Goal: Task Accomplishment & Management: Complete application form

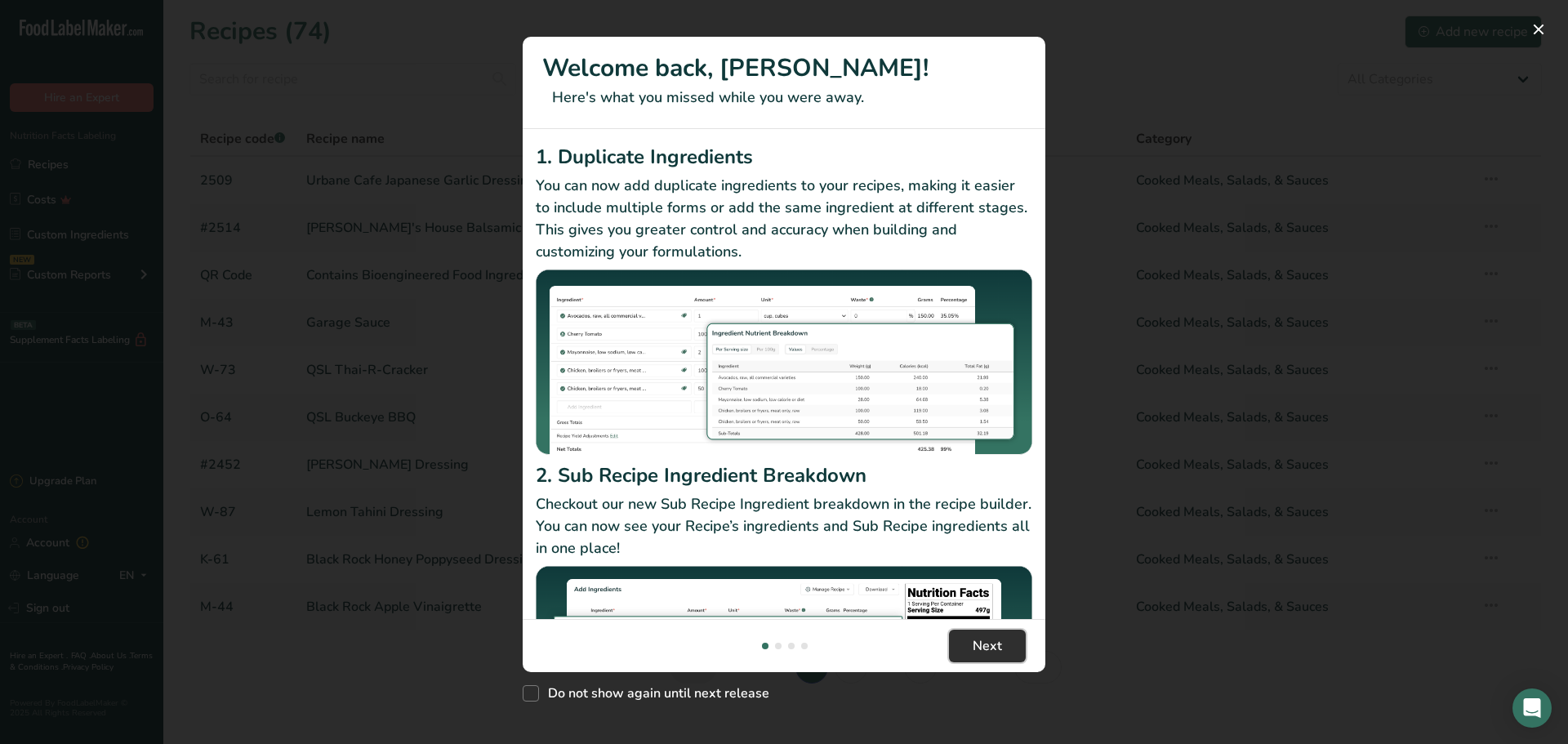
click at [970, 644] on button "Next" at bounding box center [987, 645] width 77 height 33
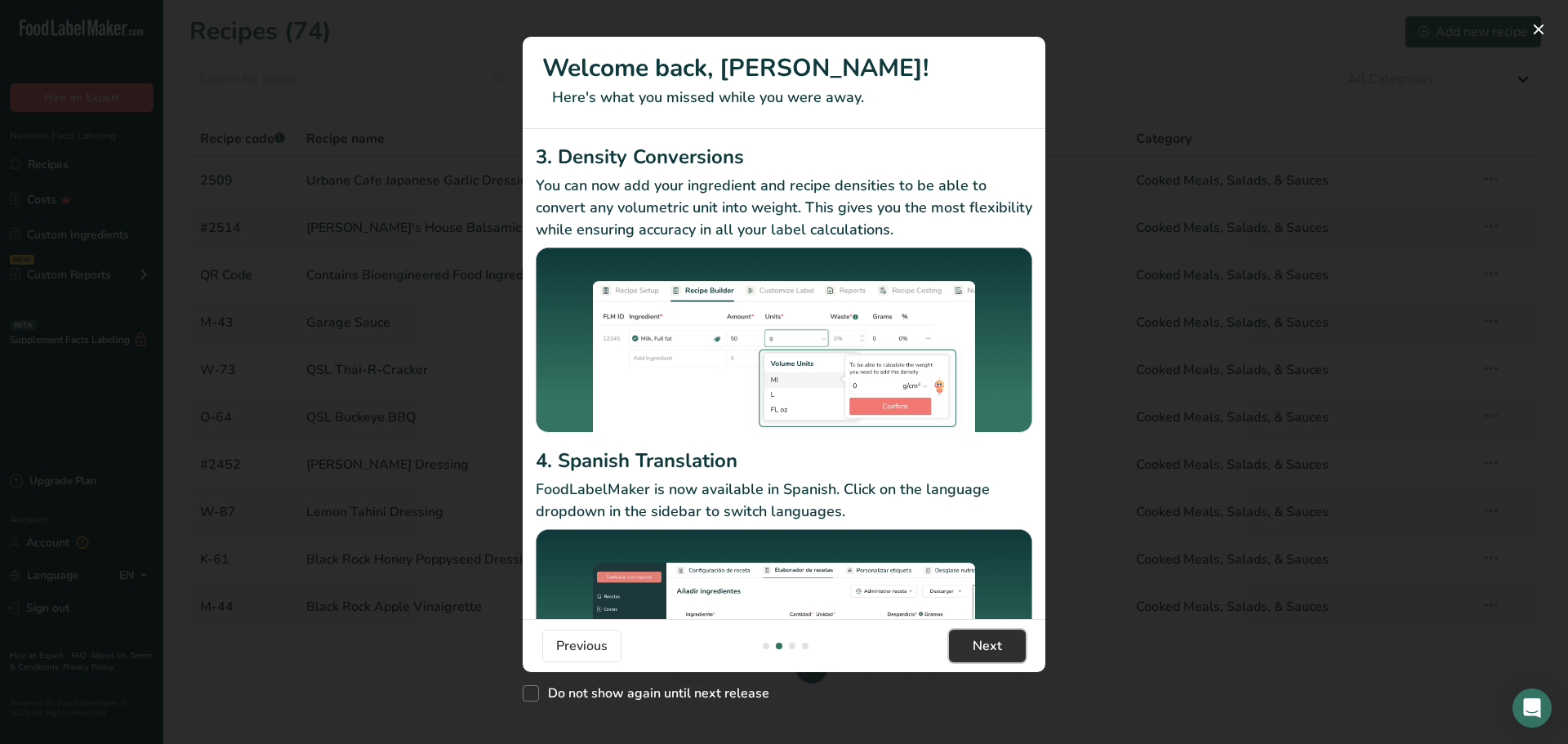
click at [993, 641] on span "Next" at bounding box center [987, 645] width 30 height 20
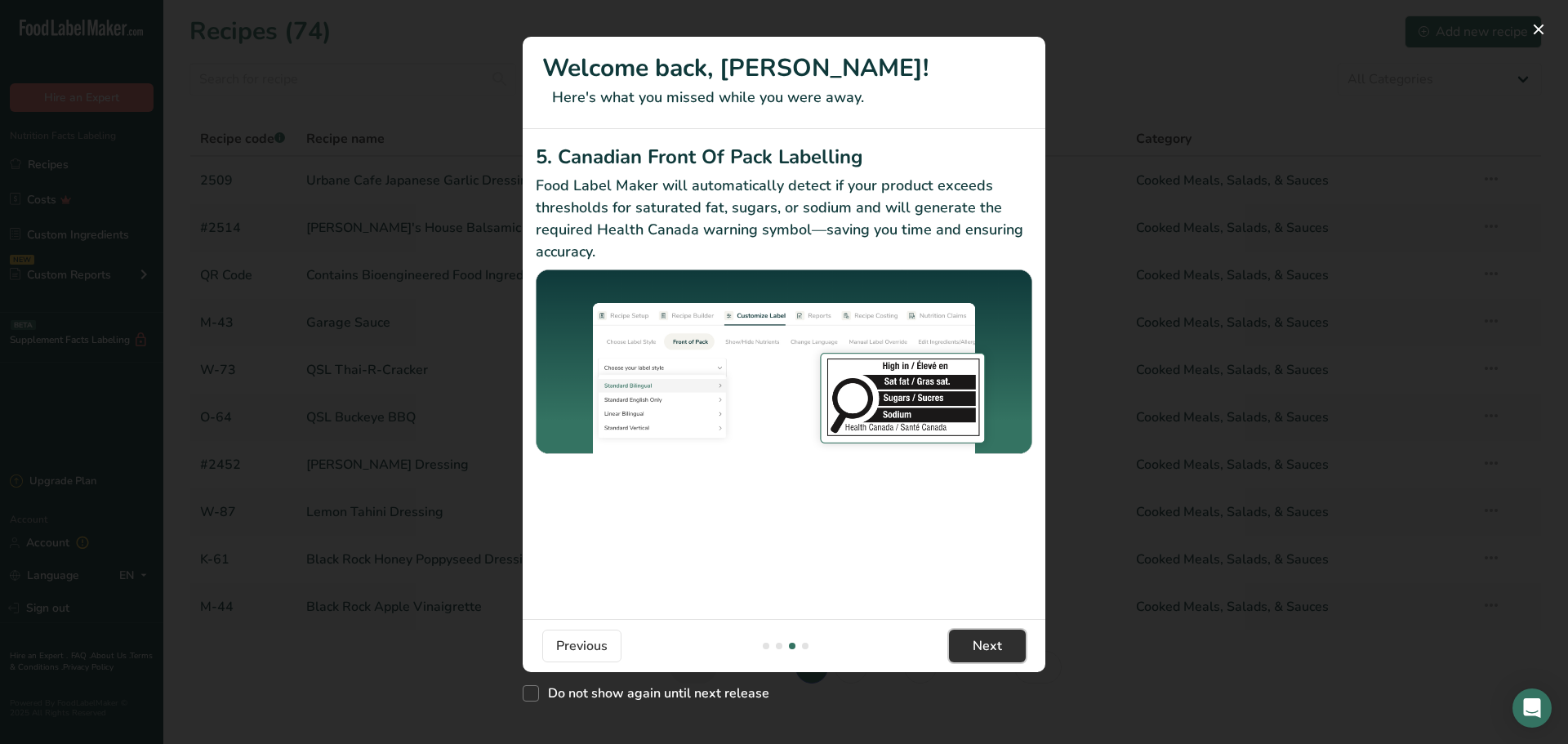
click at [993, 641] on span "Next" at bounding box center [987, 645] width 30 height 20
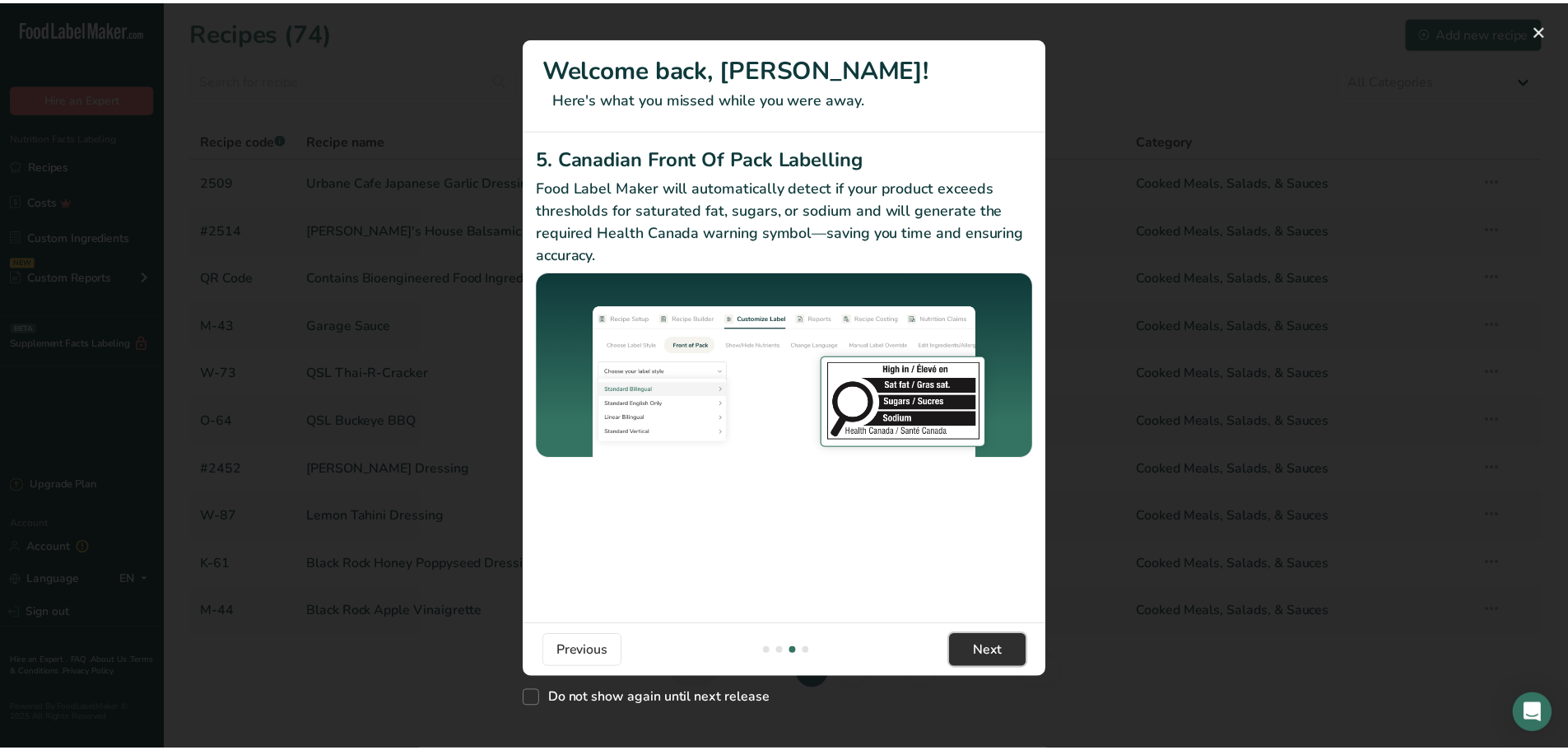
scroll to position [0, 1581]
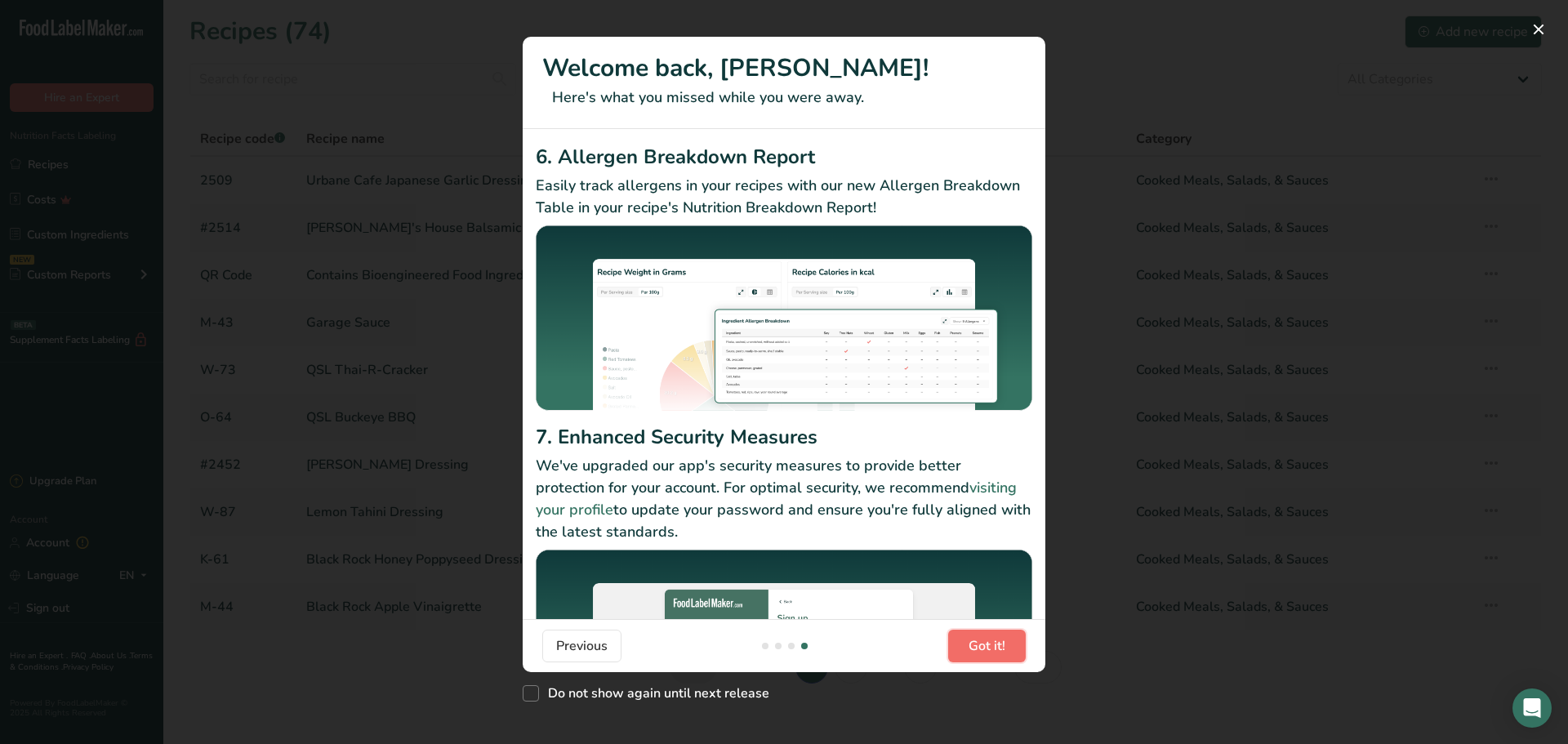
click at [993, 641] on span "Got it!" at bounding box center [987, 645] width 37 height 20
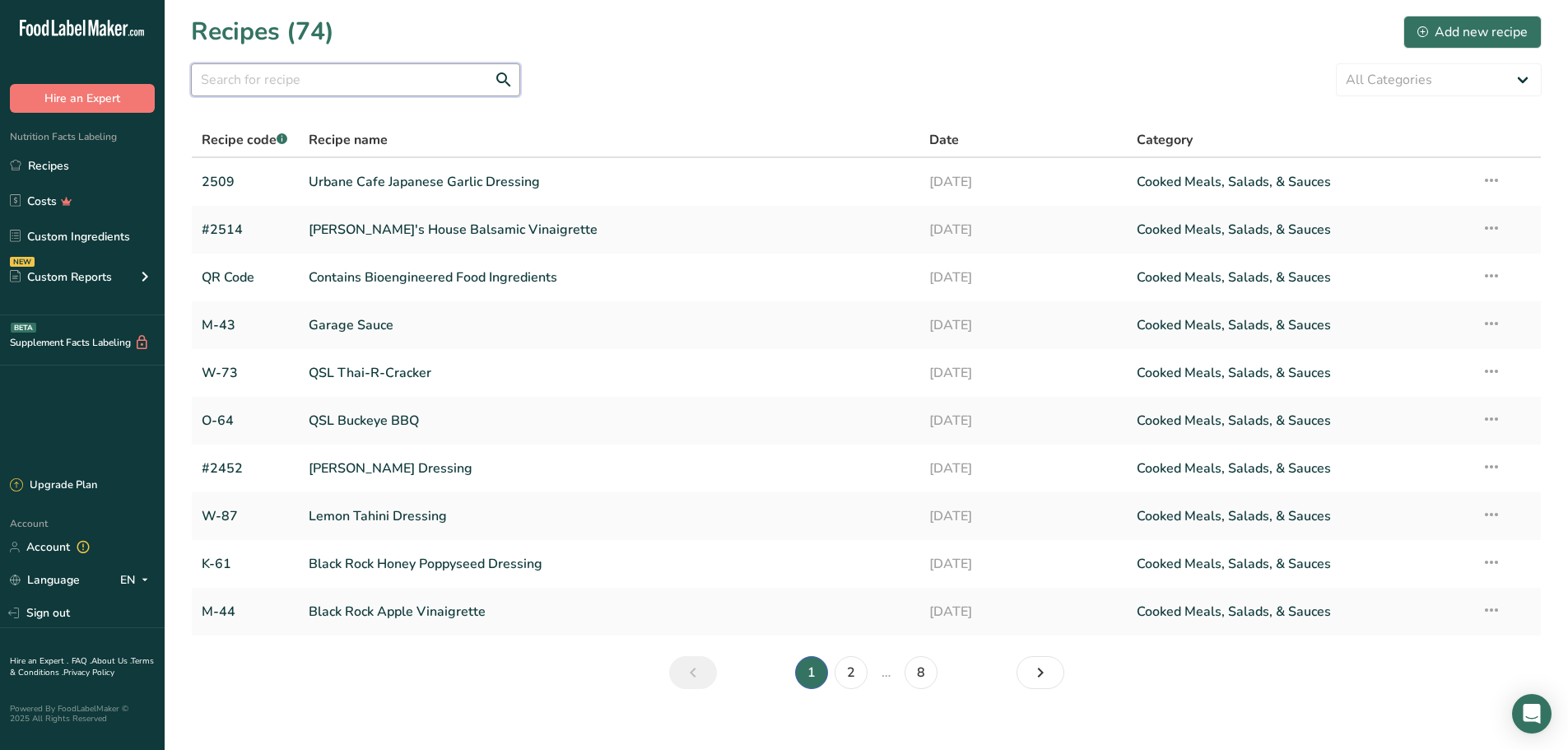
click at [315, 77] on input "text" at bounding box center [355, 80] width 329 height 33
click at [1461, 32] on div "Add new recipe" at bounding box center [1472, 32] width 110 height 20
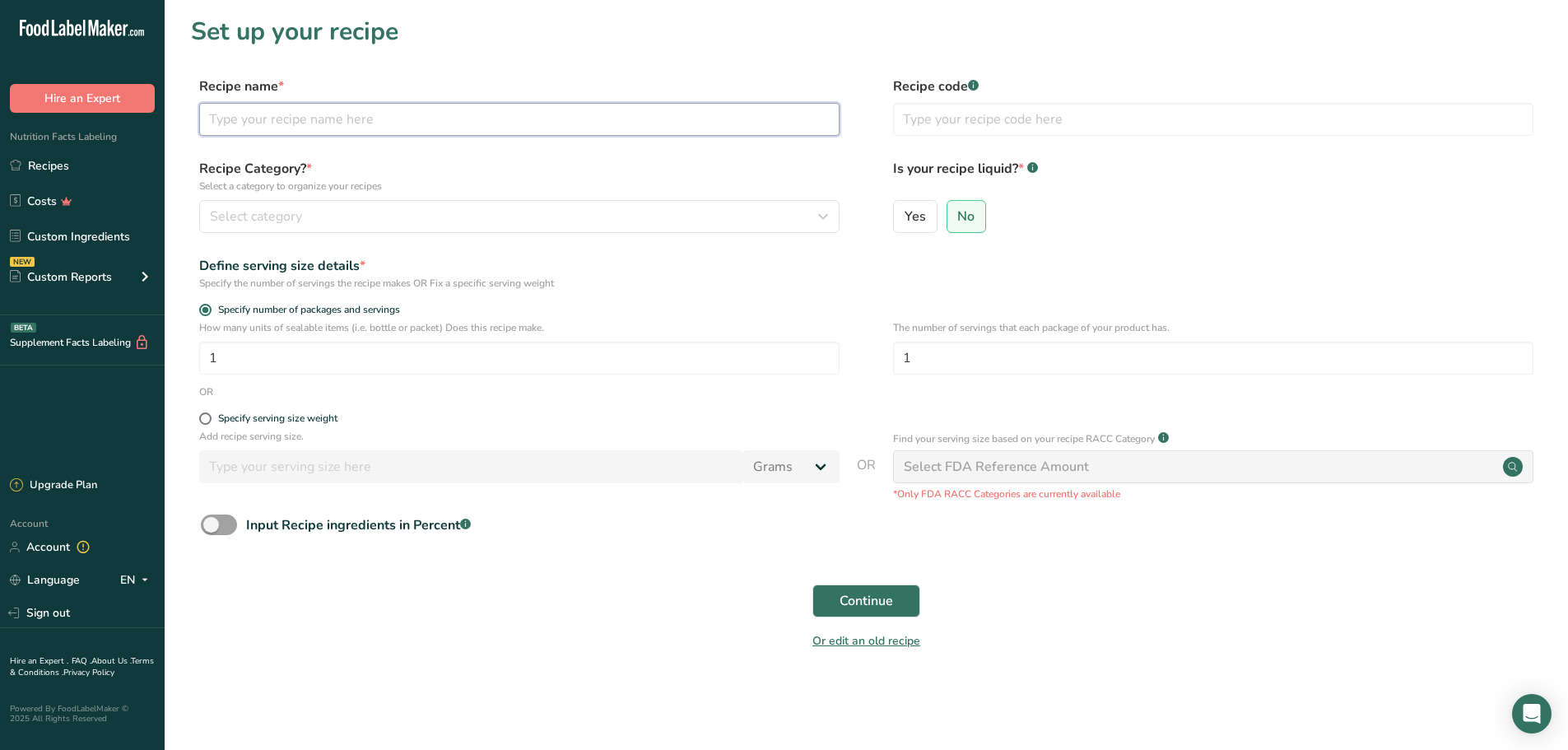
click at [401, 121] on input "text" at bounding box center [520, 119] width 640 height 33
type input "m-32 Clean Roasted Garlic Red Wine Vinaigrette"
type input "M-32"
click at [220, 113] on input "m-32 Clean Roasted Garlic Red Wine Vinaigrette" at bounding box center [520, 119] width 640 height 33
type input "M-32 Clean Roasted Garlic Red Wine Vinaigrette"
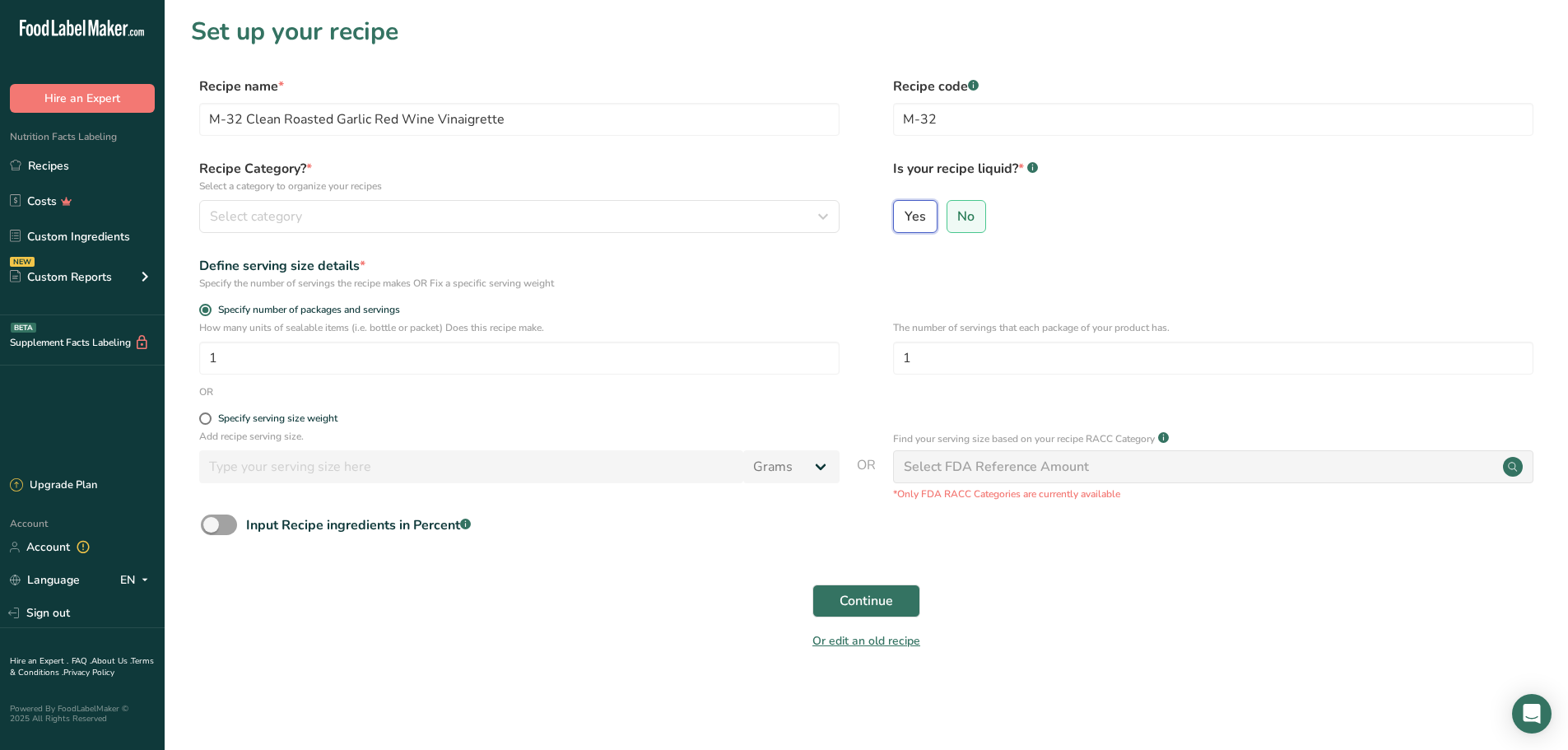
click at [899, 216] on input "Yes" at bounding box center [900, 216] width 11 height 11
radio input "true"
radio input "false"
select select "22"
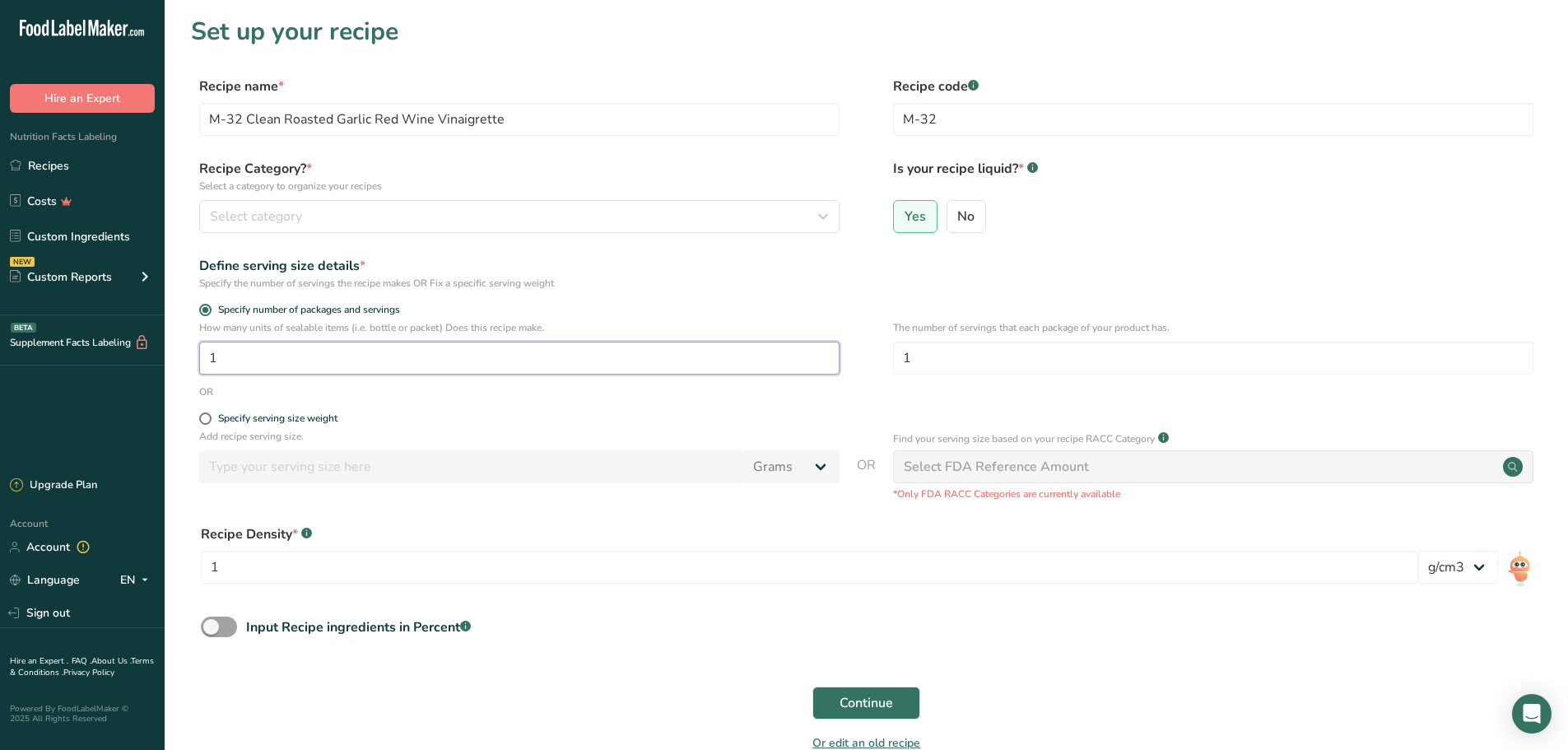
click at [426, 361] on input "1" at bounding box center [520, 358] width 640 height 33
type input "120"
click at [1004, 364] on input "1" at bounding box center [1213, 358] width 640 height 33
type input "128"
click at [789, 397] on div "OR" at bounding box center [866, 392] width 1351 height 15
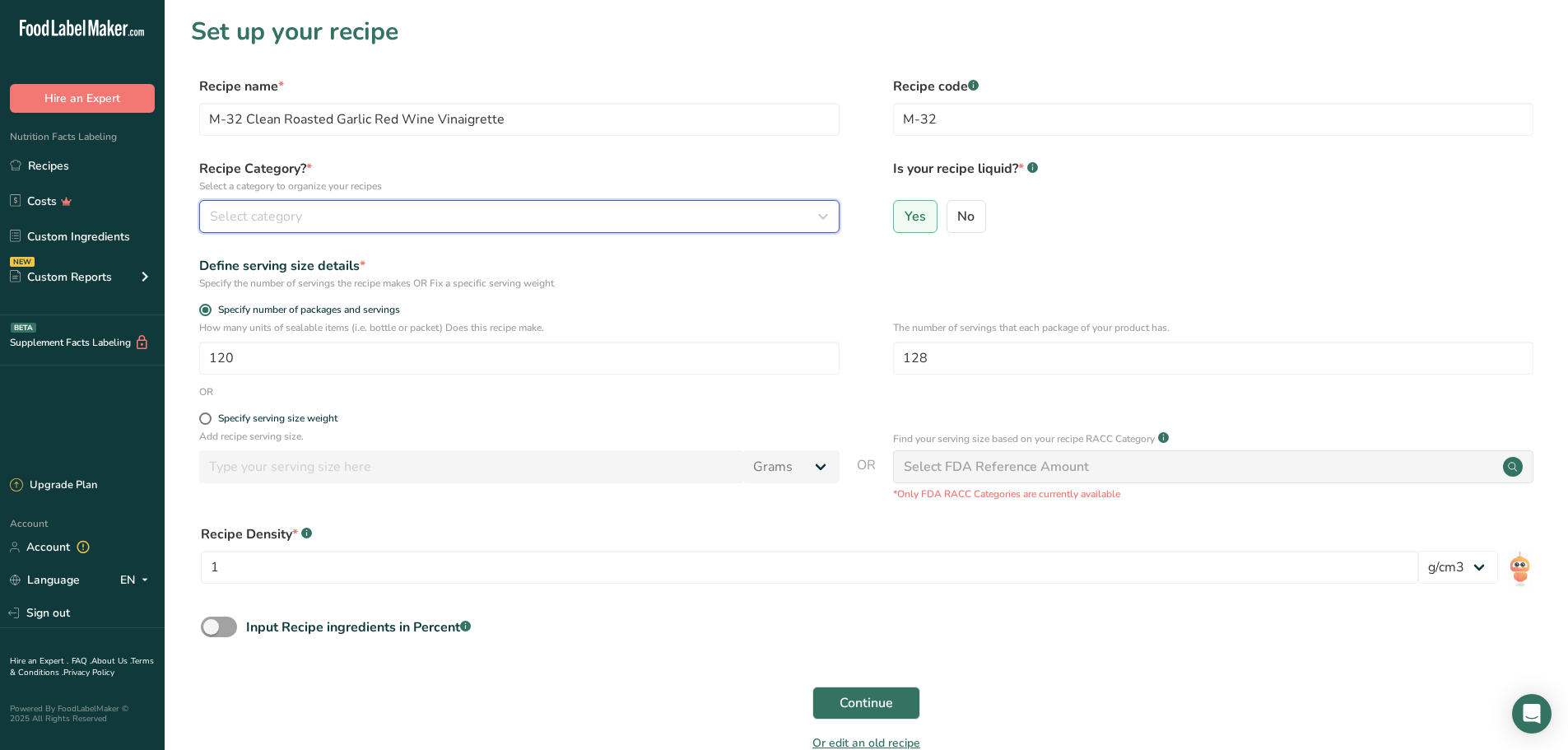
click at [827, 217] on icon "button" at bounding box center [823, 216] width 20 height 30
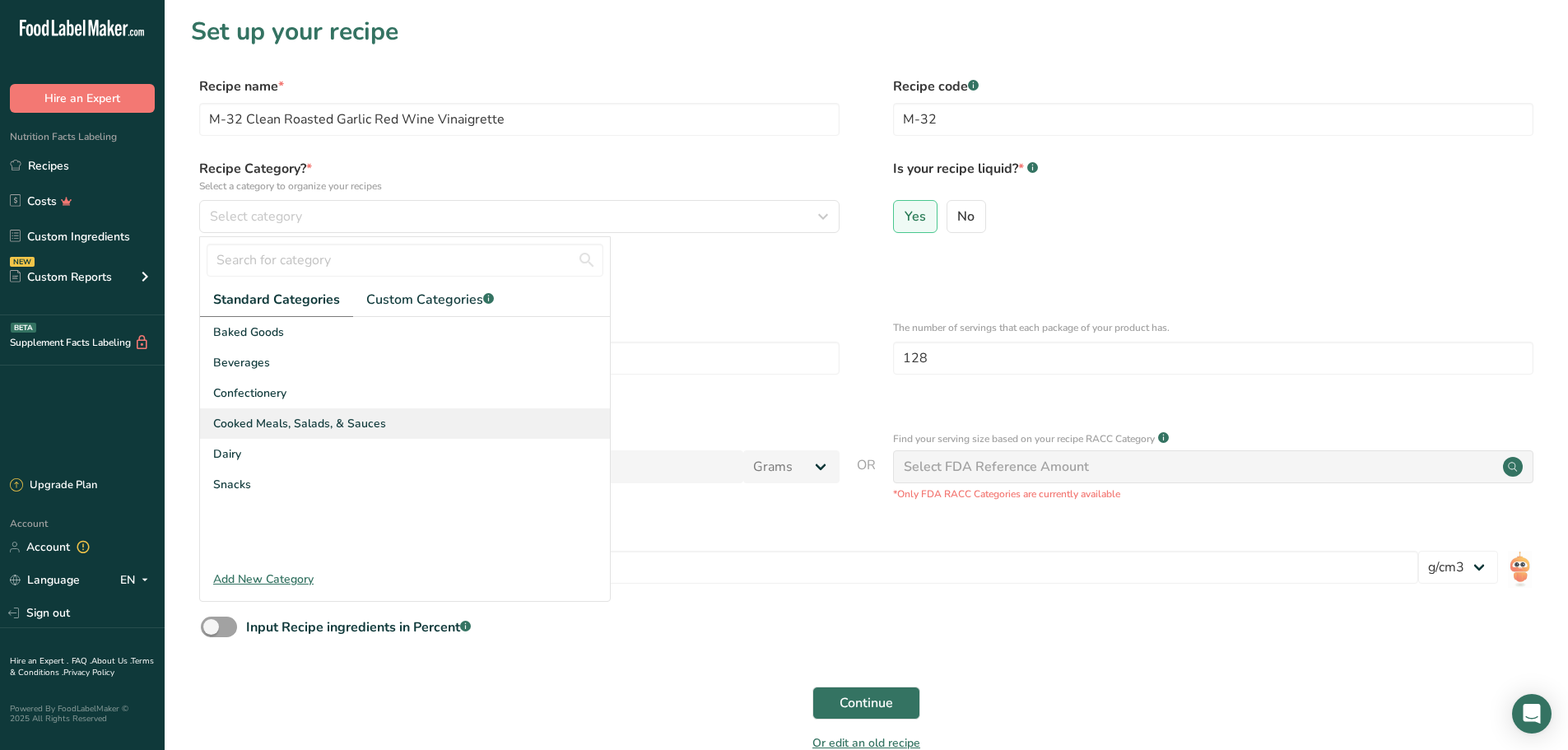
click at [346, 423] on span "Cooked Meals, Salads, & Sauces" at bounding box center [300, 423] width 173 height 17
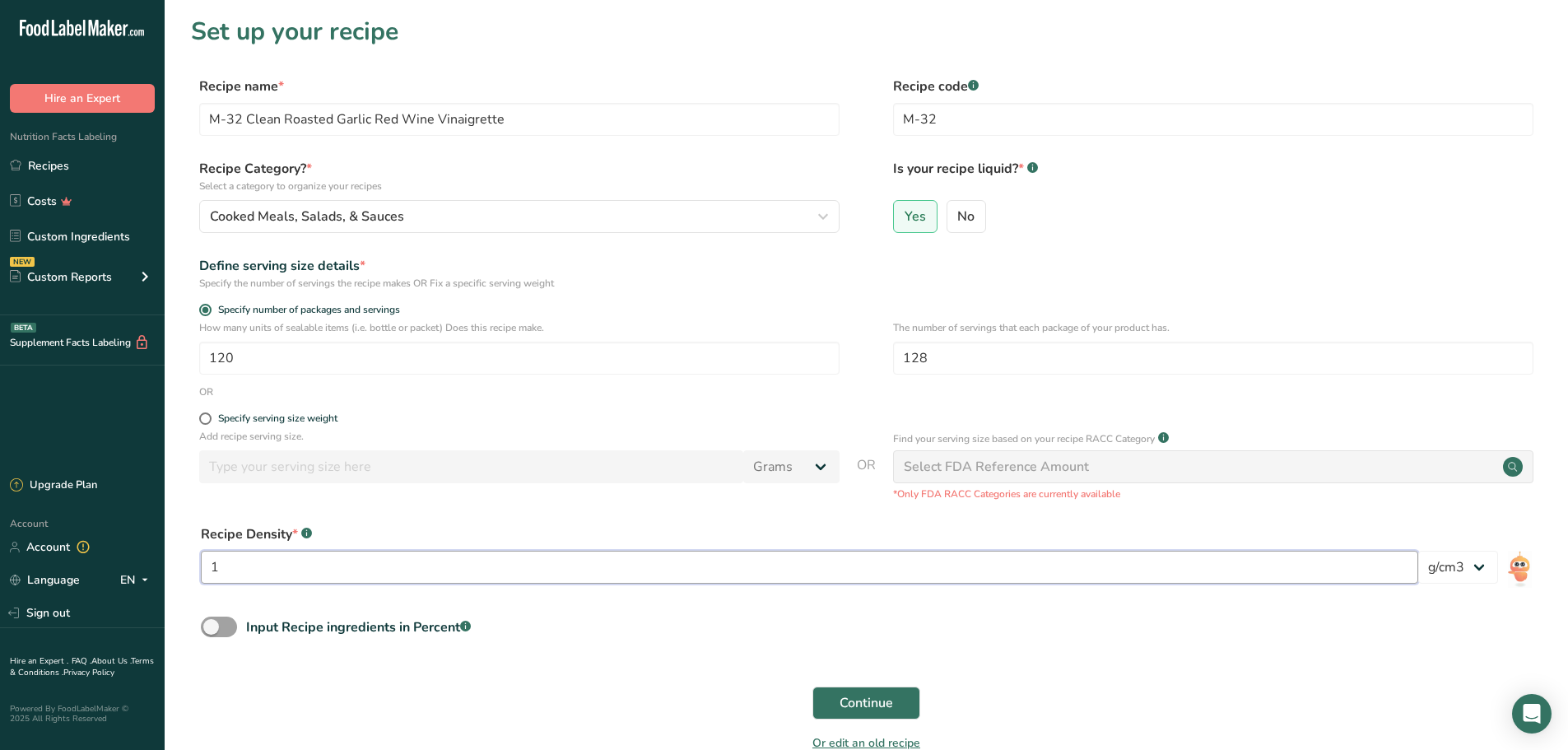
click at [369, 567] on input "1" at bounding box center [809, 567] width 1217 height 33
type input "1.01"
click at [872, 706] on span "Continue" at bounding box center [866, 703] width 54 height 20
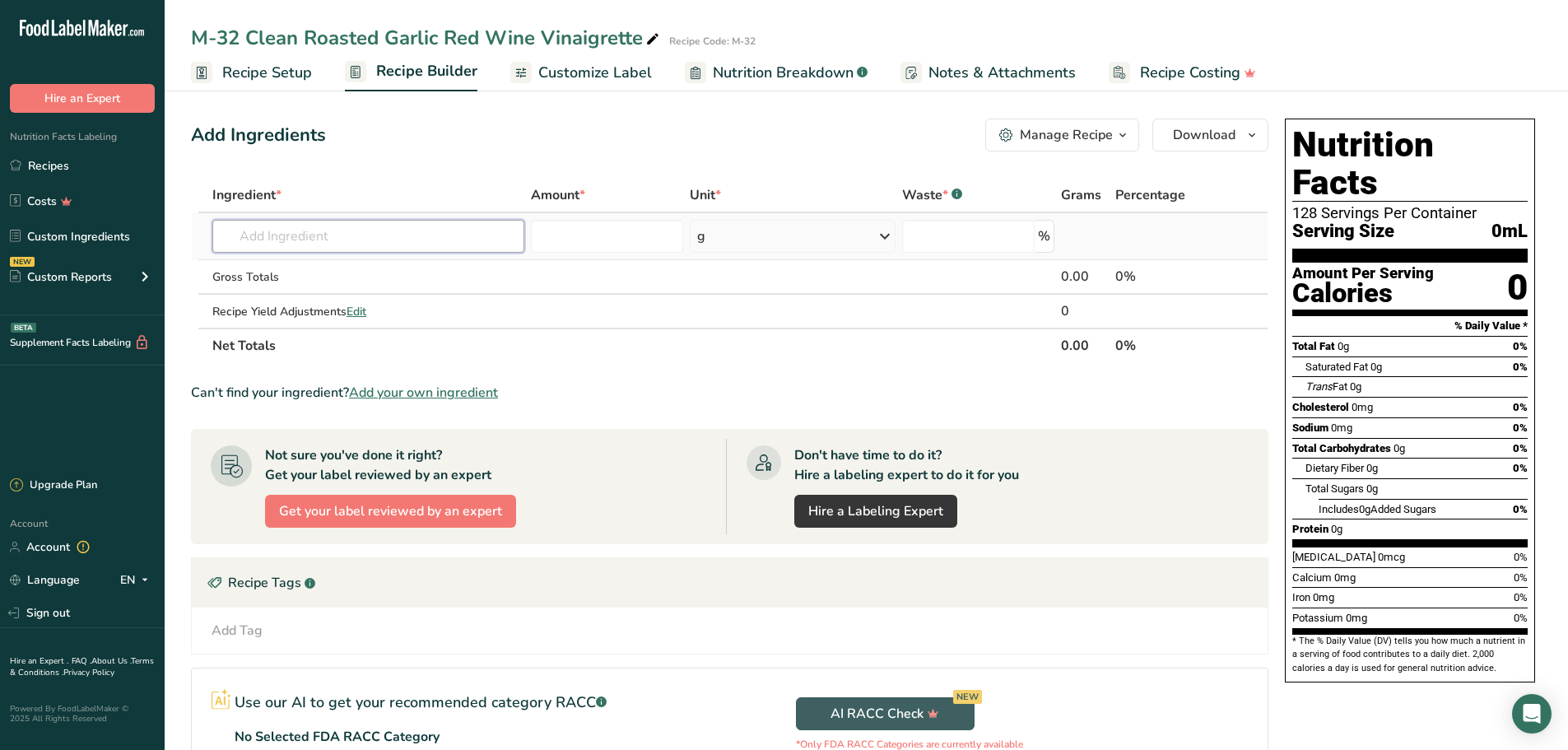
click at [404, 238] on input "text" at bounding box center [368, 236] width 312 height 33
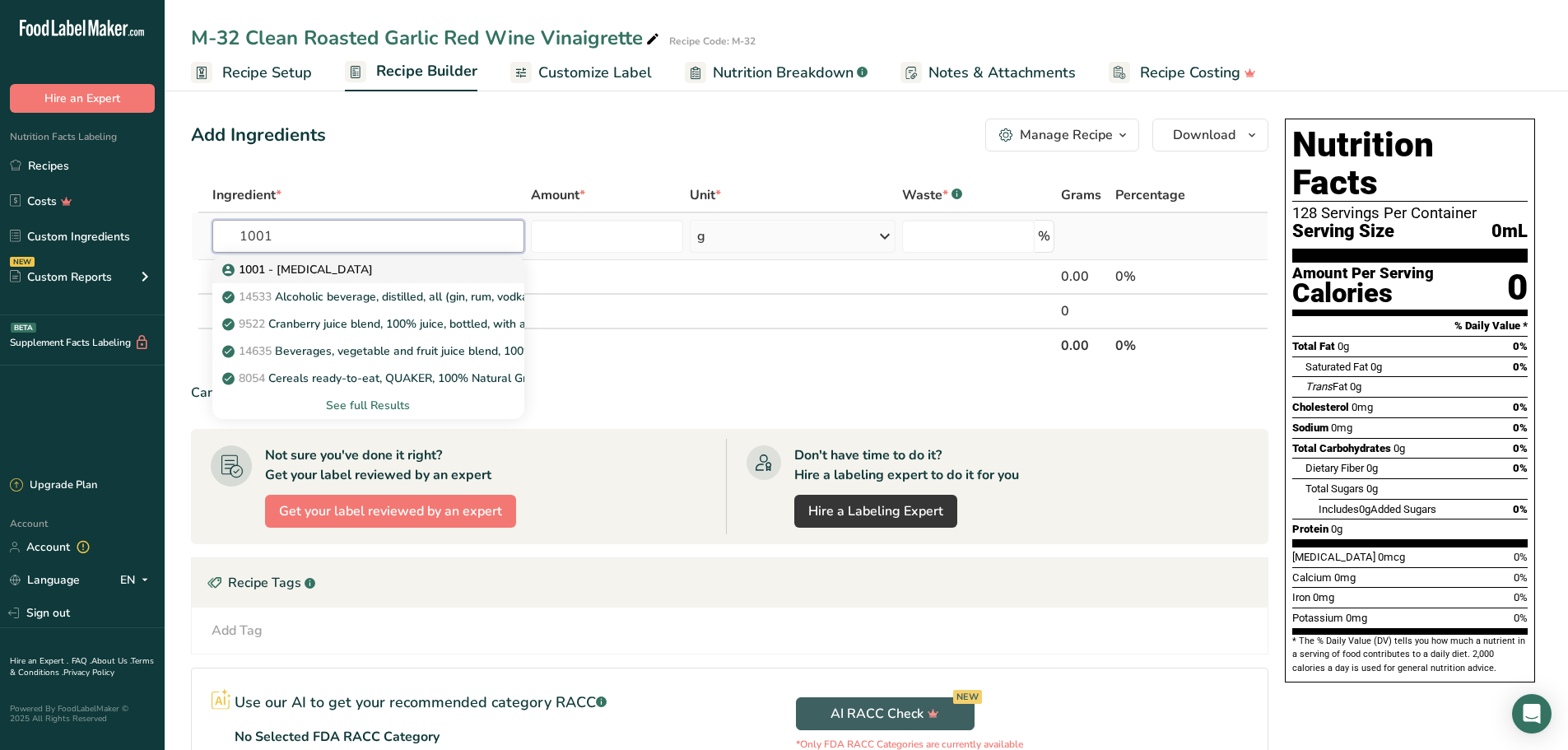
type input "1001"
click at [342, 272] on div "1001 - [MEDICAL_DATA]" at bounding box center [355, 269] width 259 height 17
type input "1001 - [MEDICAL_DATA]"
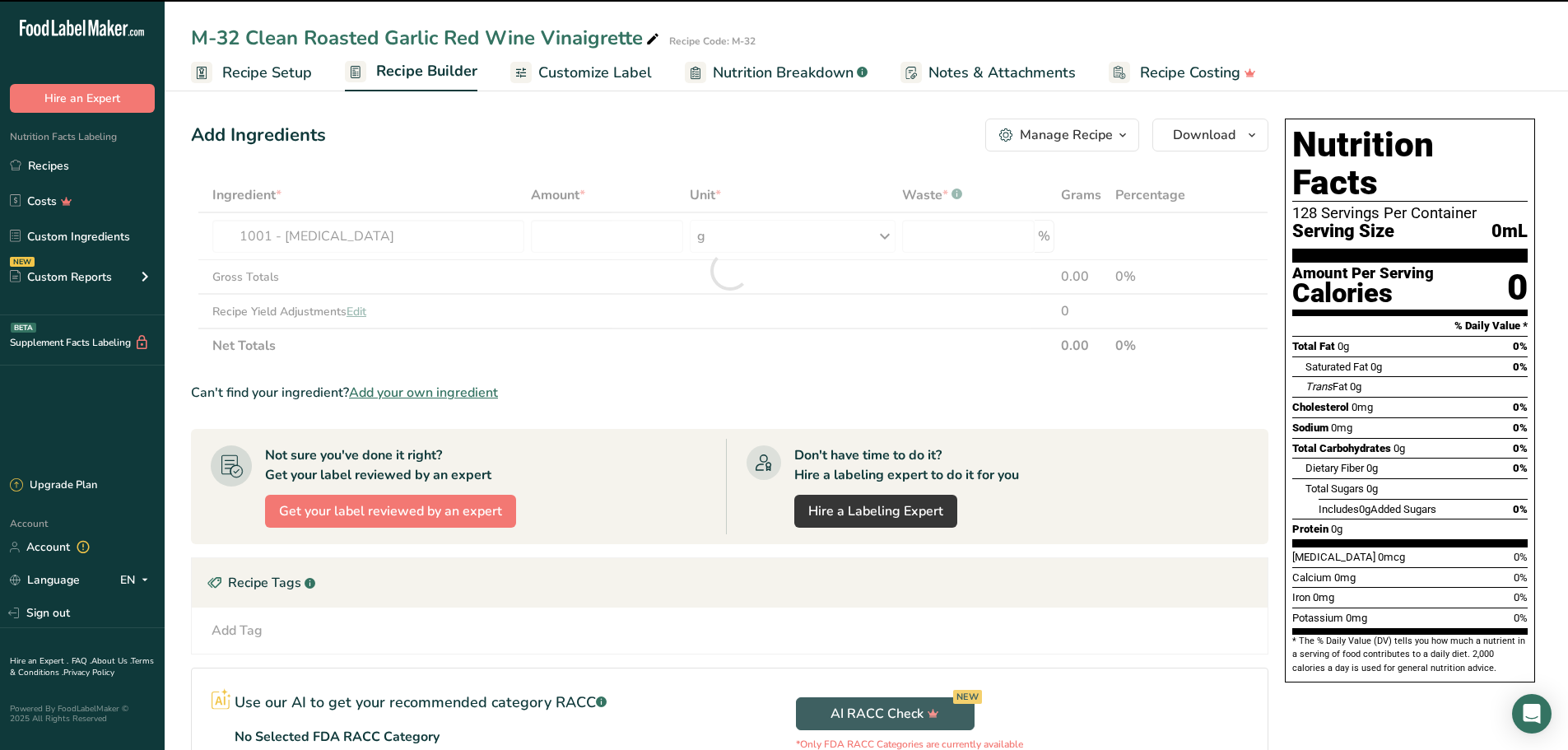
type input "0"
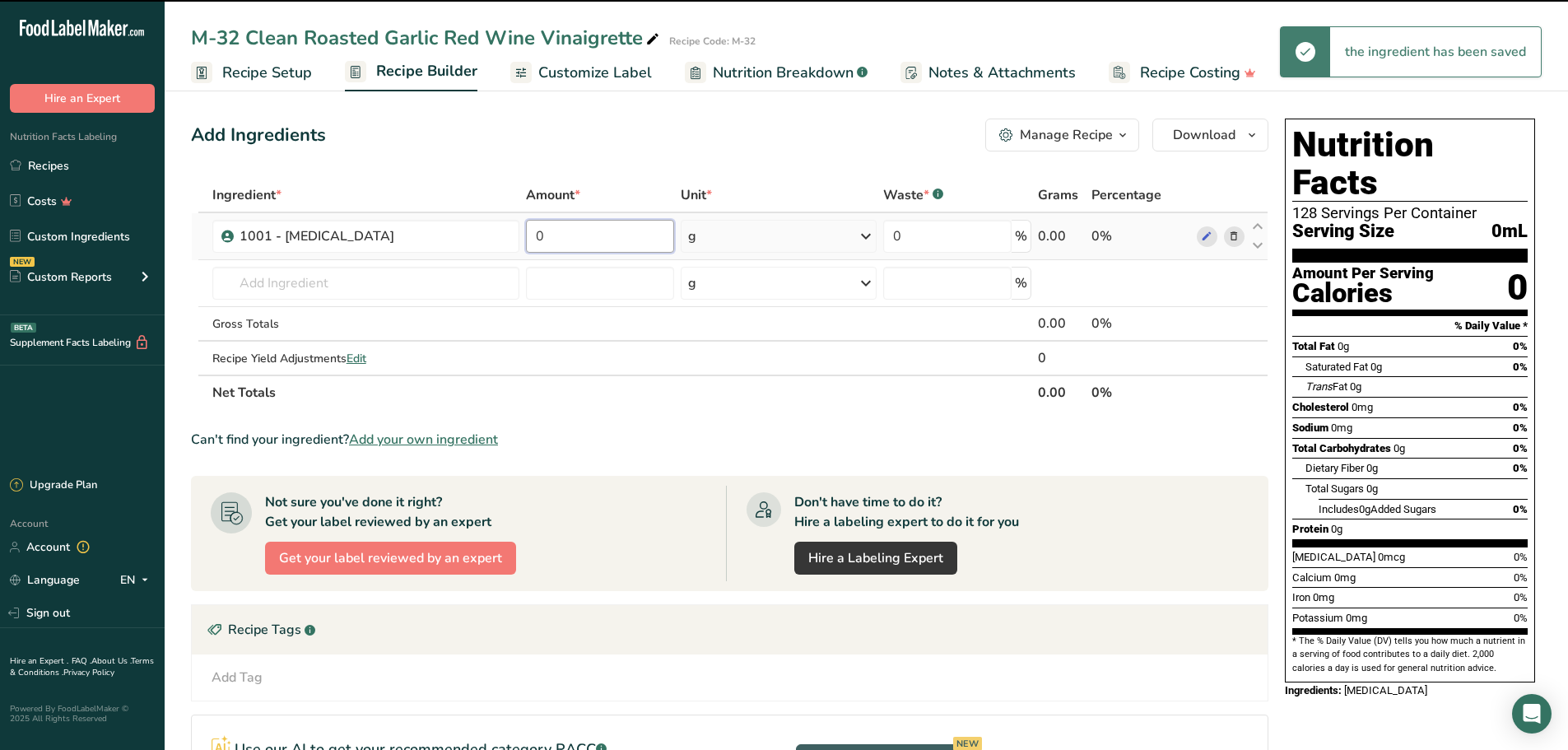
click at [603, 246] on input "0" at bounding box center [600, 236] width 148 height 33
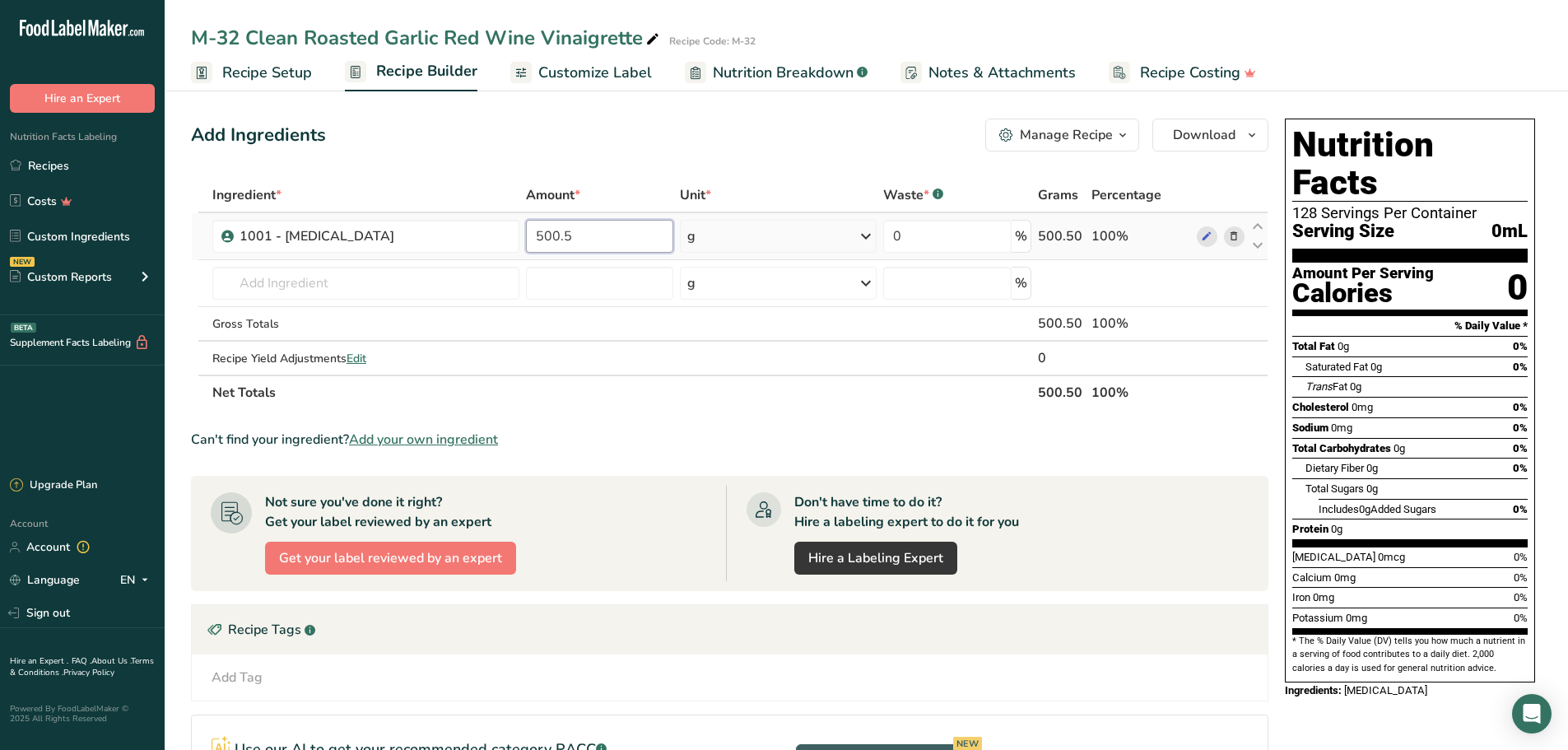
type input "500.5"
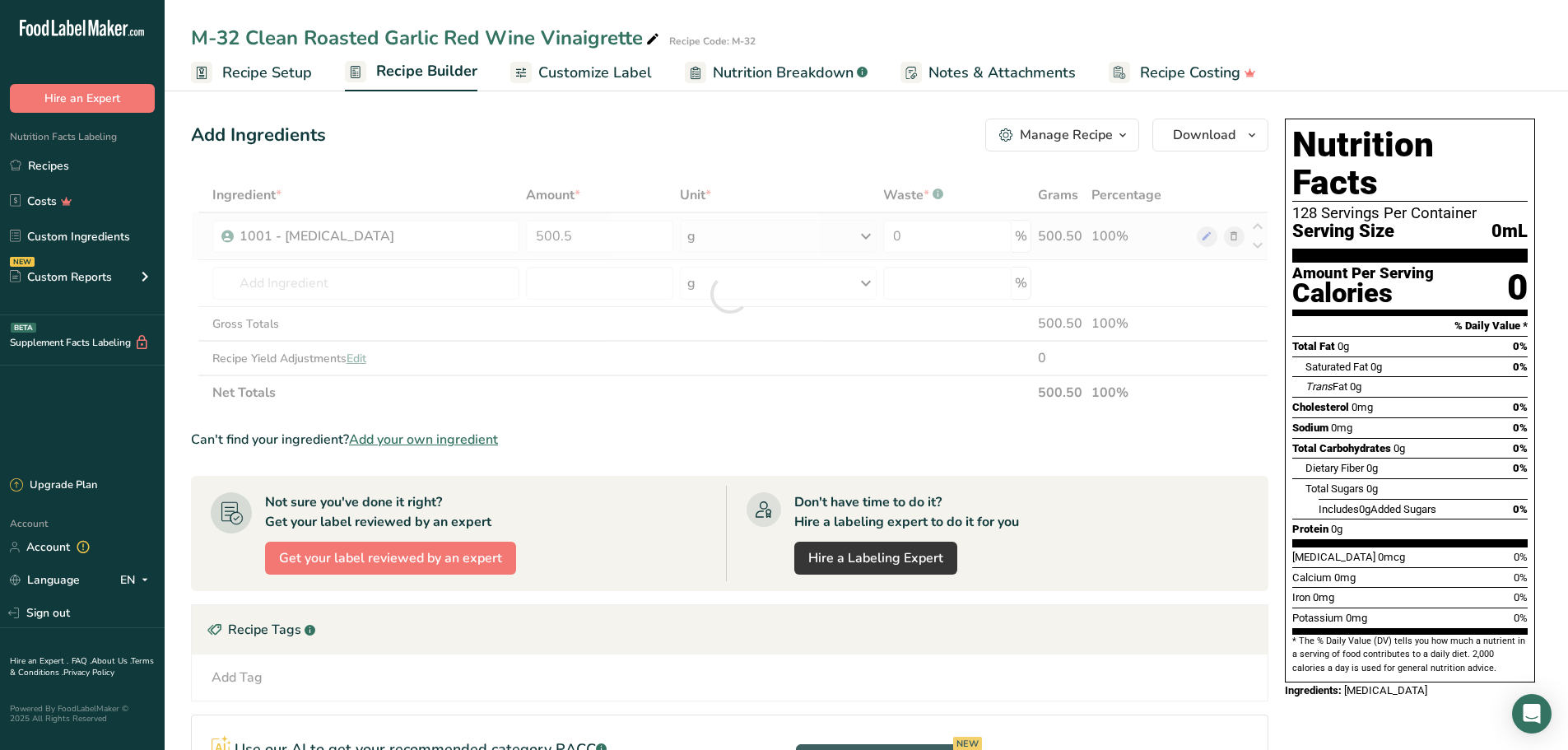
click at [863, 238] on div "Ingredient * Amount * Unit * Waste * .a-a{fill:#347362;}.b-a{fill:#fff;} Grams …" at bounding box center [729, 293] width 1078 height 232
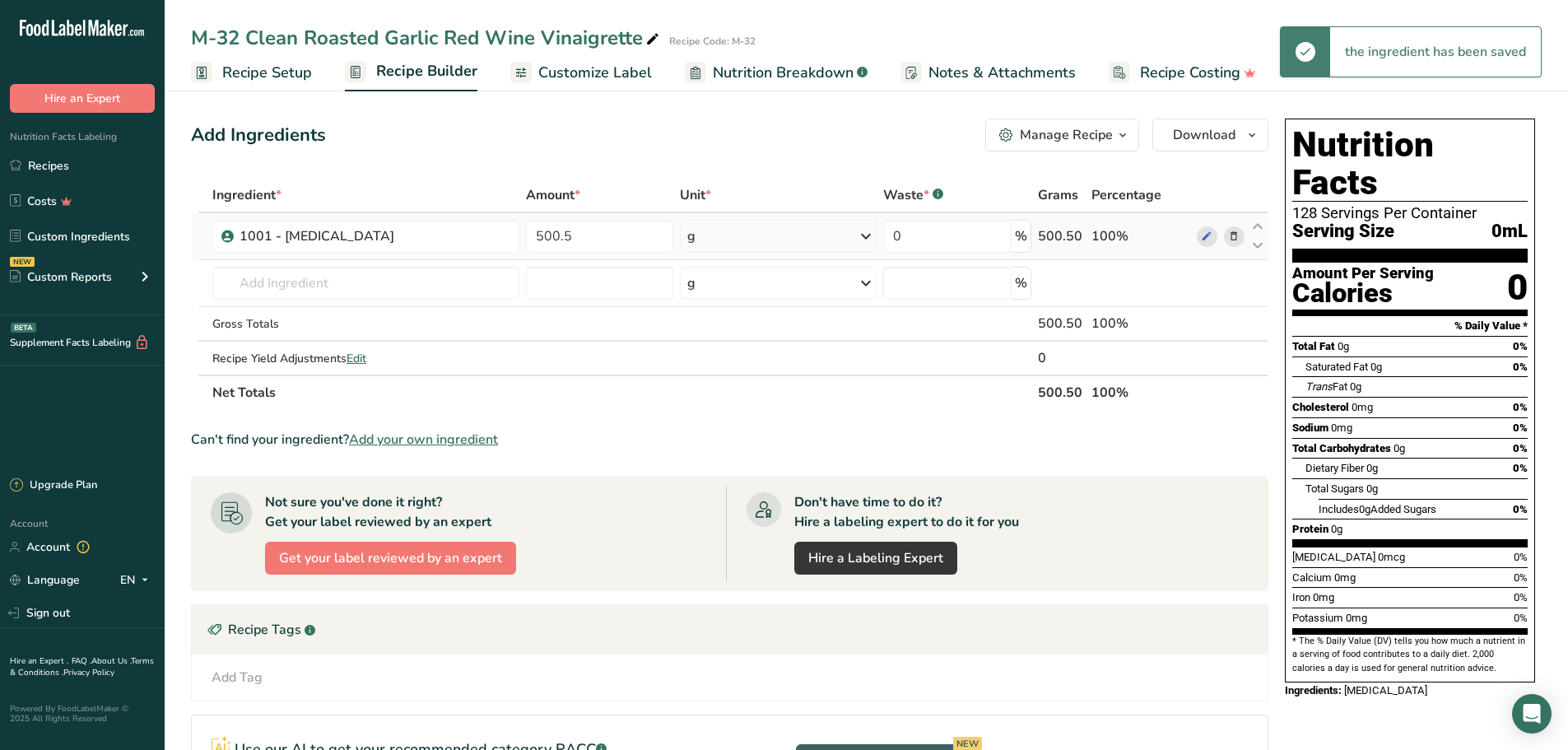
click at [864, 234] on icon at bounding box center [866, 236] width 20 height 30
click at [734, 364] on div "See more" at bounding box center [759, 366] width 139 height 17
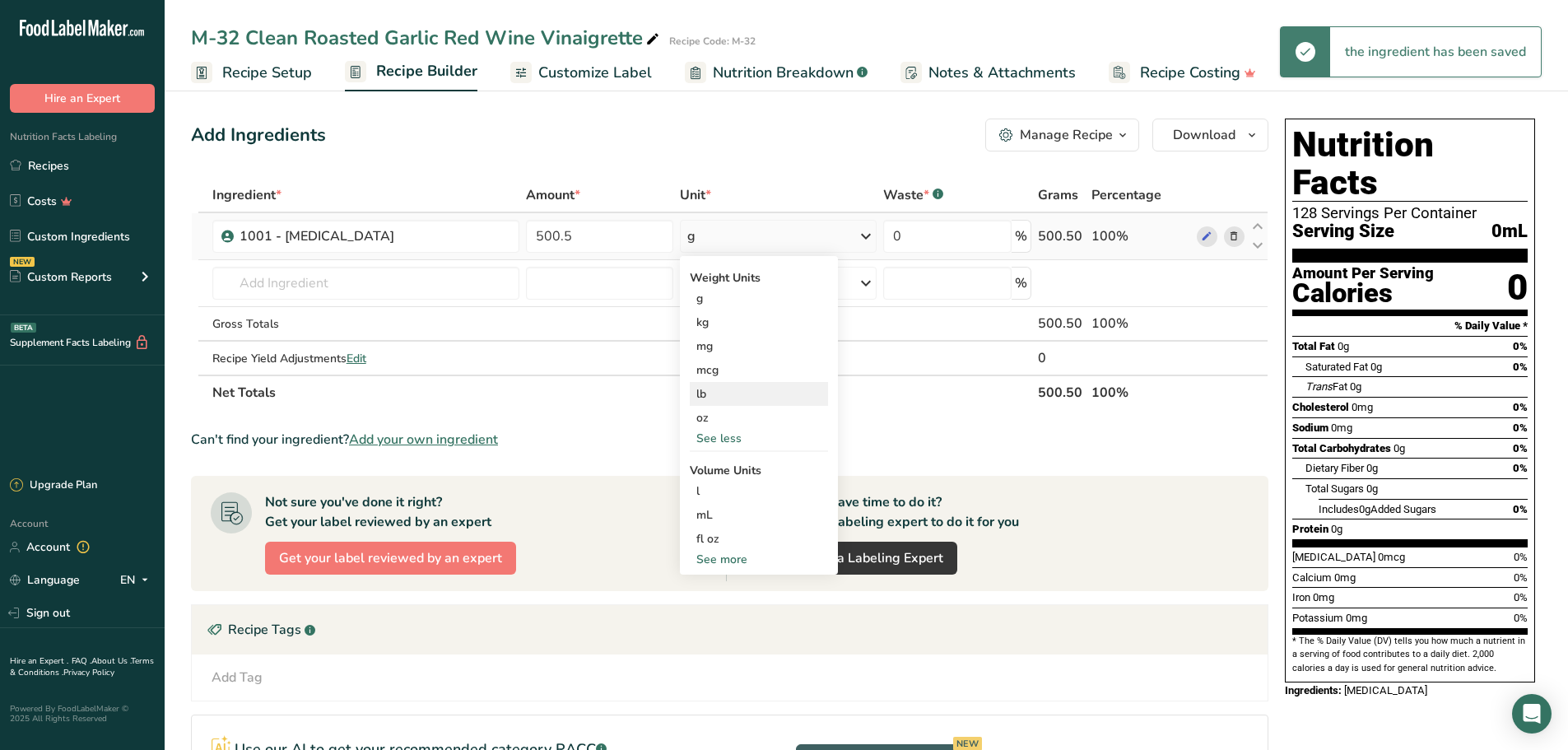
click at [726, 397] on div "lb" at bounding box center [759, 394] width 139 height 24
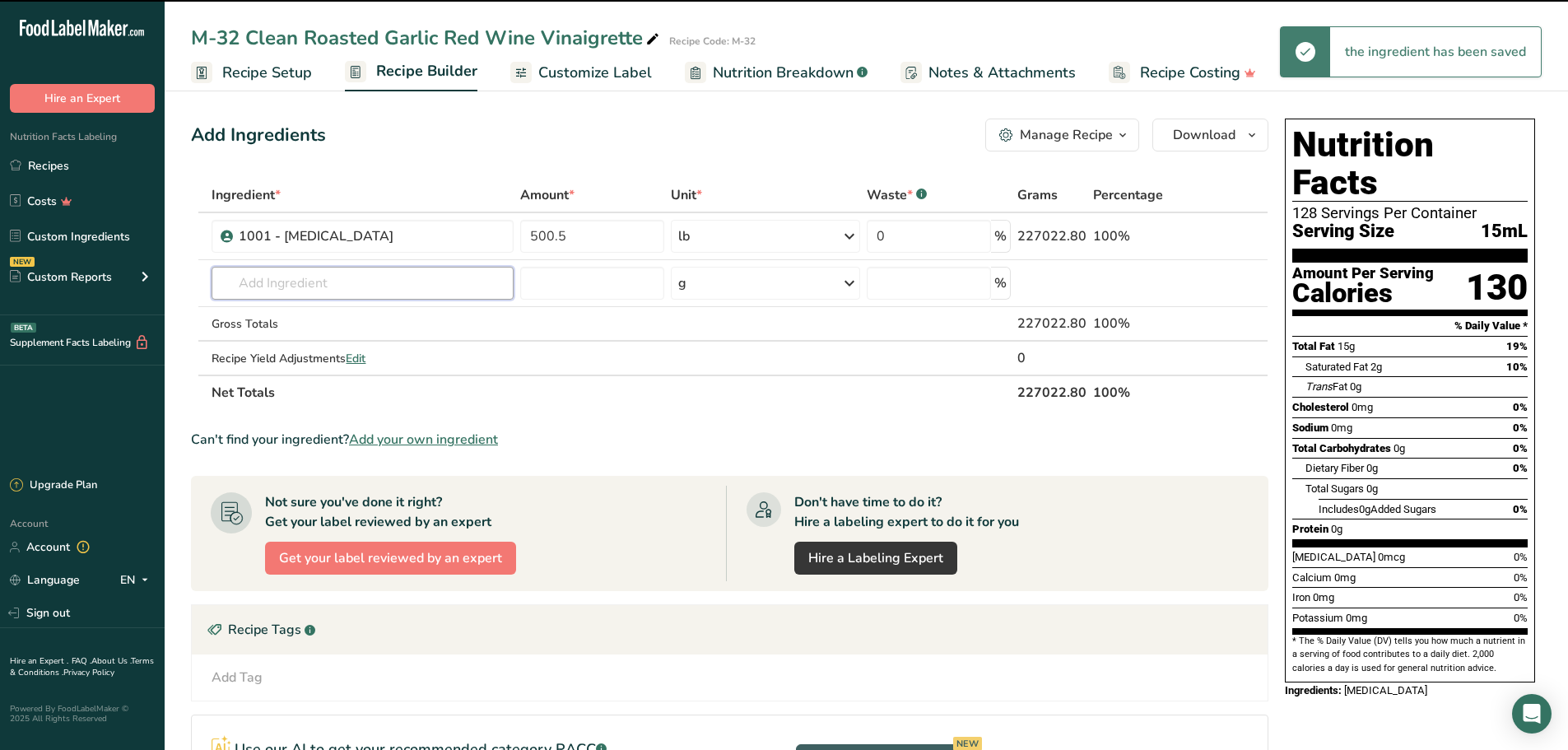
click at [403, 295] on input "text" at bounding box center [362, 283] width 302 height 33
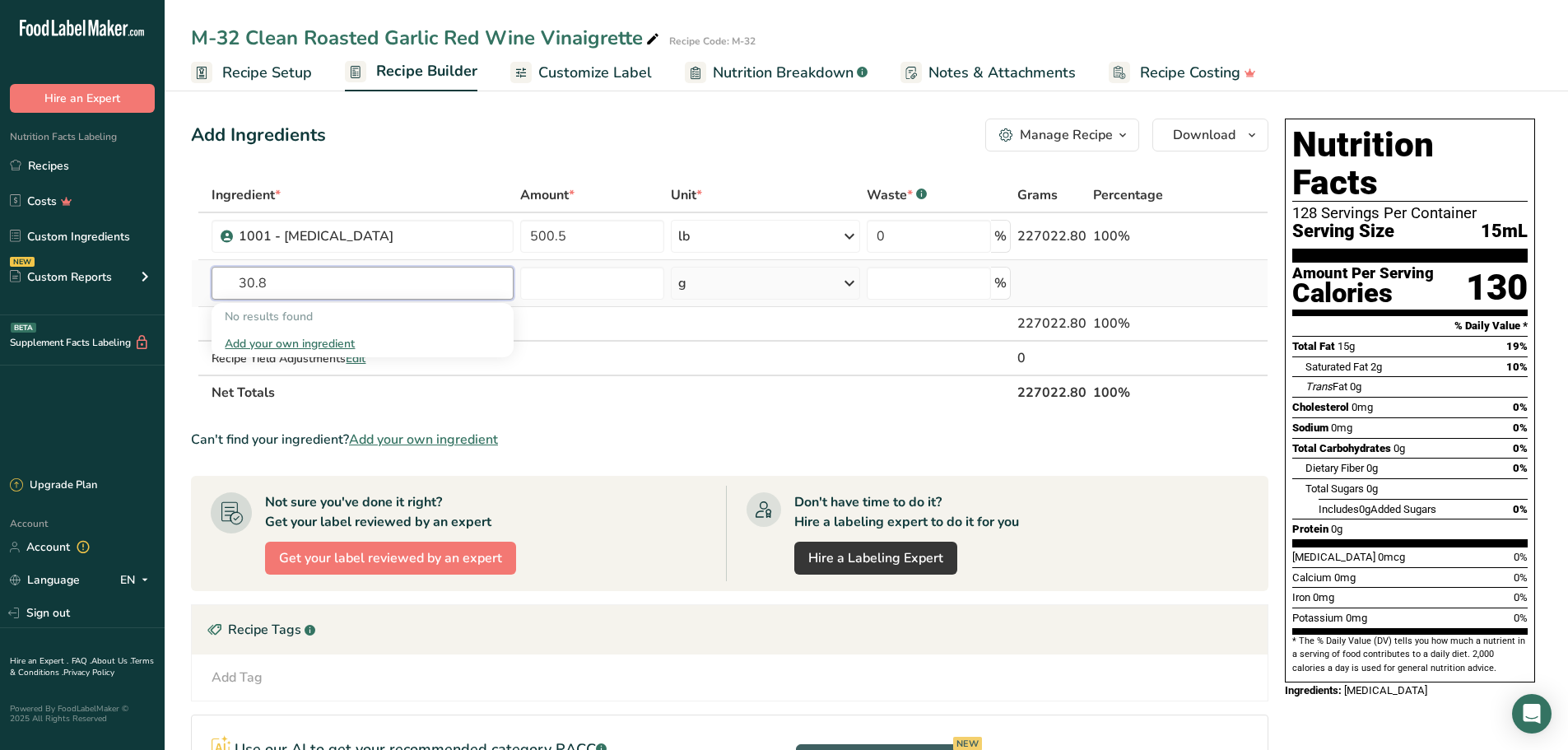
drag, startPoint x: 294, startPoint y: 283, endPoint x: 219, endPoint y: 285, distance: 75.0
click at [219, 285] on input "30.8" at bounding box center [362, 283] width 302 height 33
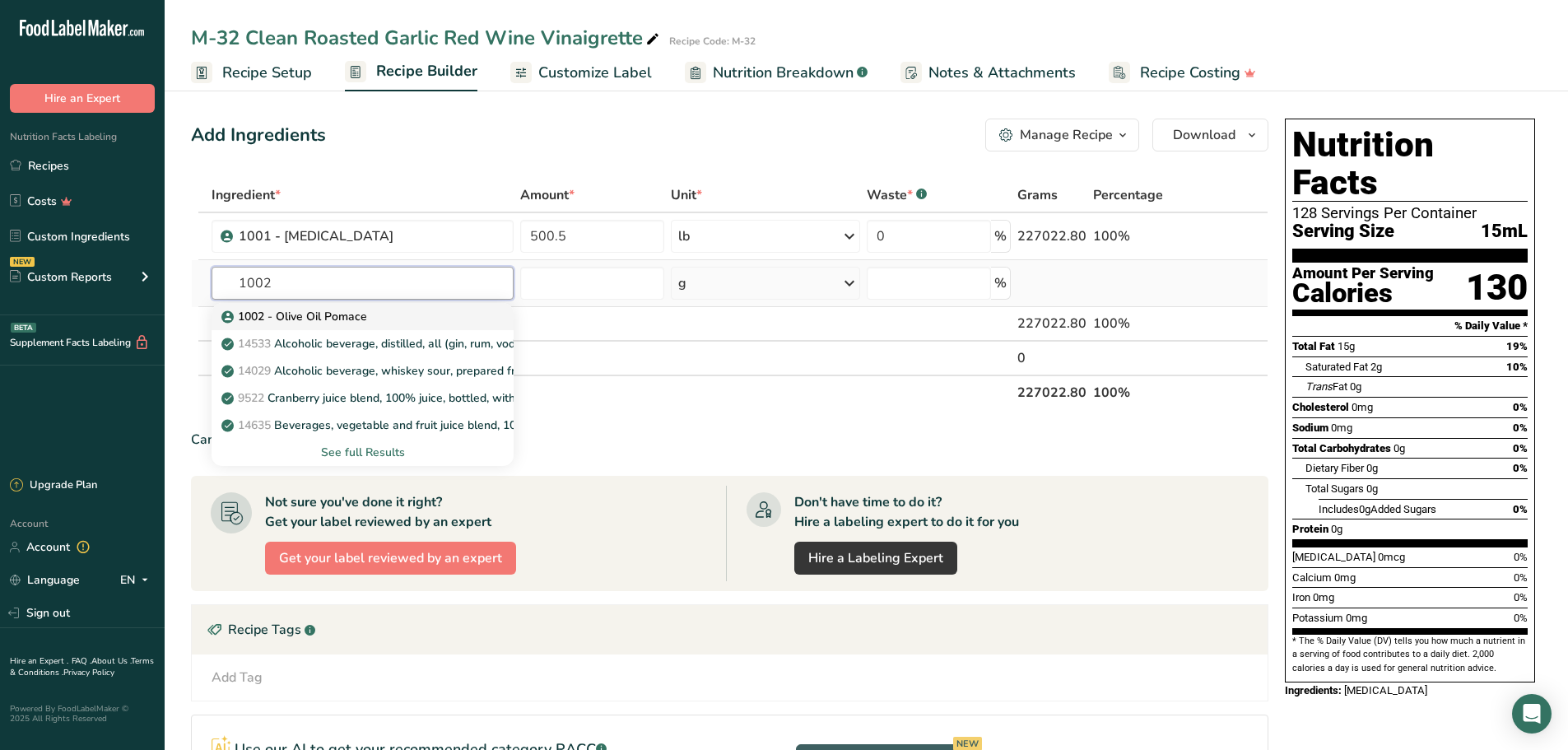
type input "1002"
click at [293, 312] on p "1002 - Olive Oil Pomace" at bounding box center [295, 316] width 142 height 17
type input "1002 - Olive Oil Pomace"
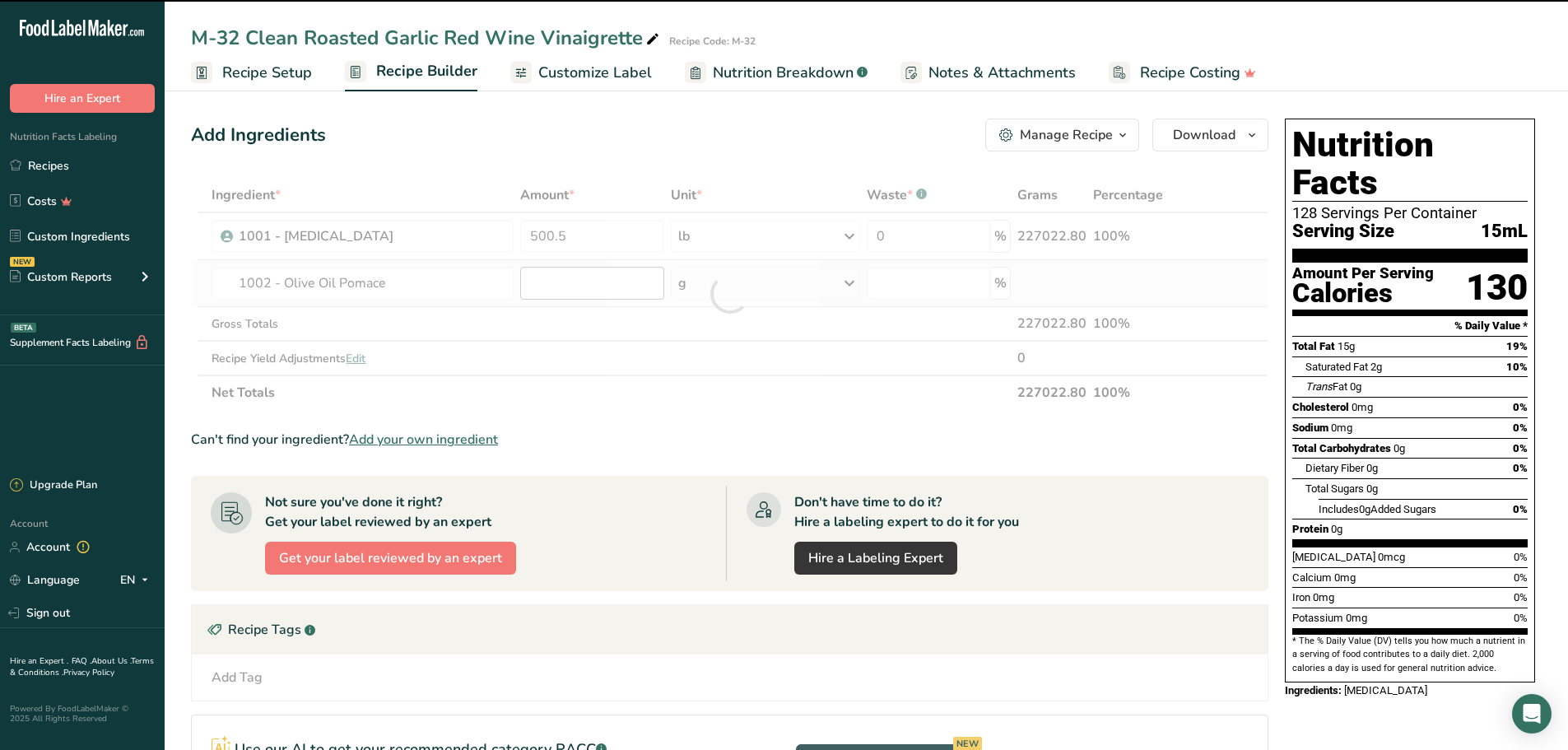
type input "0"
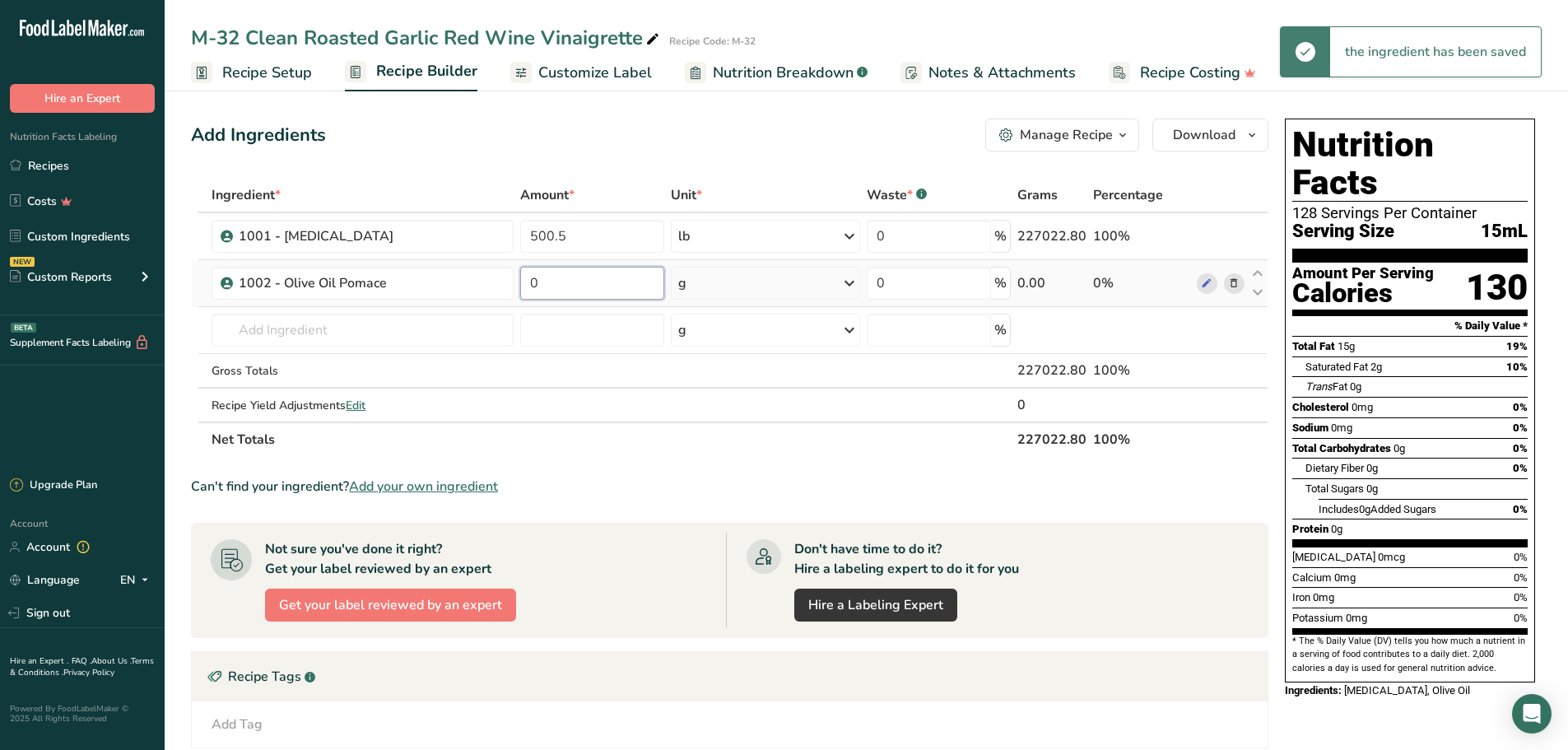
click at [567, 283] on input "0" at bounding box center [592, 283] width 143 height 33
type input "30.8"
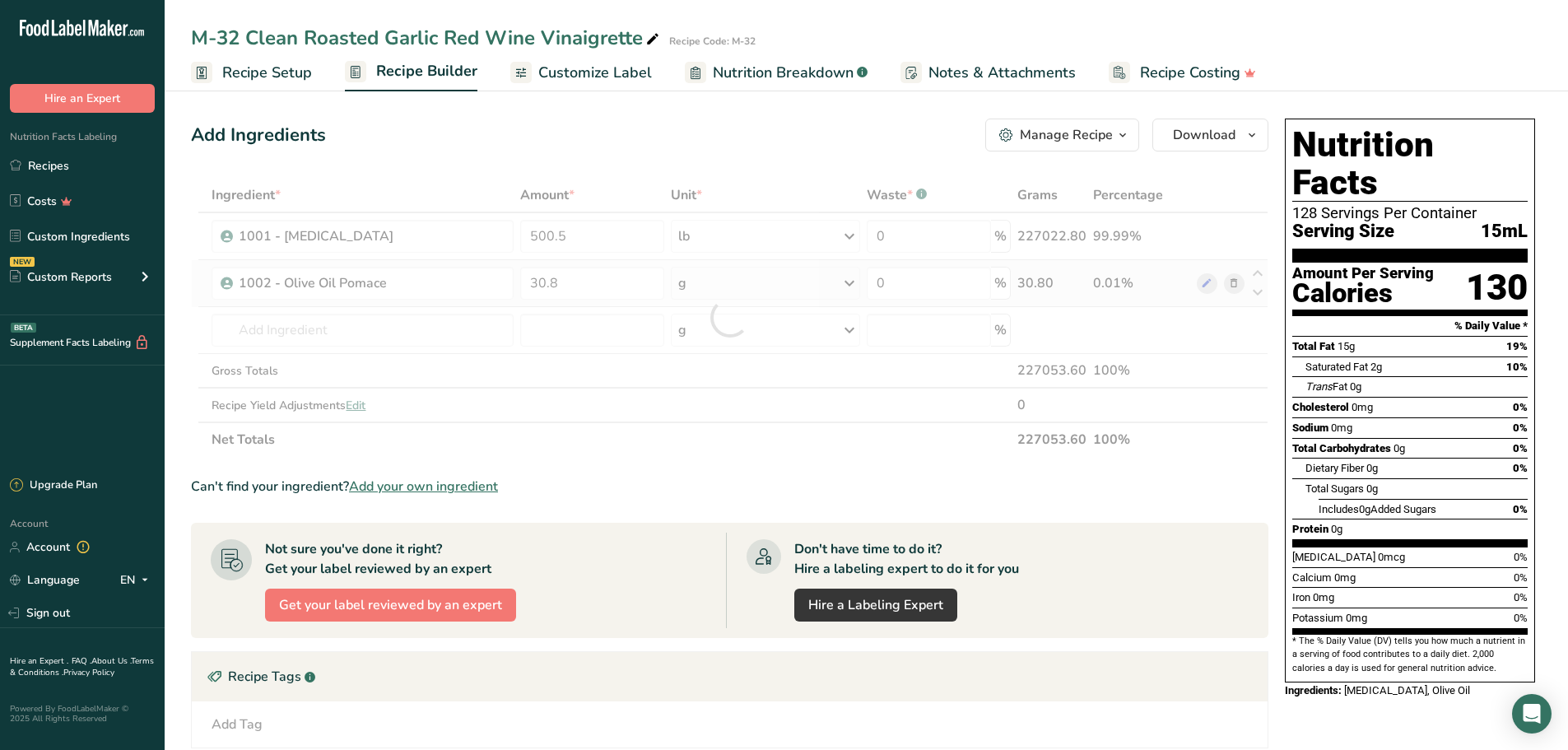
click at [852, 284] on div "Ingredient * Amount * Unit * Waste * .a-a{fill:#347362;}.b-a{fill:#fff;} Grams …" at bounding box center [729, 317] width 1078 height 279
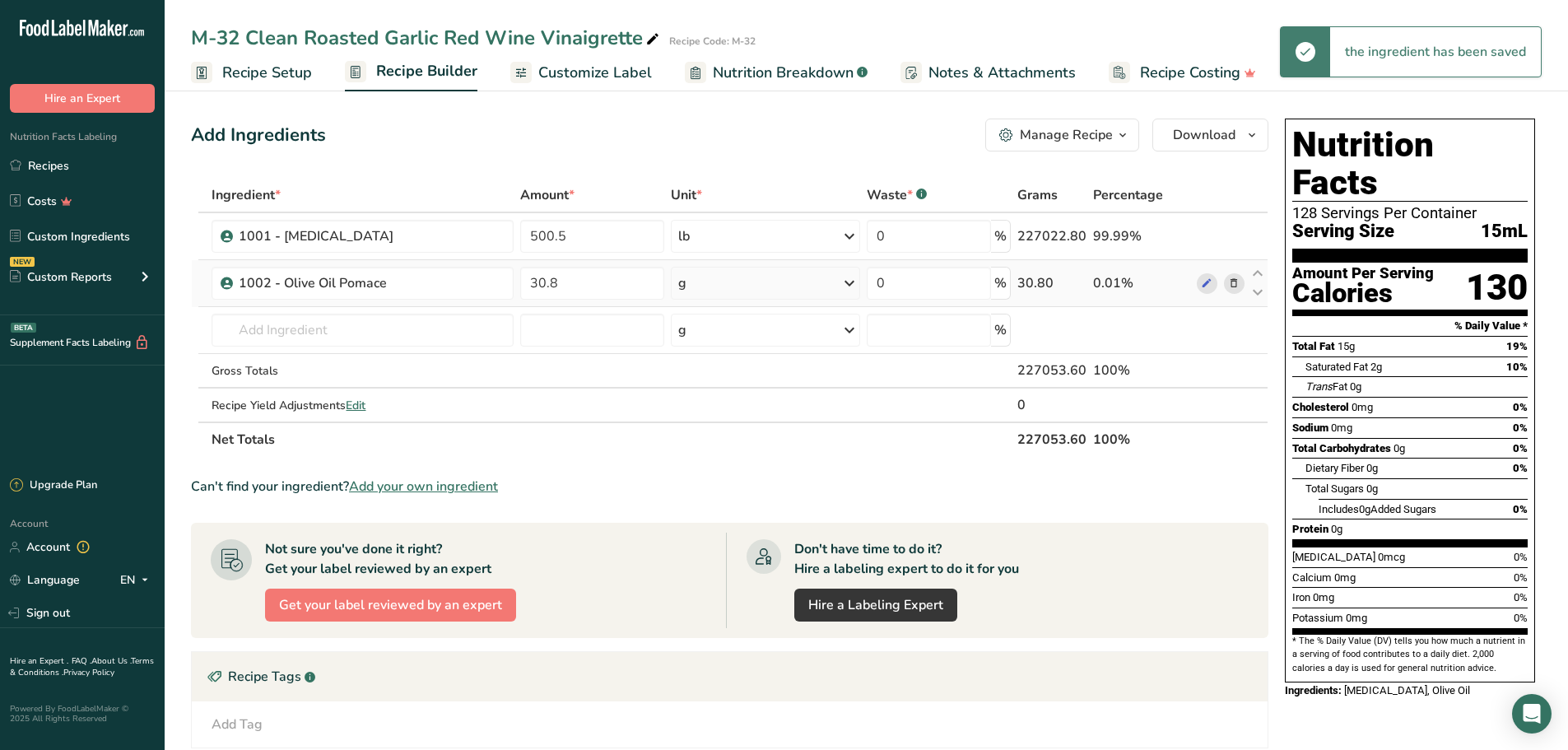
click at [852, 284] on icon at bounding box center [850, 283] width 20 height 30
click at [713, 417] on div "See more" at bounding box center [750, 413] width 139 height 17
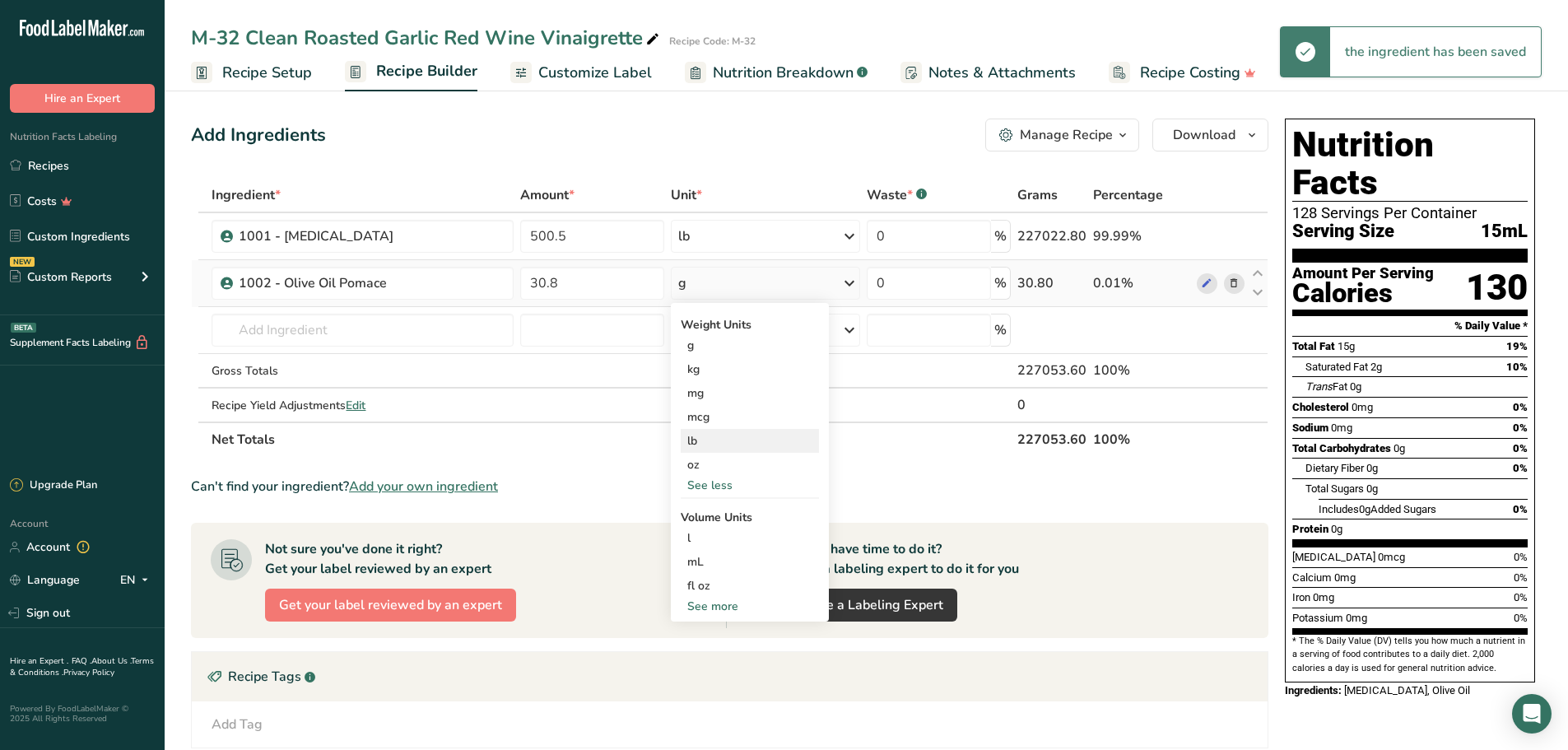
click at [717, 437] on div "lb" at bounding box center [750, 440] width 139 height 24
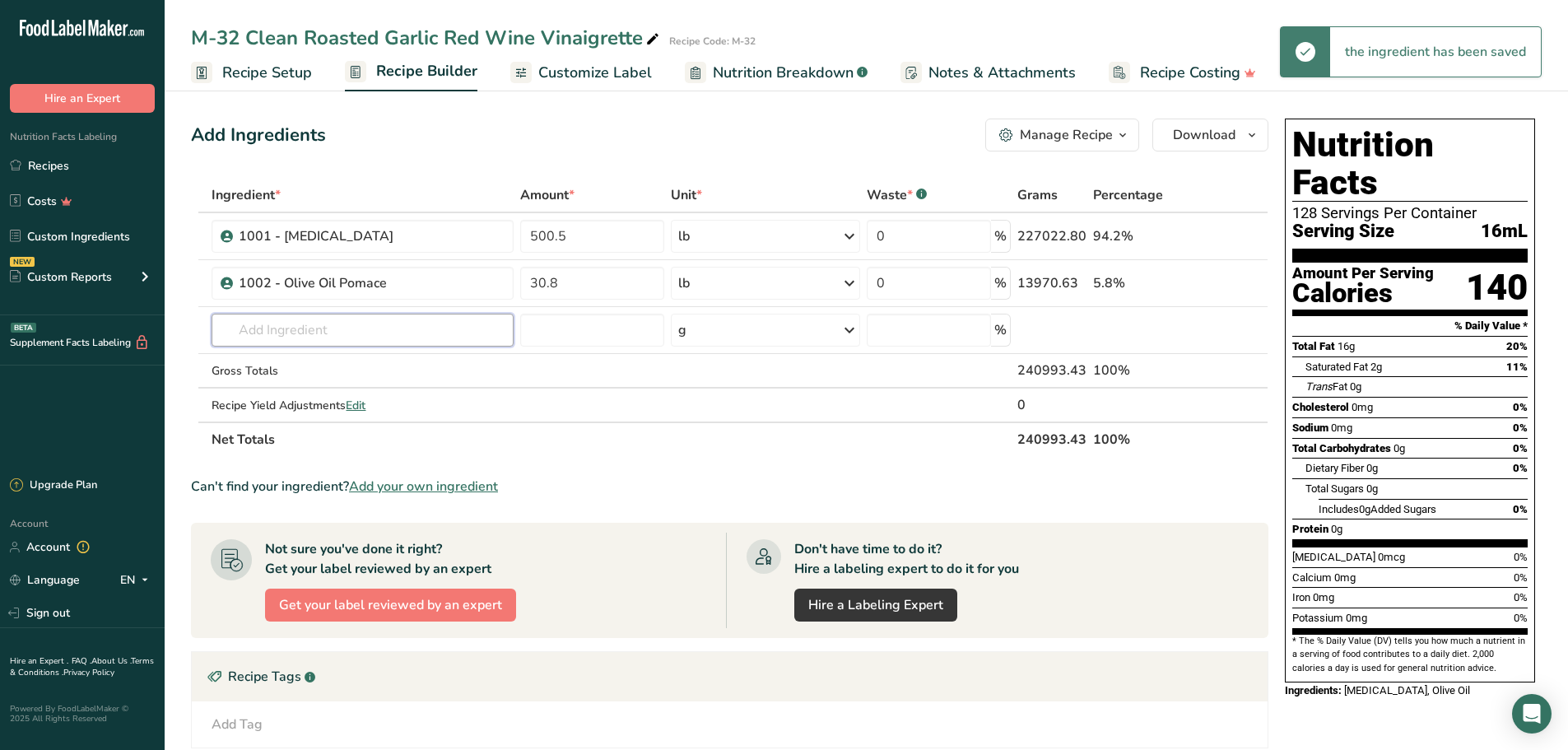
click at [356, 332] on input "text" at bounding box center [362, 330] width 302 height 33
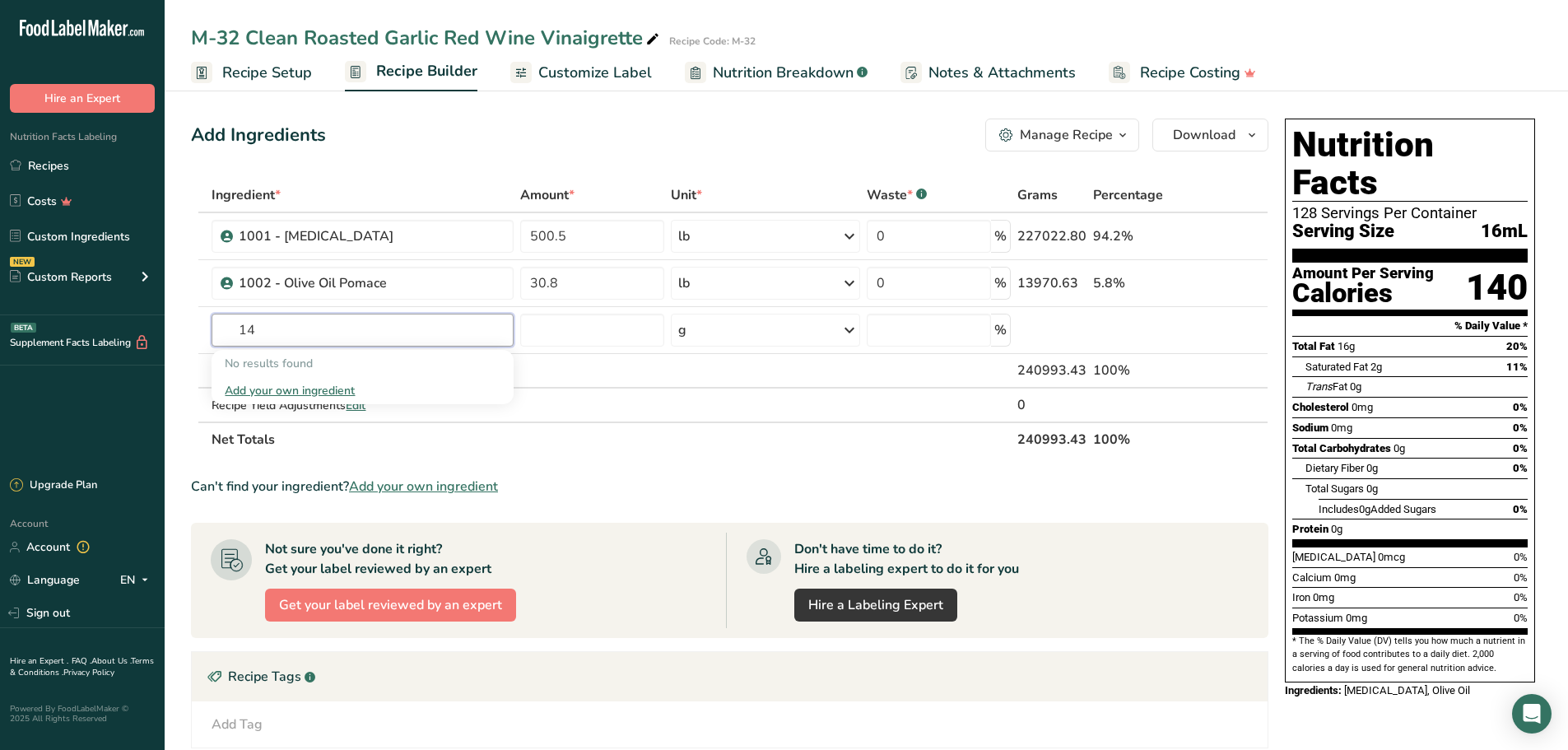
type input "1"
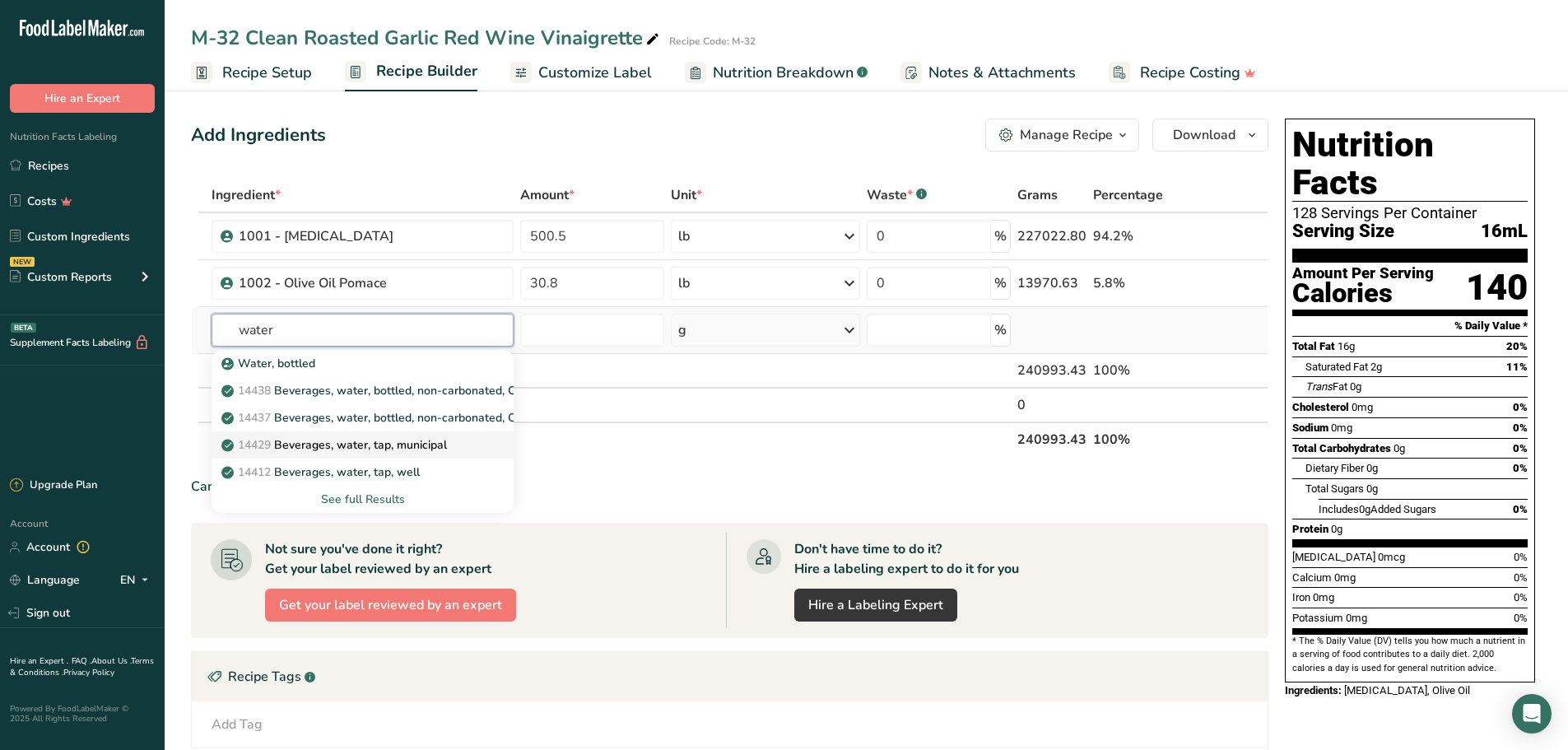
type input "water"
click at [403, 437] on p "14429 [GEOGRAPHIC_DATA], water, tap, municipal" at bounding box center [335, 445] width 222 height 17
type input "Beverages, water, tap, municipal"
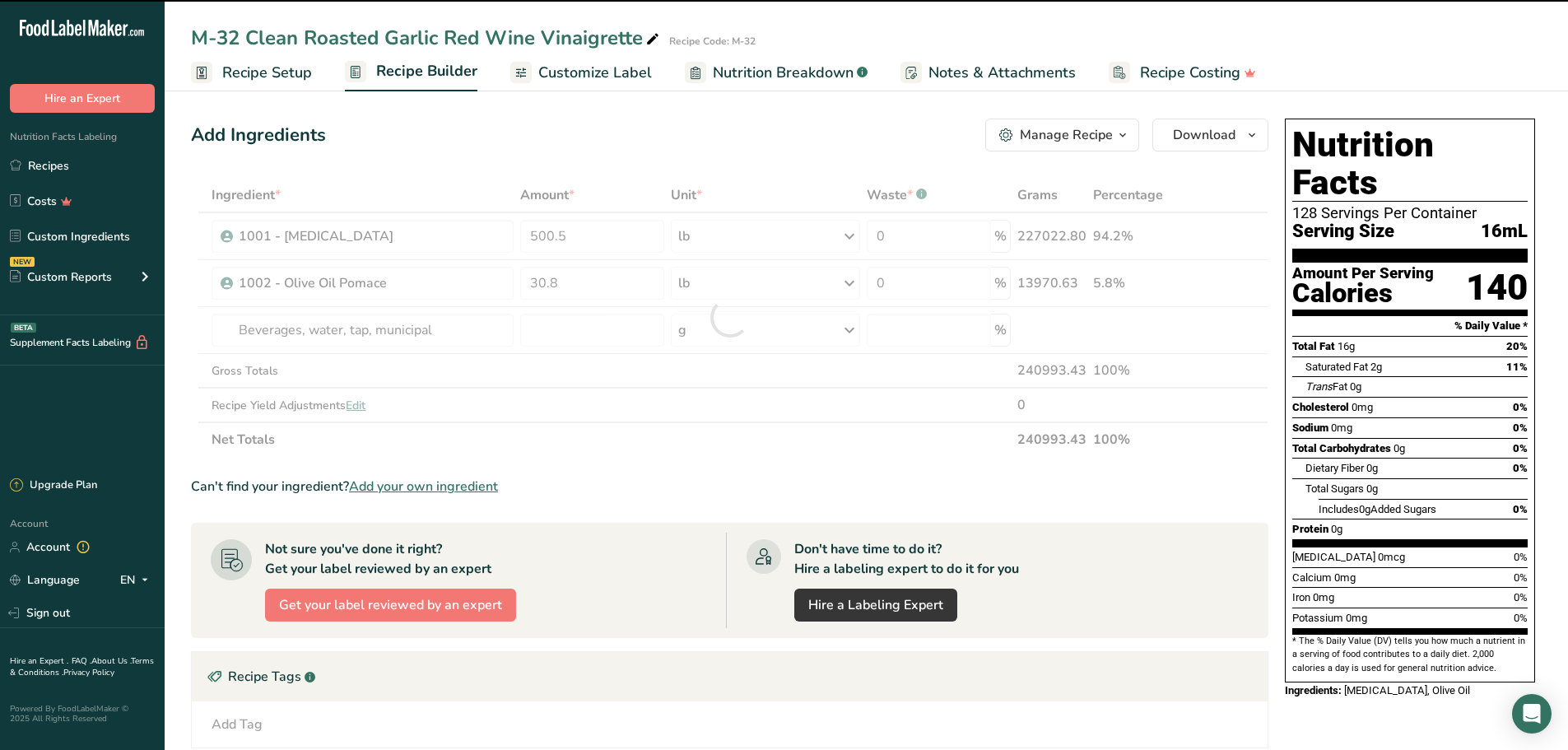
type input "0"
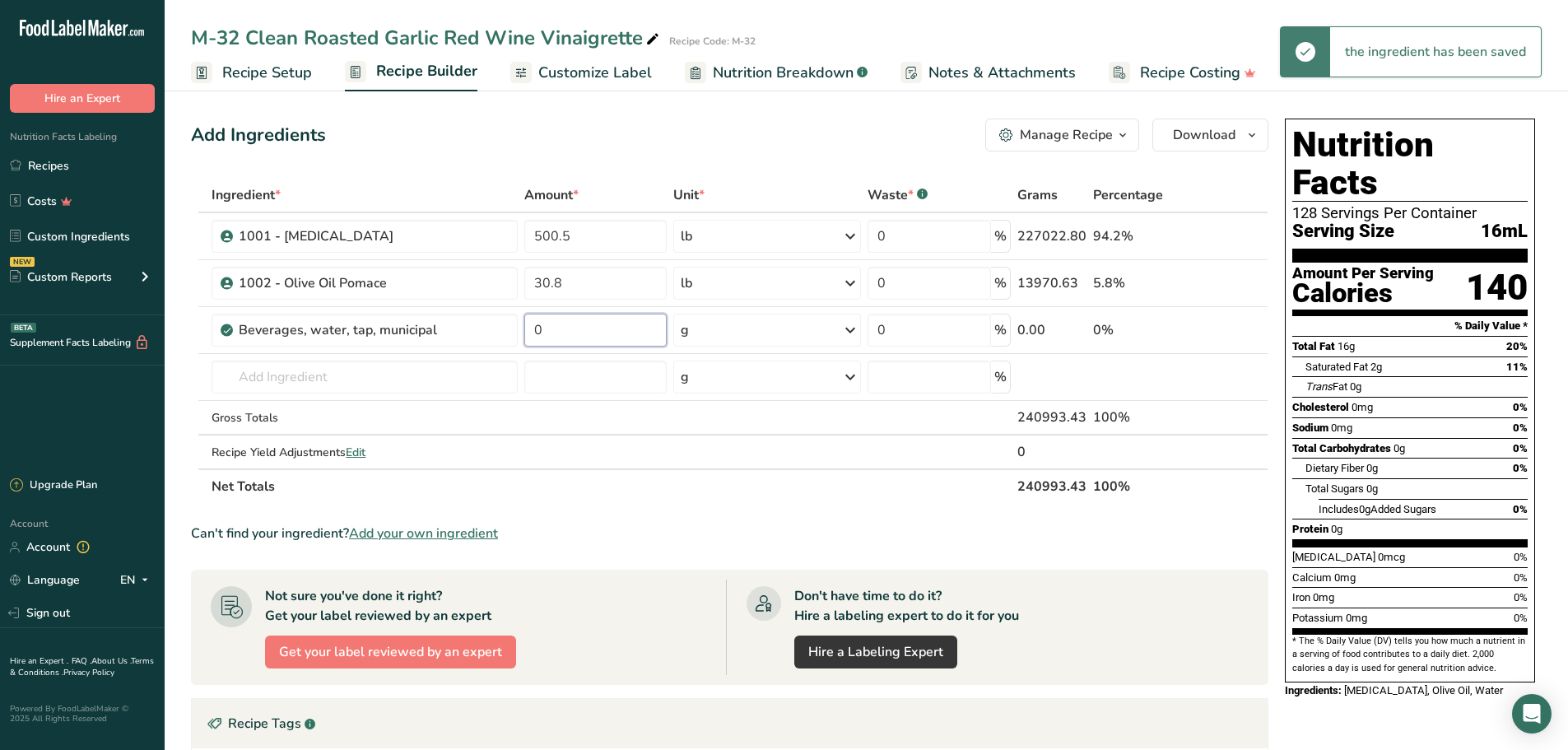
click at [573, 331] on input "0" at bounding box center [595, 330] width 142 height 33
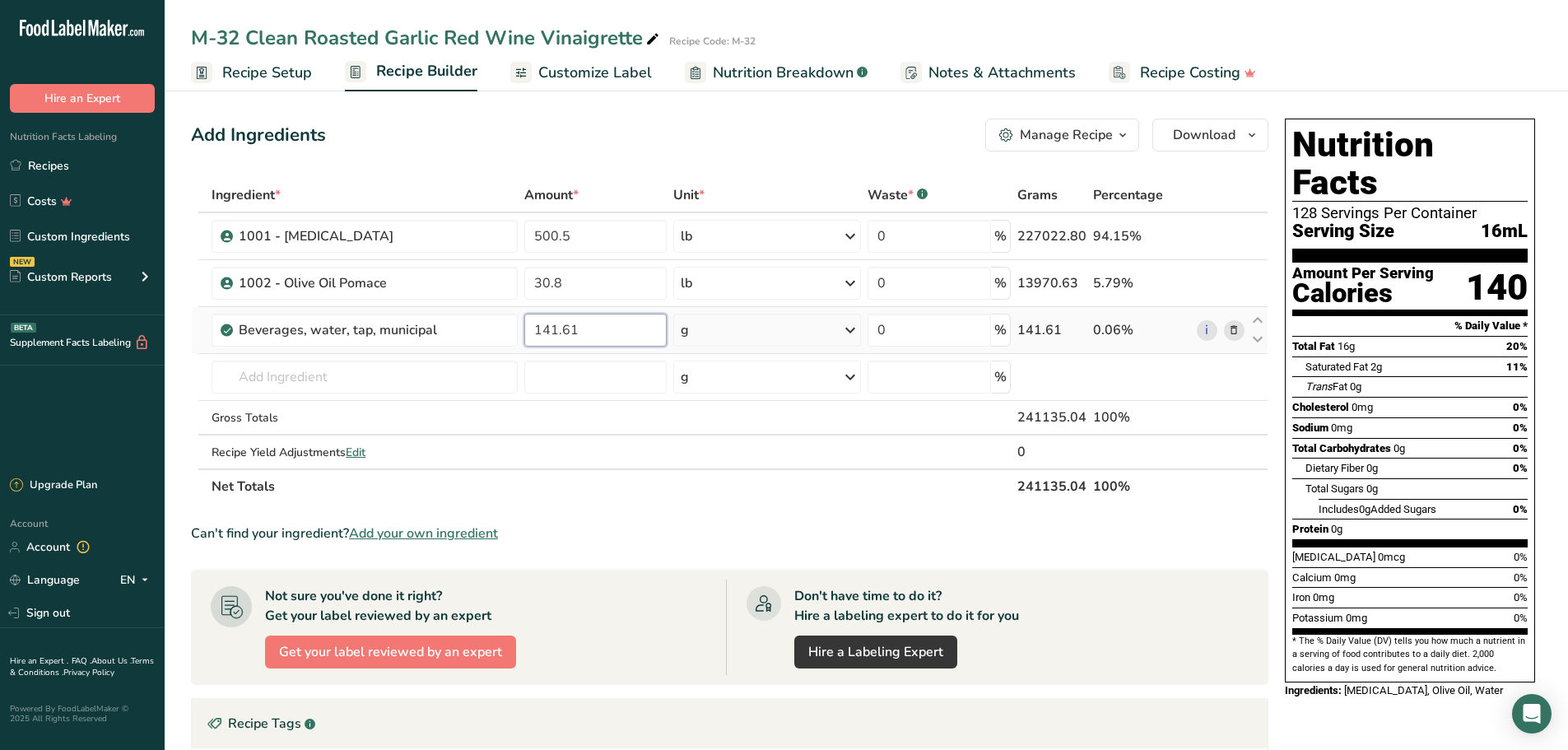
type input "141.61"
click at [854, 332] on div "Ingredient * Amount * Unit * Waste * .a-a{fill:#347362;}.b-a{fill:#fff;} Grams …" at bounding box center [729, 341] width 1078 height 326
click at [852, 331] on icon at bounding box center [851, 330] width 20 height 30
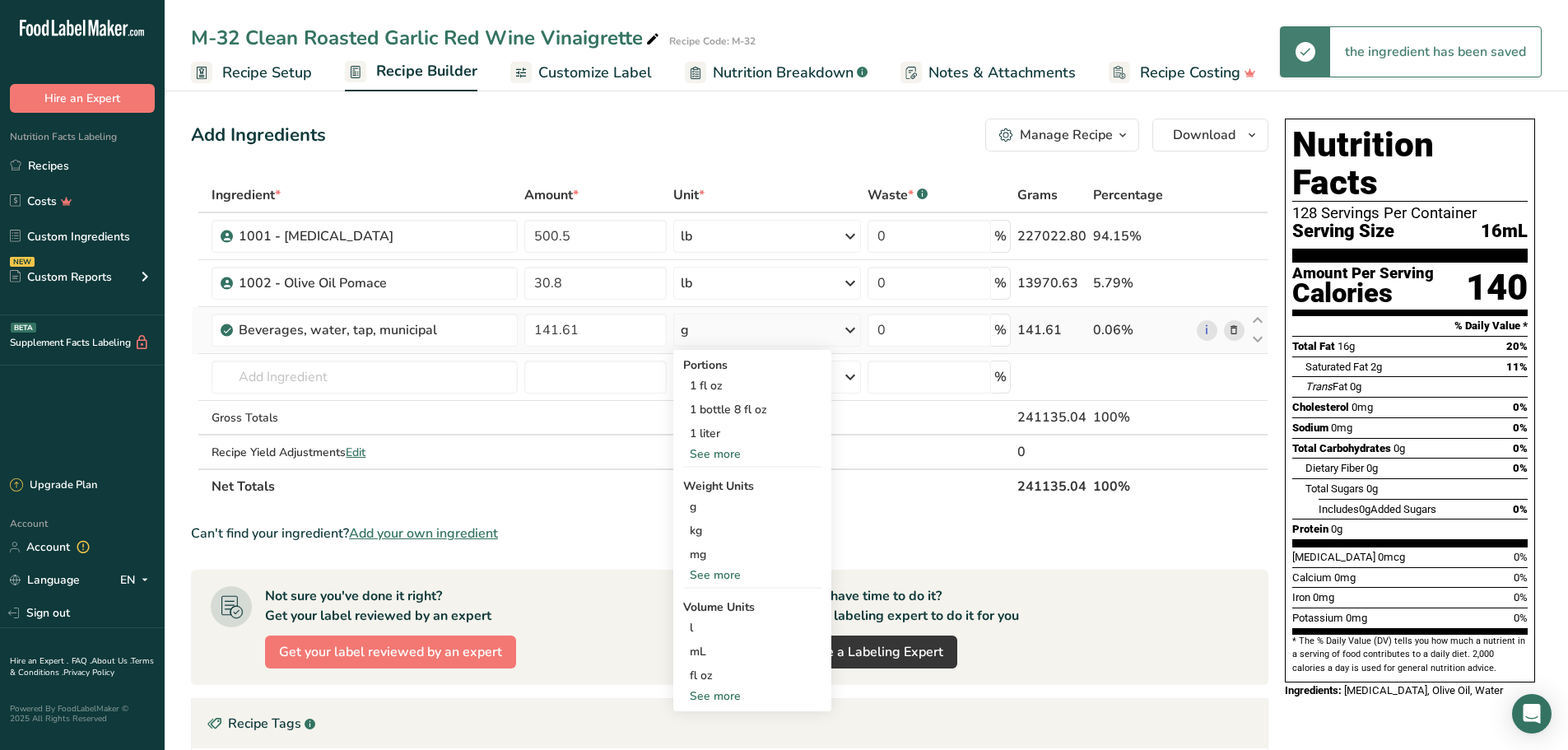
click at [729, 575] on div "See more" at bounding box center [752, 574] width 139 height 17
click at [724, 599] on div "lb" at bounding box center [752, 601] width 139 height 24
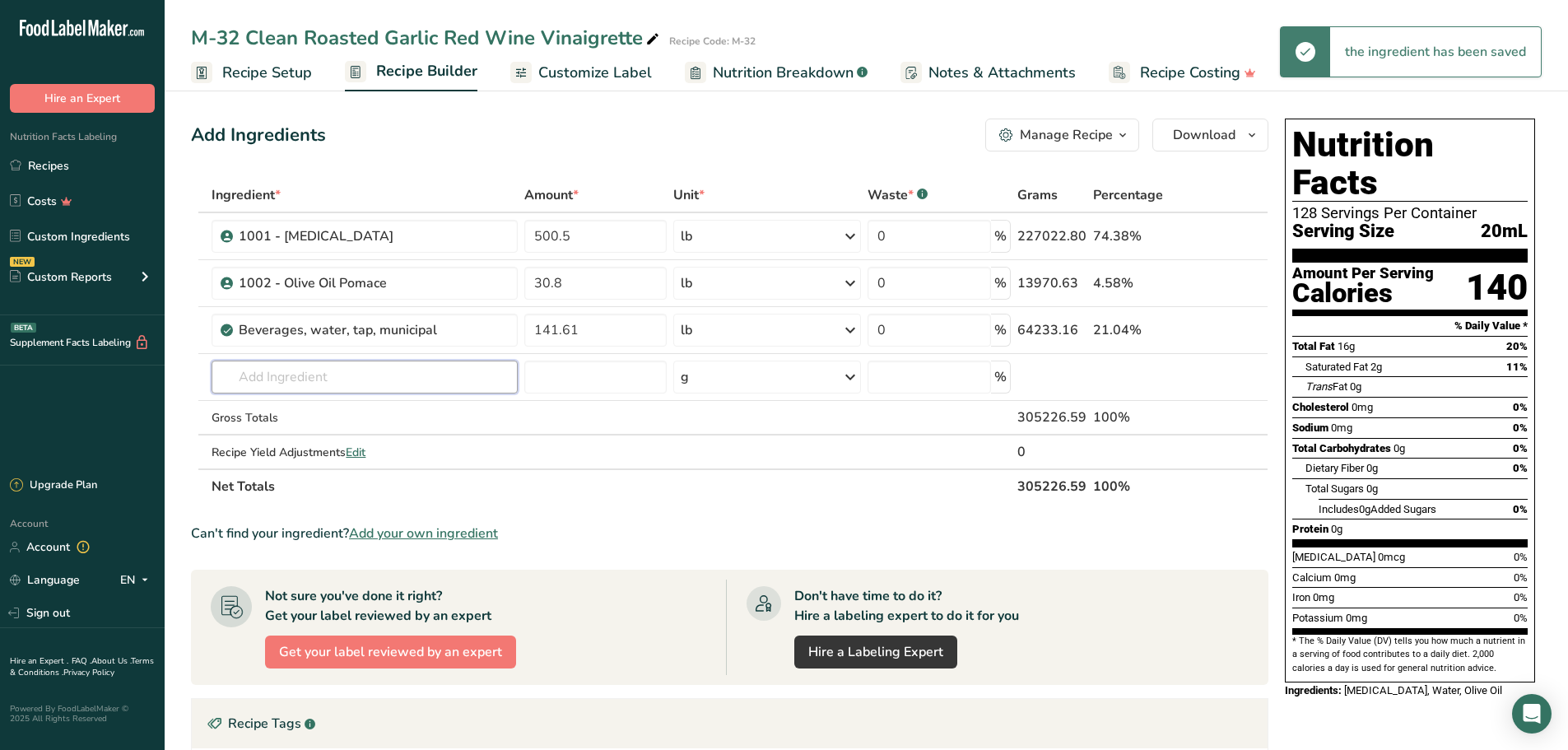
click at [325, 375] on input "text" at bounding box center [365, 376] width 306 height 33
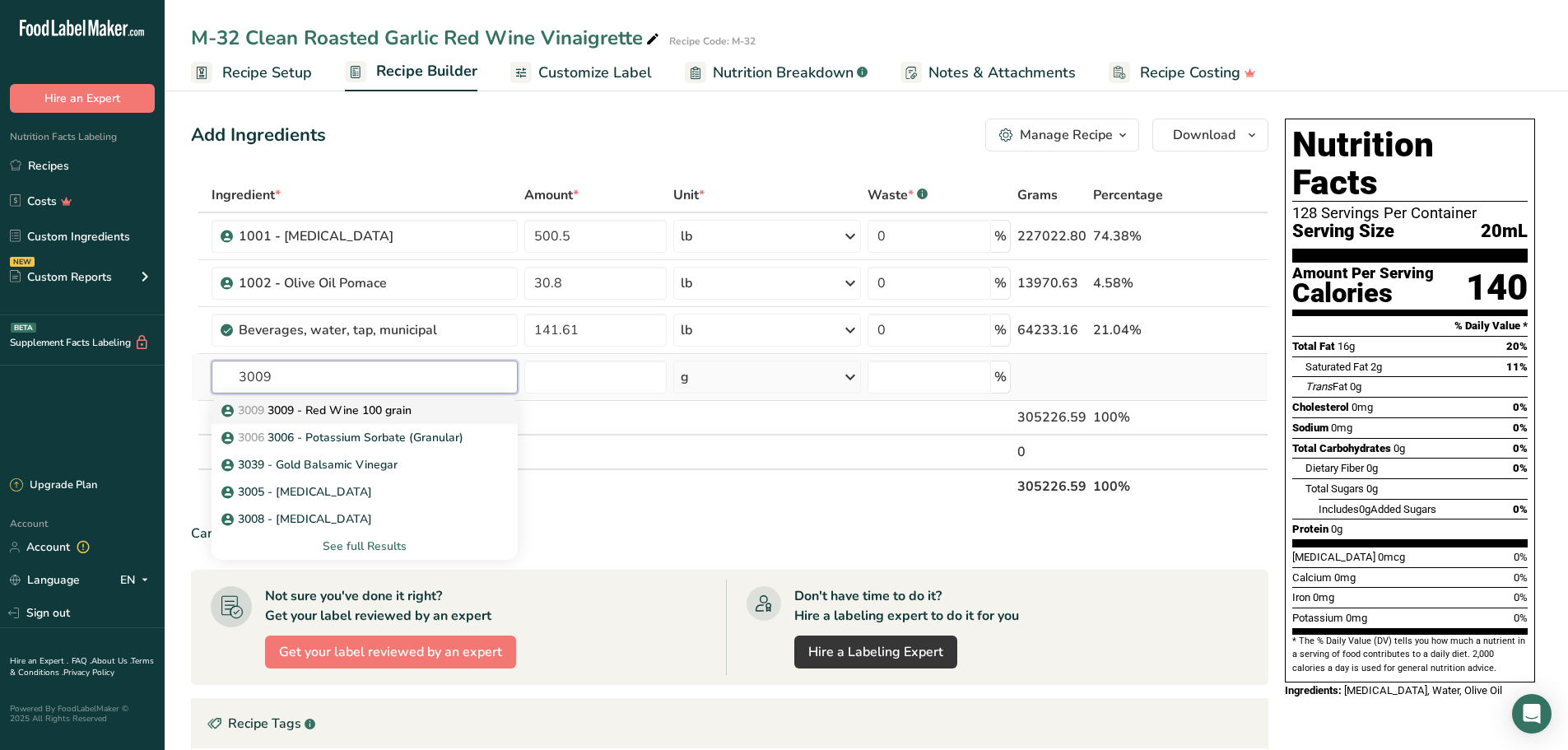
type input "3009"
click at [352, 408] on p "3009 3009 - Red Wine 100 grain" at bounding box center [317, 410] width 187 height 17
type input "3009 - Red Wine 100 grain"
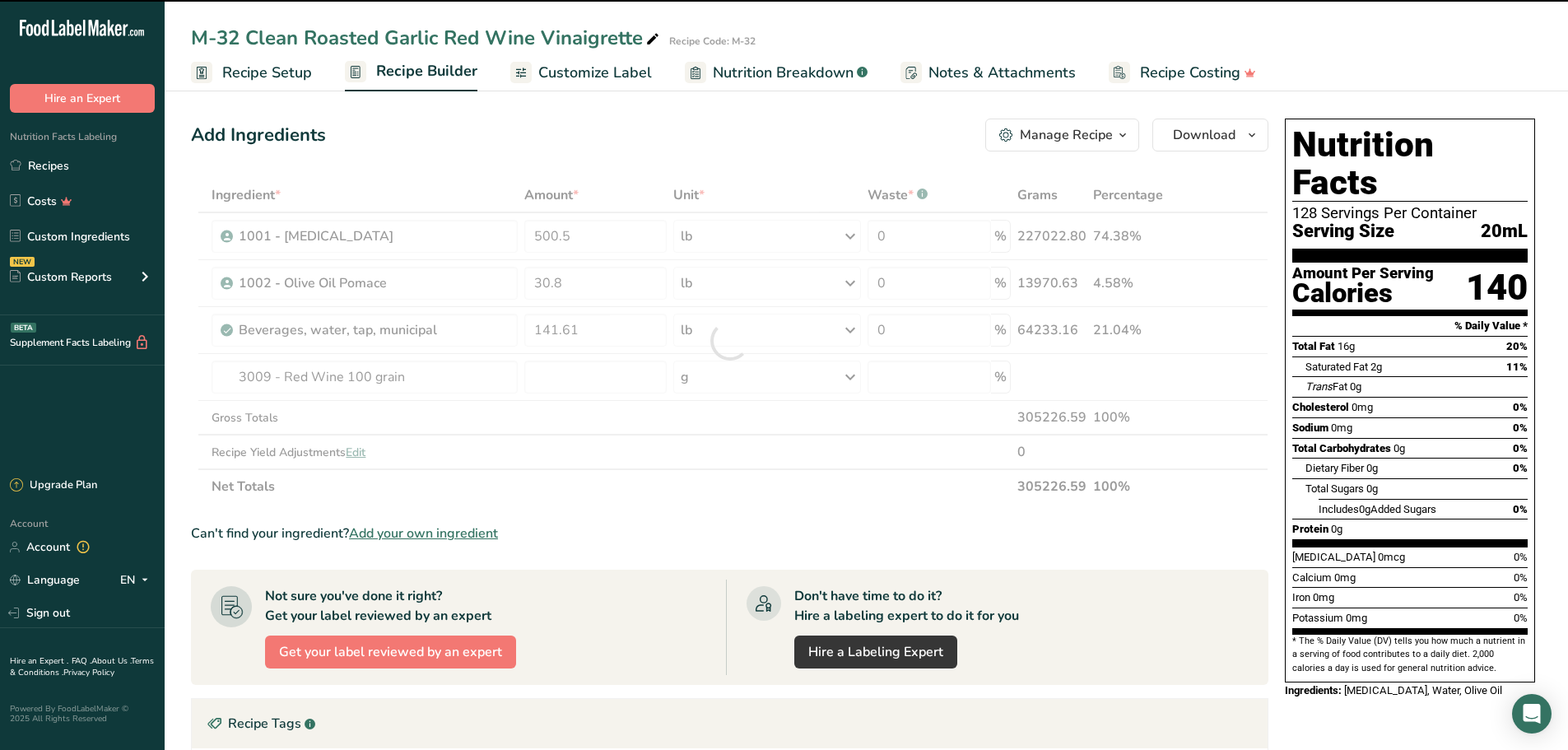
type input "0"
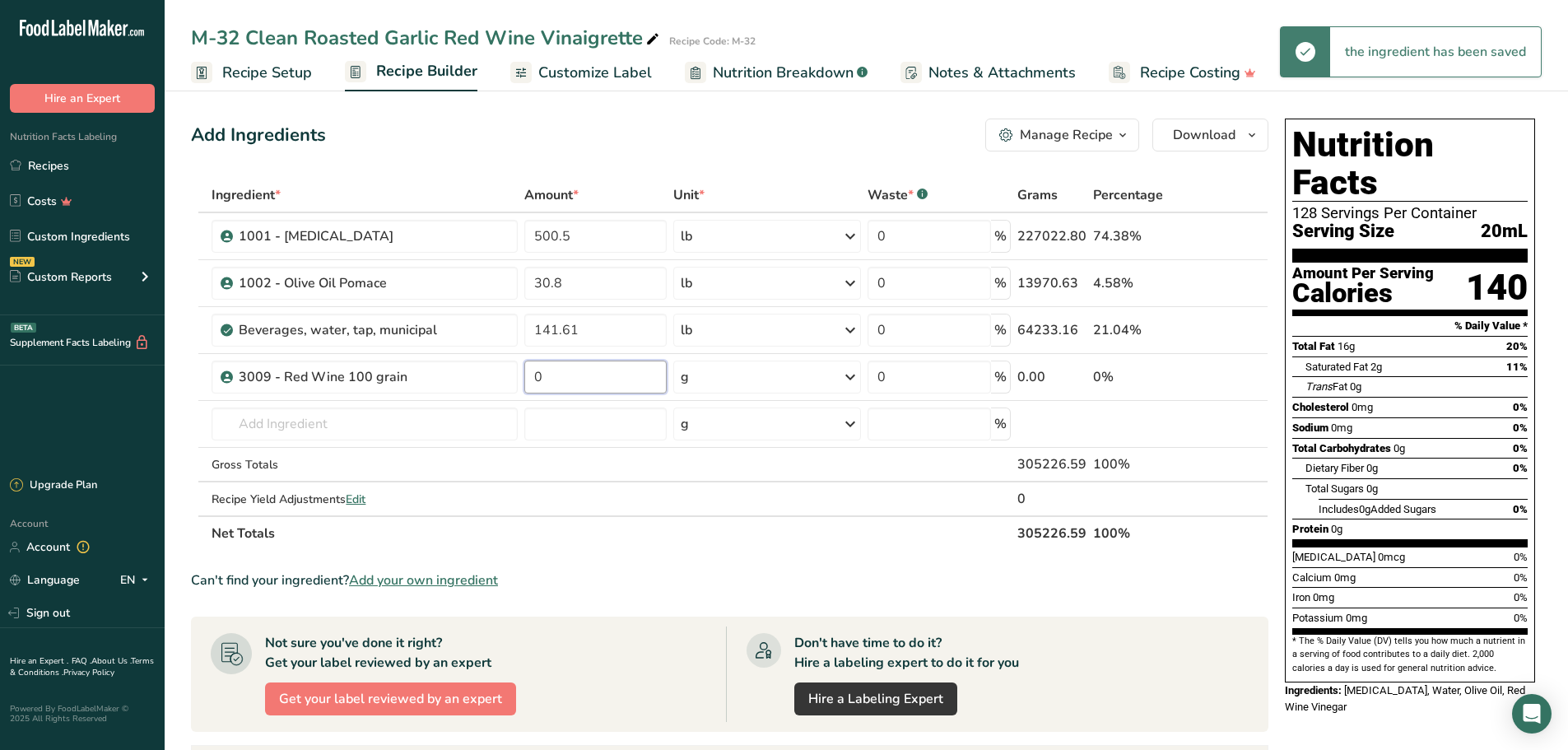
click at [564, 379] on input "0" at bounding box center [595, 376] width 142 height 33
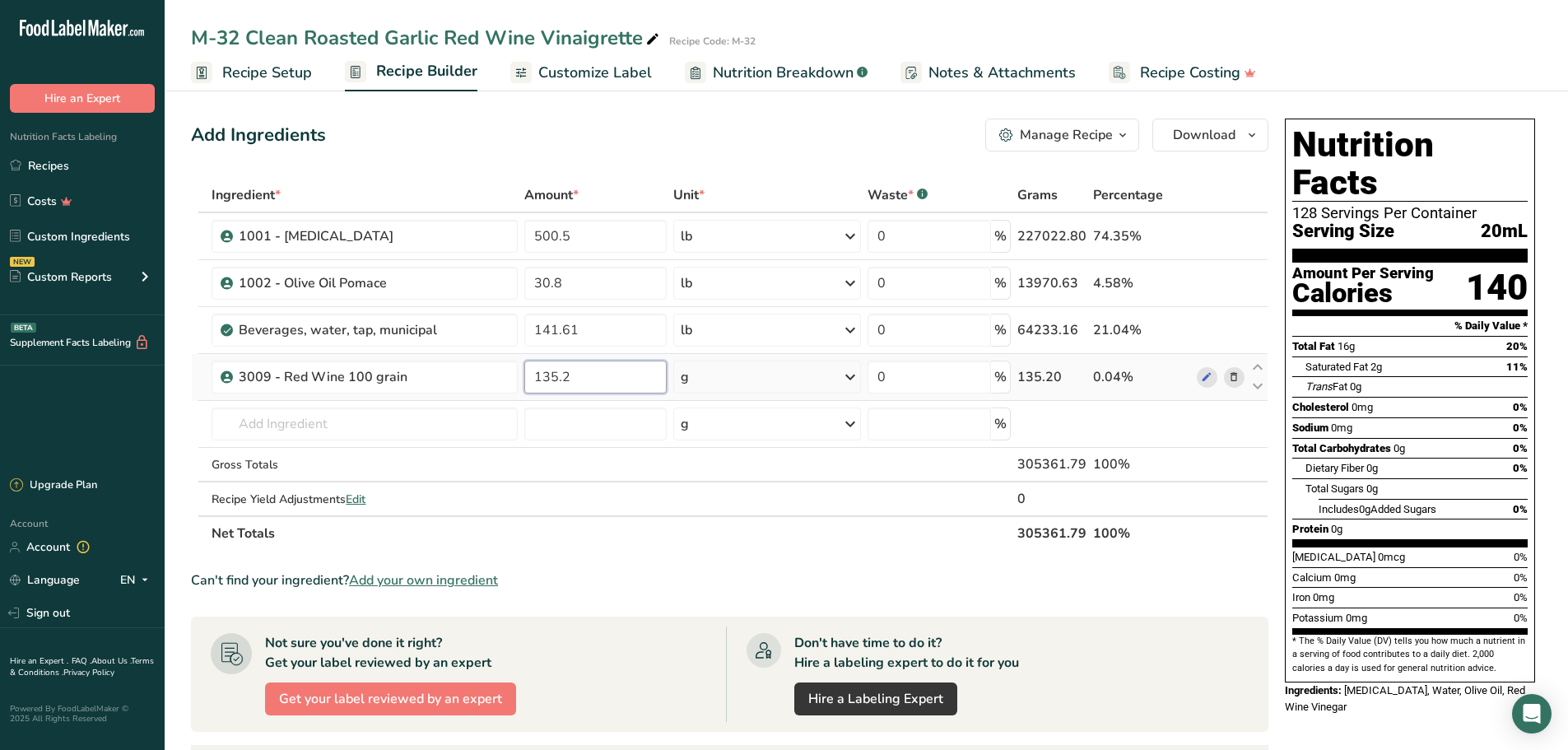
type input "135.2"
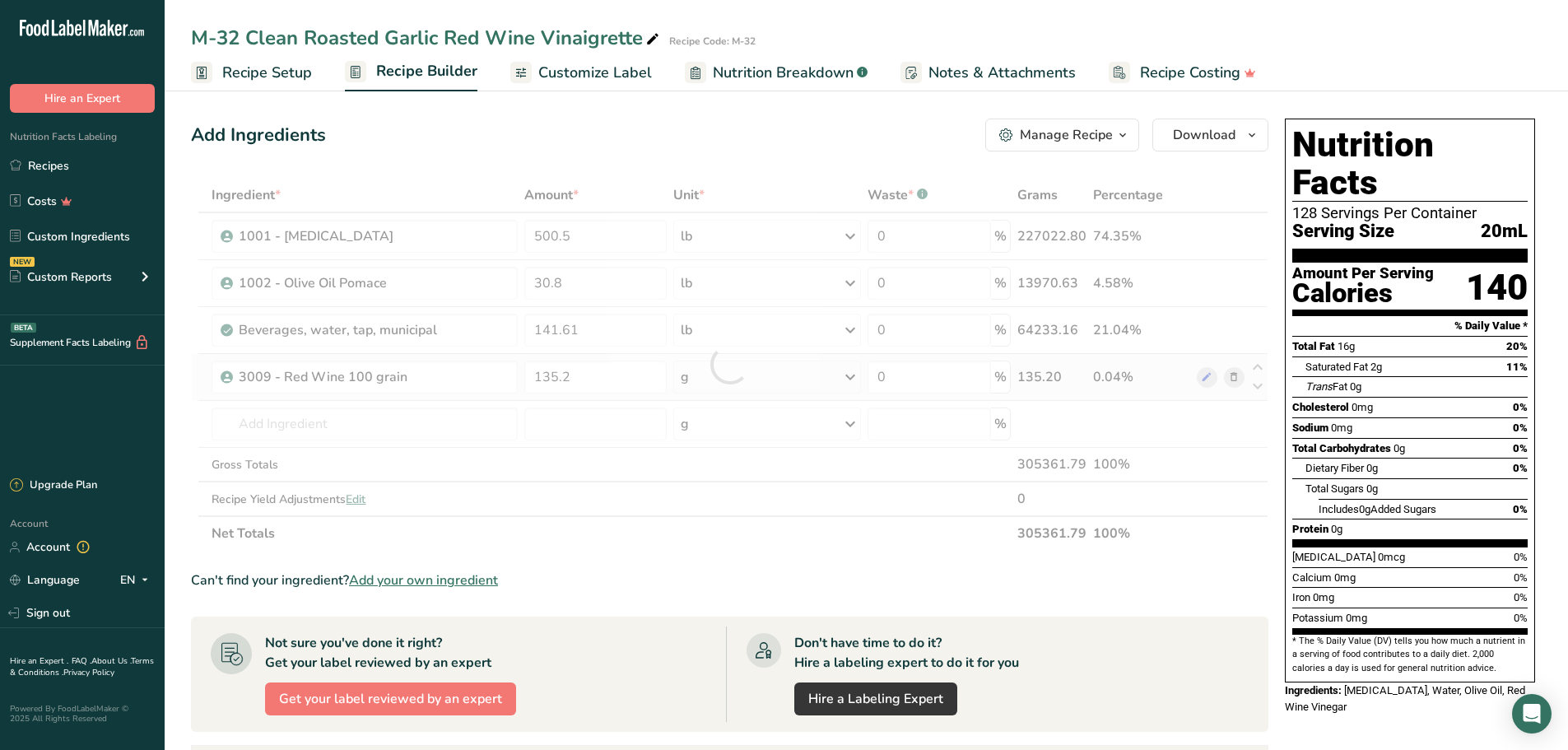
click at [853, 377] on div "Ingredient * Amount * Unit * Waste * .a-a{fill:#347362;}.b-a{fill:#fff;} Grams …" at bounding box center [729, 364] width 1078 height 373
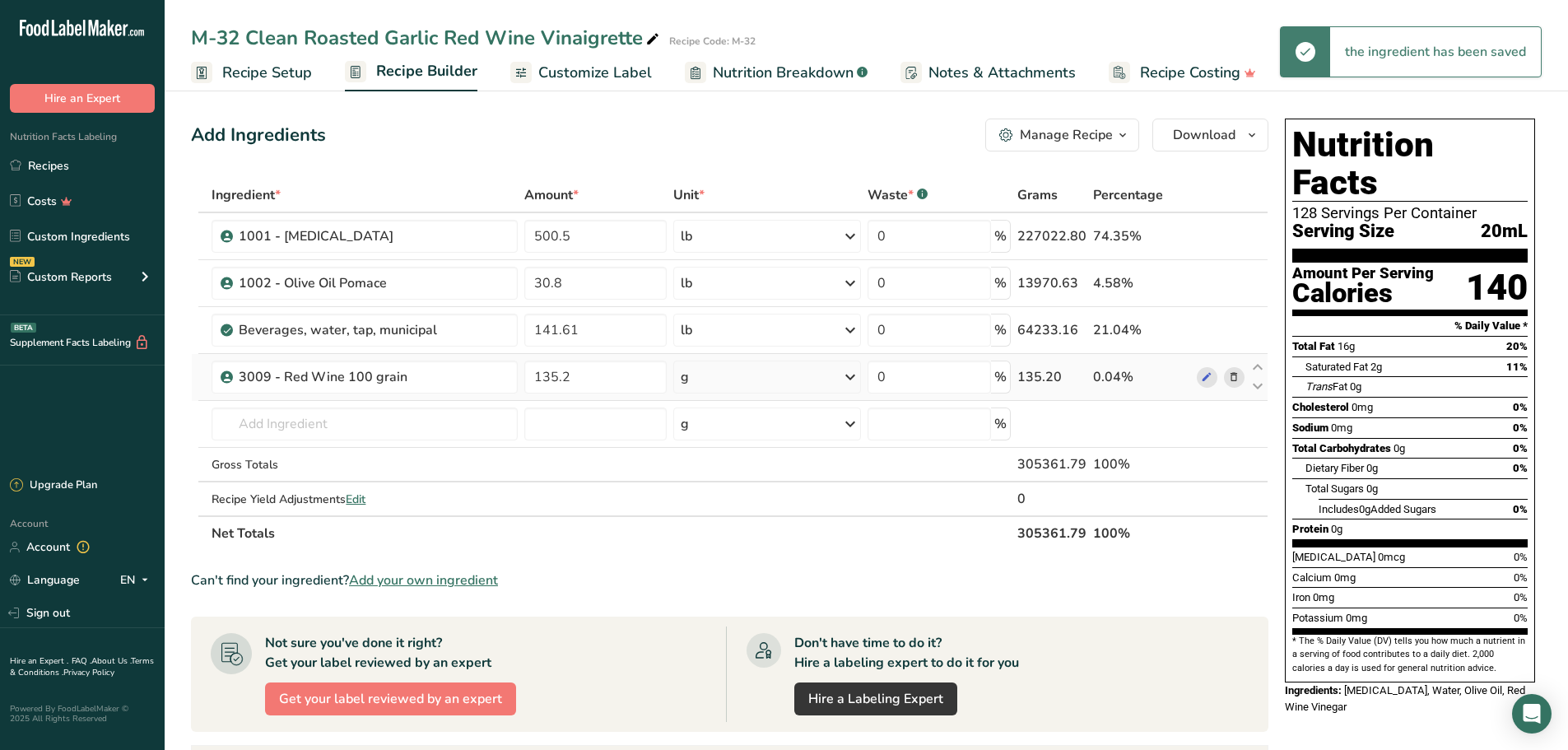
click at [853, 377] on icon at bounding box center [851, 376] width 20 height 30
click at [738, 510] on div "See more" at bounding box center [752, 507] width 139 height 17
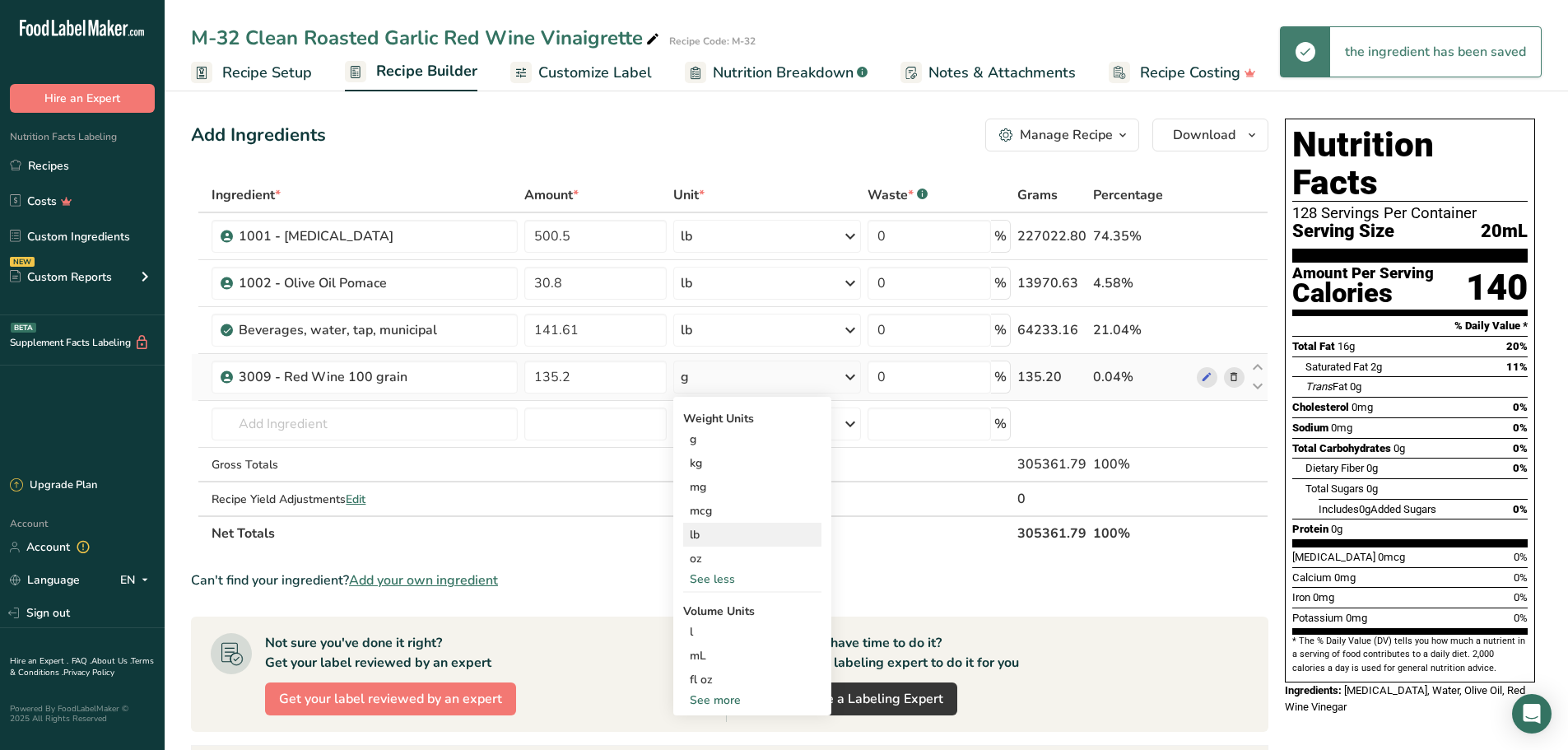
click at [724, 529] on div "lb" at bounding box center [752, 534] width 139 height 24
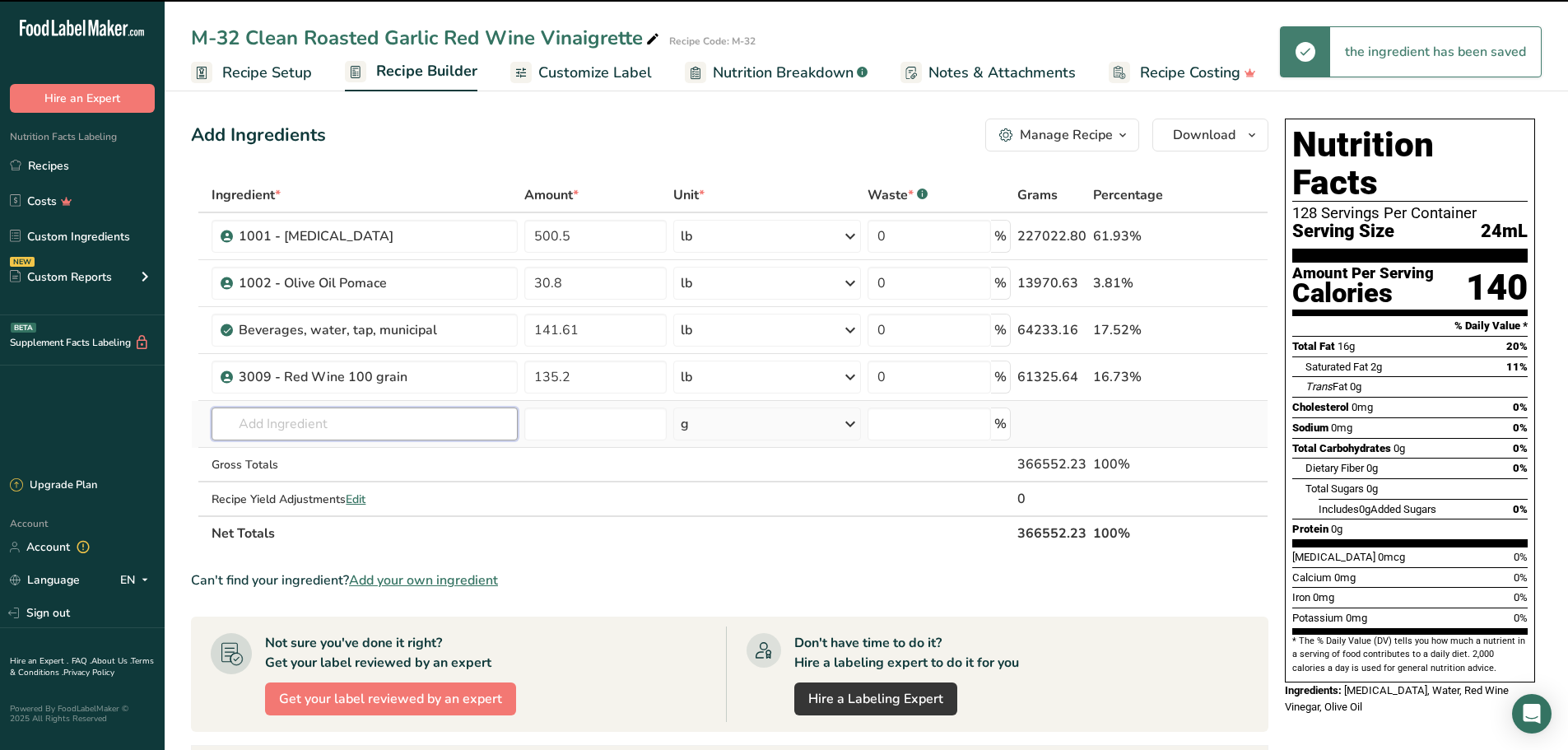
click at [335, 425] on input "text" at bounding box center [365, 424] width 306 height 33
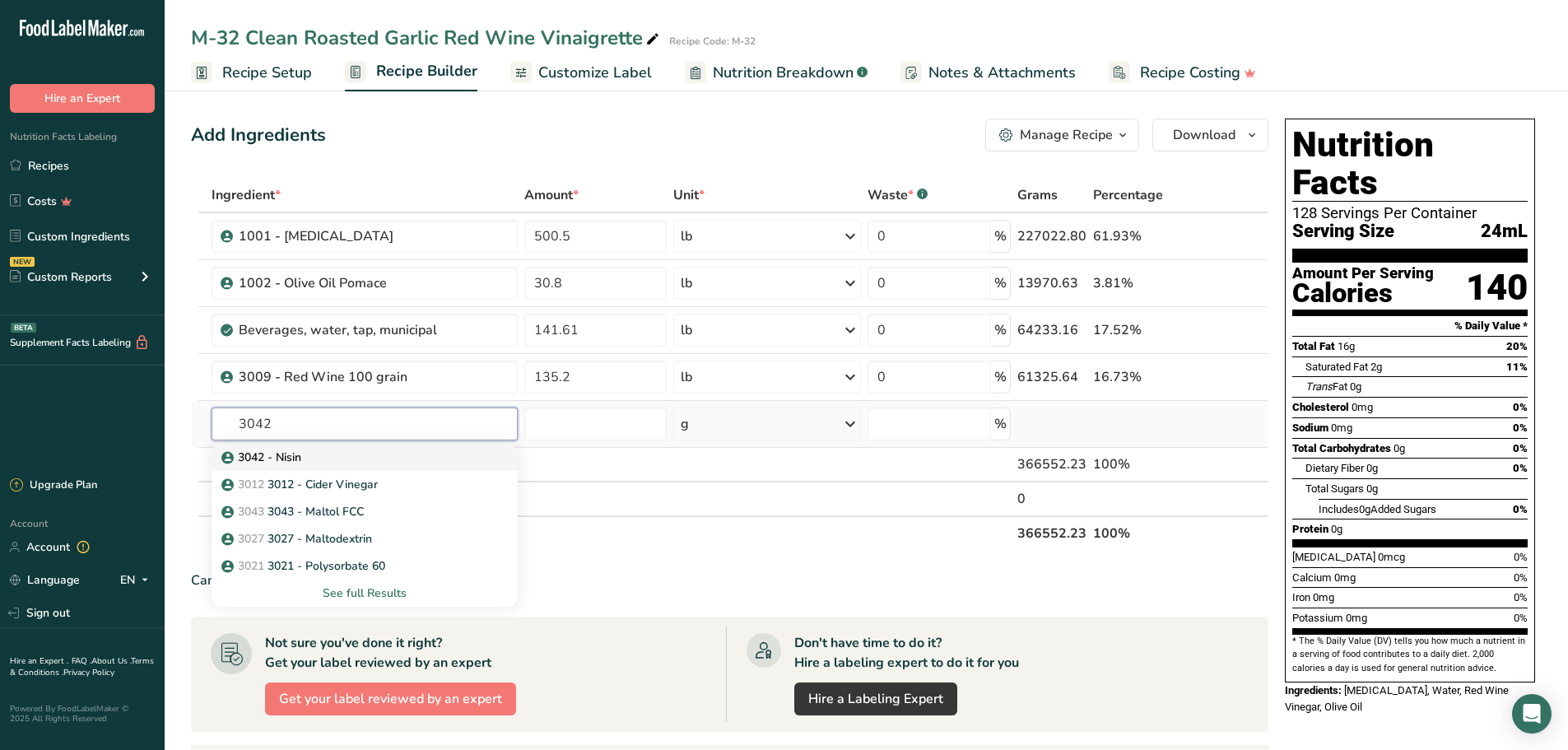
type input "3042"
click at [285, 457] on p "3042 - Nisin" at bounding box center [263, 457] width 77 height 17
type input "3042 - Nisin"
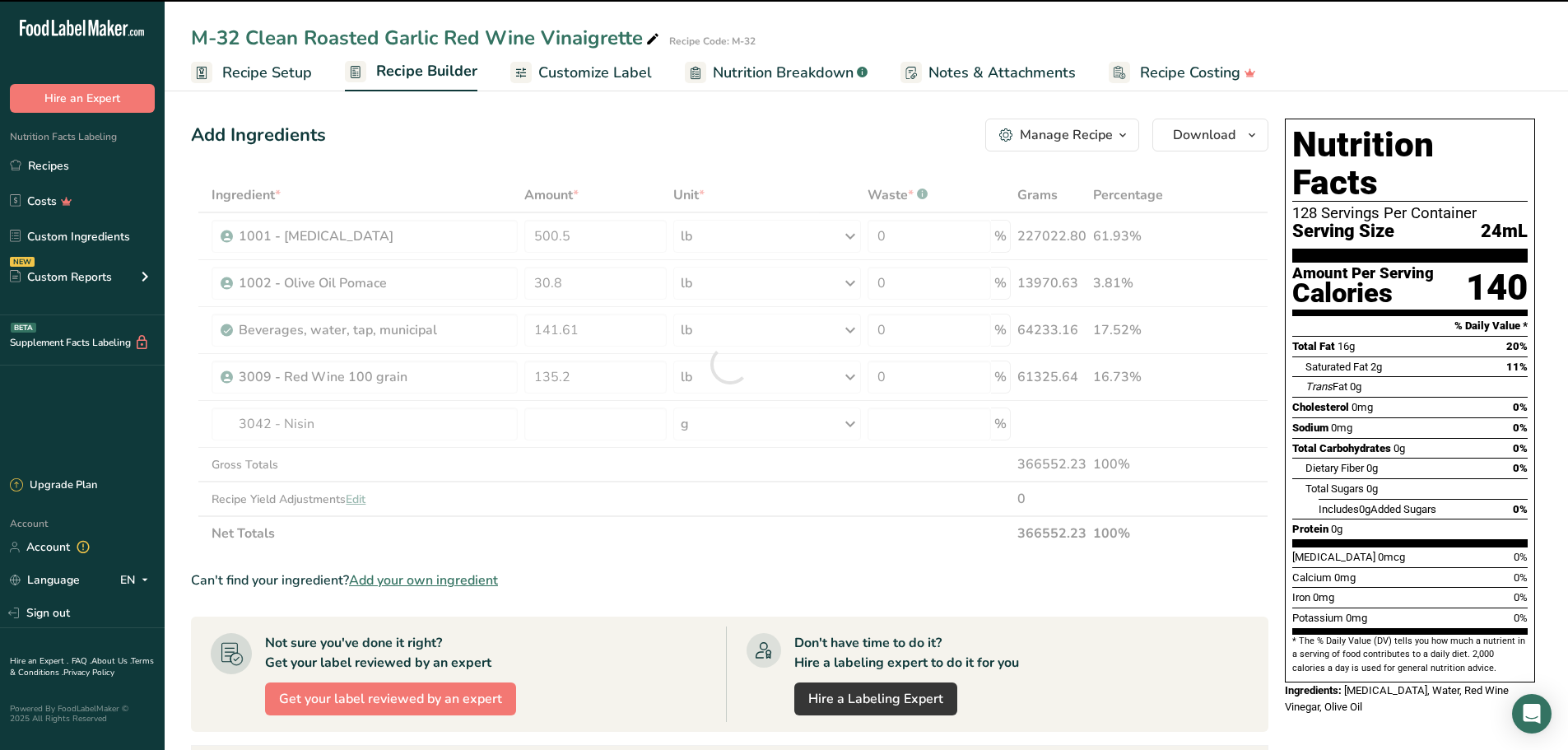
type input "0"
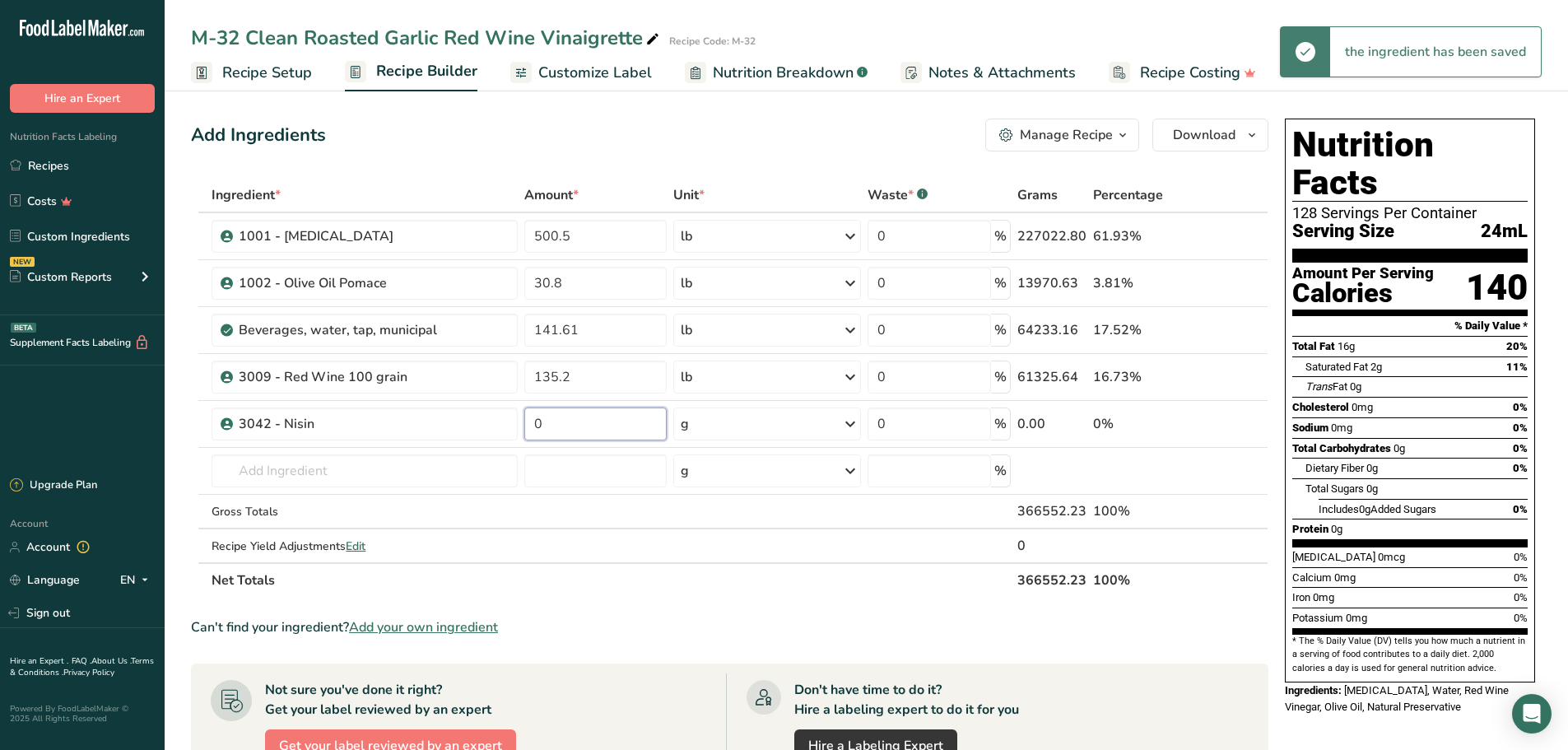
click at [561, 428] on input "0" at bounding box center [595, 424] width 142 height 33
type input "0.1250"
click at [857, 425] on div "Ingredient * Amount * Unit * Waste * .a-a{fill:#347362;}.b-a{fill:#fff;} Grams …" at bounding box center [729, 387] width 1078 height 419
click at [854, 424] on icon at bounding box center [851, 424] width 20 height 30
click at [738, 554] on div "See more" at bounding box center [752, 554] width 139 height 17
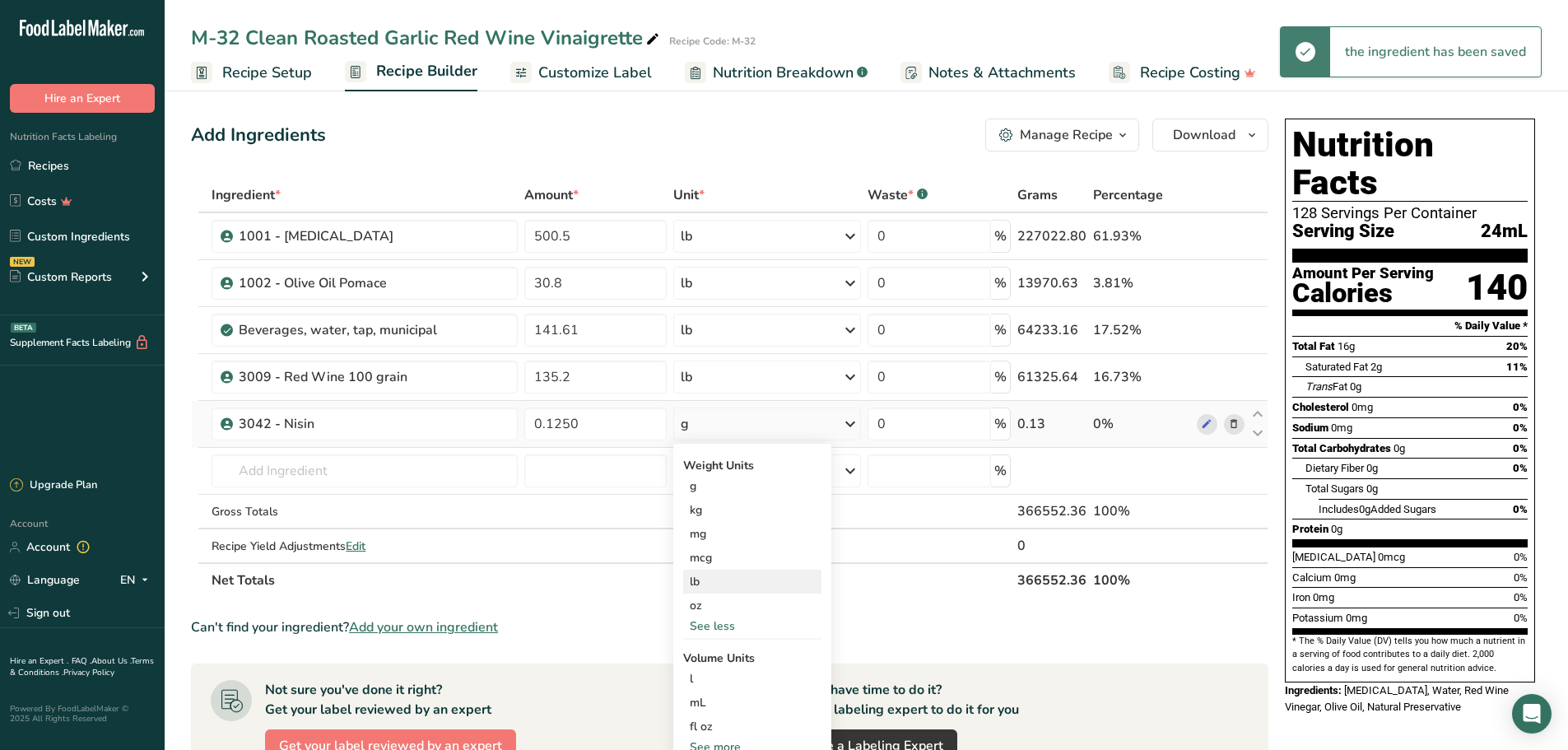
click at [706, 586] on div "lb" at bounding box center [752, 581] width 139 height 24
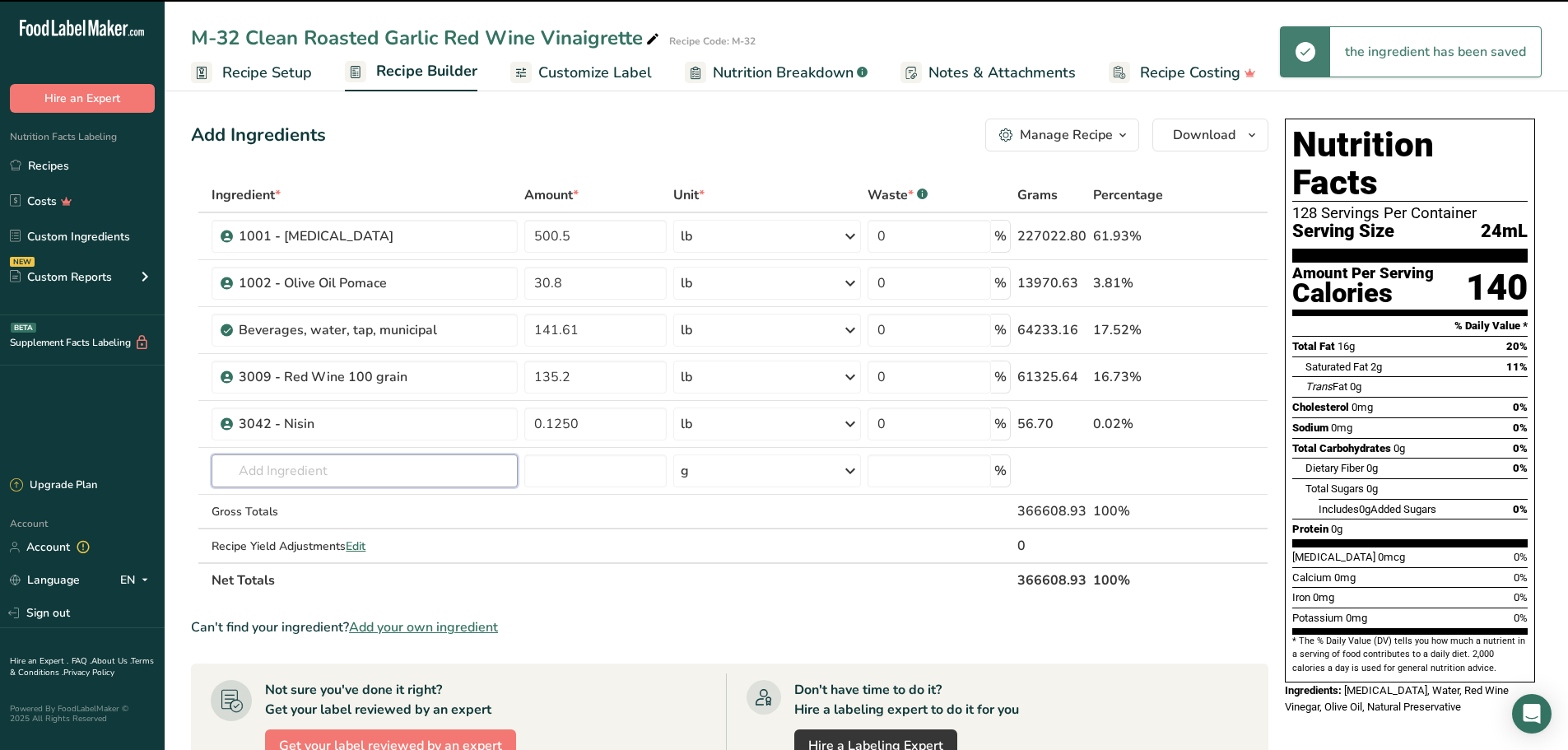
click at [329, 472] on input "text" at bounding box center [365, 470] width 306 height 33
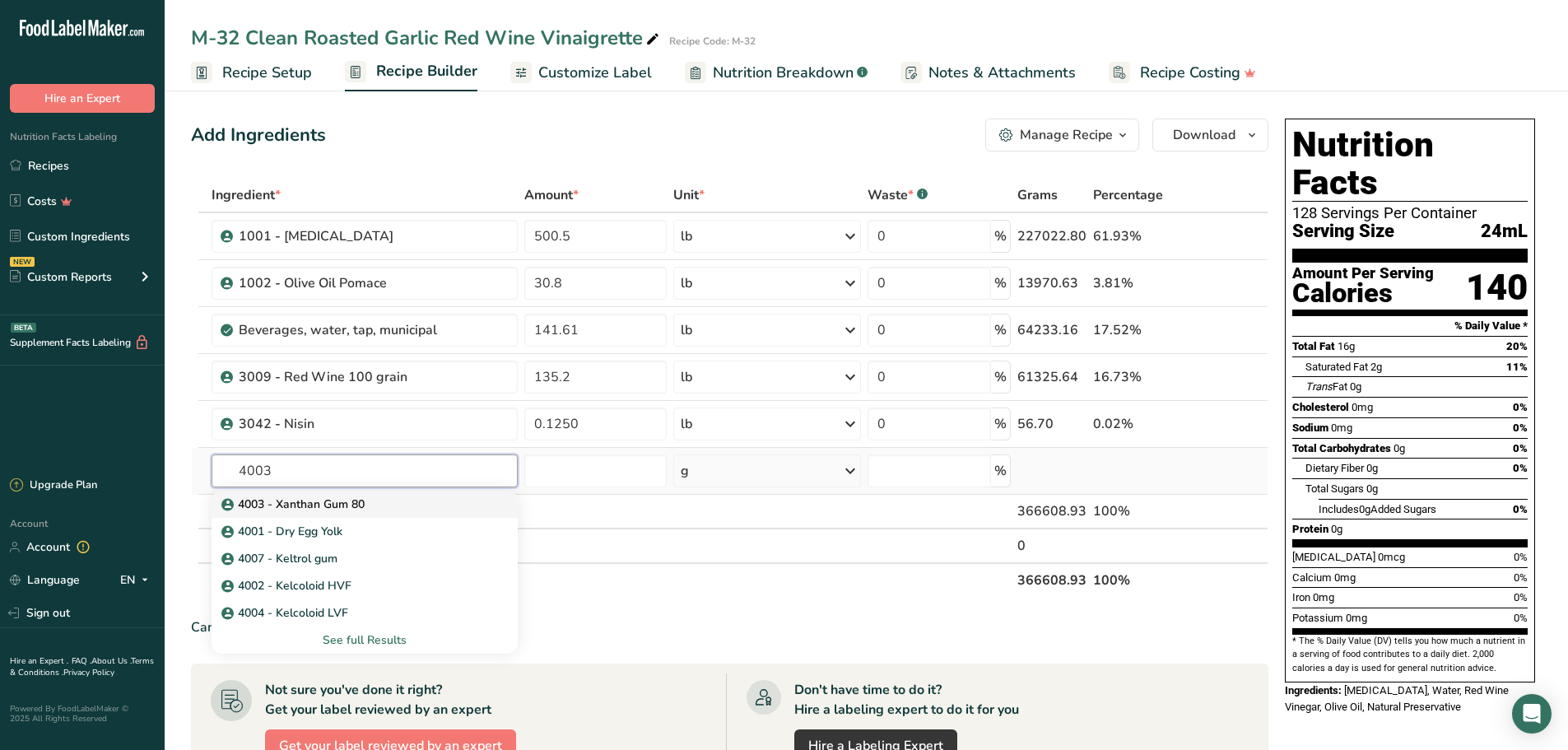
type input "4003"
click at [318, 504] on p "4003 - Xanthan Gum 80" at bounding box center [294, 504] width 139 height 17
type input "4003 - Xanthan Gum 80"
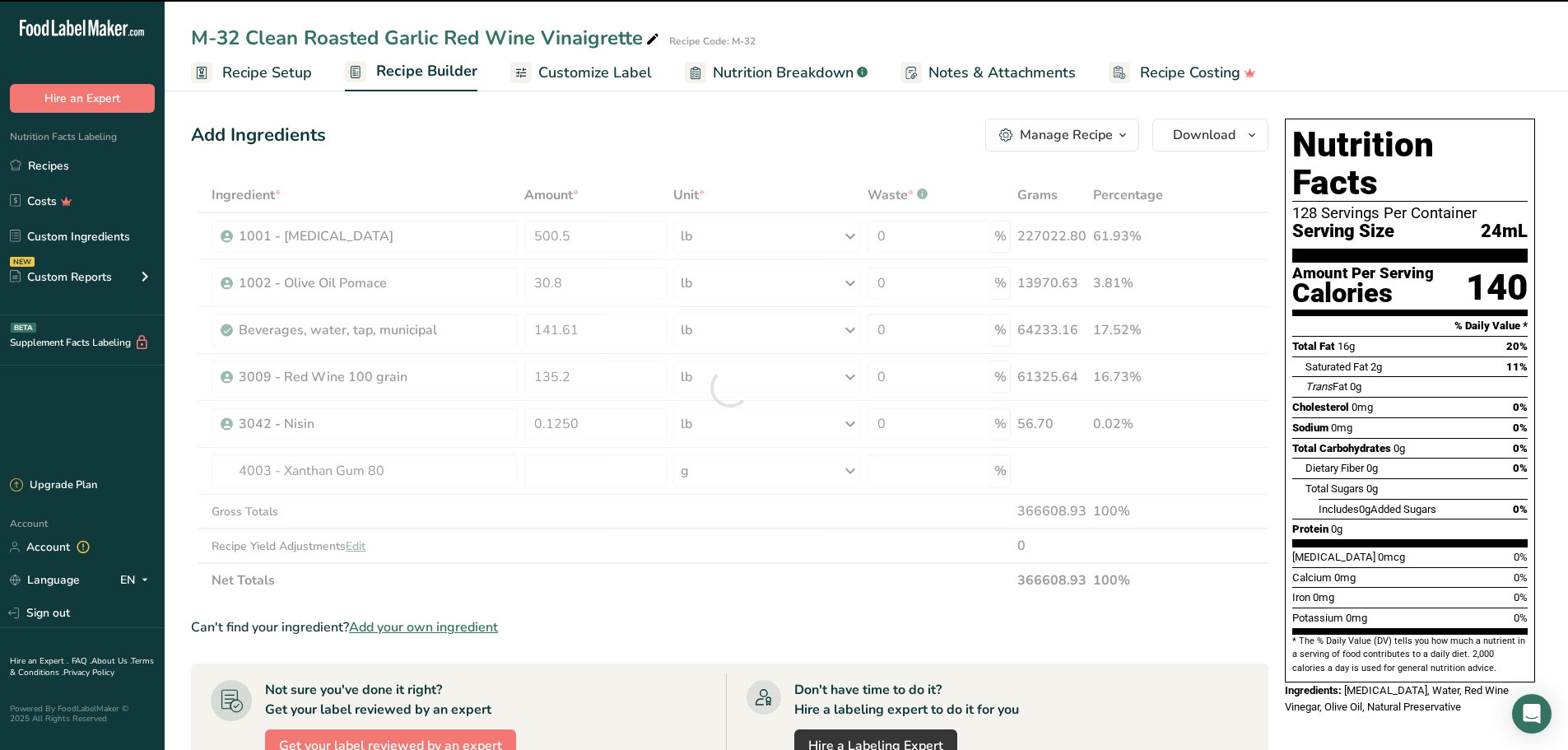
type input "0"
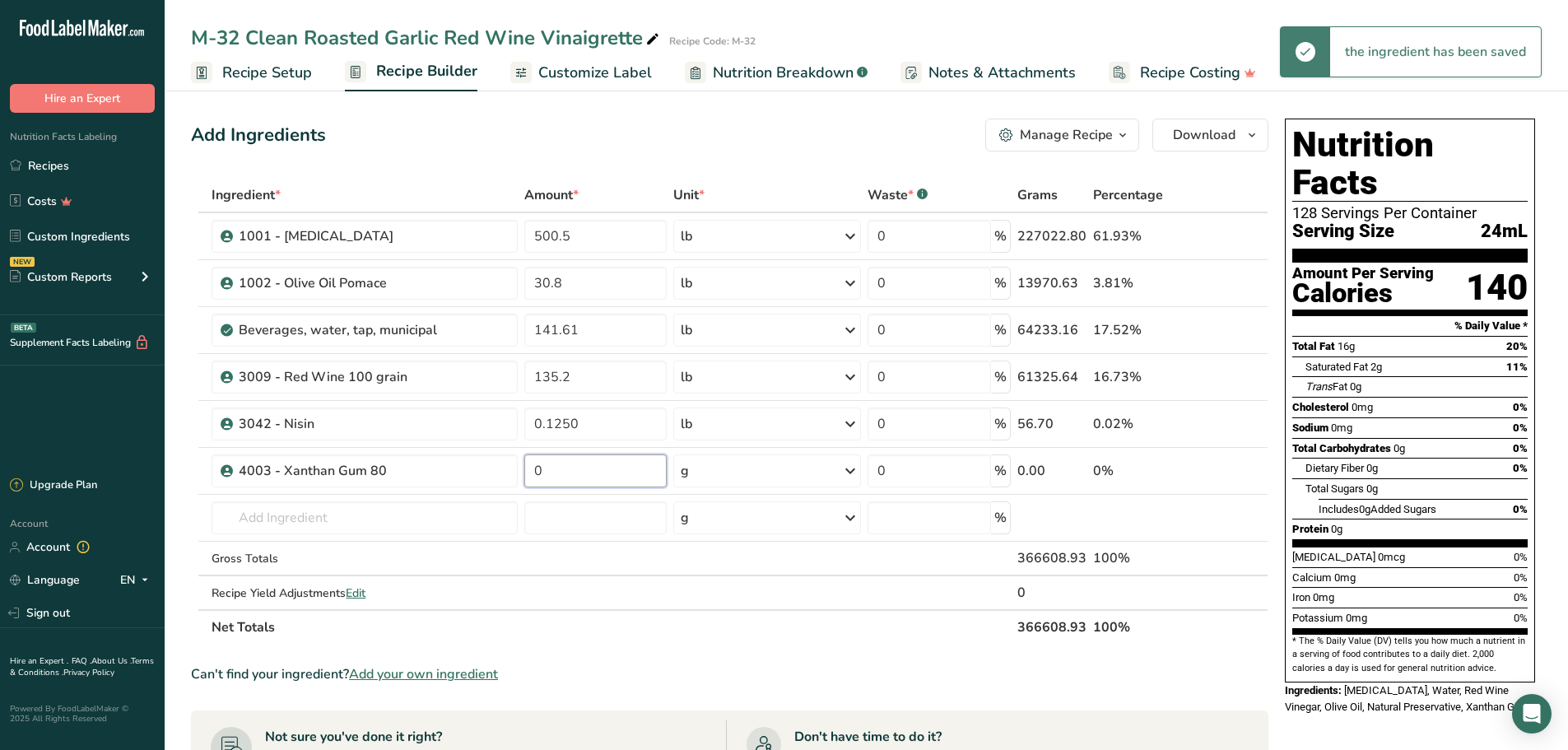
click at [563, 476] on input "0" at bounding box center [595, 470] width 142 height 33
type input "1"
click at [859, 470] on div "Ingredient * Amount * Unit * Waste * .a-a{fill:#347362;}.b-a{fill:#fff;} Grams …" at bounding box center [729, 411] width 1078 height 467
click at [851, 467] on icon at bounding box center [851, 470] width 20 height 30
click at [740, 601] on div "See more" at bounding box center [752, 601] width 139 height 17
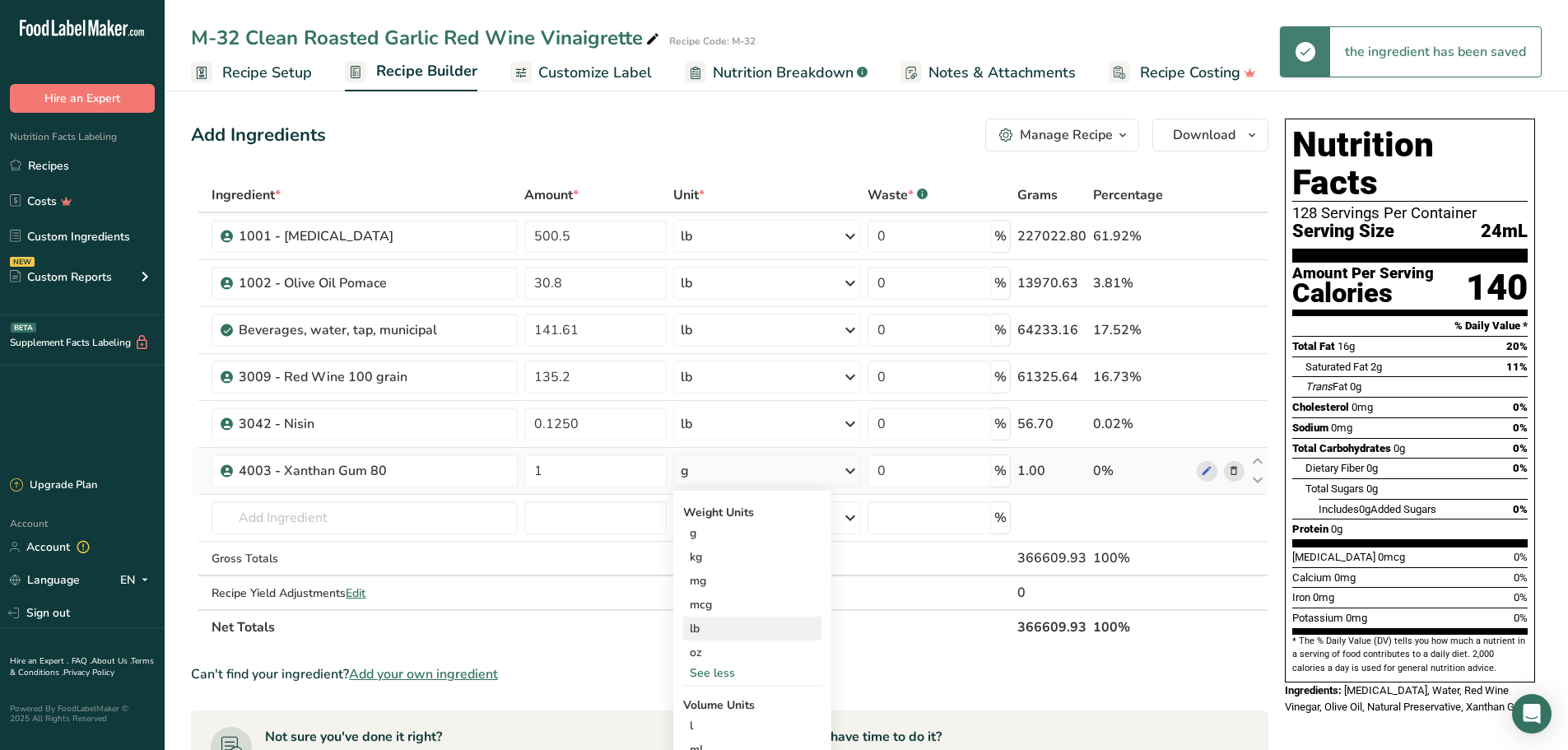
click at [715, 624] on div "lb" at bounding box center [752, 628] width 139 height 24
click at [350, 514] on input "text" at bounding box center [365, 518] width 306 height 33
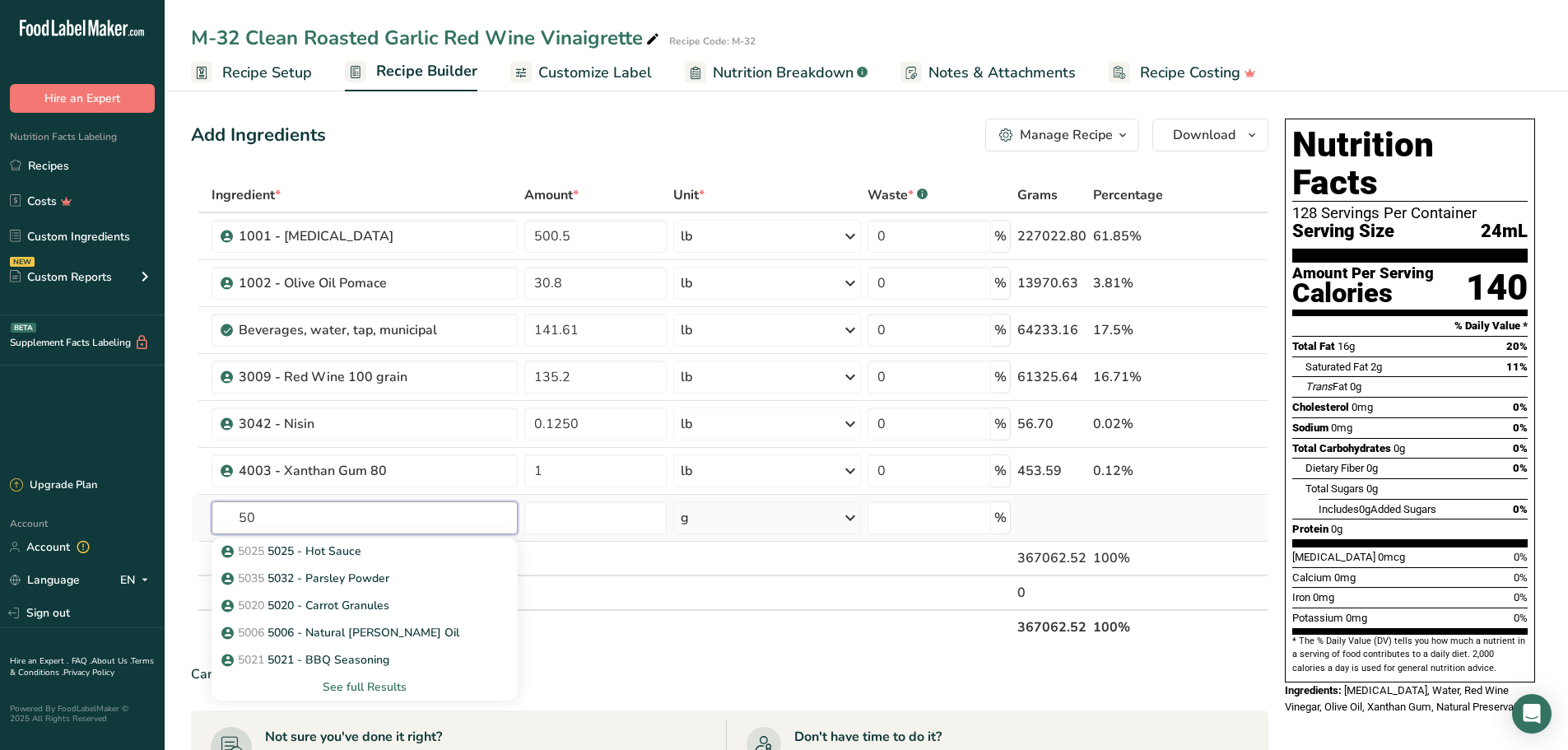
type input "5"
type input "black p"
click at [320, 608] on p "2030 Spices, pepper, black" at bounding box center [301, 605] width 154 height 17
type input "Spices, pepper, black"
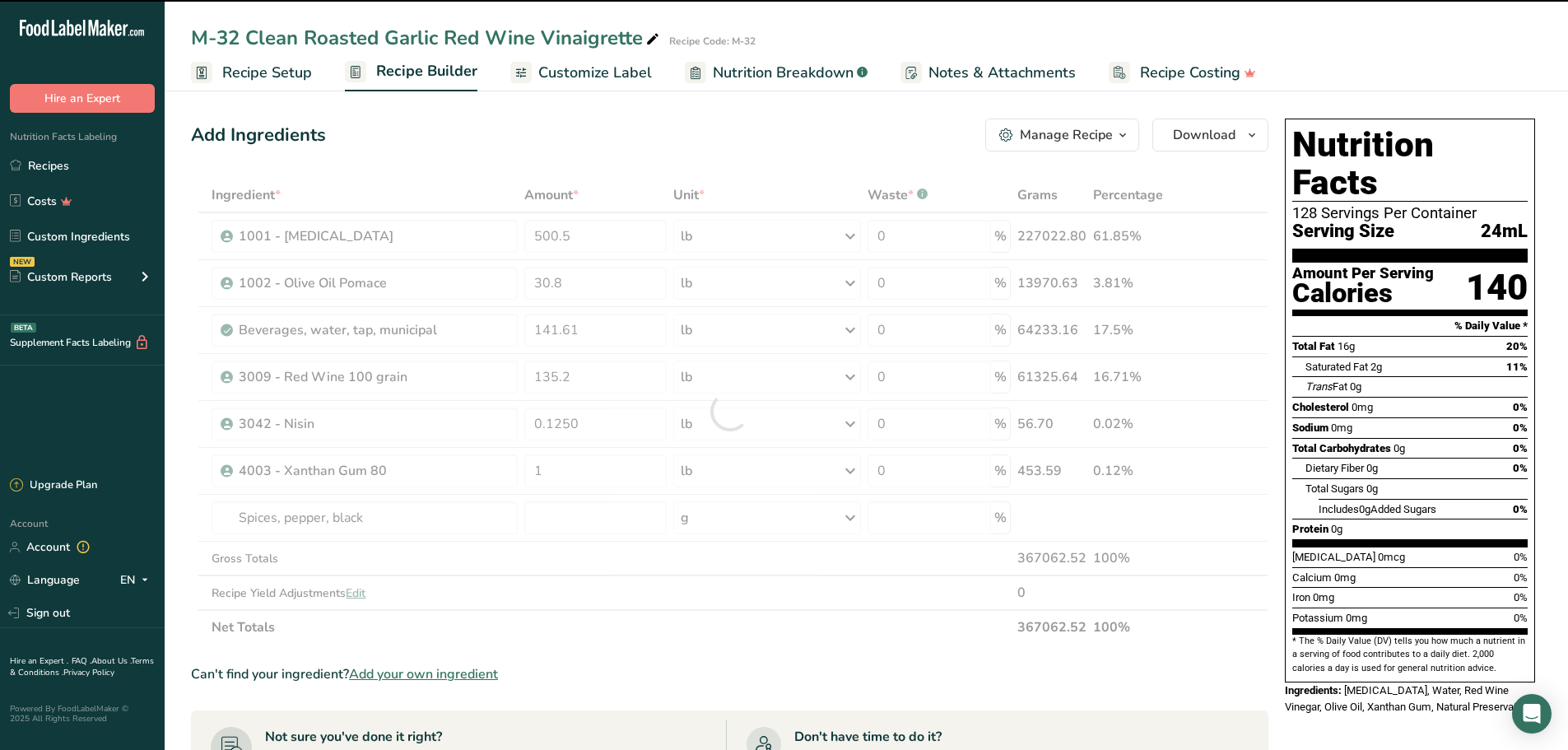
type input "0"
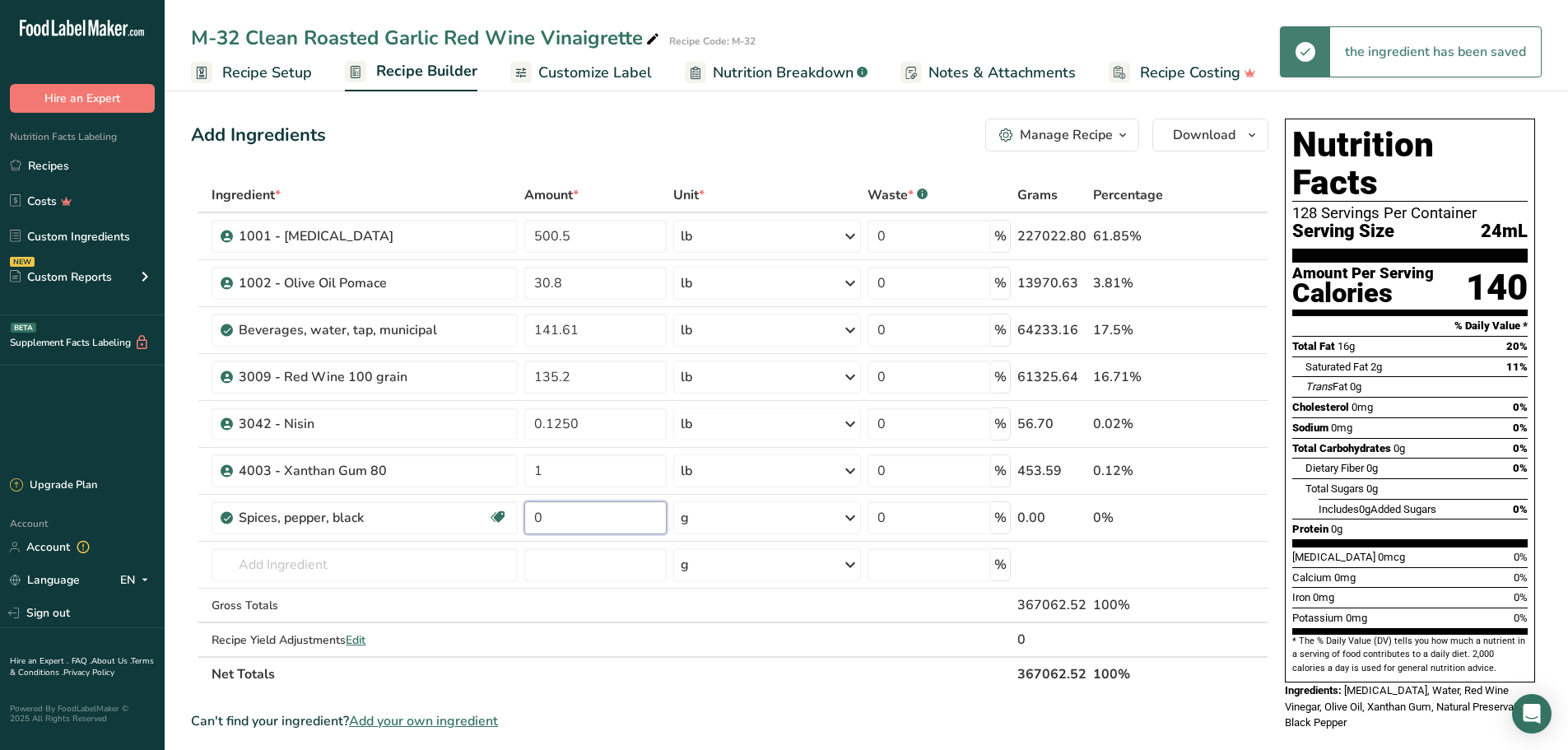
click at [573, 521] on input "0" at bounding box center [595, 518] width 142 height 33
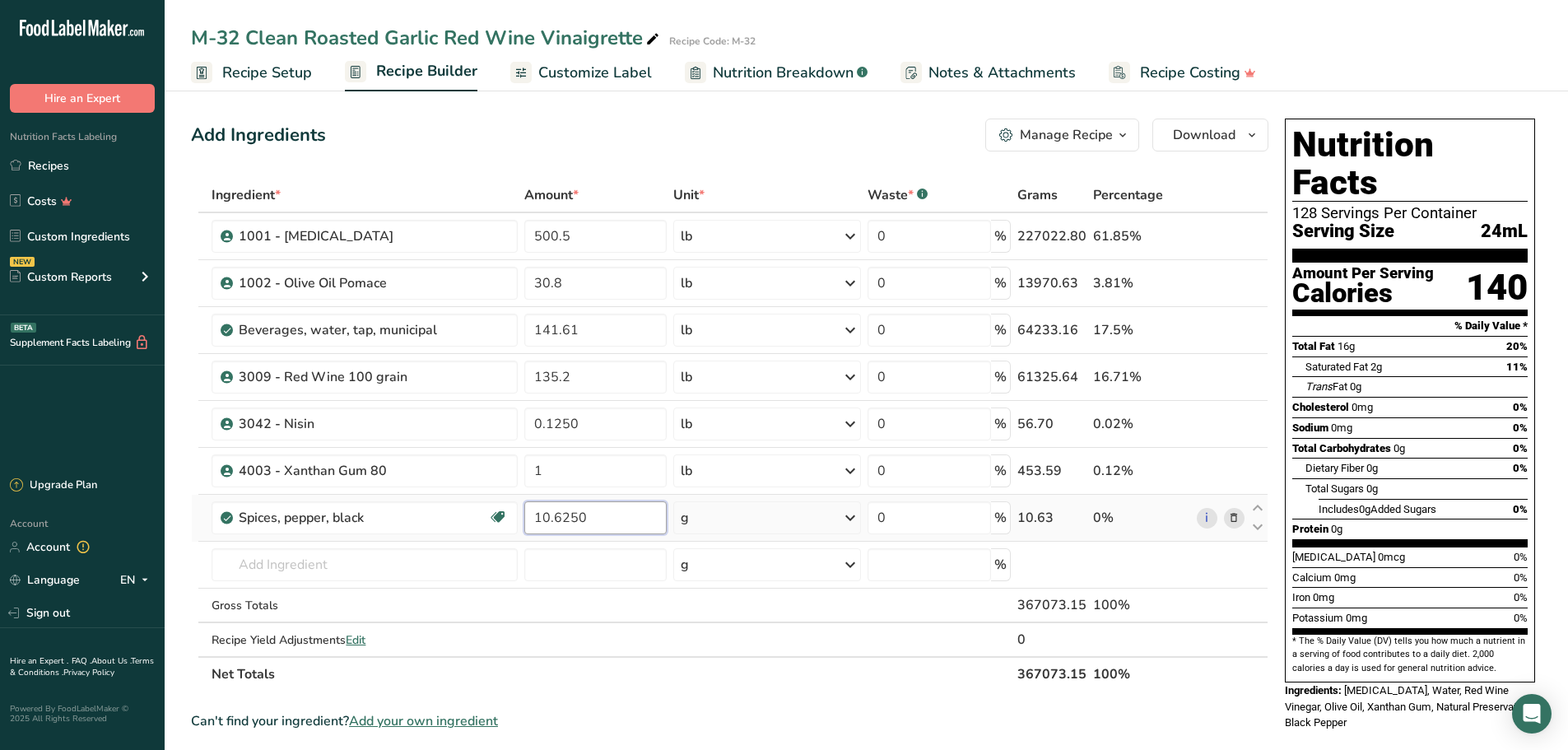
type input "10.6250"
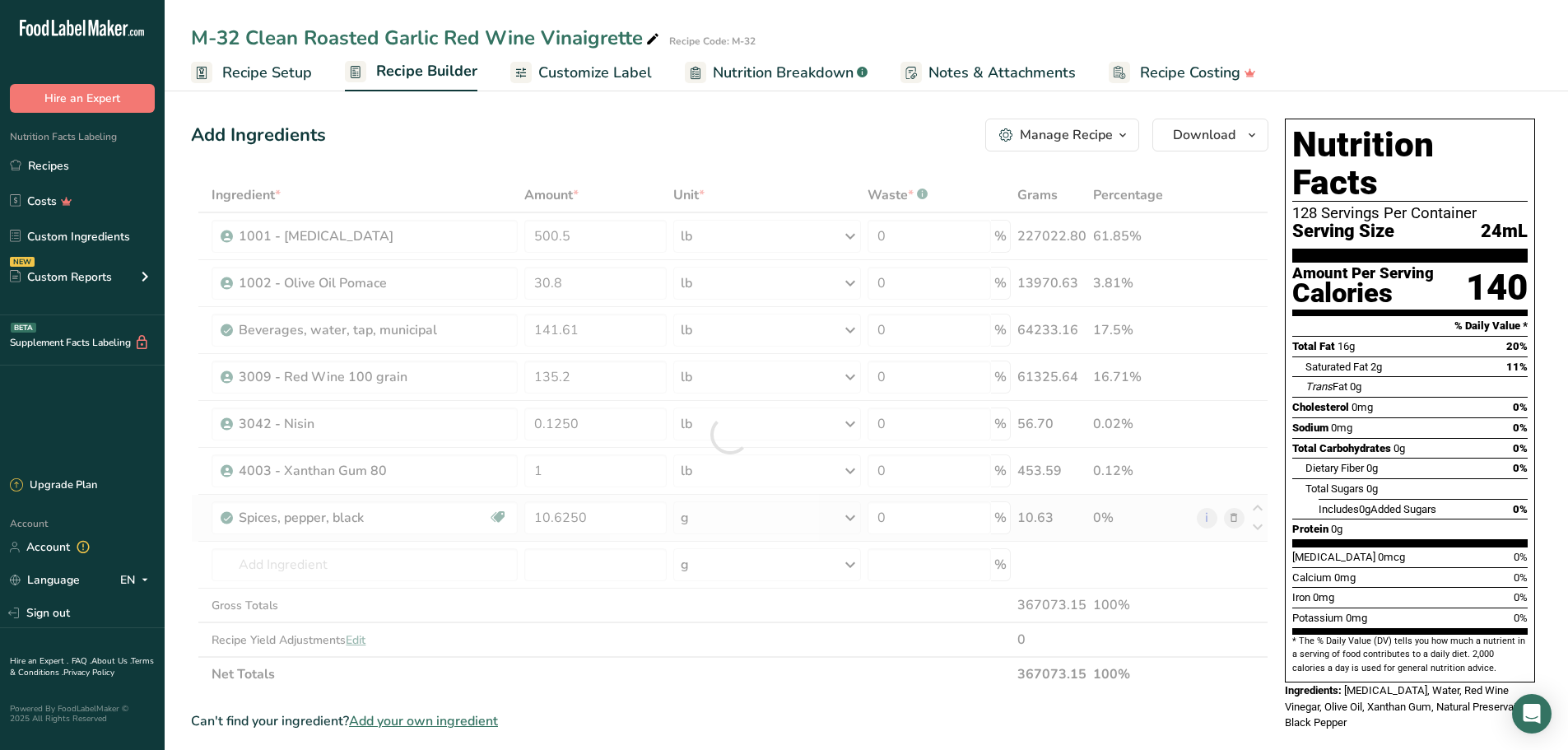
click at [855, 519] on div "Ingredient * Amount * Unit * Waste * .a-a{fill:#347362;}.b-a{fill:#fff;} Grams …" at bounding box center [729, 434] width 1078 height 513
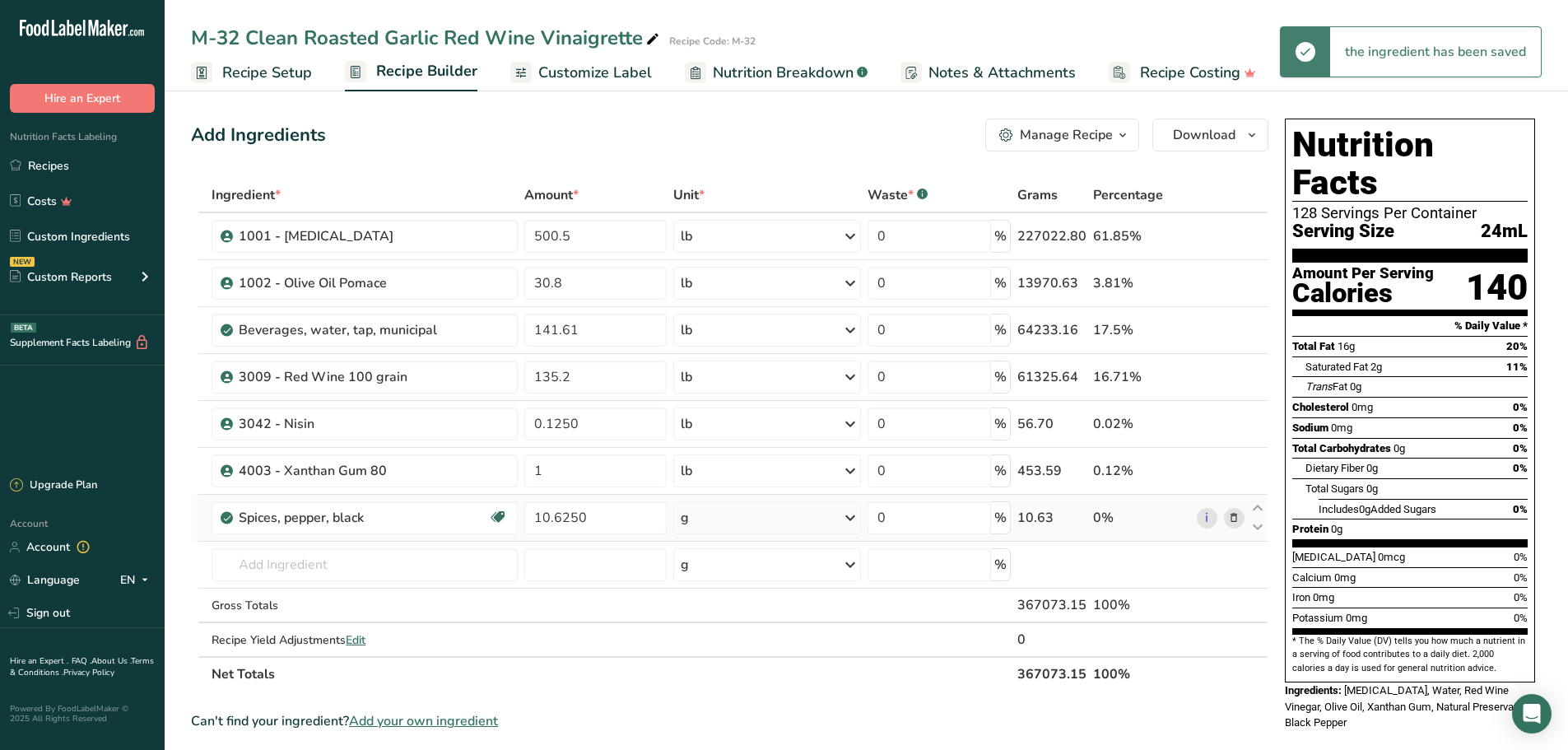
click at [850, 517] on icon at bounding box center [851, 518] width 20 height 30
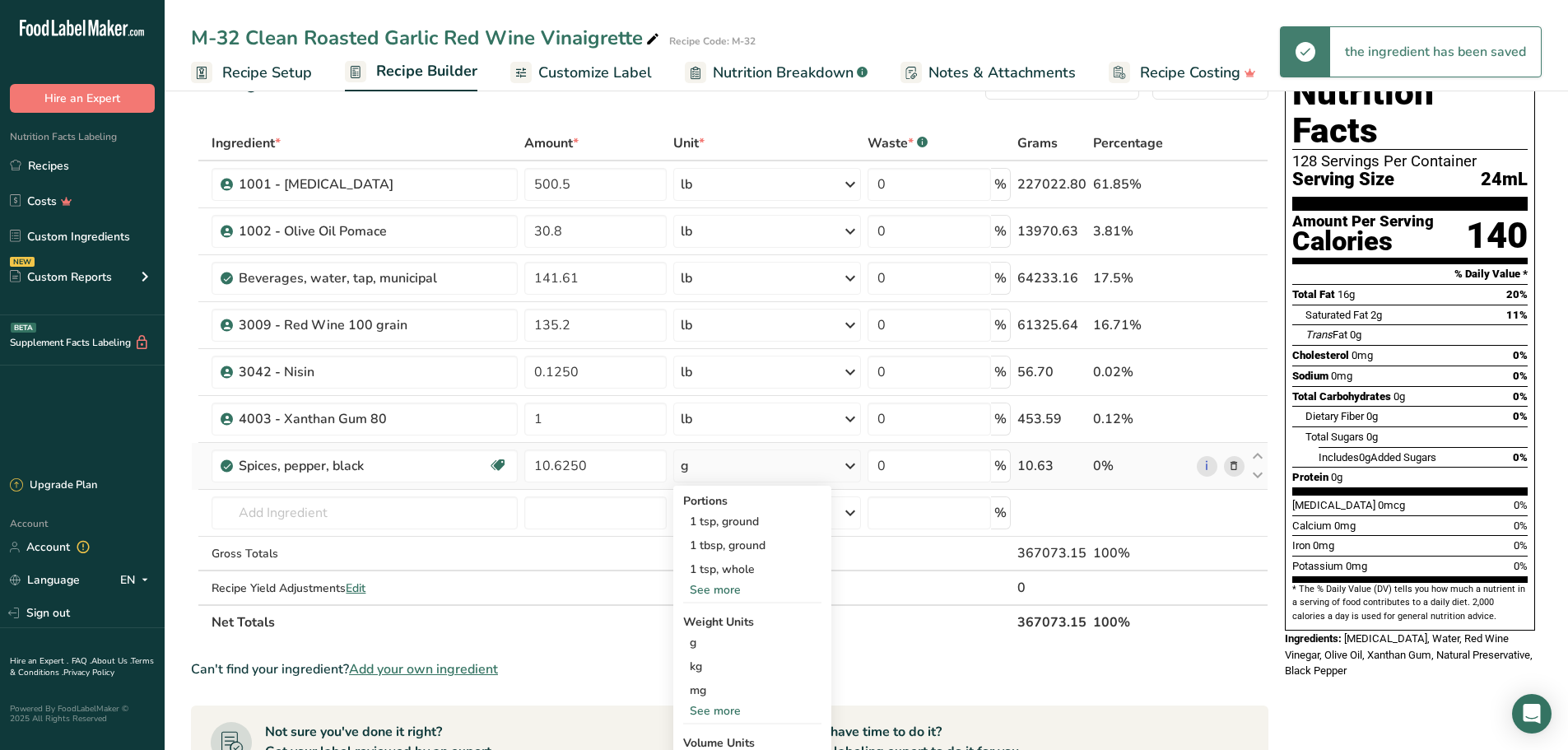
scroll to position [165, 0]
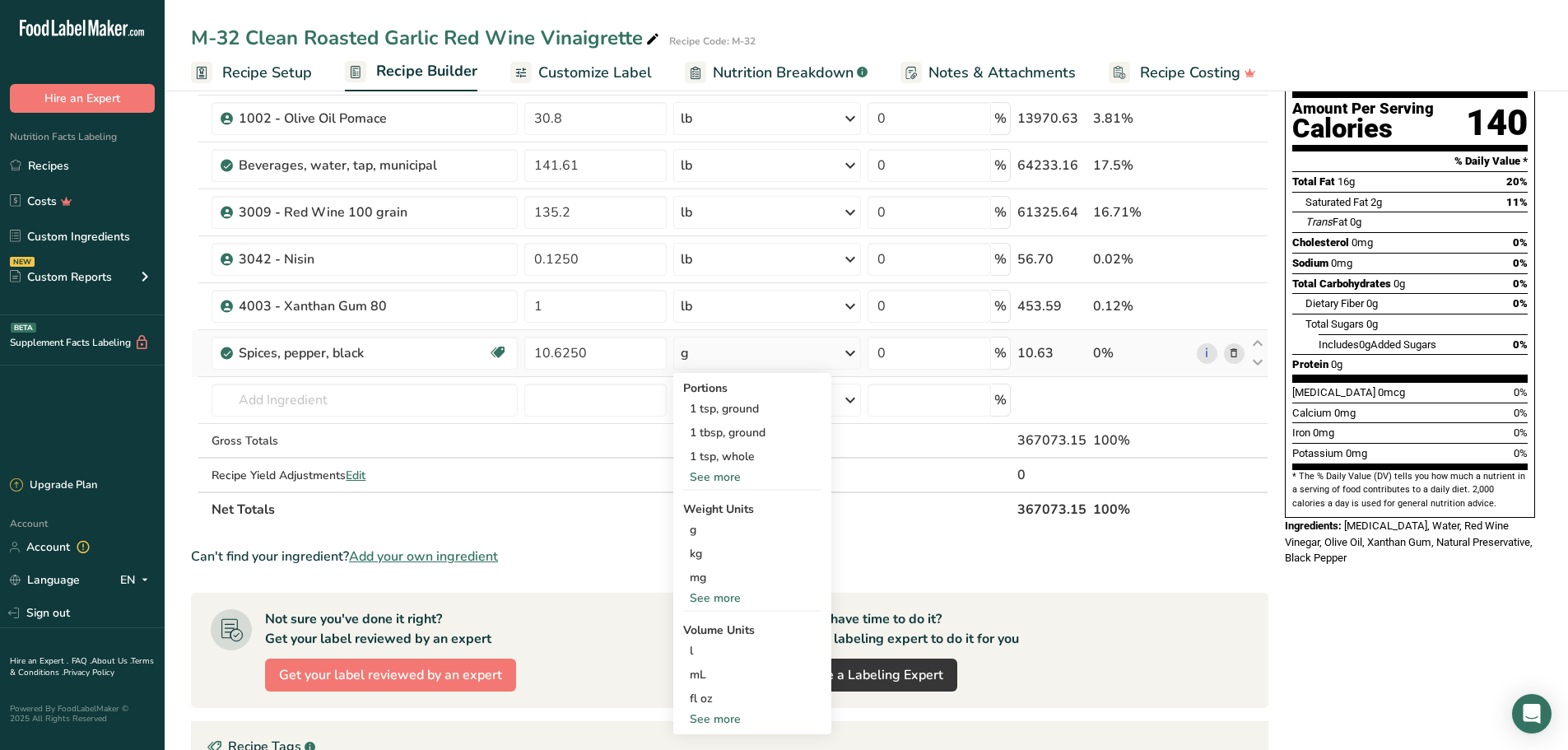
click at [735, 591] on div "See more" at bounding box center [752, 597] width 139 height 17
click at [727, 626] on div "lb" at bounding box center [752, 625] width 139 height 24
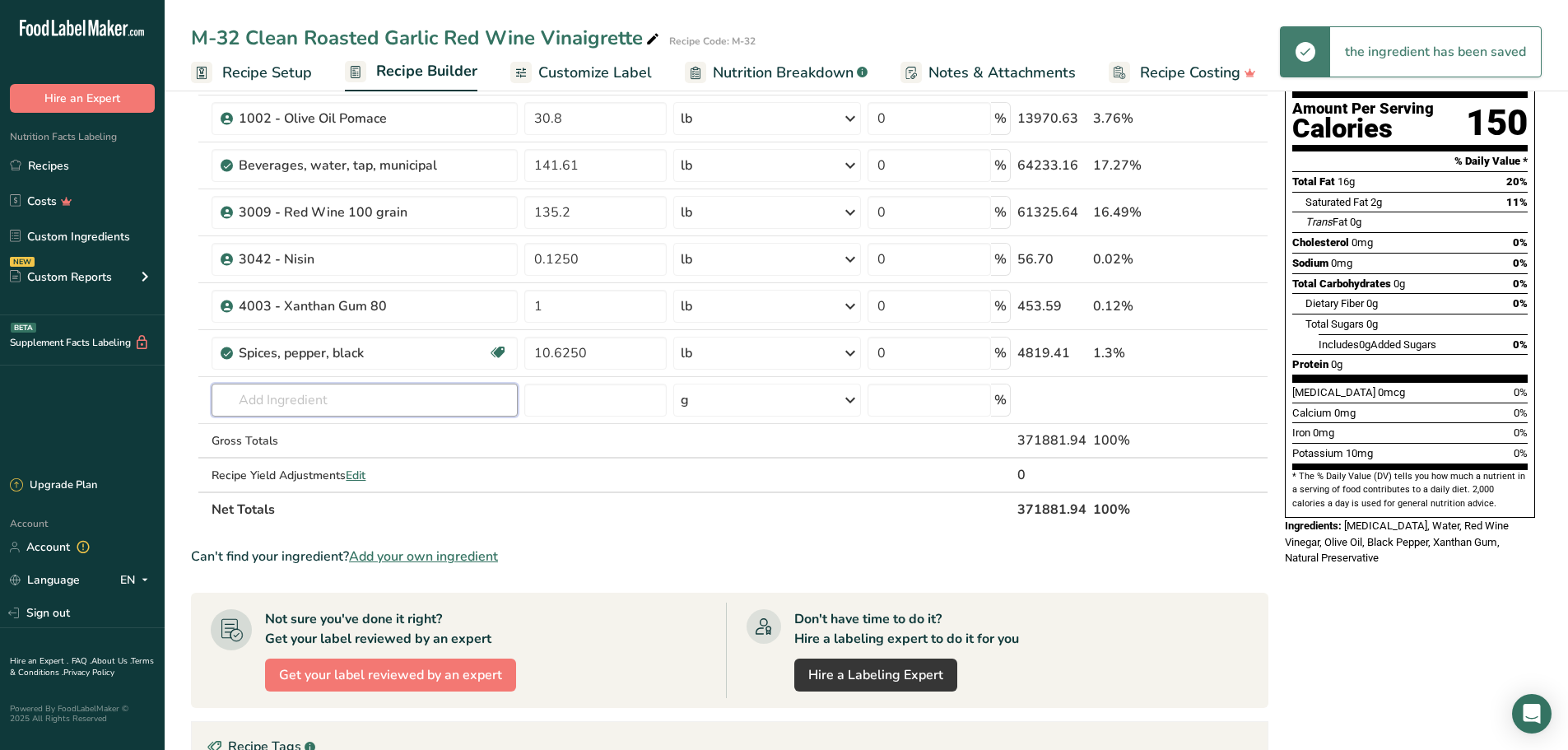
click at [364, 403] on input "text" at bounding box center [365, 400] width 306 height 33
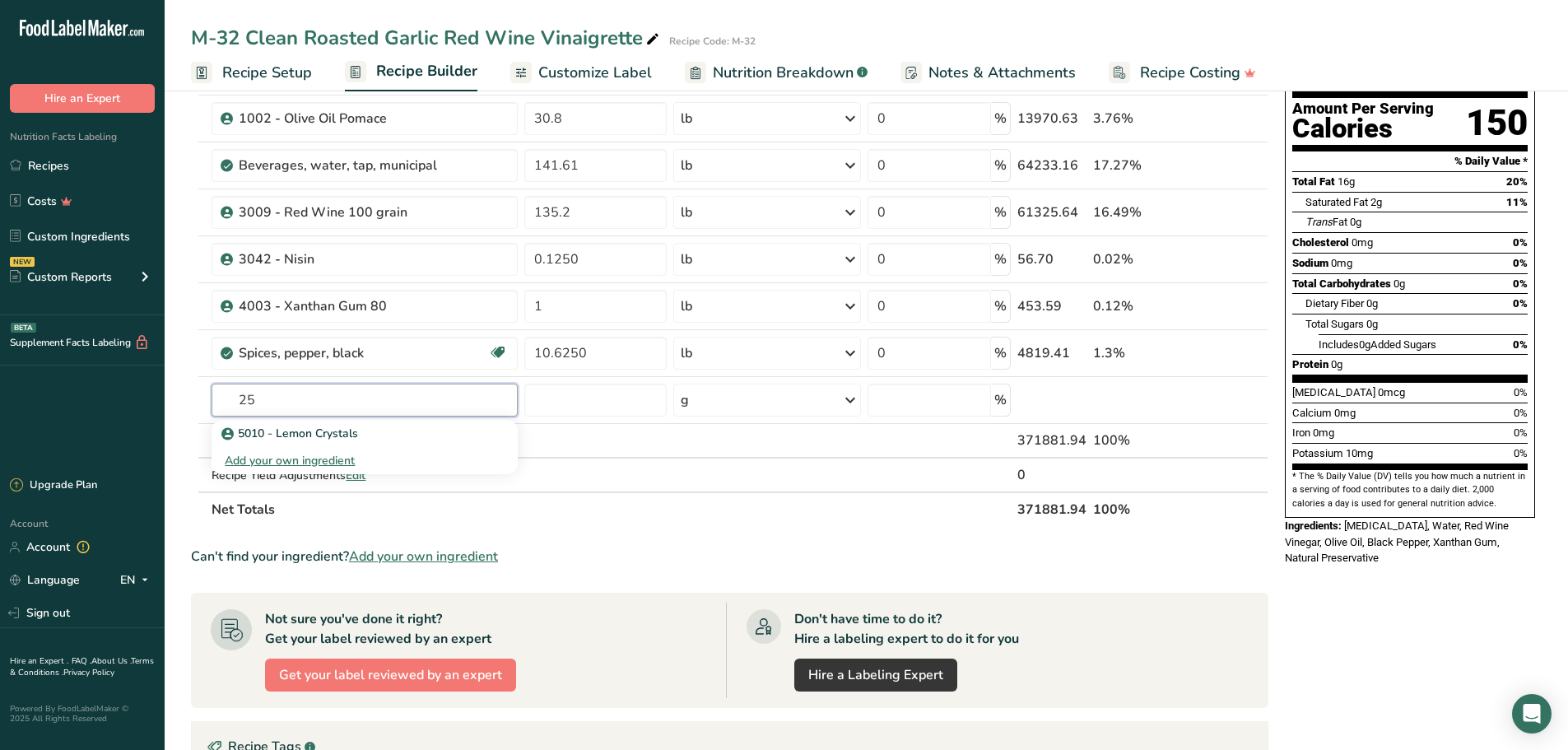
type input "2"
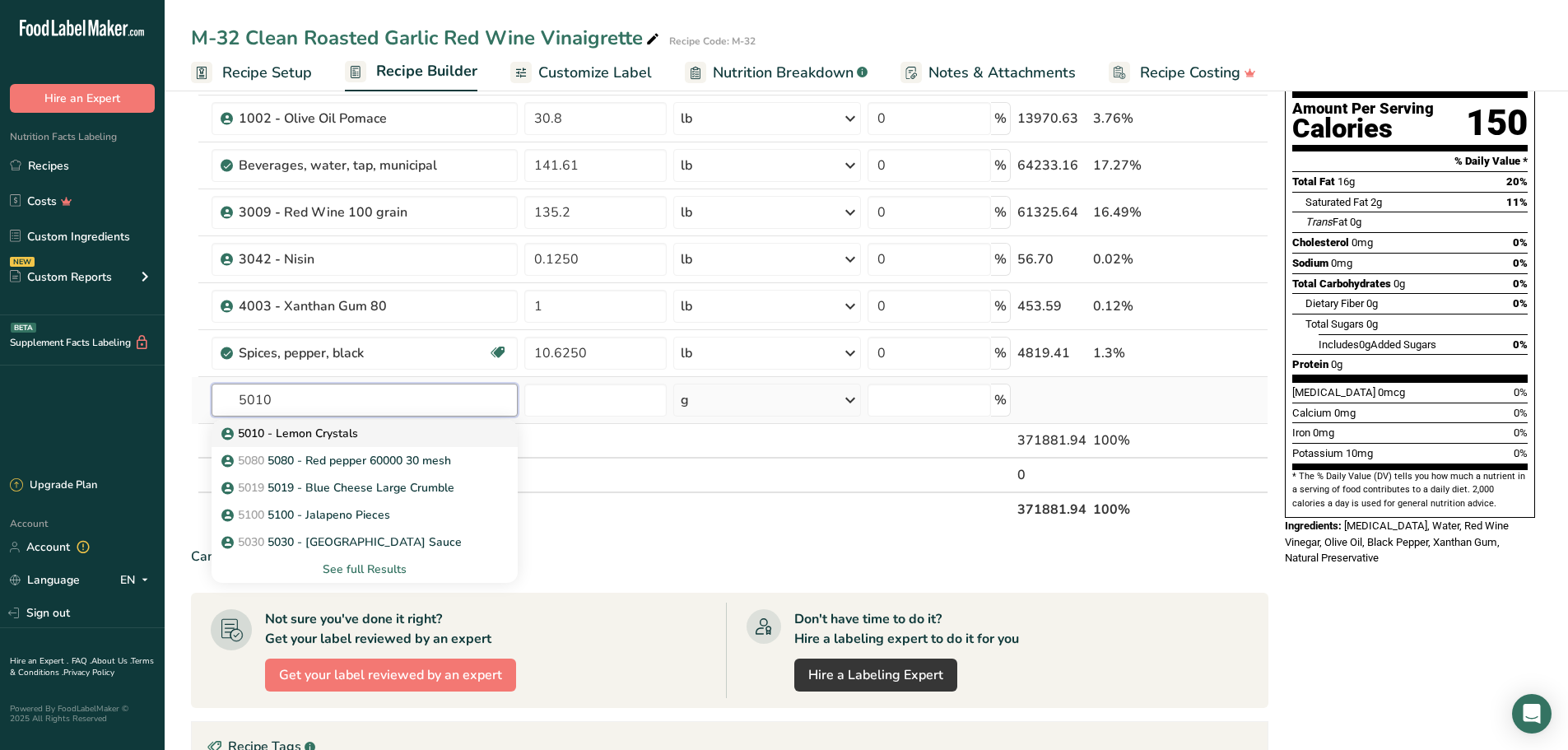
type input "5010"
click at [332, 436] on p "5010 - Lemon Crystals" at bounding box center [291, 433] width 133 height 17
type input "5010 - Lemon Crystals"
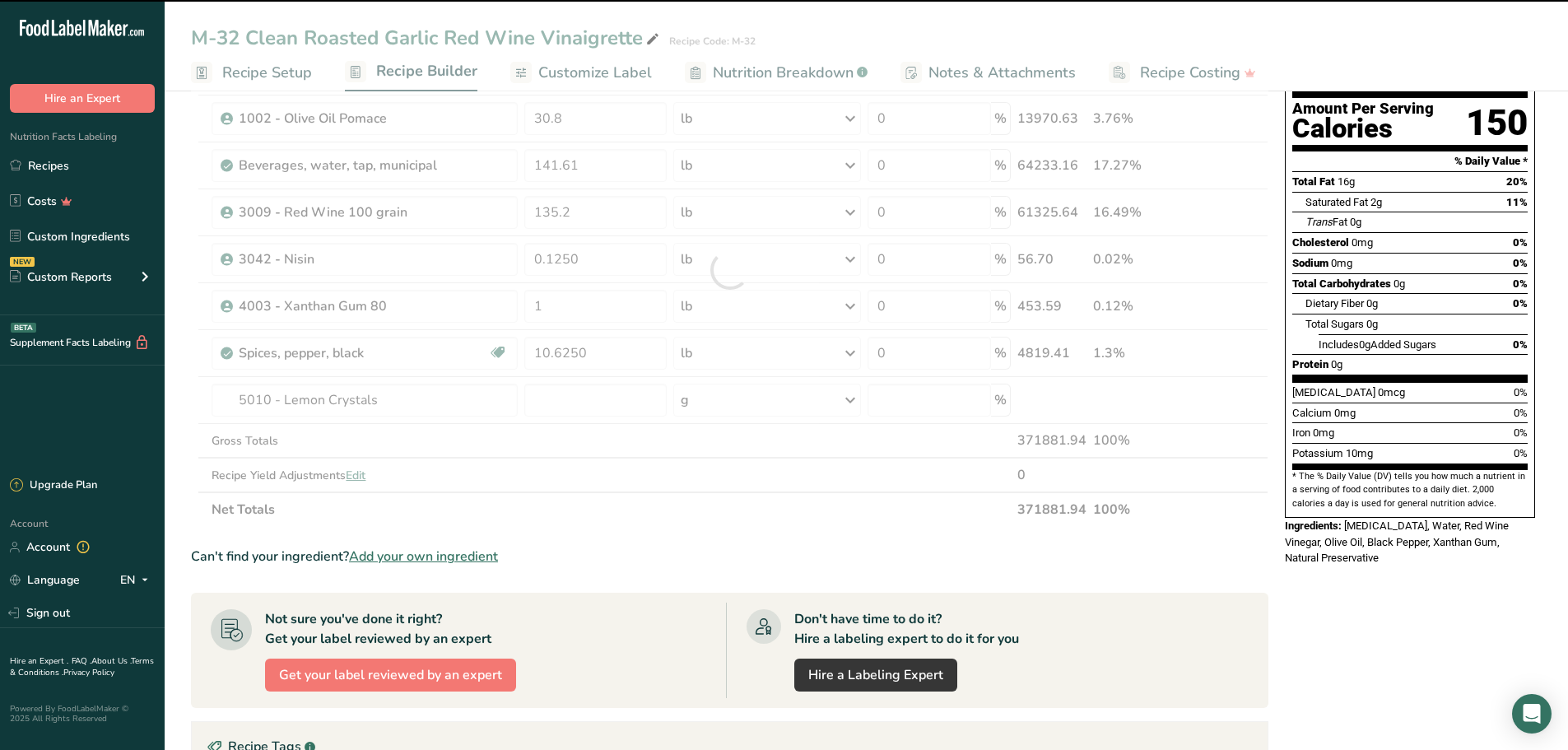
type input "0"
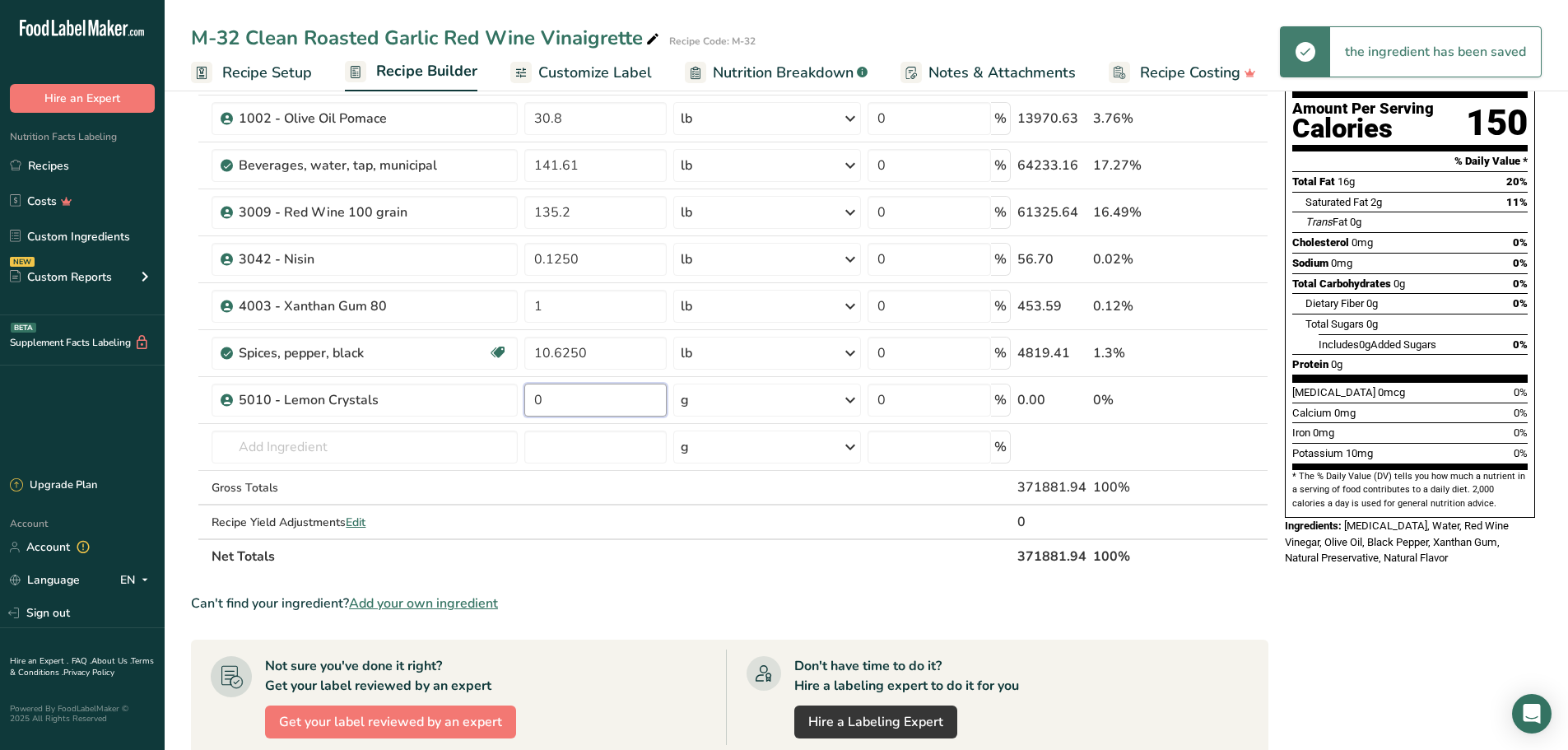
click at [586, 403] on input "0" at bounding box center [595, 400] width 142 height 33
type input "2.5"
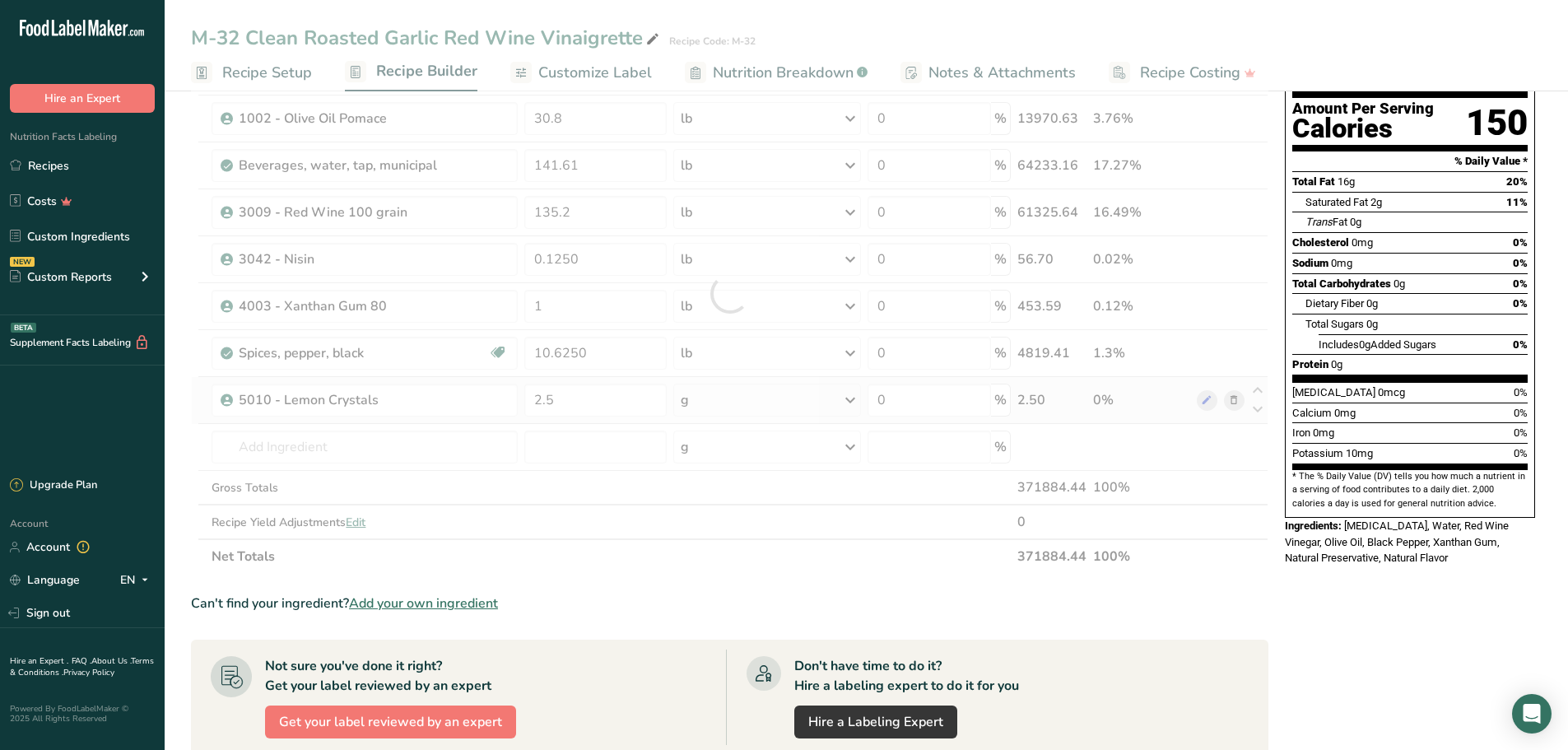
click at [852, 396] on div "Ingredient * Amount * Unit * Waste * .a-a{fill:#347362;}.b-a{fill:#fff;} Grams …" at bounding box center [729, 293] width 1078 height 560
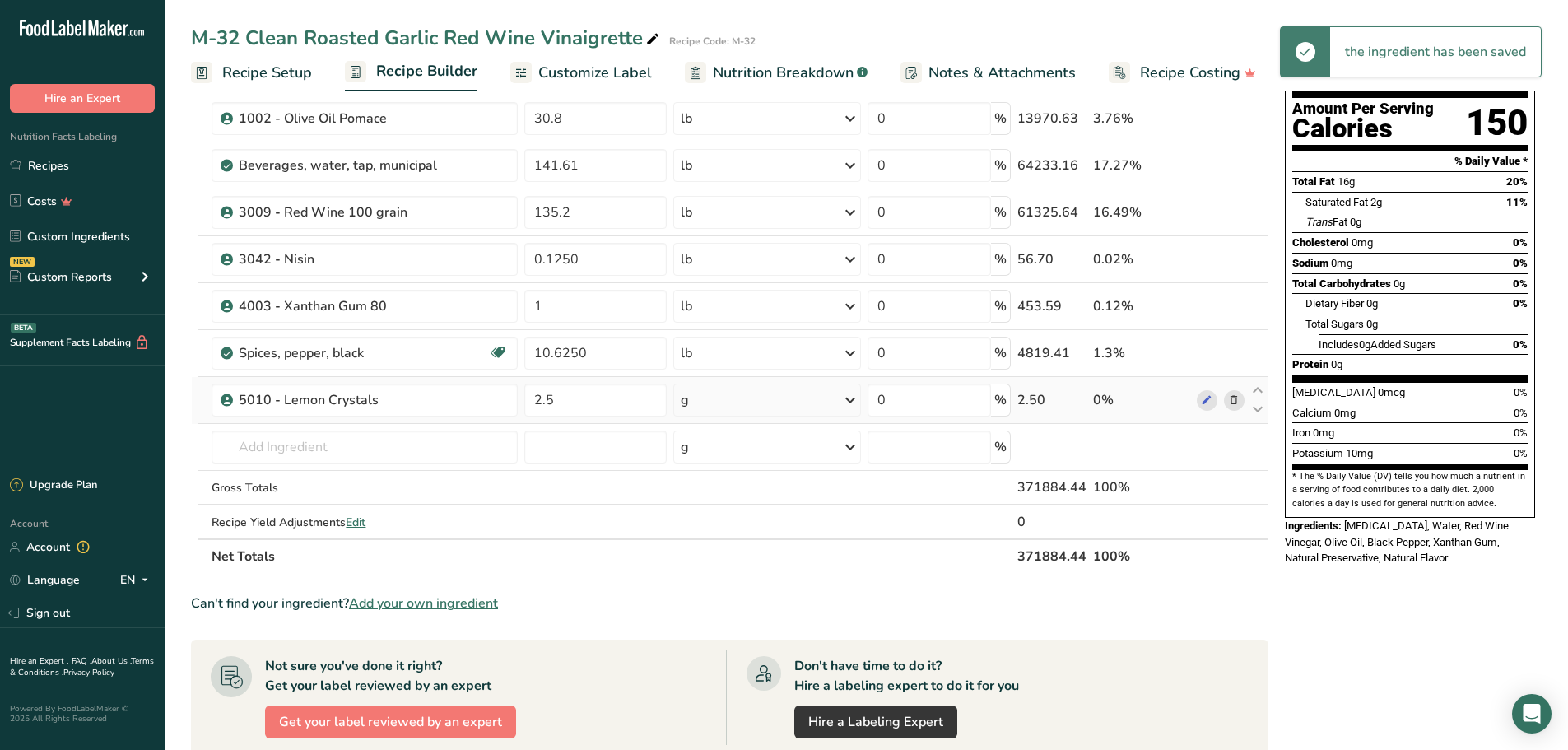
click at [860, 396] on icon at bounding box center [851, 400] width 20 height 30
click at [739, 527] on div "See more" at bounding box center [752, 529] width 139 height 17
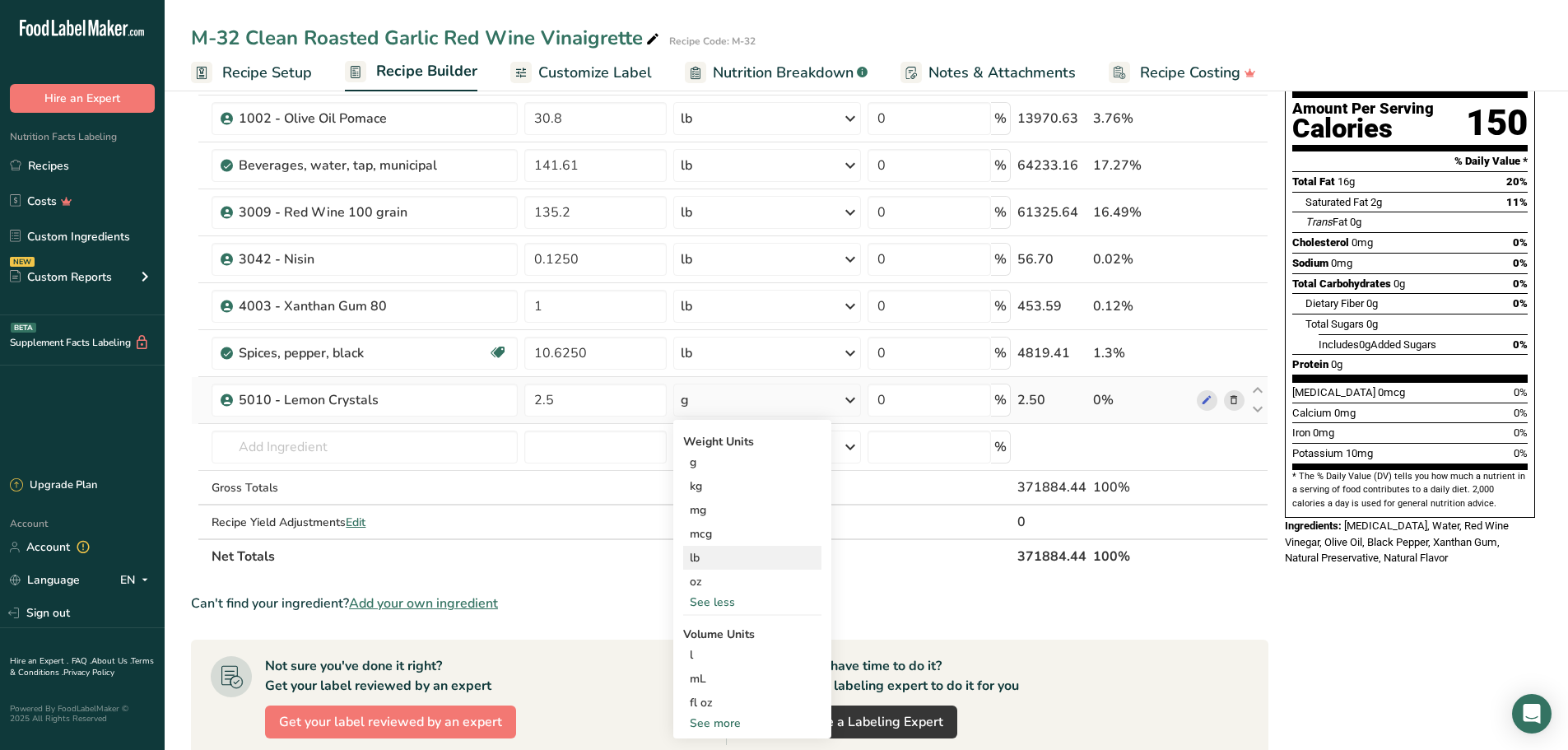
click at [721, 552] on div "lb" at bounding box center [752, 558] width 139 height 24
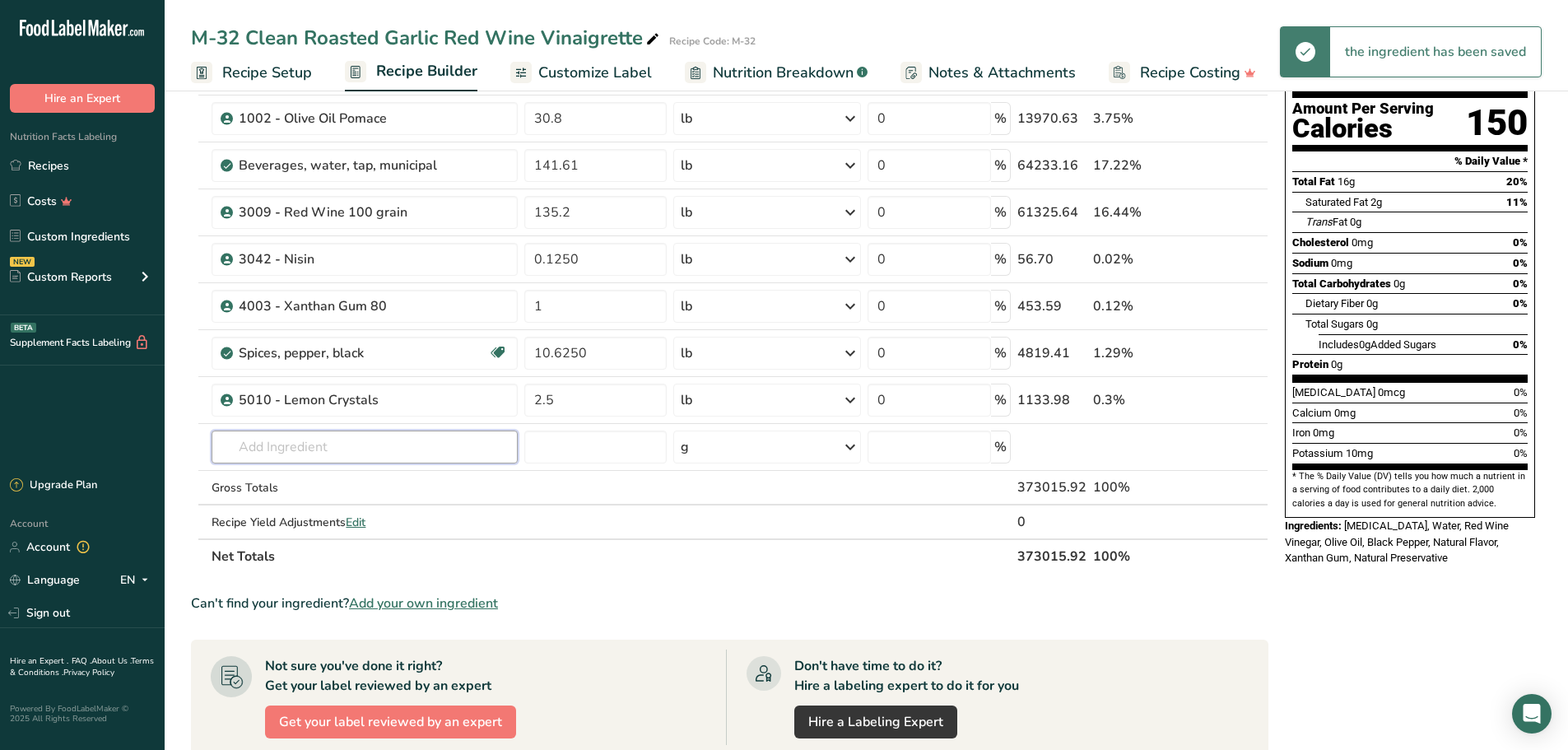
click at [329, 453] on input "text" at bounding box center [365, 447] width 306 height 33
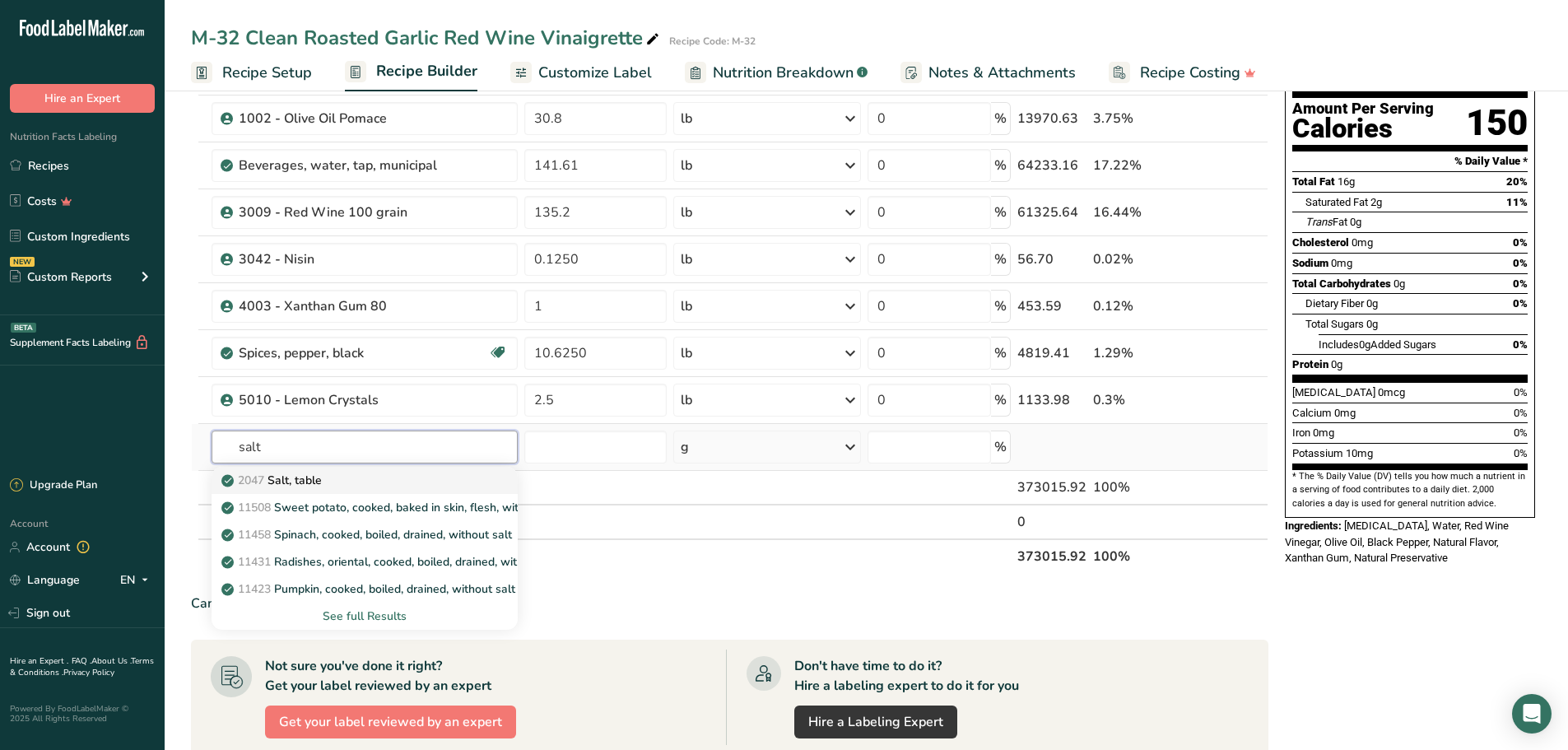
type input "salt"
click at [319, 476] on p "2047 Salt, table" at bounding box center [273, 479] width 98 height 17
type input "Salt, table"
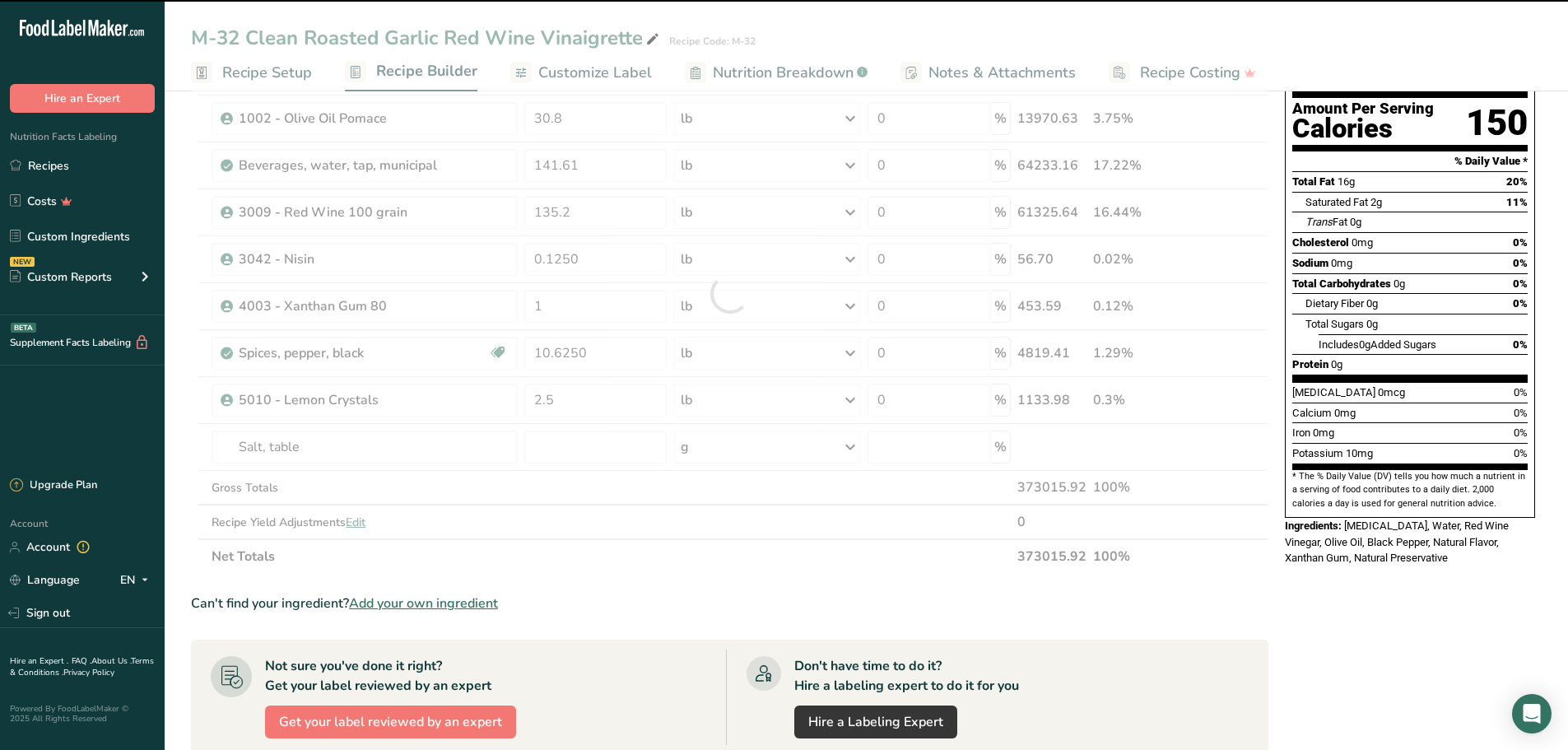
type input "0"
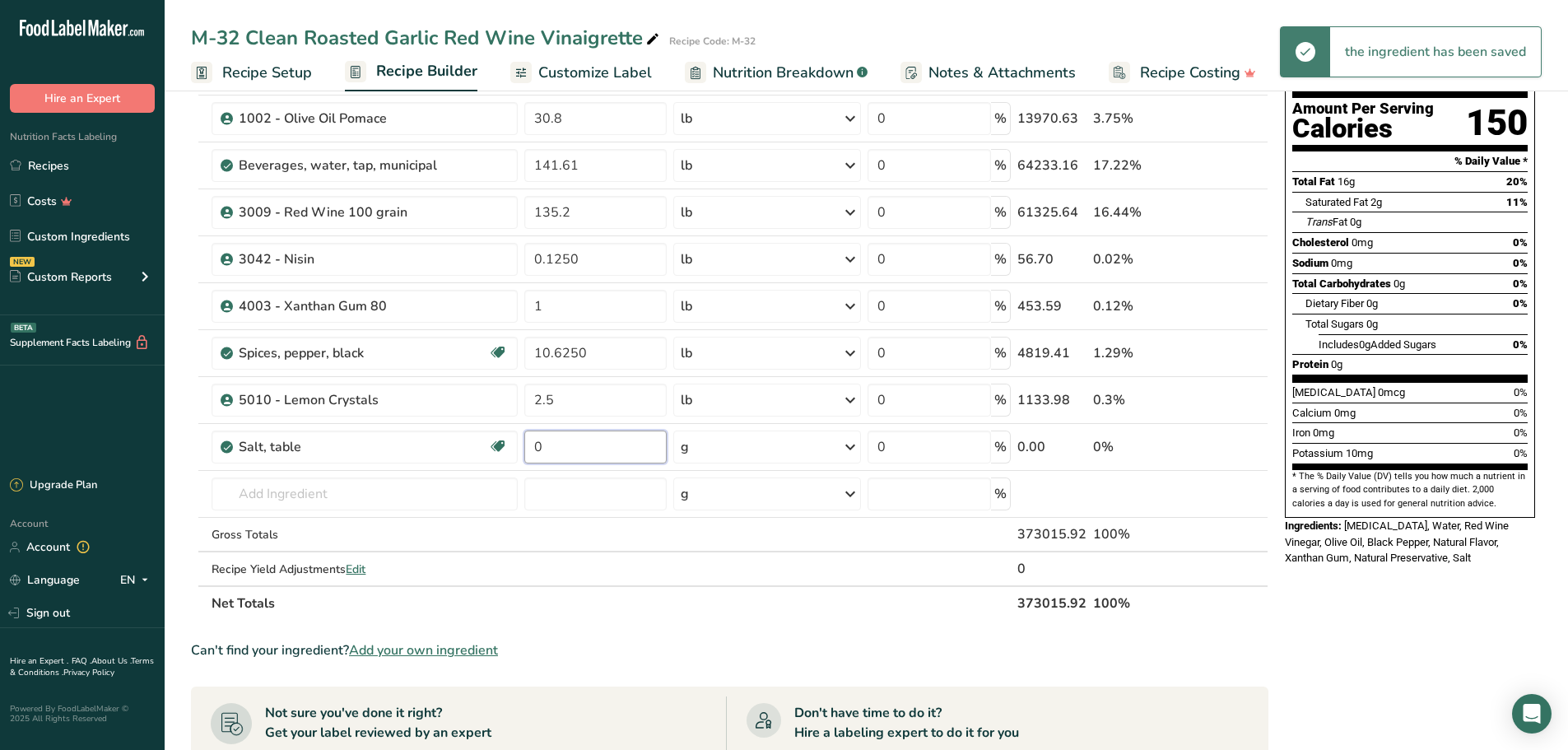
click at [578, 443] on input "0" at bounding box center [595, 447] width 142 height 33
type input "20"
click at [849, 445] on div "Ingredient * Amount * Unit * Waste * .a-a{fill:#347362;}.b-a{fill:#fff;} Grams …" at bounding box center [729, 316] width 1078 height 607
click at [849, 445] on icon at bounding box center [851, 447] width 20 height 30
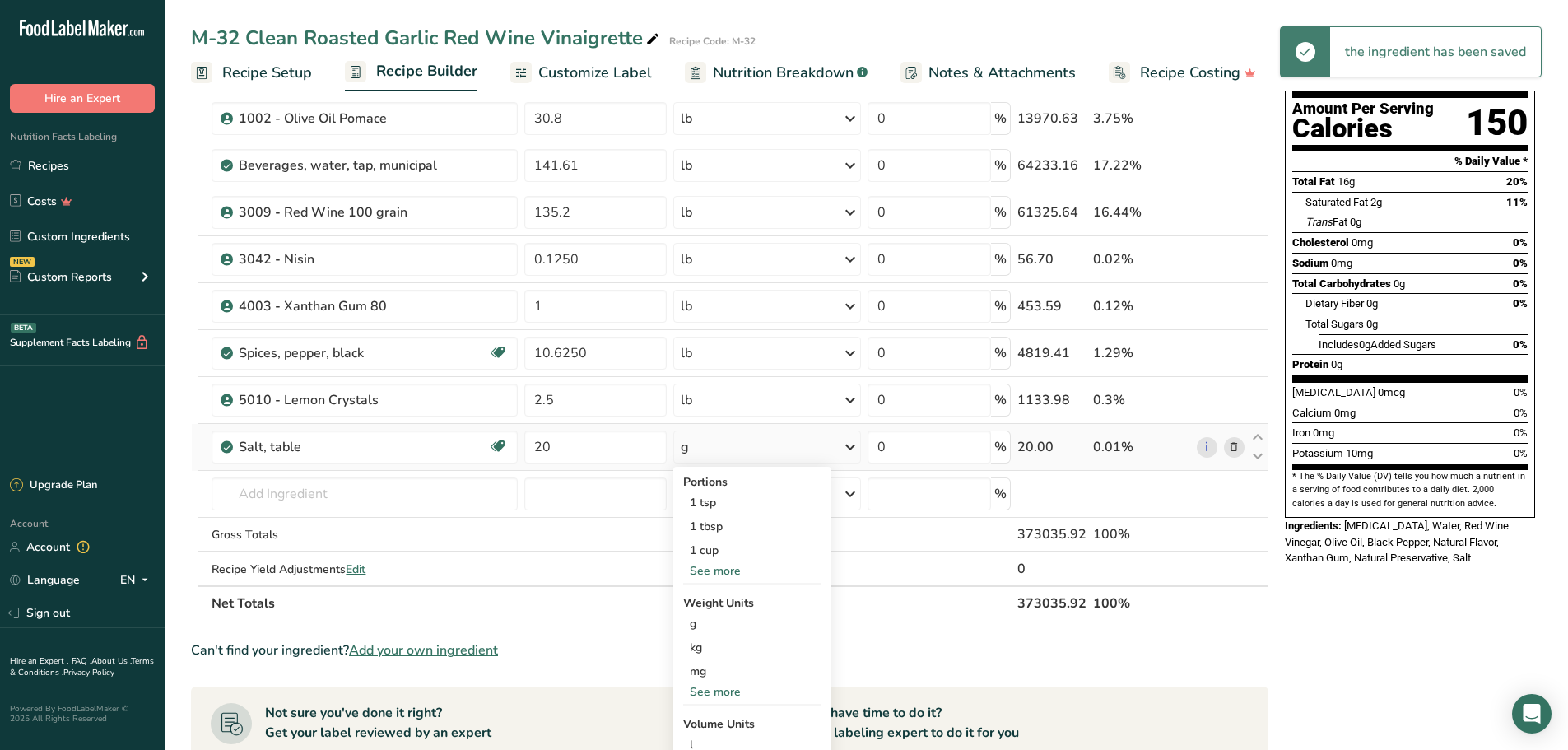
click at [728, 694] on div "See more" at bounding box center [752, 691] width 139 height 17
click at [704, 711] on div "lb" at bounding box center [752, 719] width 139 height 24
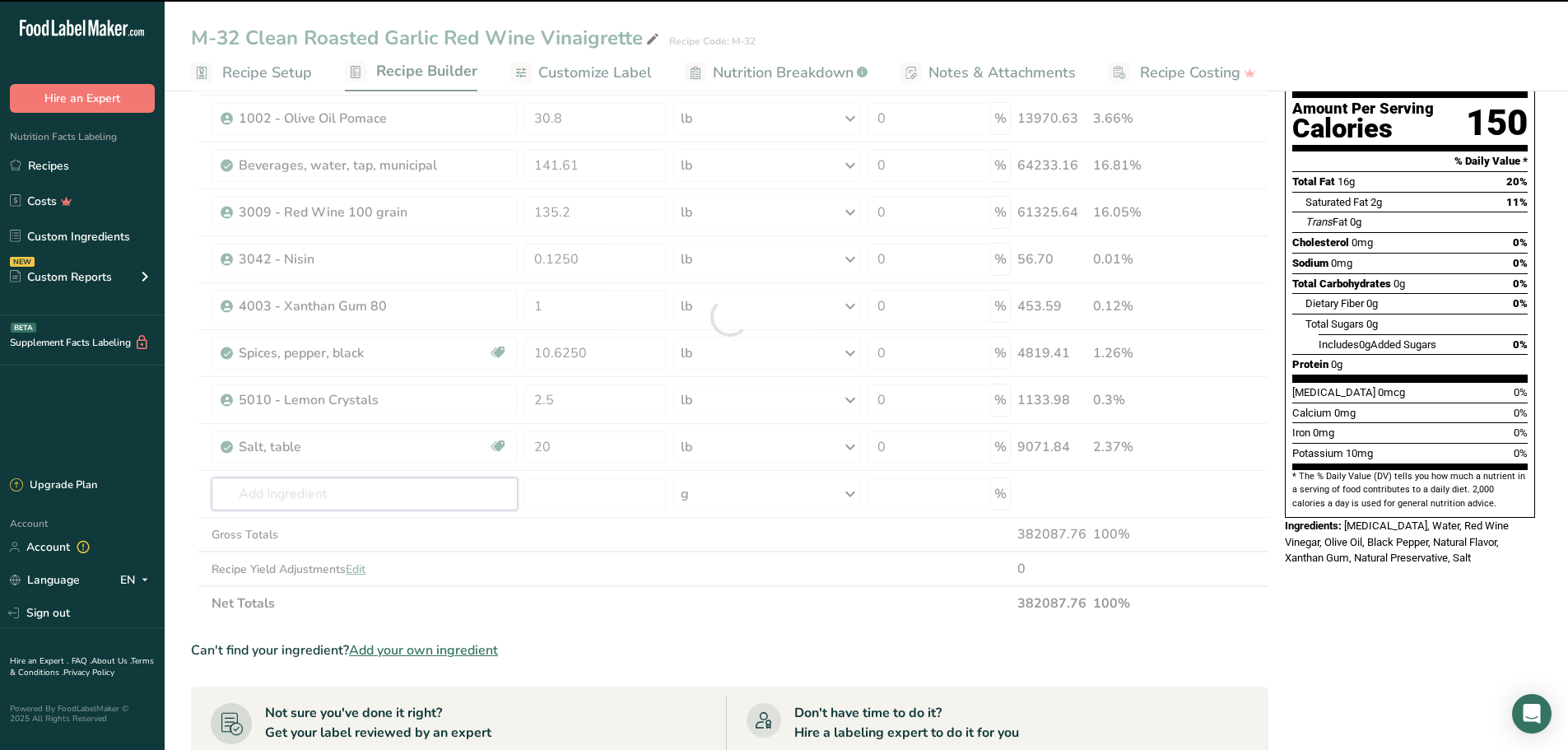
click at [363, 501] on input "text" at bounding box center [365, 494] width 306 height 33
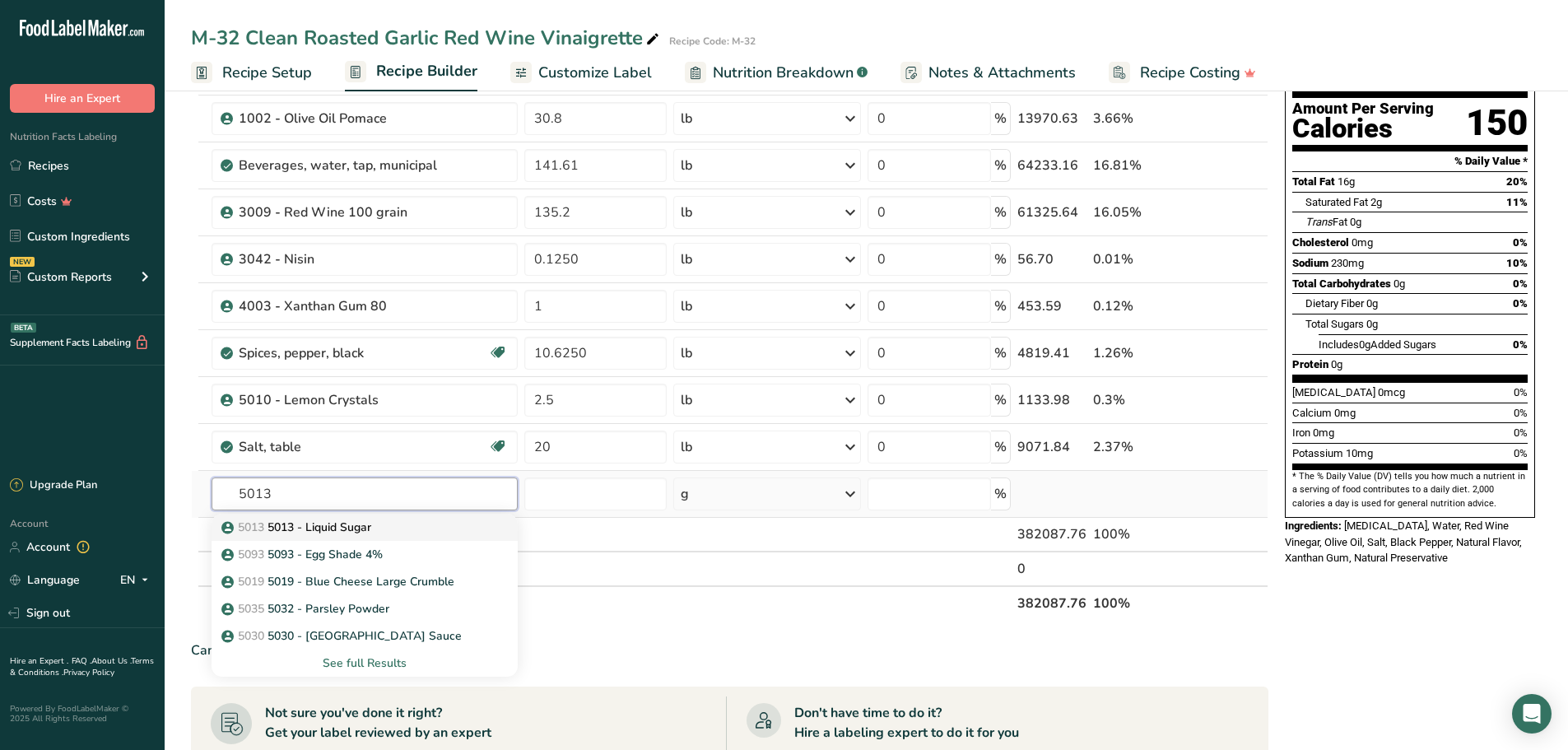
type input "5013"
click at [355, 533] on p "5013 5013 - Liquid Sugar" at bounding box center [297, 527] width 147 height 17
type input "5013 - Liquid Sugar"
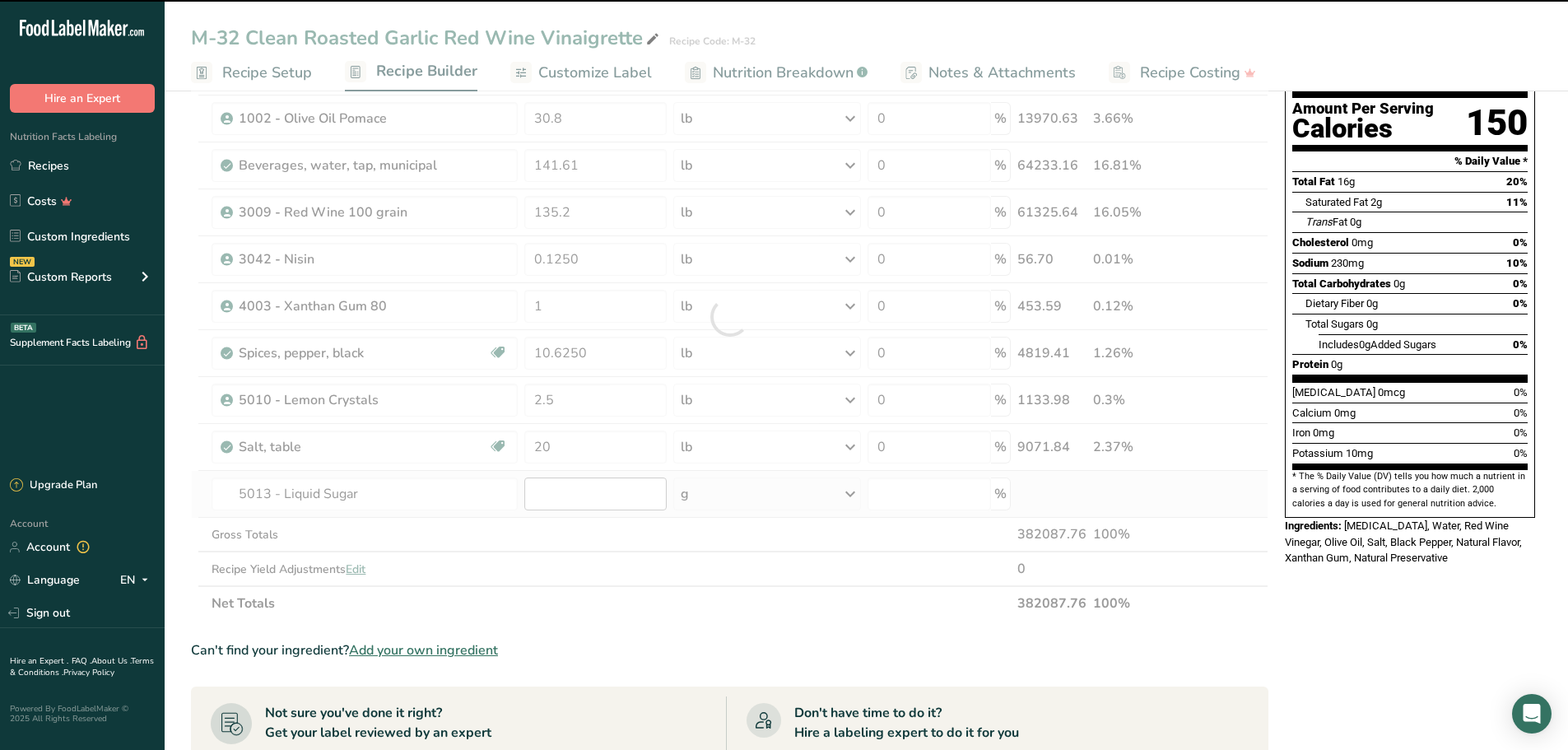
type input "0"
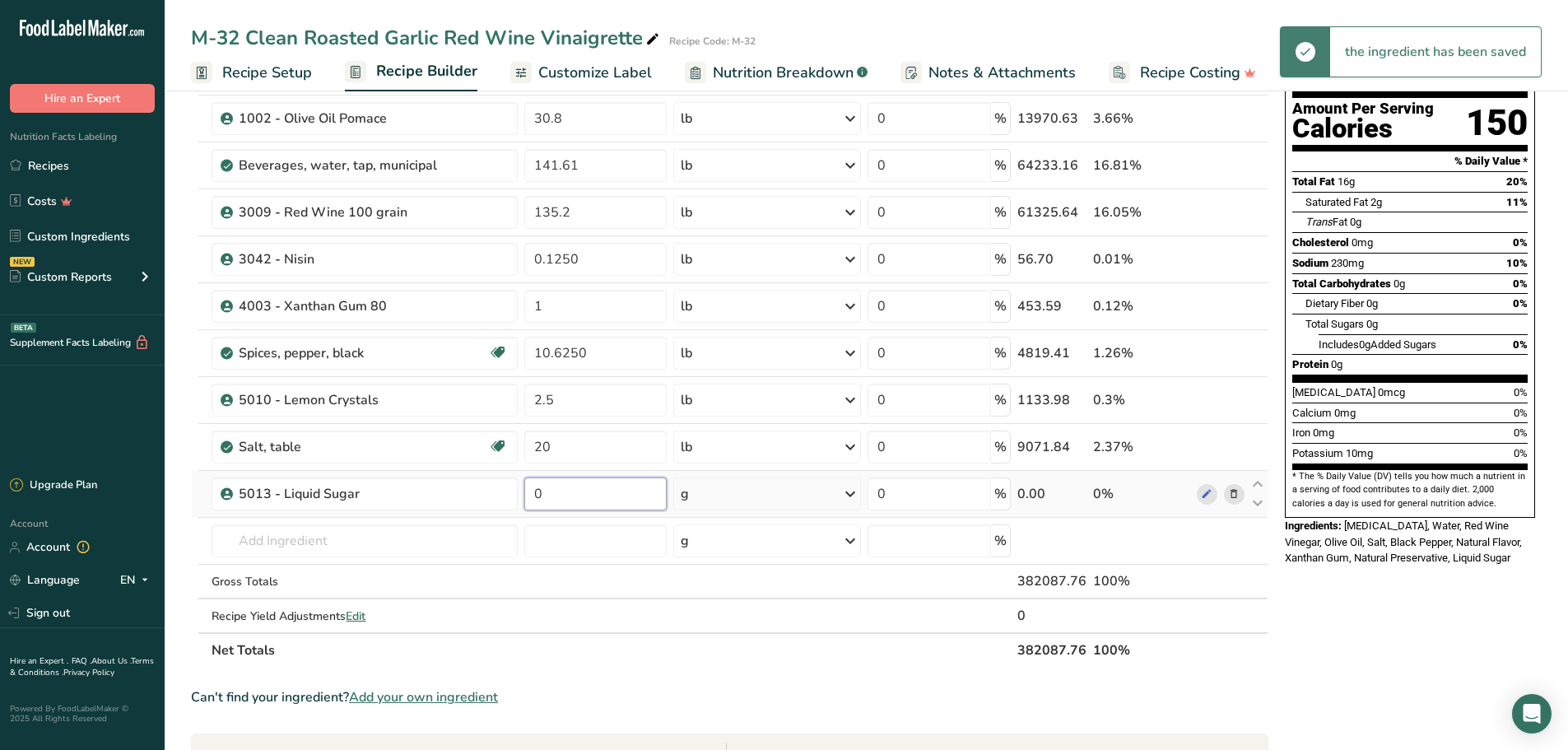
click at [573, 494] on input "0" at bounding box center [595, 494] width 142 height 33
type input "140.76"
click at [853, 493] on div "Ingredient * Amount * Unit * Waste * .a-a{fill:#347362;}.b-a{fill:#fff;} Grams …" at bounding box center [729, 340] width 1078 height 654
click at [853, 491] on icon at bounding box center [851, 494] width 20 height 30
click at [733, 621] on div "See more" at bounding box center [752, 623] width 139 height 17
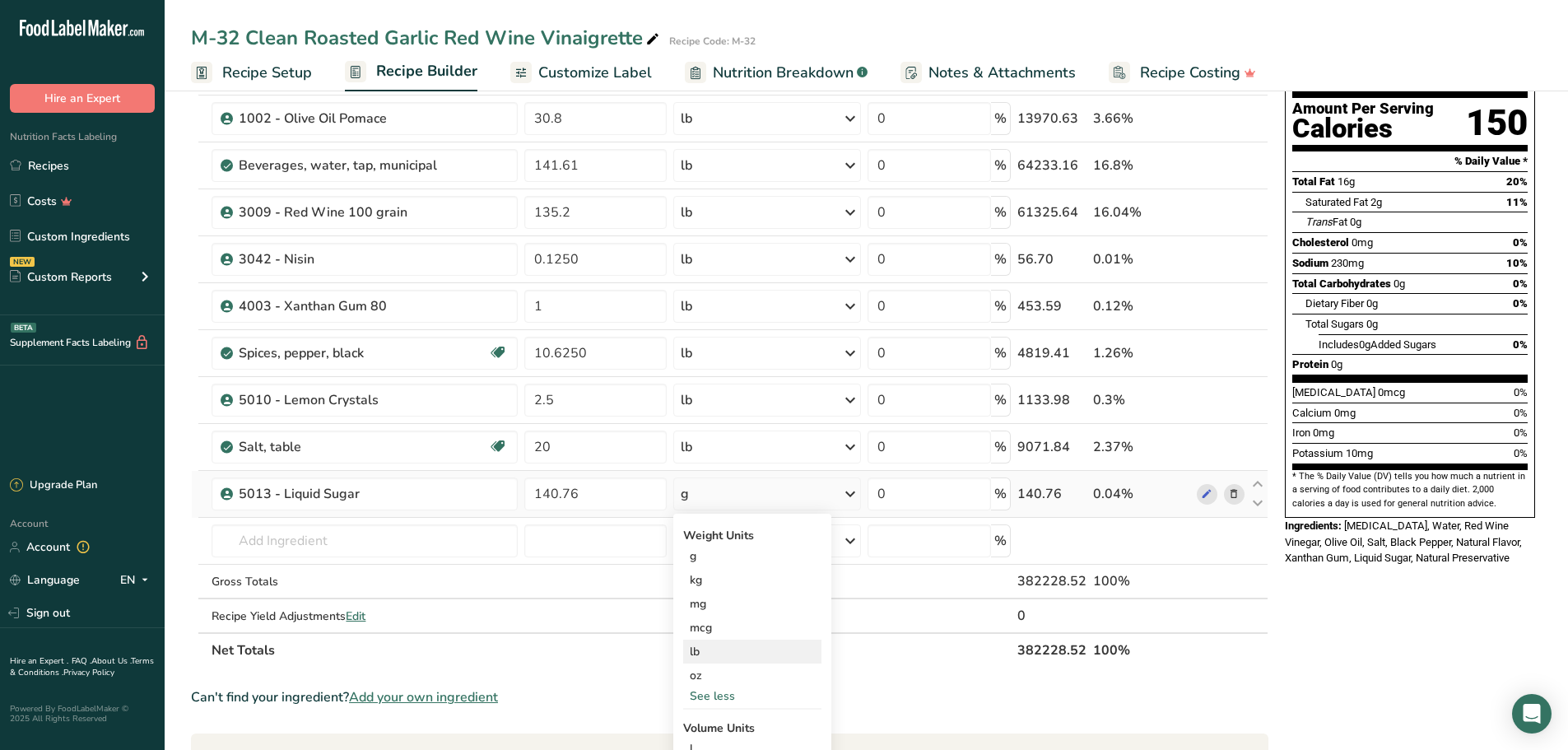
click at [755, 649] on div "lb" at bounding box center [752, 652] width 139 height 24
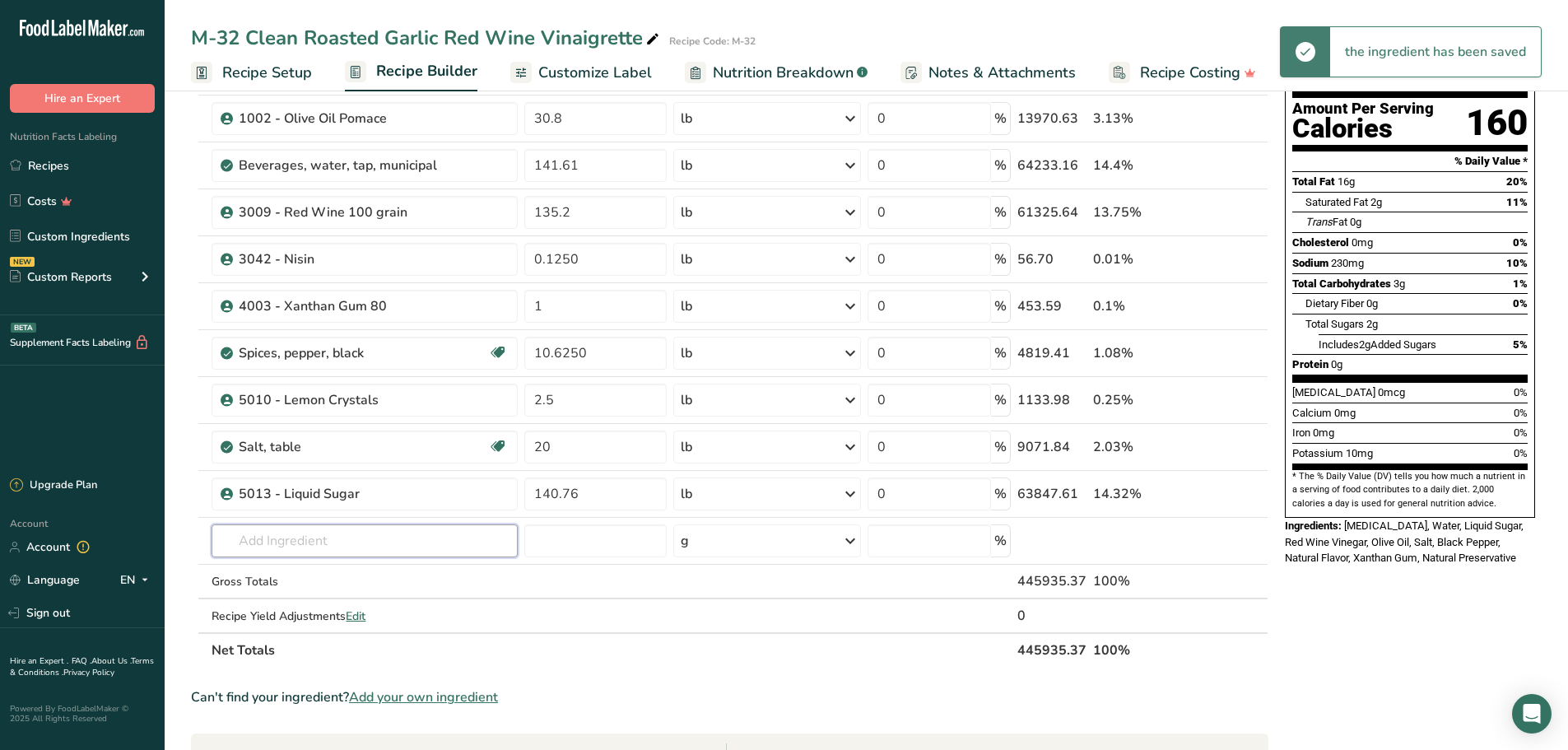
click at [363, 539] on input "text" at bounding box center [365, 540] width 306 height 33
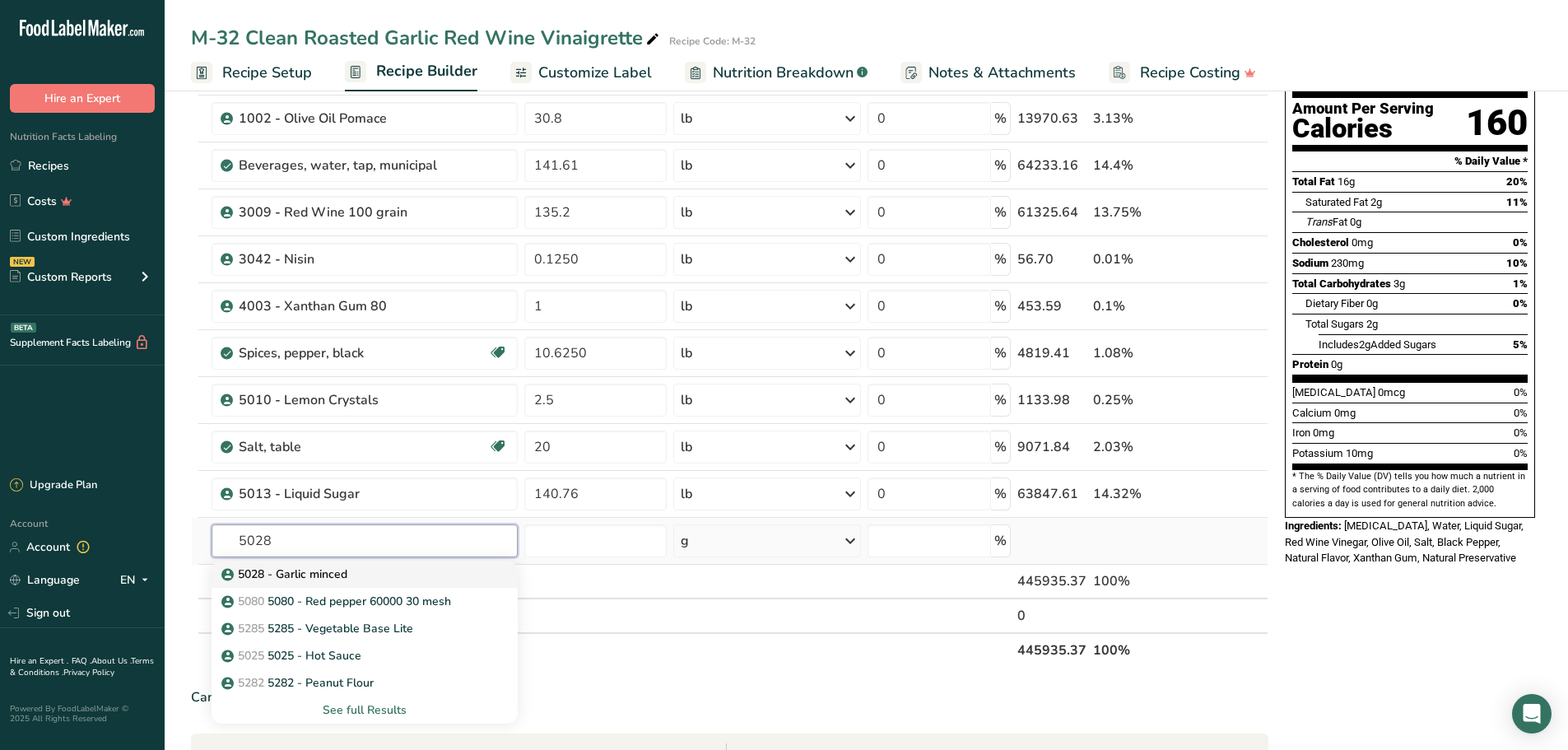
type input "5028"
click at [326, 566] on p "5028 - Garlic minced" at bounding box center [285, 573] width 123 height 17
type input "5028 - Garlic minced"
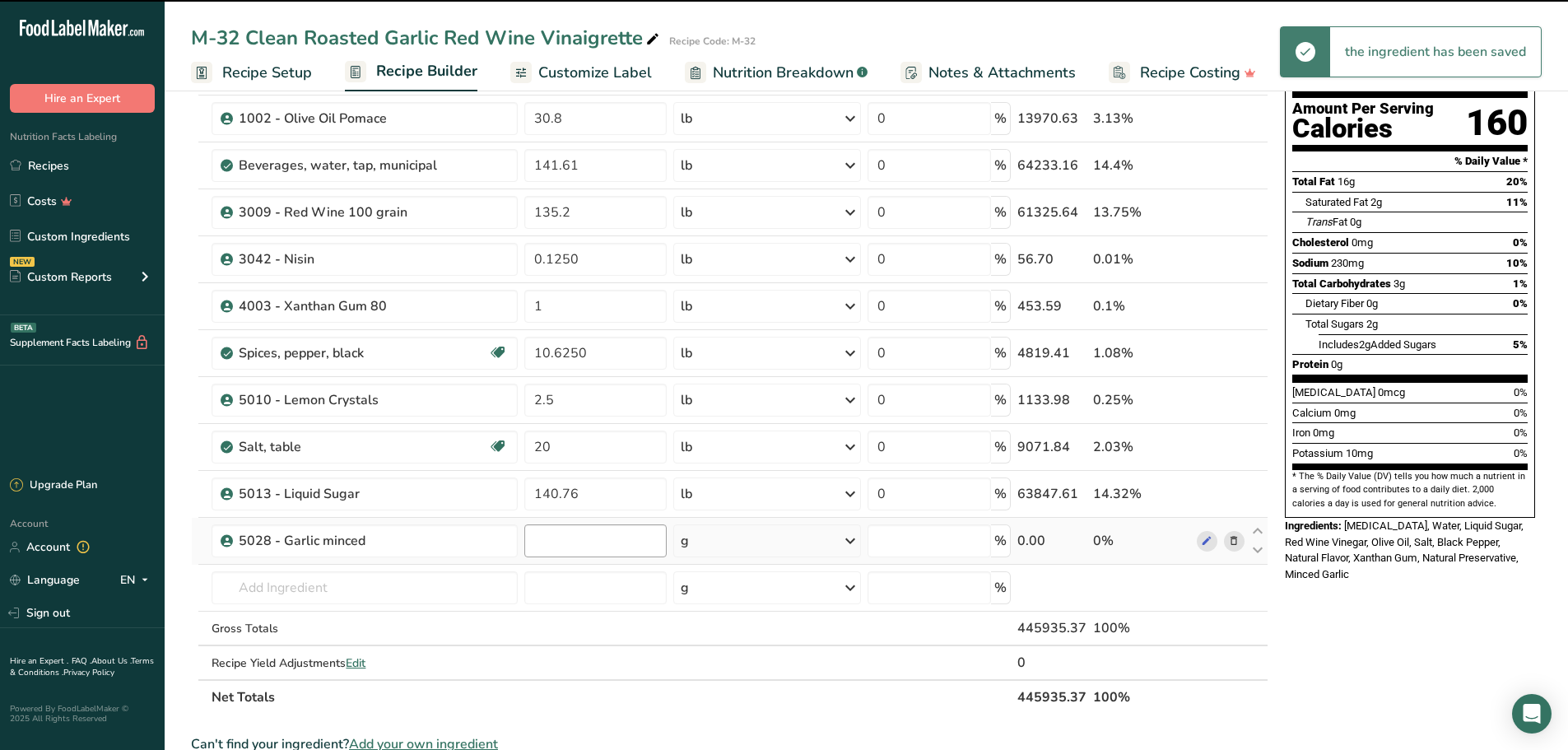
type input "0"
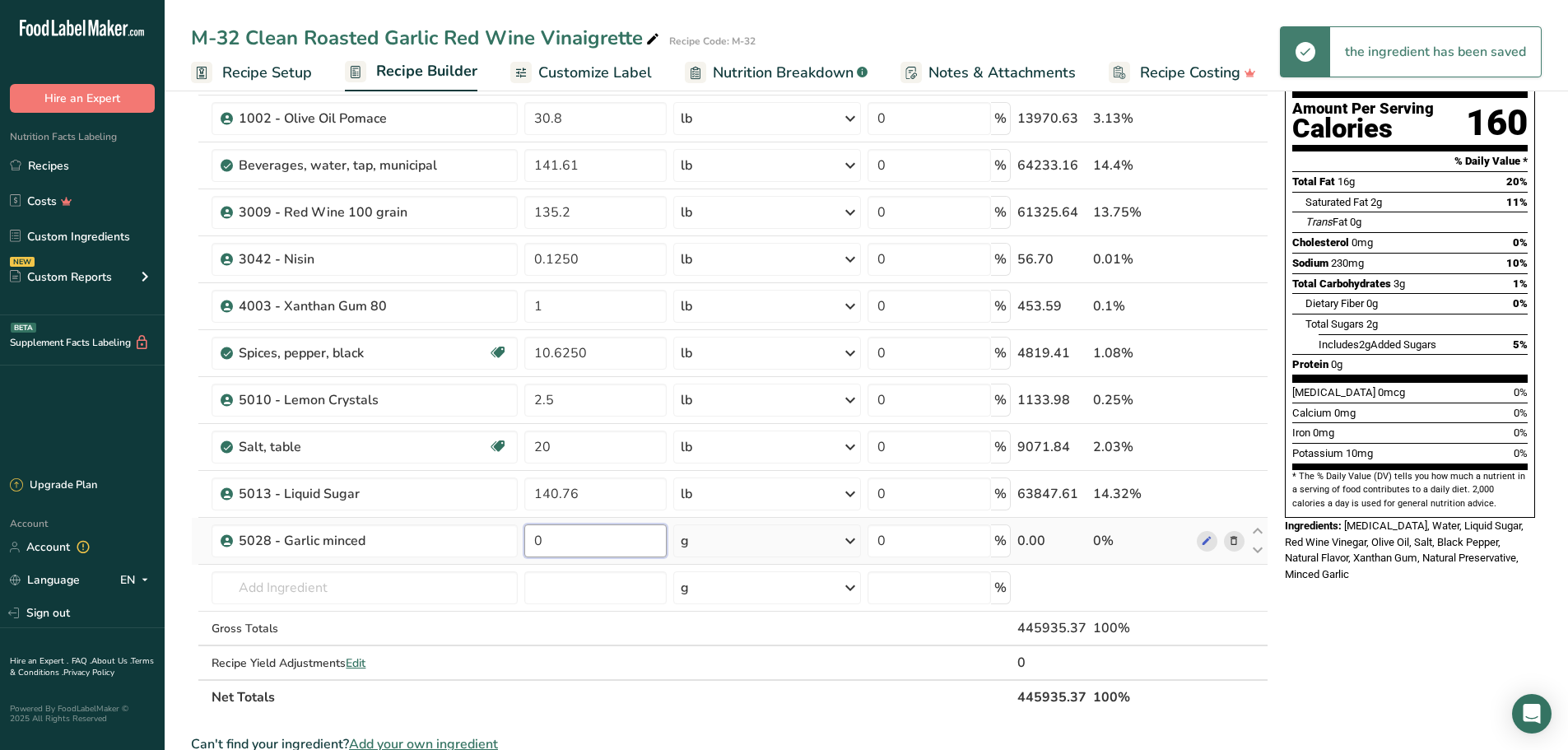
click at [579, 550] on input "0" at bounding box center [595, 540] width 142 height 33
type input "3.75"
click at [853, 539] on div "Ingredient * Amount * Unit * Waste * .a-a{fill:#347362;}.b-a{fill:#fff;} Grams …" at bounding box center [729, 363] width 1078 height 701
click at [850, 547] on icon at bounding box center [851, 540] width 20 height 30
click at [724, 669] on div "See more" at bounding box center [752, 671] width 139 height 17
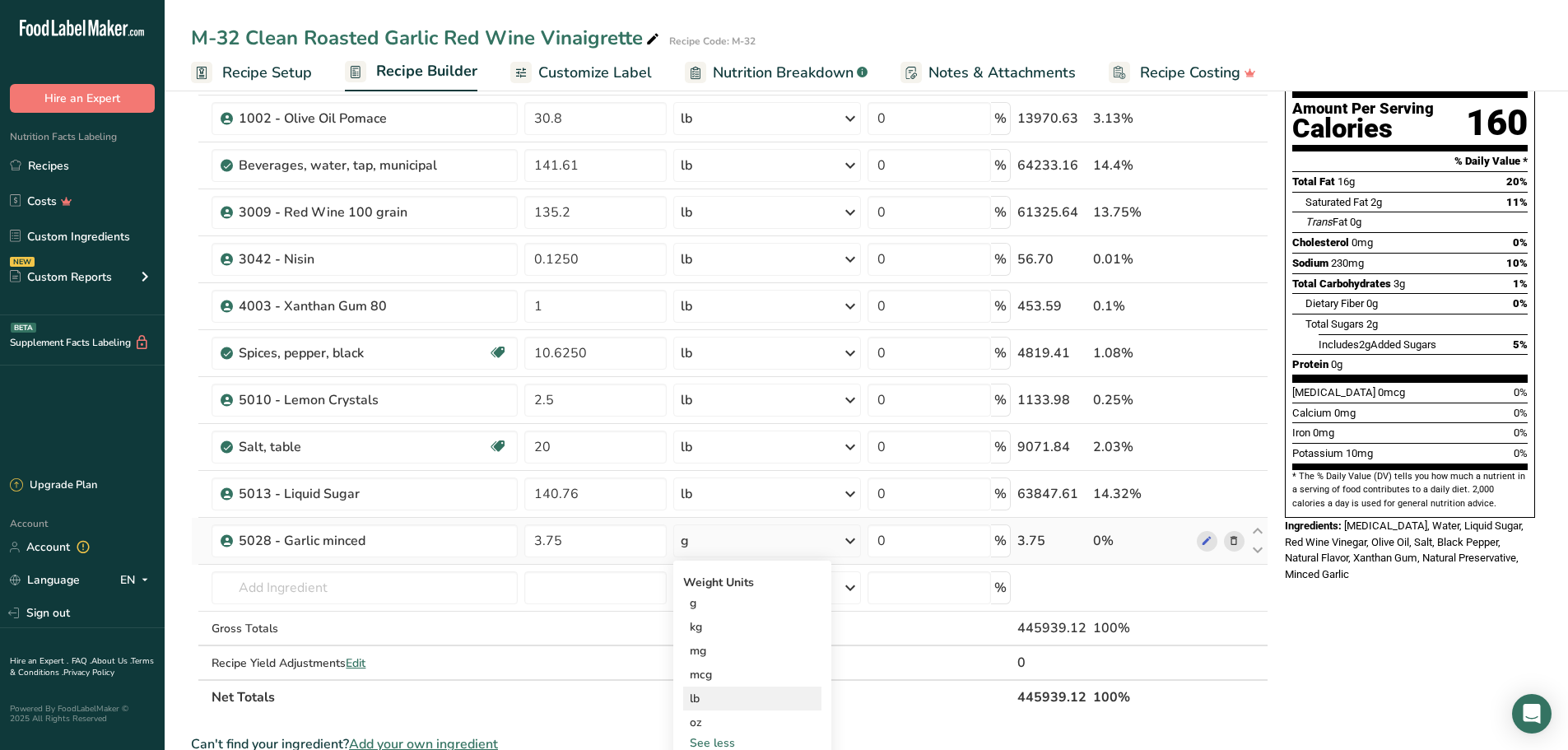
click at [721, 691] on div "lb" at bounding box center [752, 698] width 139 height 24
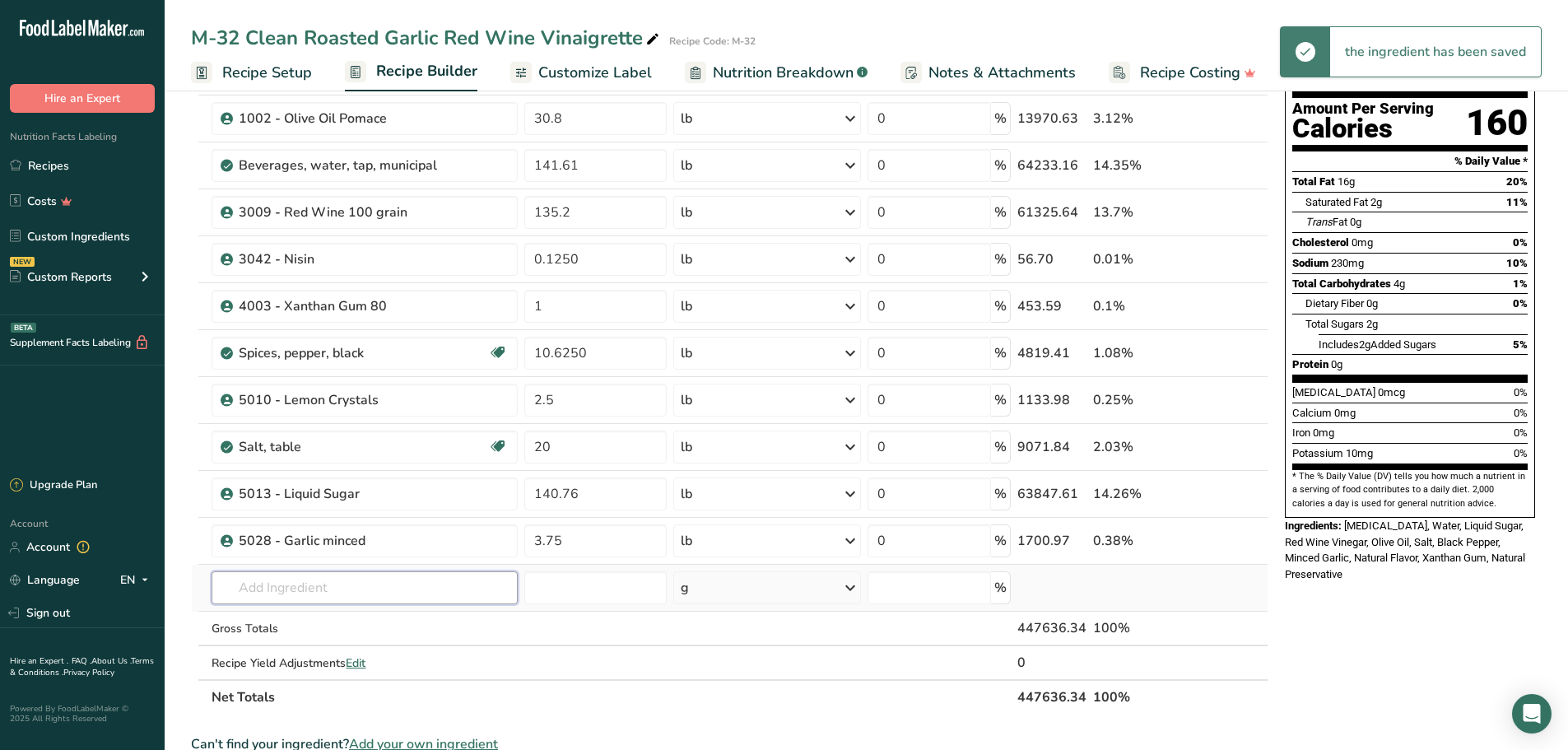
click at [326, 586] on input "text" at bounding box center [365, 588] width 306 height 33
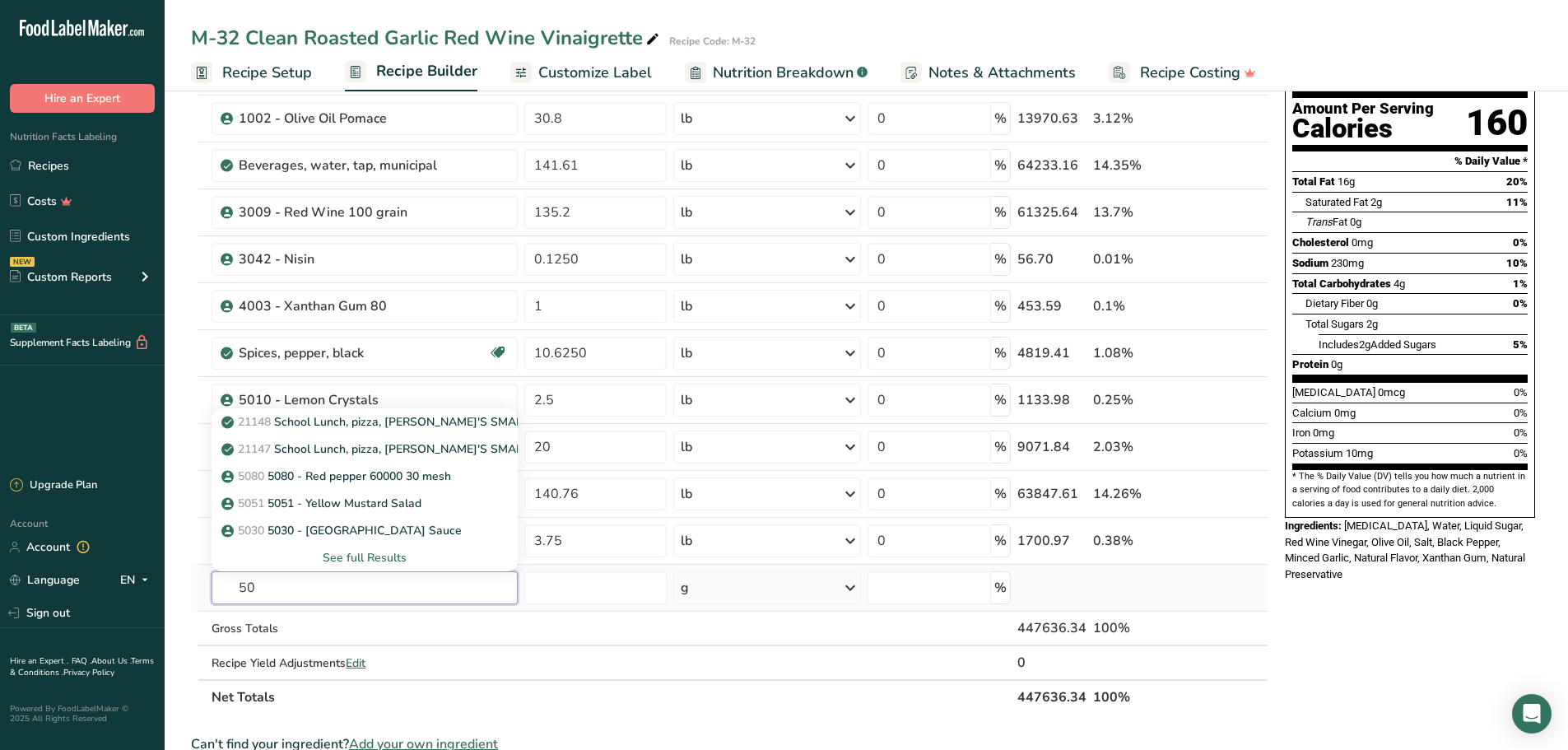
type input "5"
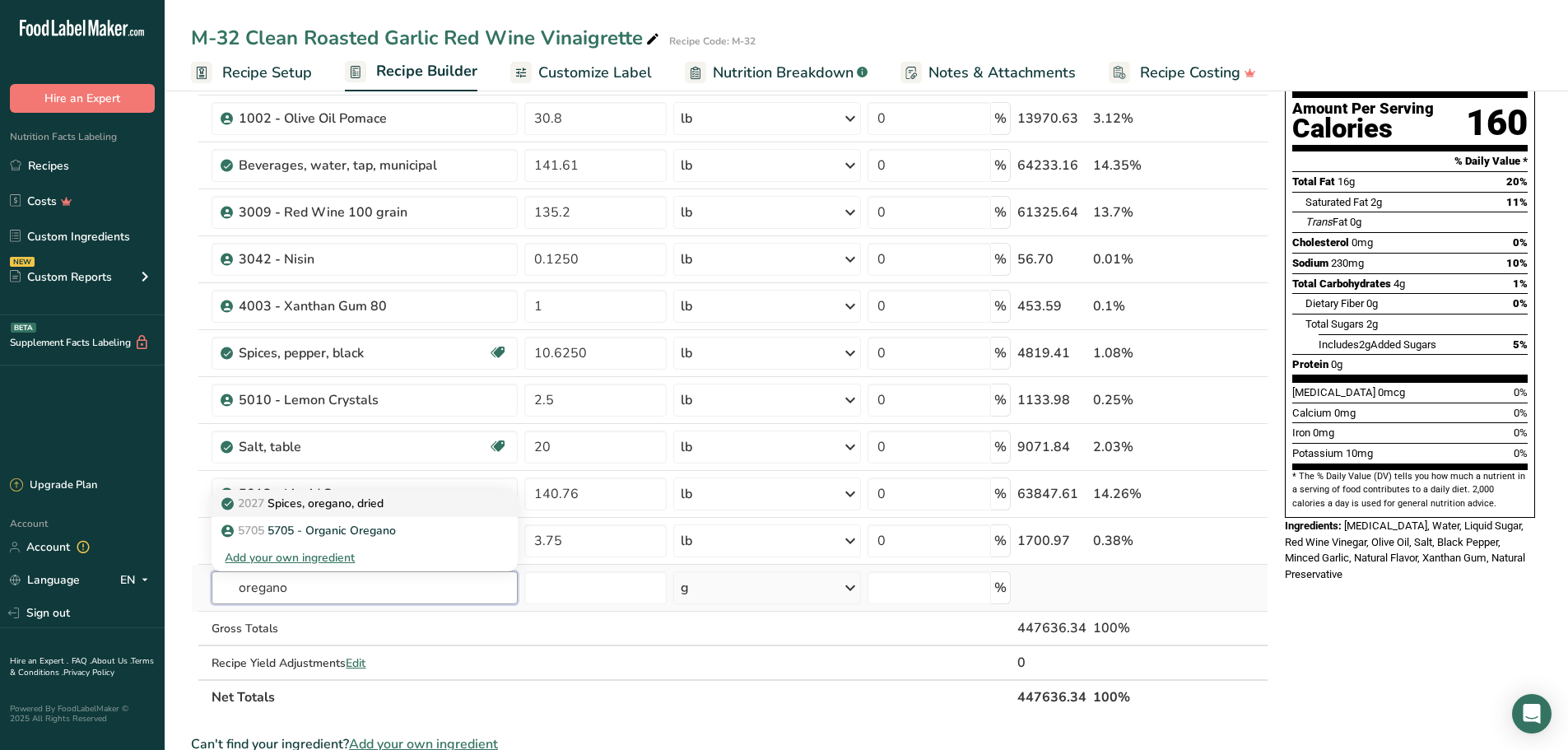
type input "oregano"
click at [362, 501] on p "2027 Spices, oregano, dried" at bounding box center [304, 503] width 159 height 17
type input "Spices, oregano, dried"
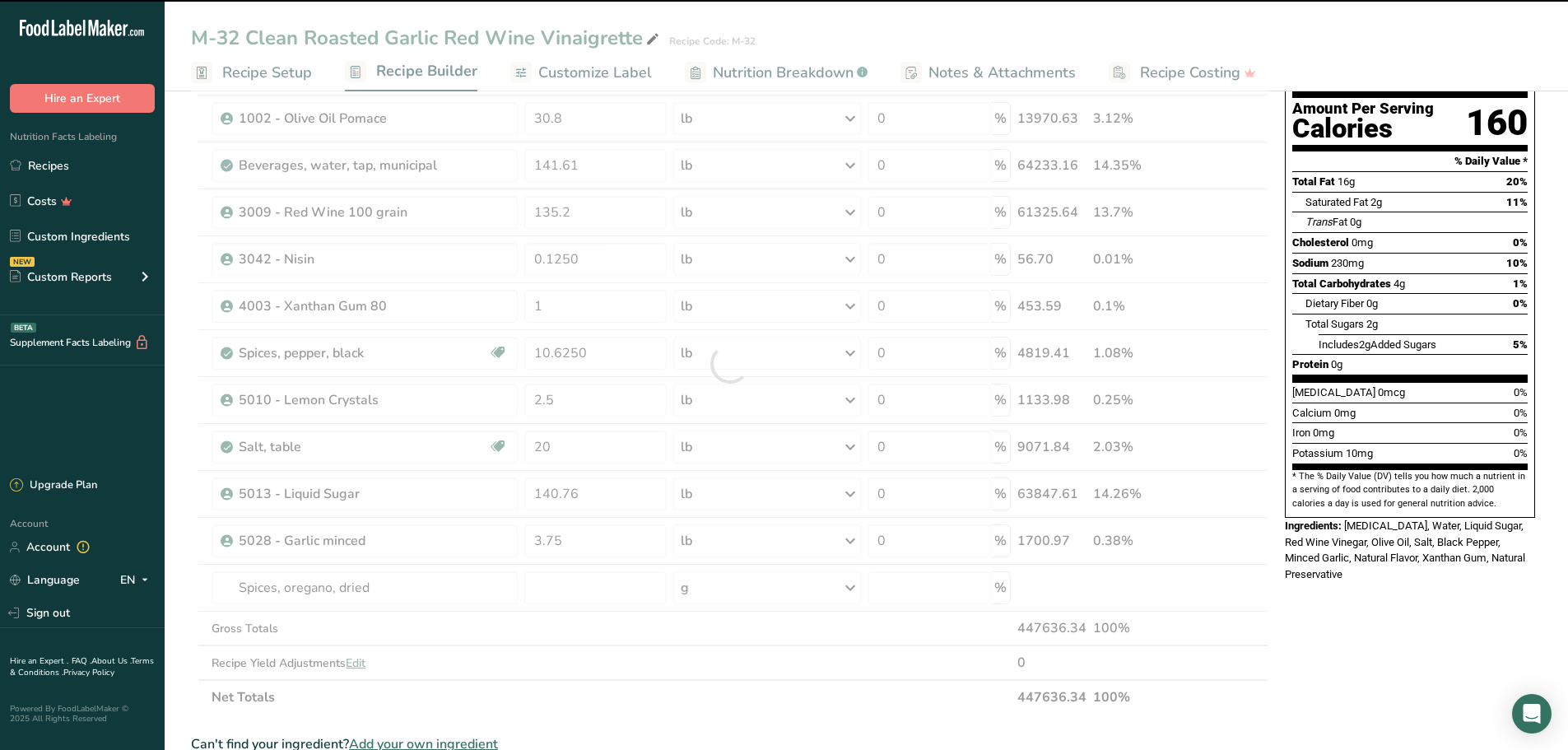
type input "0"
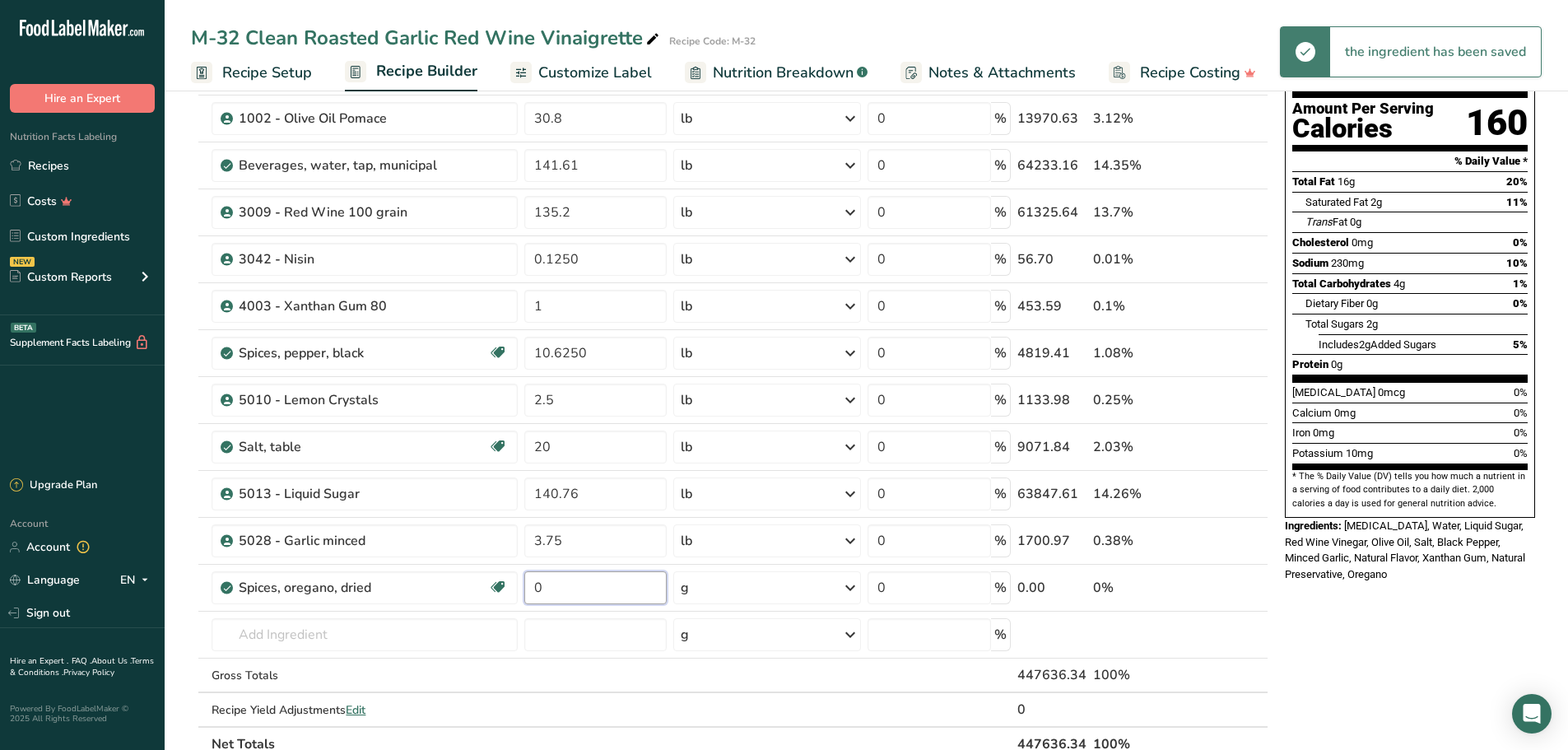
click at [556, 580] on input "0" at bounding box center [595, 588] width 142 height 33
type input "1.75"
click at [853, 584] on div "Ingredient * Amount * Unit * Waste * .a-a{fill:#347362;}.b-a{fill:#fff;} Grams …" at bounding box center [729, 386] width 1078 height 748
click at [853, 584] on icon at bounding box center [851, 587] width 20 height 30
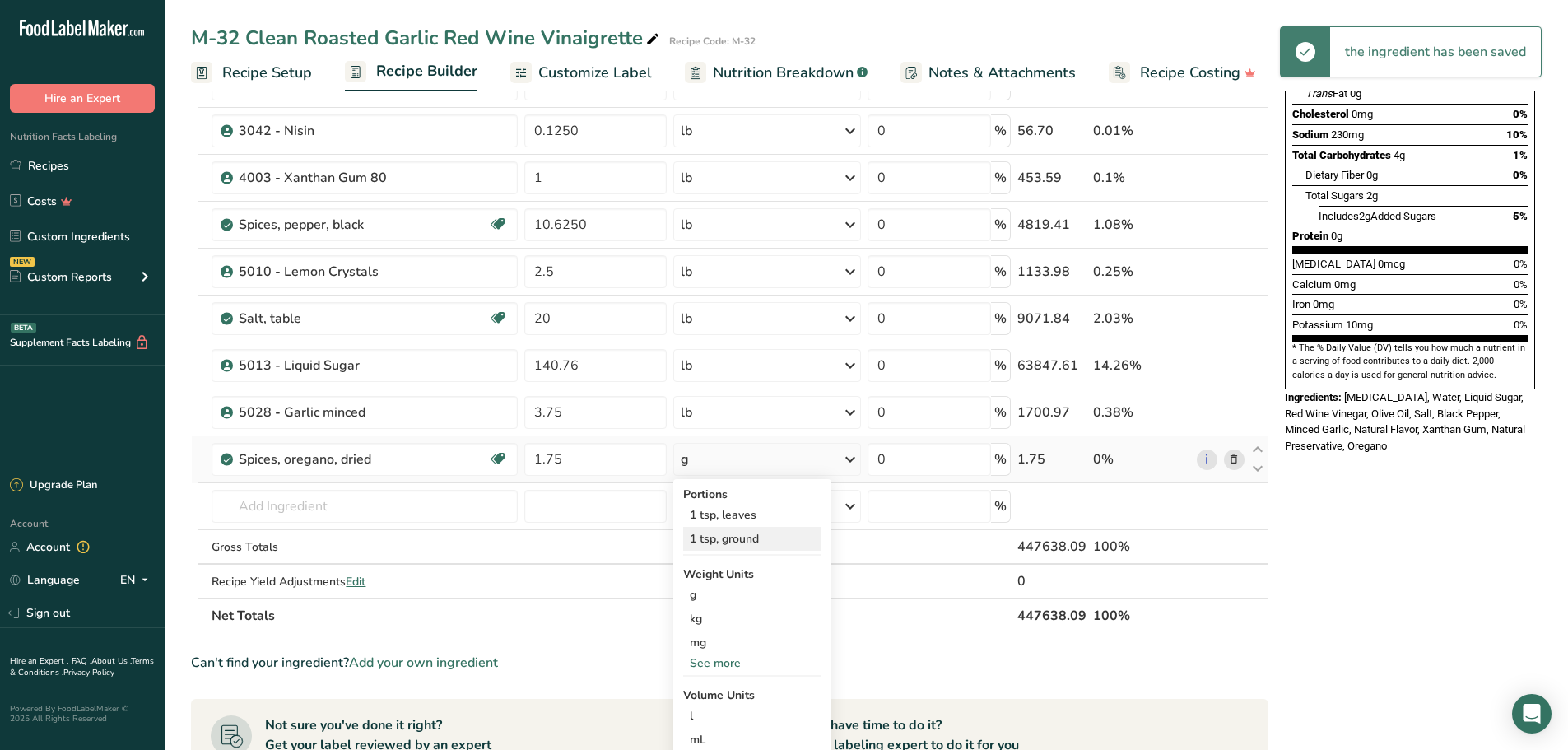
scroll to position [329, 0]
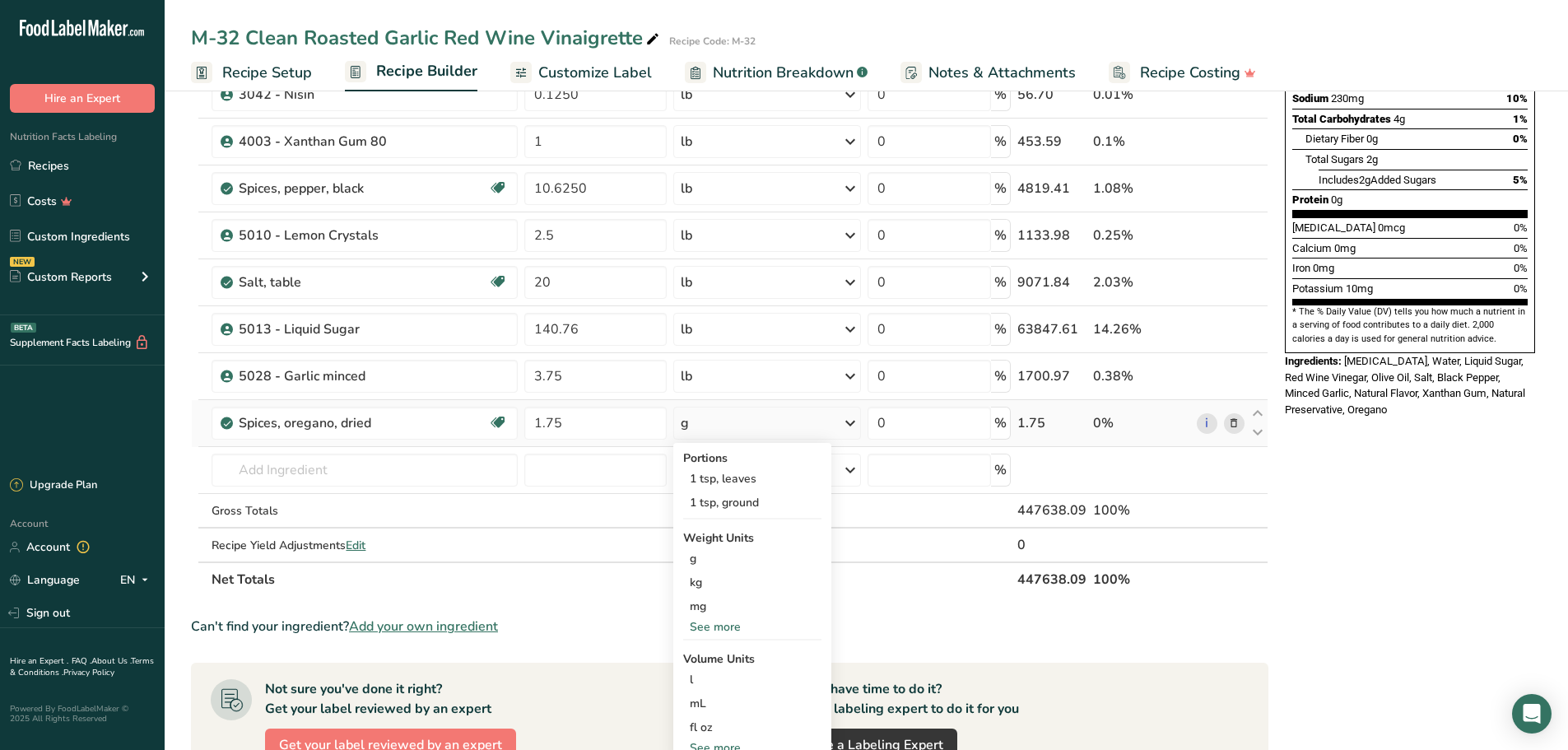
click at [734, 628] on div "See more" at bounding box center [752, 626] width 139 height 17
click at [726, 650] on div "lb" at bounding box center [752, 653] width 139 height 24
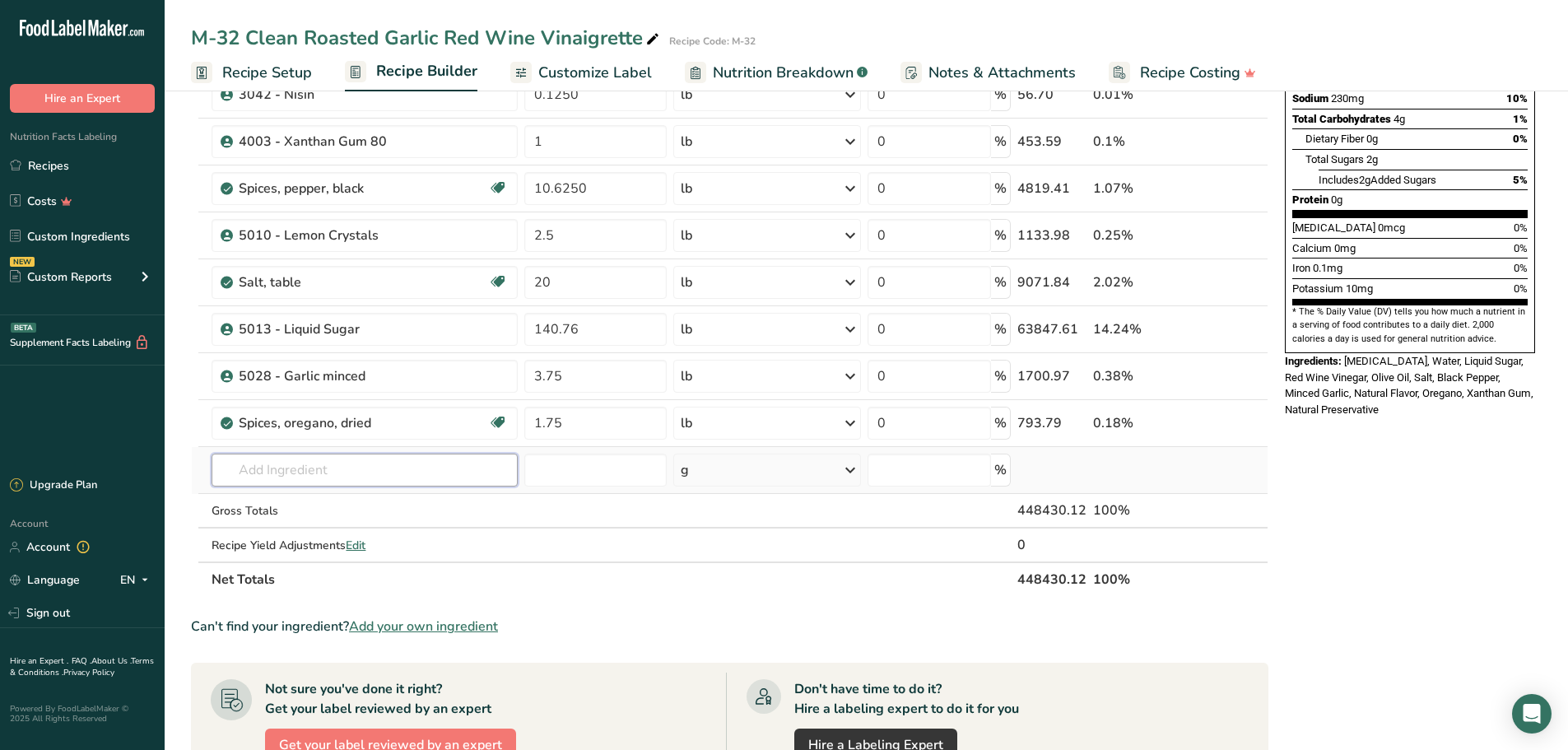
click at [391, 464] on input "text" at bounding box center [365, 470] width 306 height 33
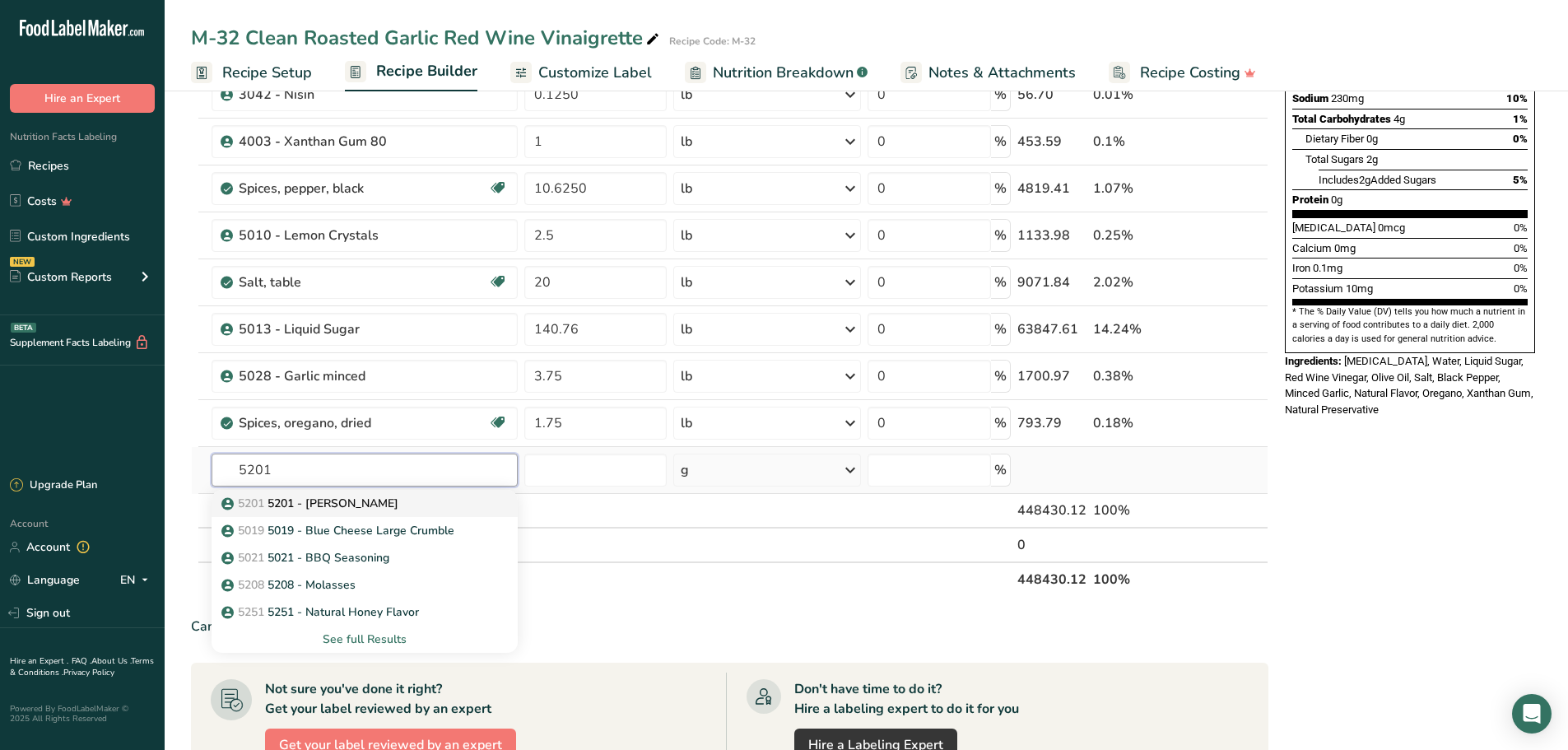
type input "5201"
click at [352, 512] on link "5201 5201 - [GEOGRAPHIC_DATA] Juice" at bounding box center [365, 503] width 306 height 27
type input "5201 - [PERSON_NAME]"
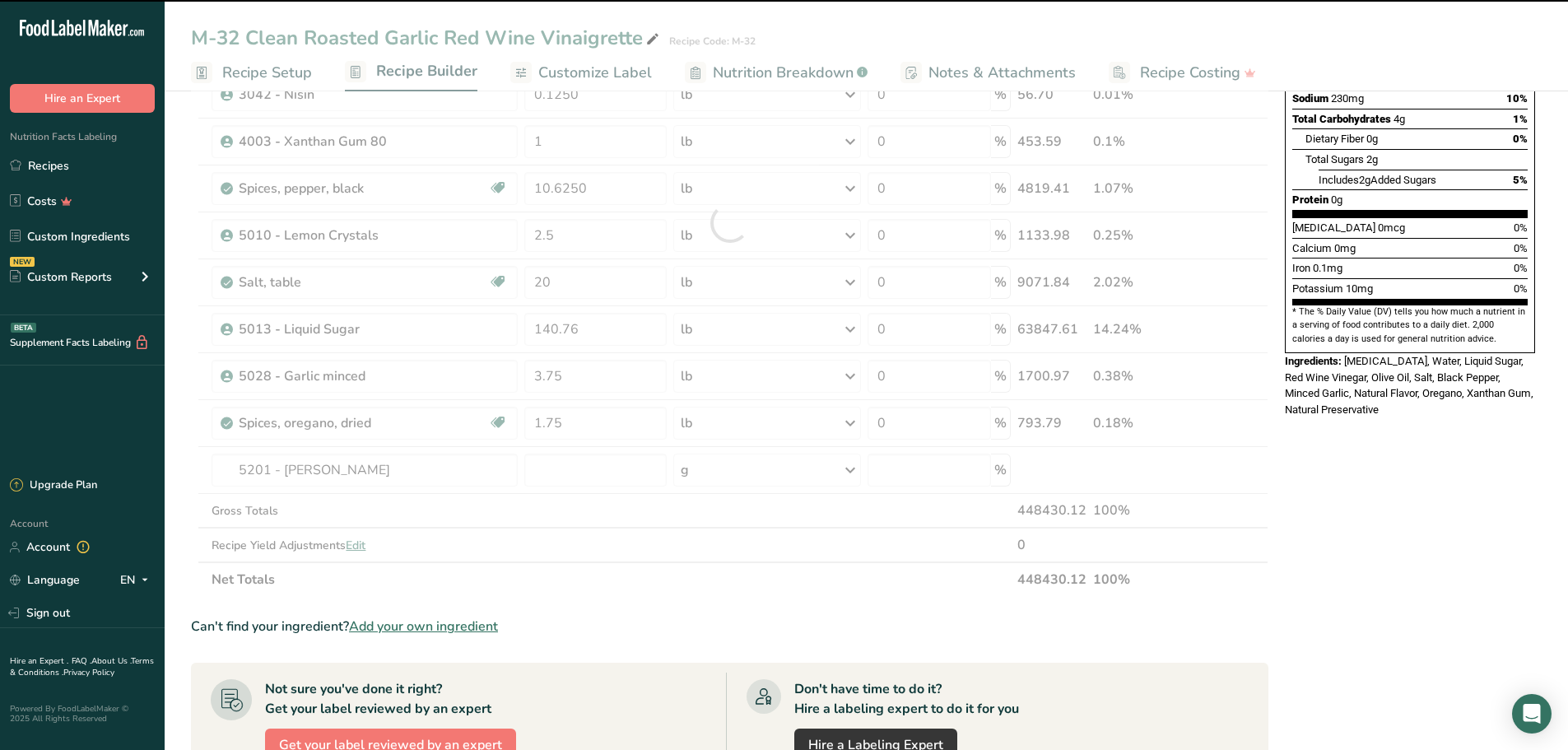
type input "0"
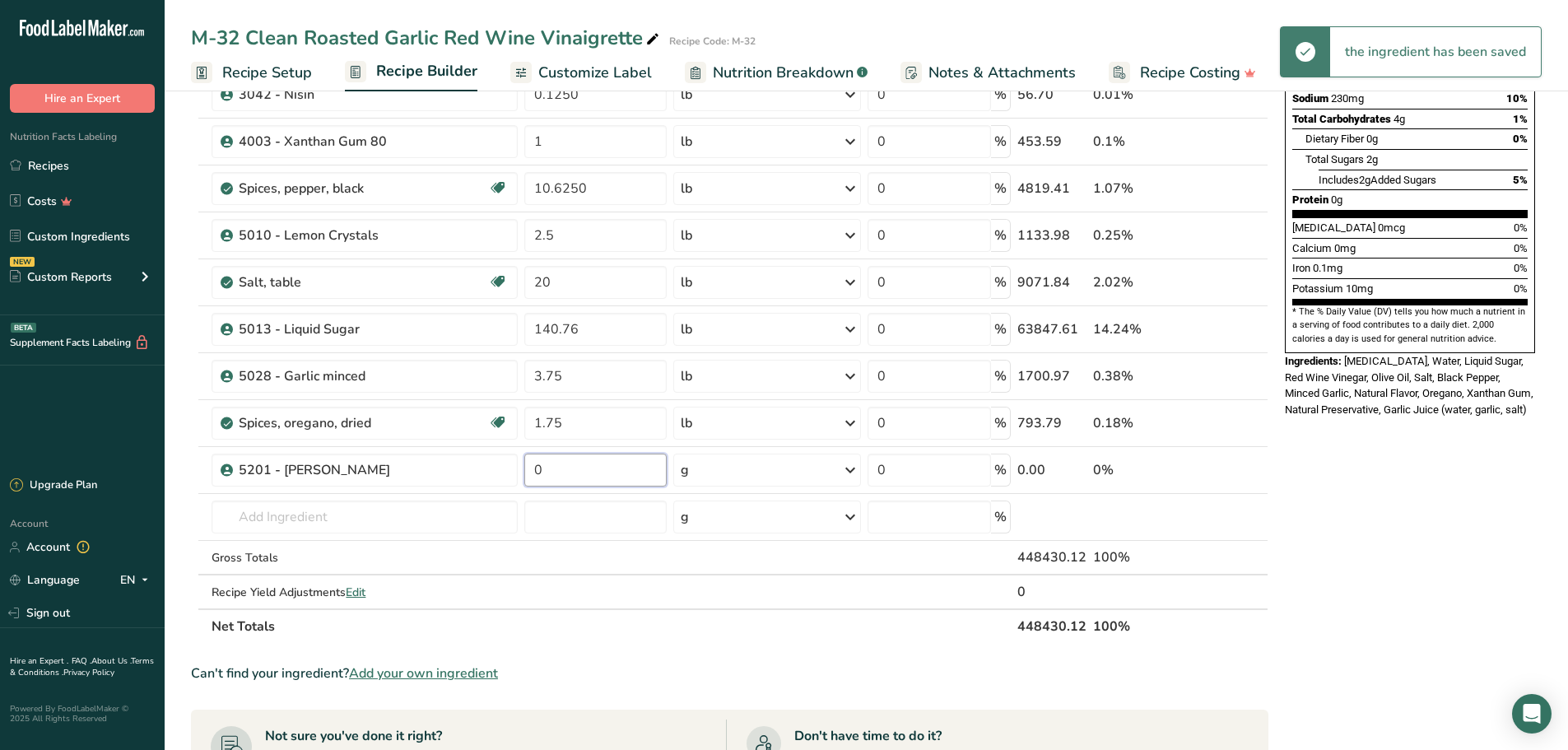
click at [572, 473] on input "0" at bounding box center [595, 470] width 142 height 33
type input "18"
click at [857, 472] on div "Ingredient * Amount * Unit * Waste * .a-a{fill:#347362;}.b-a{fill:#fff;} Grams …" at bounding box center [729, 246] width 1078 height 795
click at [857, 472] on icon at bounding box center [851, 469] width 20 height 30
click at [742, 597] on div "See more" at bounding box center [752, 600] width 139 height 17
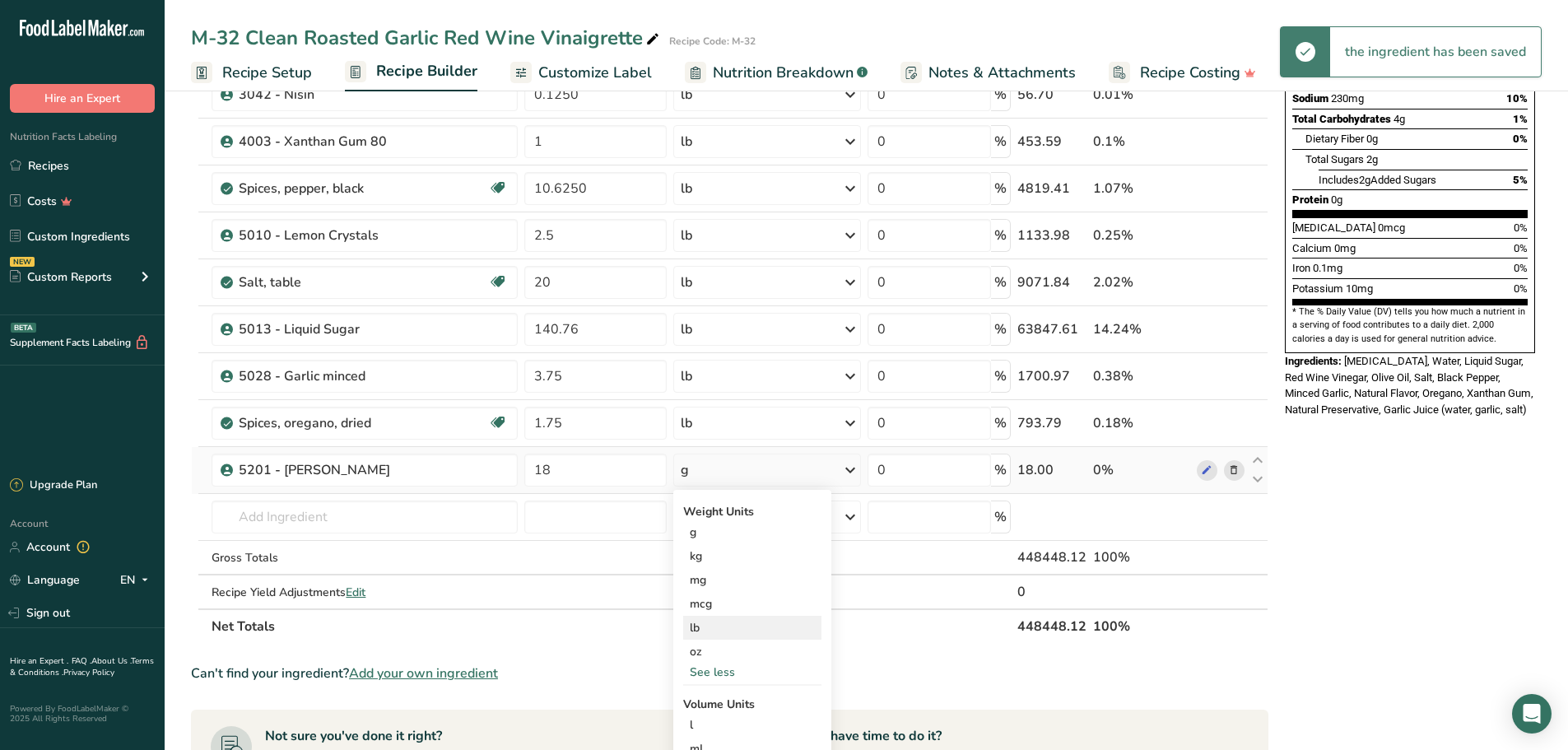
click at [717, 625] on div "lb" at bounding box center [752, 627] width 139 height 24
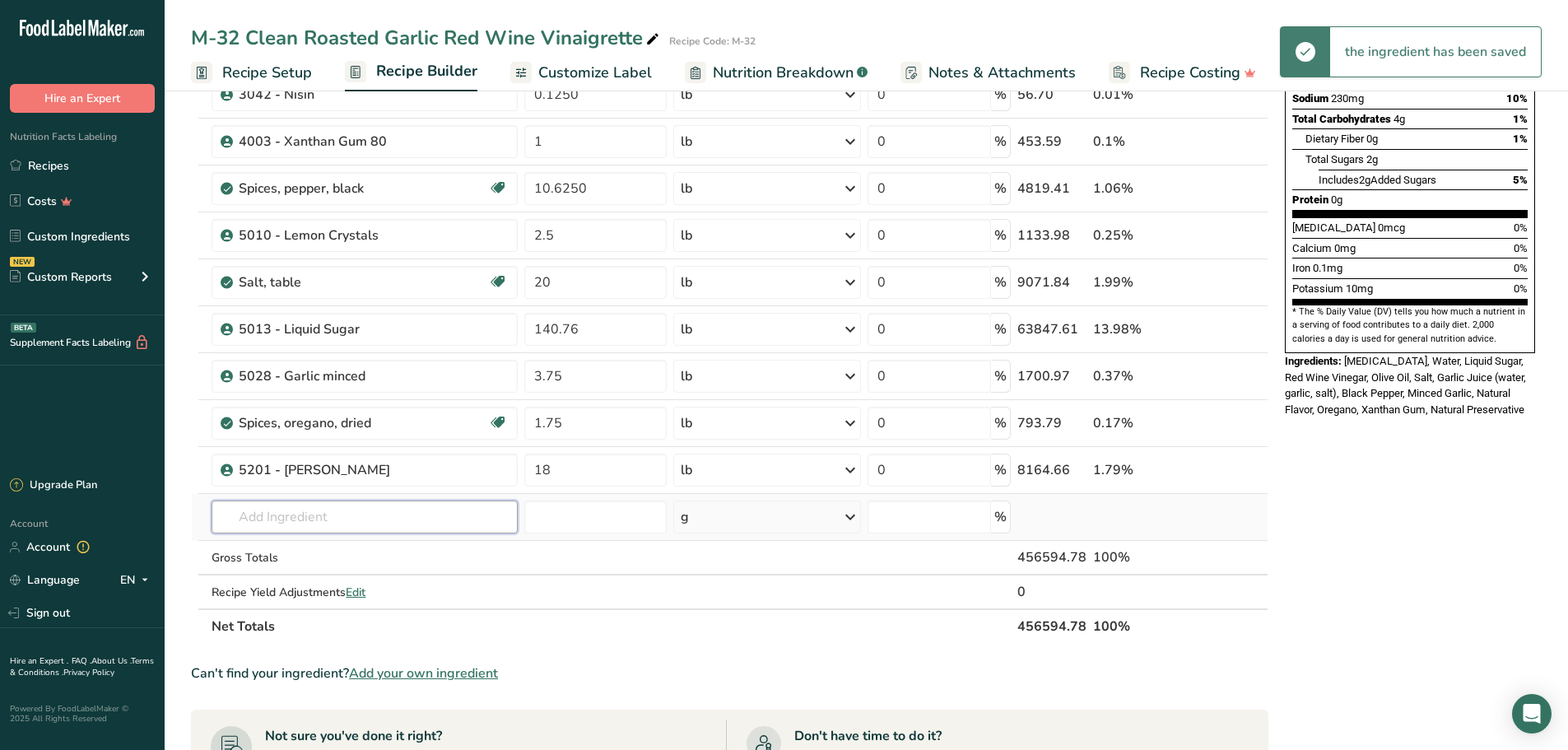
click at [360, 515] on input "text" at bounding box center [365, 517] width 306 height 33
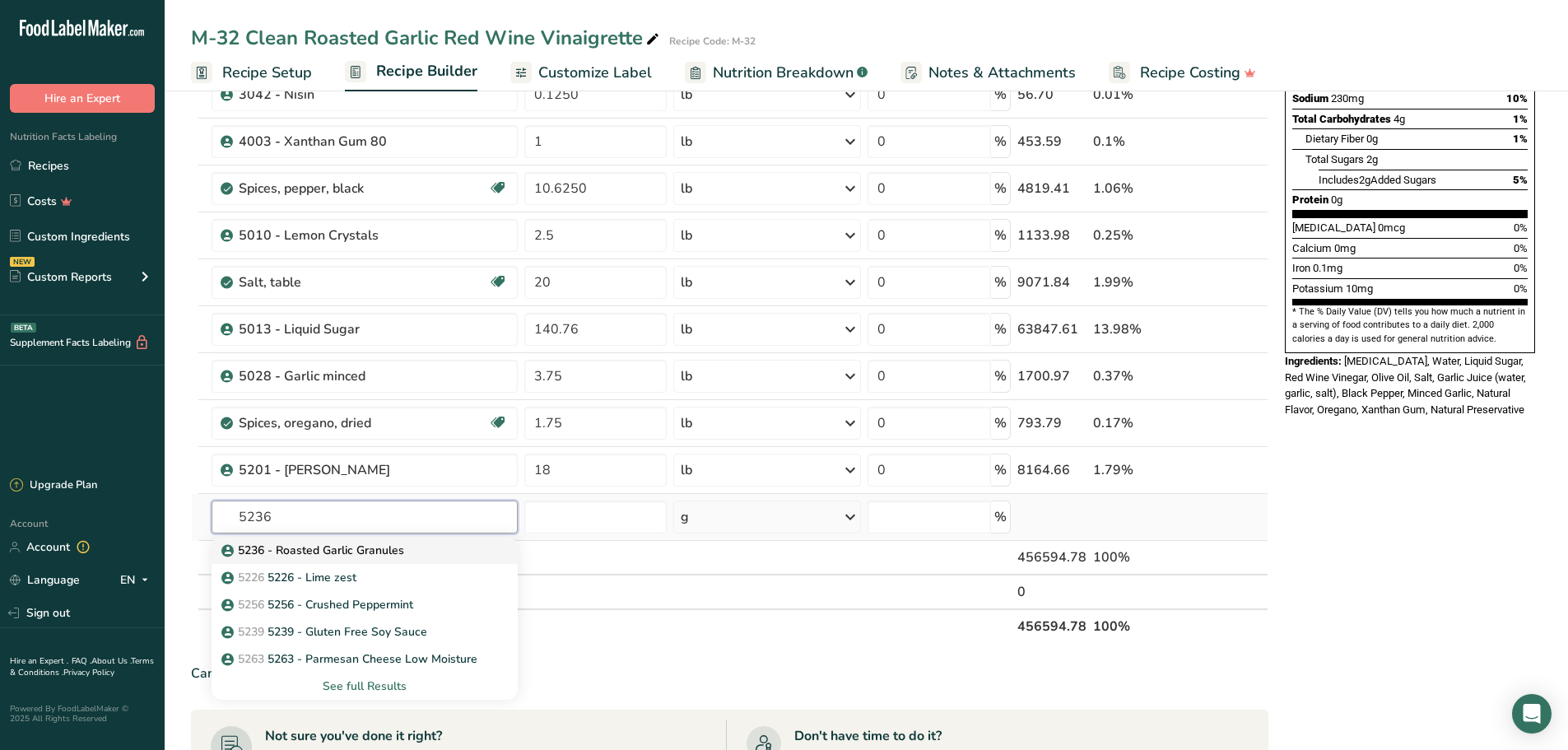
type input "5236"
click at [352, 546] on p "5236 - Roasted Garlic Granules" at bounding box center [314, 550] width 180 height 17
type input "5236 - Roasted Garlic Granules"
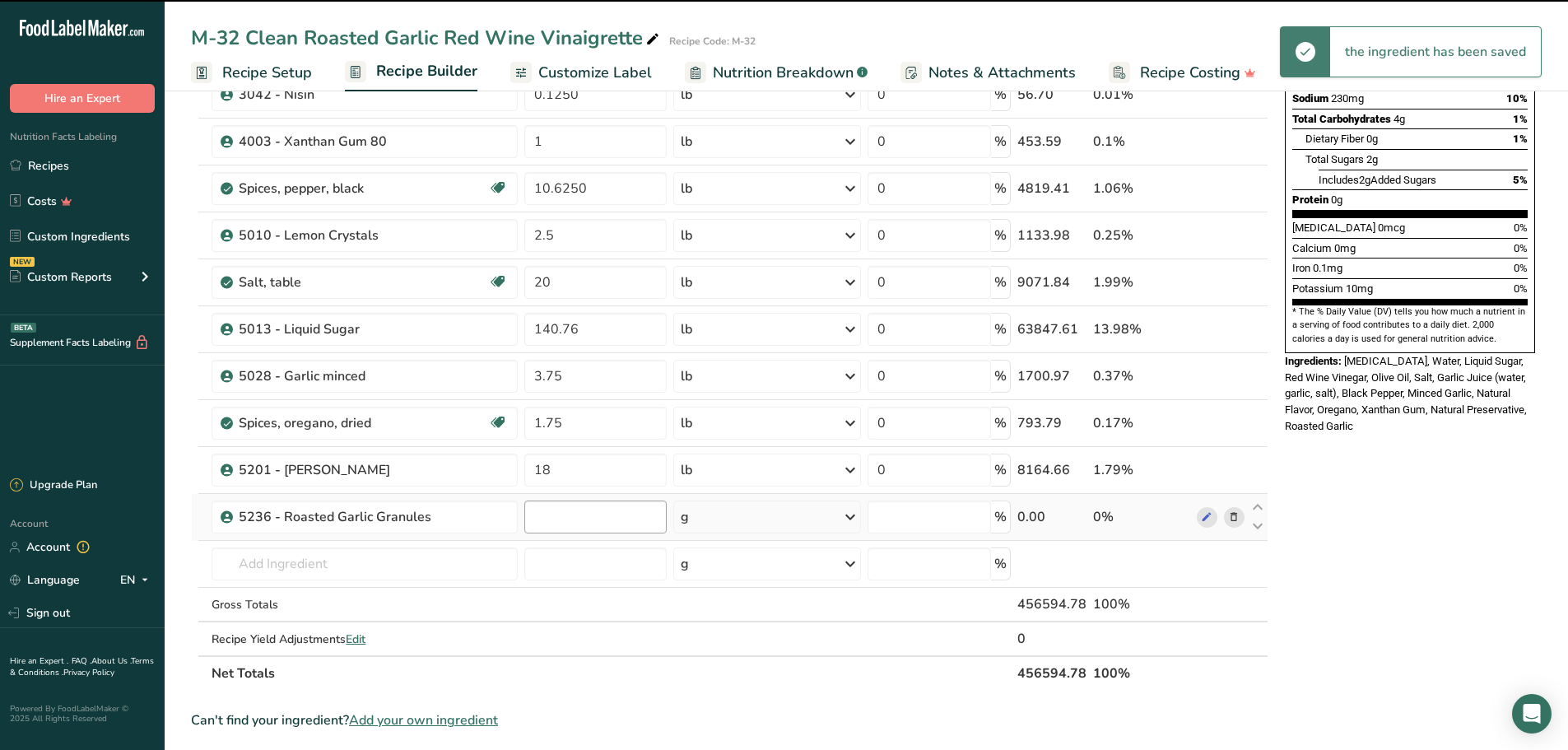
type input "0"
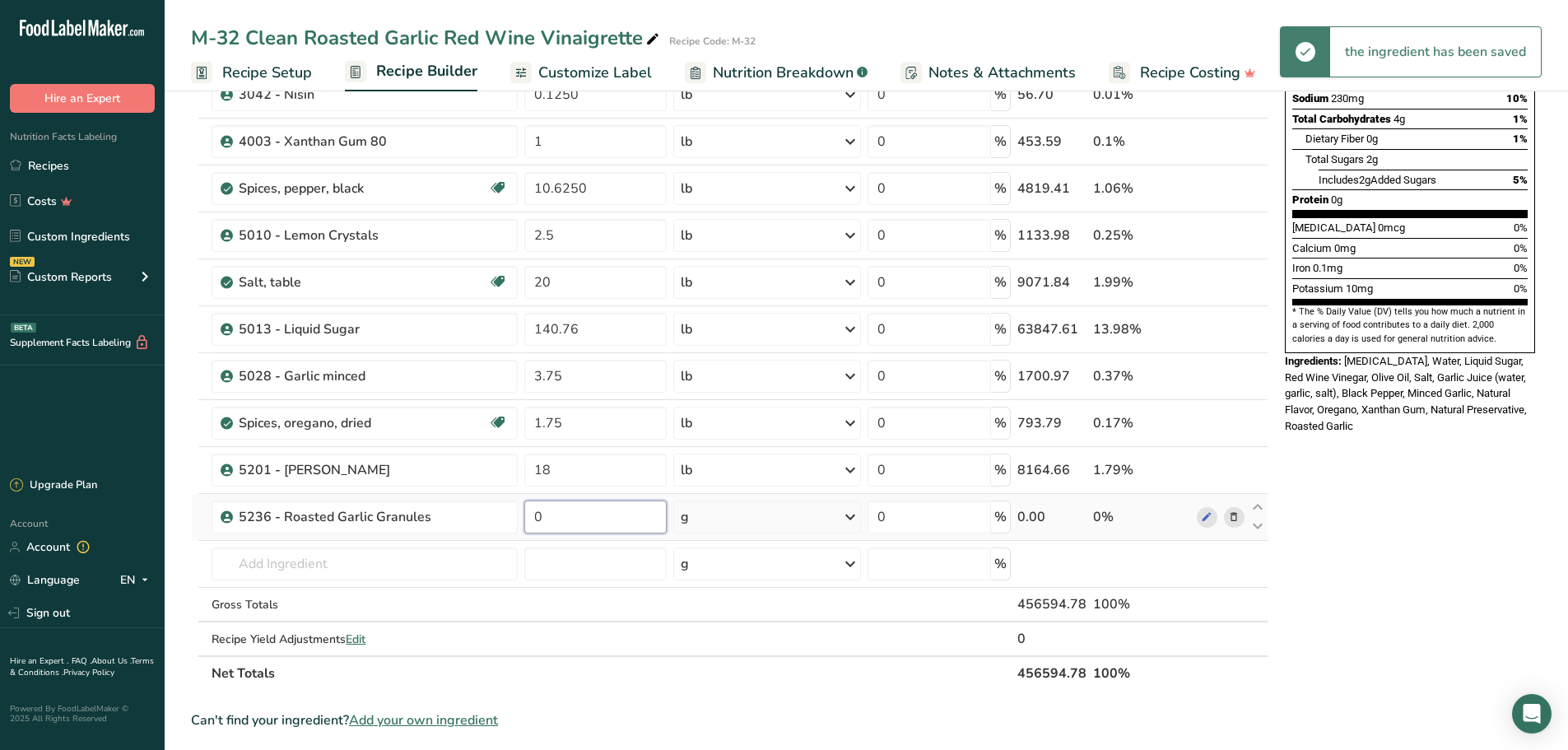
click at [573, 521] on input "0" at bounding box center [595, 517] width 142 height 33
type input "18"
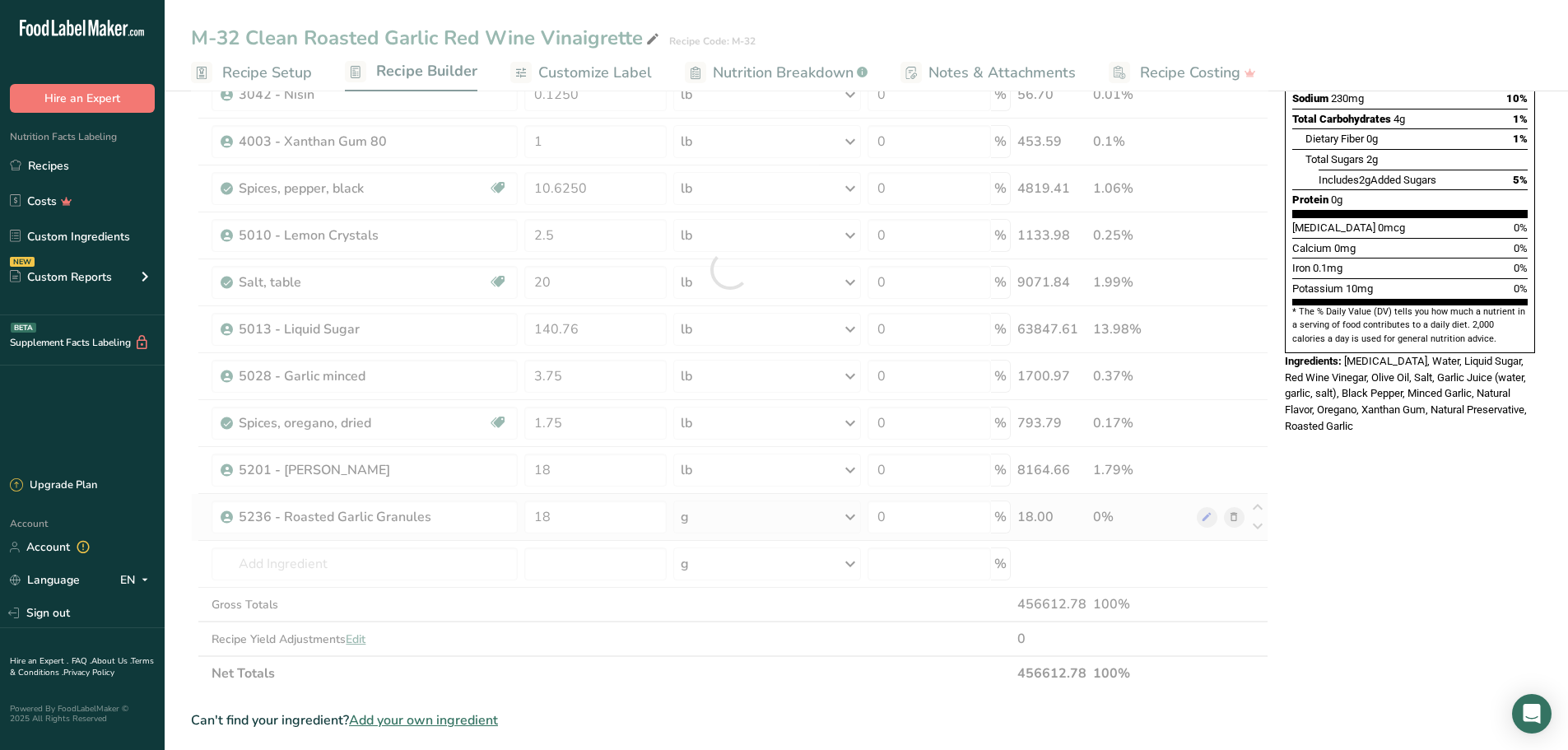
click at [852, 515] on div "Ingredient * Amount * Unit * Waste * .a-a{fill:#347362;}.b-a{fill:#fff;} Grams …" at bounding box center [729, 270] width 1078 height 842
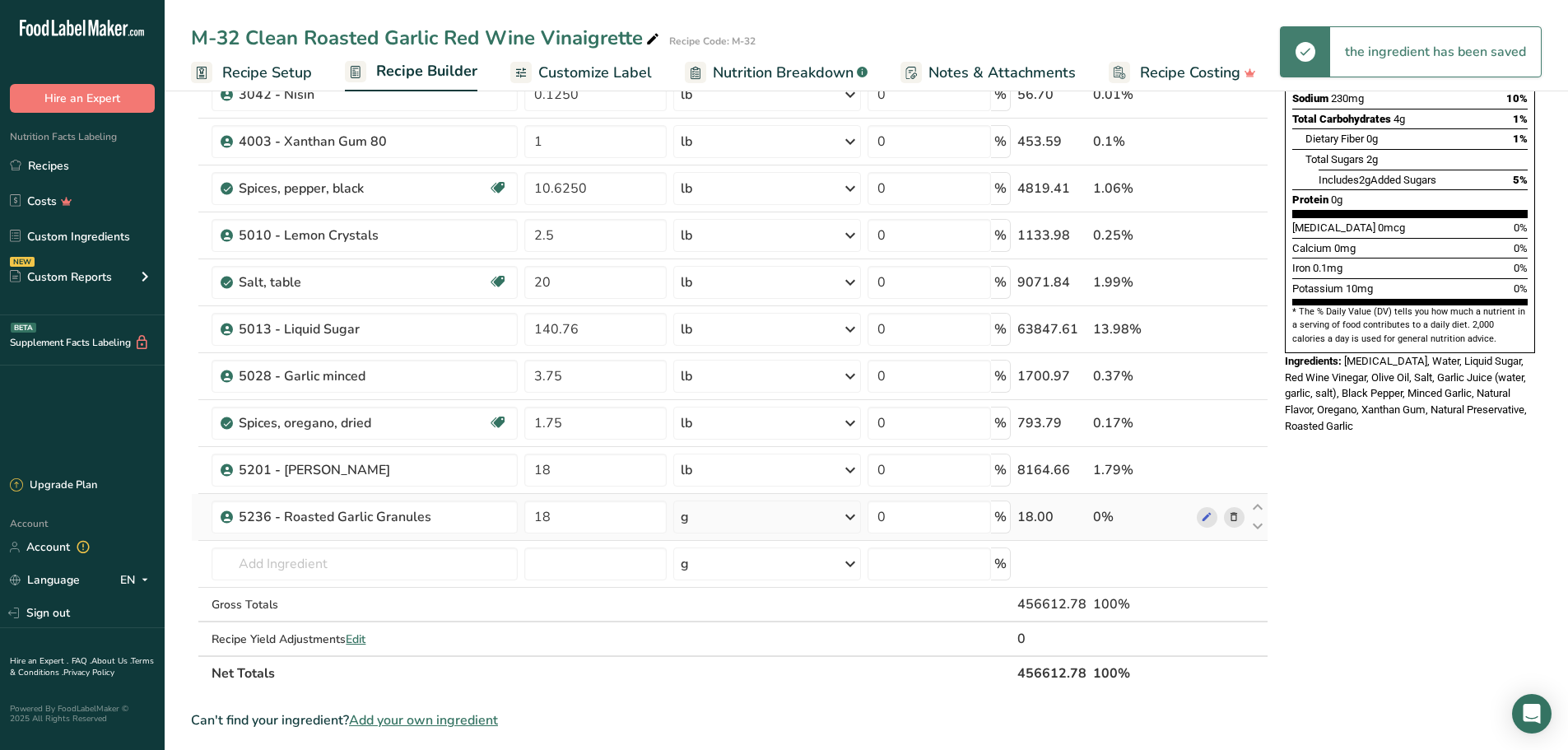
click at [852, 515] on icon at bounding box center [851, 517] width 20 height 30
click at [739, 644] on div "See more" at bounding box center [752, 647] width 139 height 17
click at [708, 671] on div "lb" at bounding box center [752, 674] width 139 height 24
click at [315, 564] on input "text" at bounding box center [365, 563] width 306 height 33
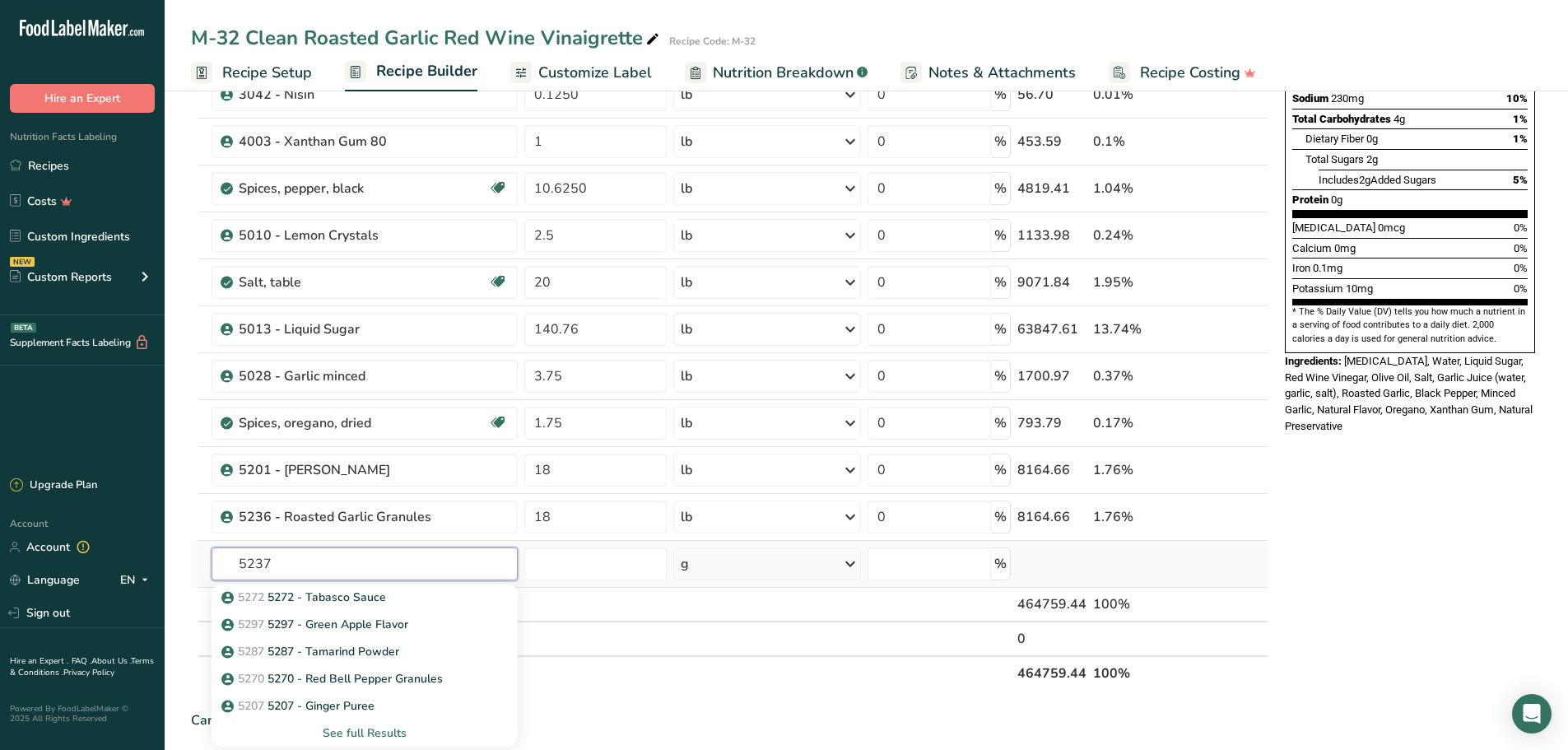
type input "5237"
click at [377, 731] on div "See full Results" at bounding box center [364, 733] width 280 height 17
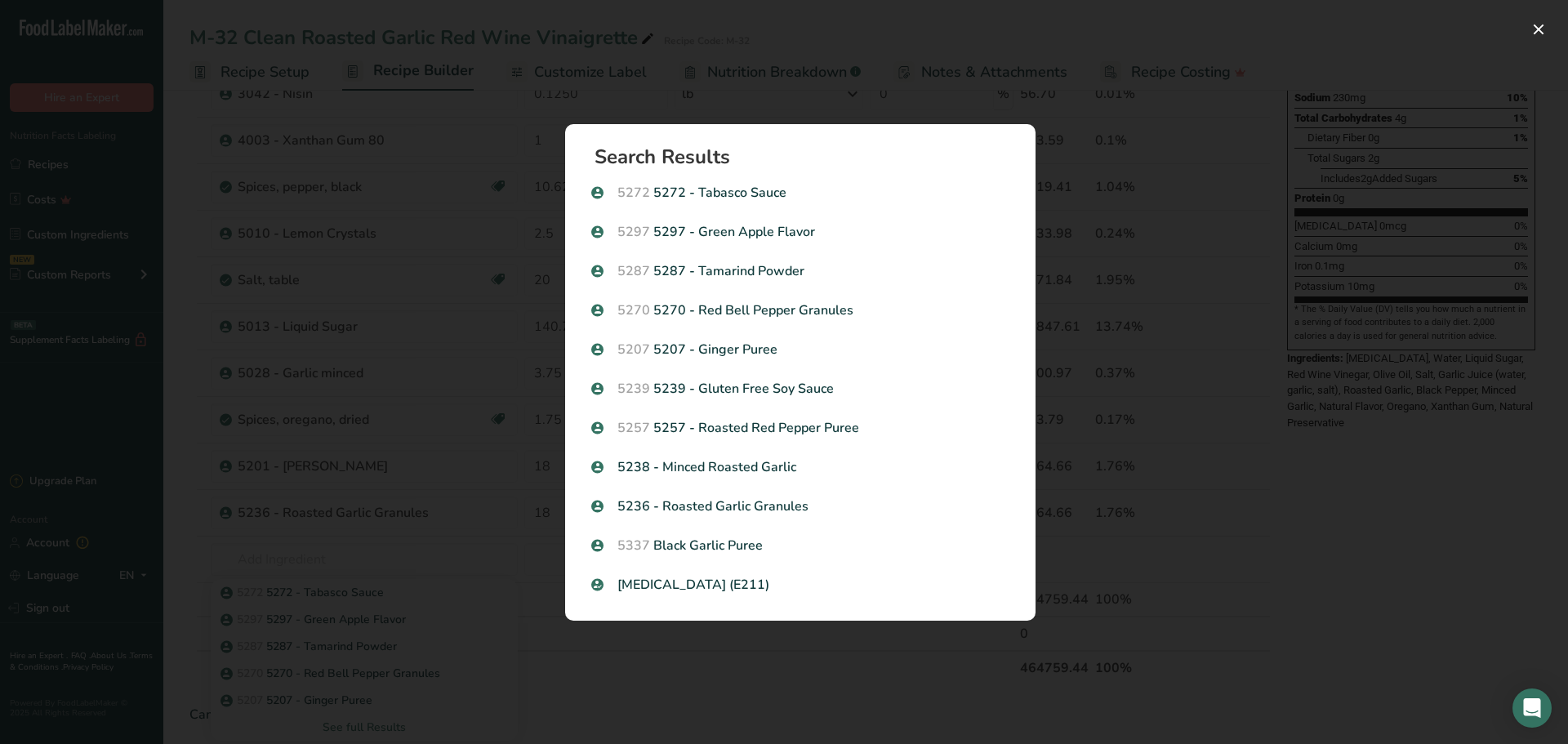
click at [1383, 537] on div "Search results modal" at bounding box center [784, 372] width 1568 height 744
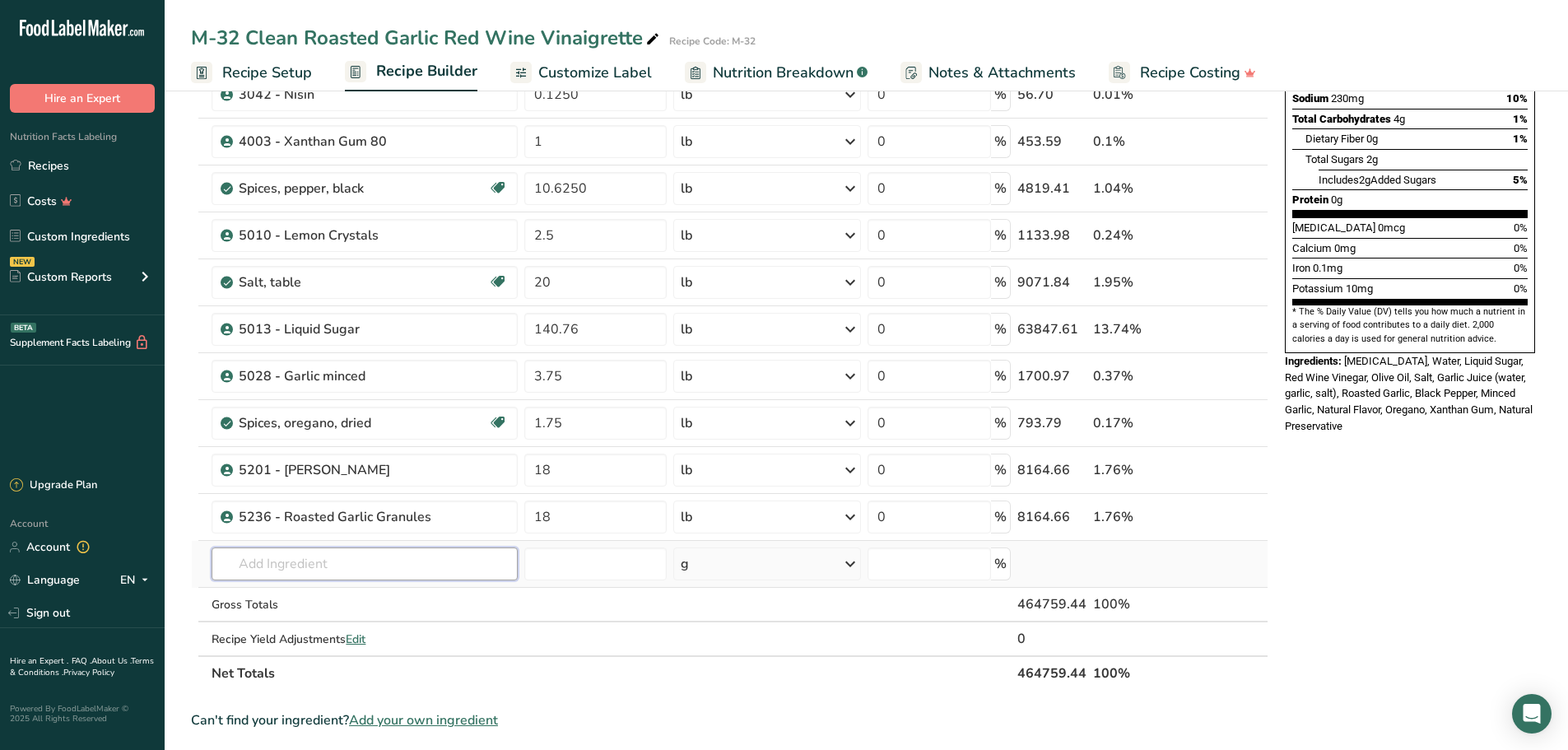
click at [394, 569] on input "text" at bounding box center [365, 563] width 306 height 33
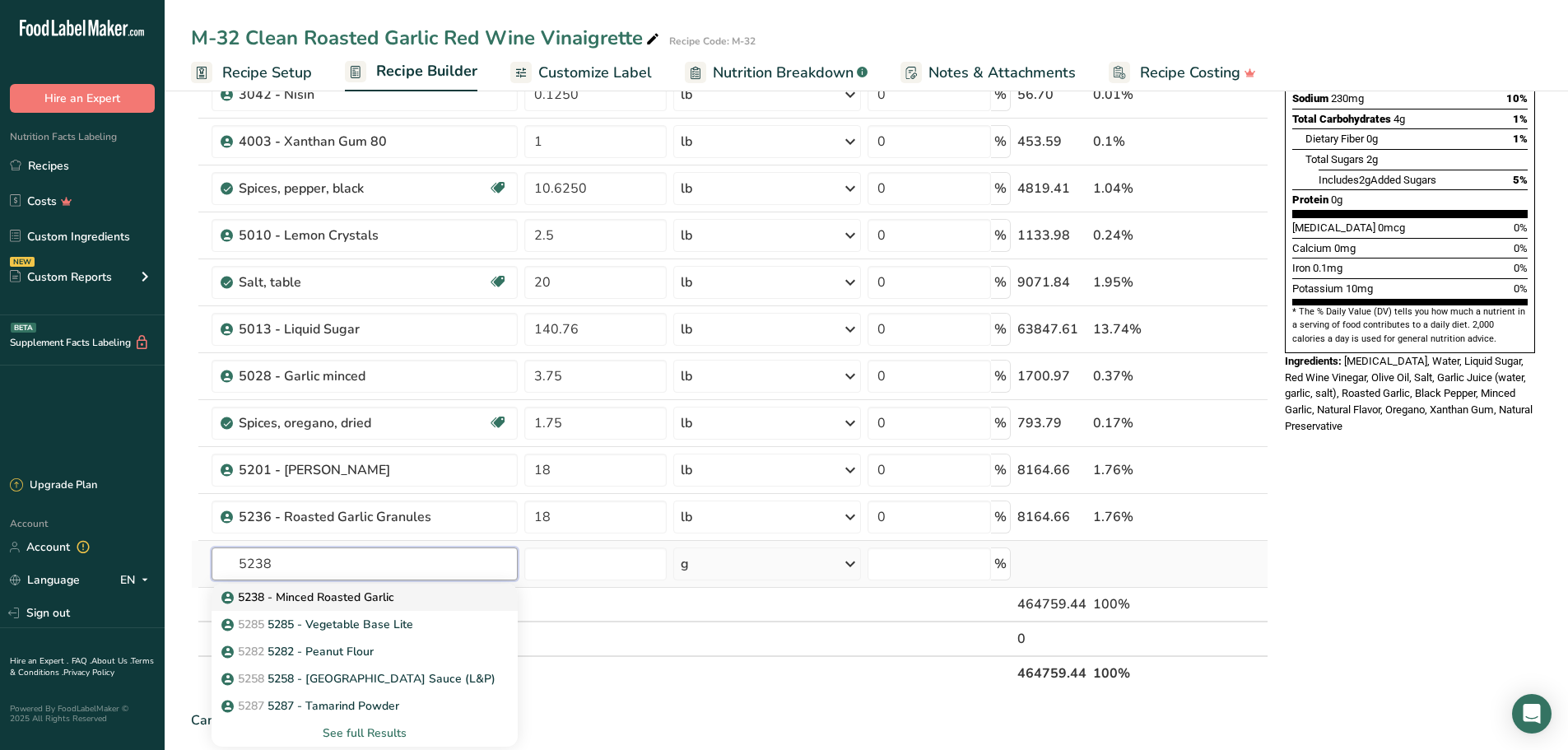
type input "5238"
click at [347, 588] on link "5238 - Minced Roasted Garlic" at bounding box center [365, 597] width 306 height 27
type input "5238 - Minced Roasted Garlic"
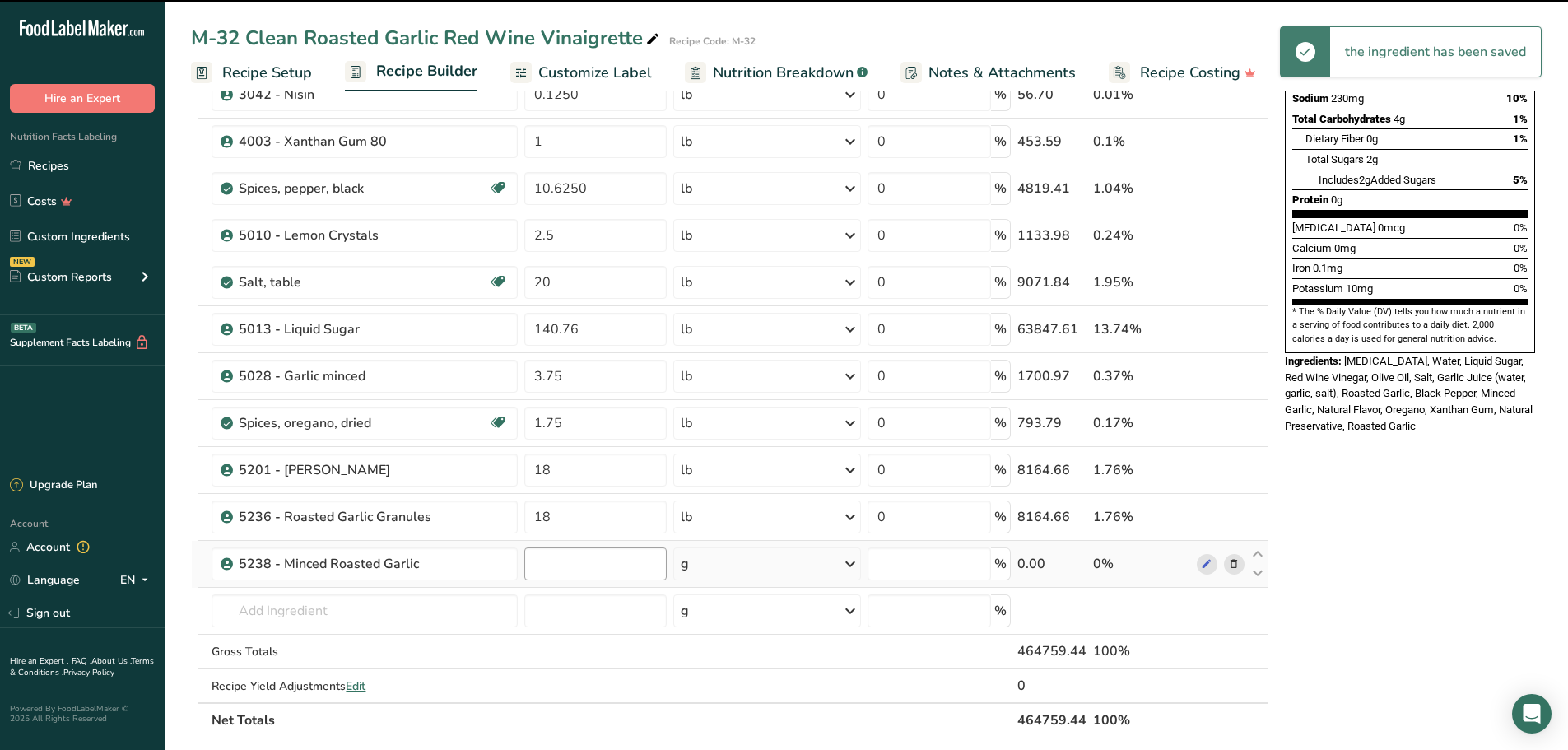
type input "0"
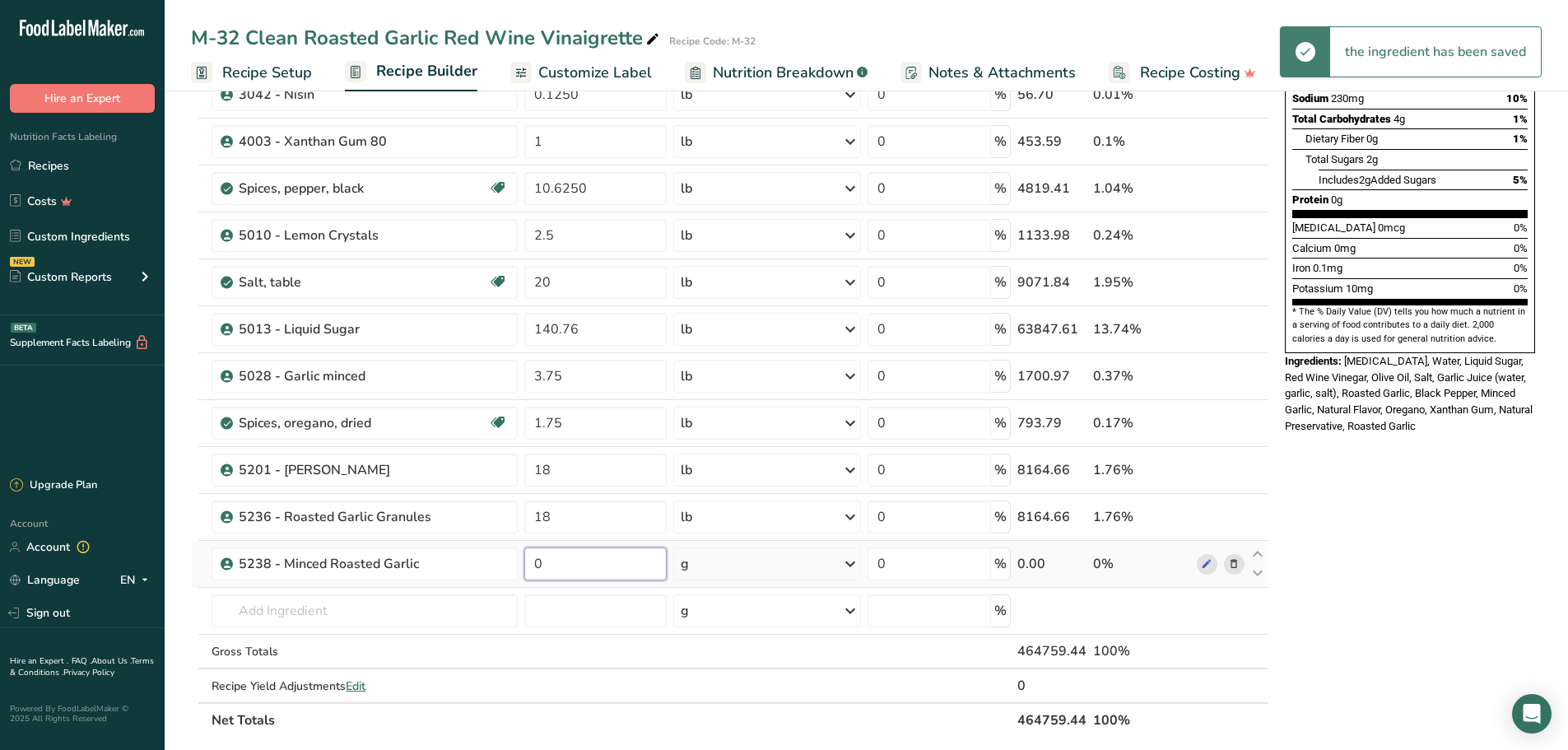
click at [573, 570] on input "0" at bounding box center [595, 563] width 142 height 33
type input "3.75"
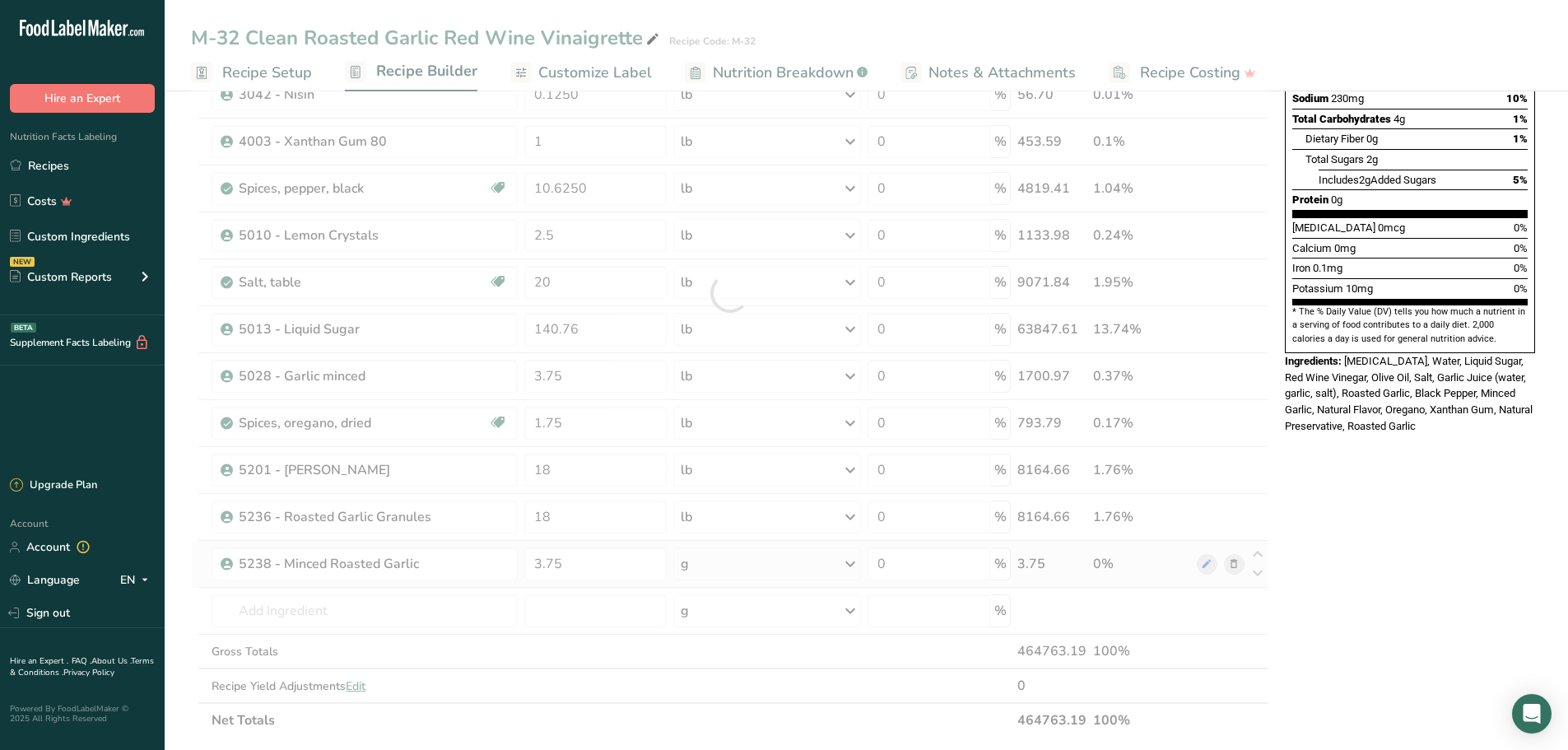
click at [850, 563] on div "Ingredient * Amount * Unit * Waste * .a-a{fill:#347362;}.b-a{fill:#fff;} Grams …" at bounding box center [729, 293] width 1078 height 889
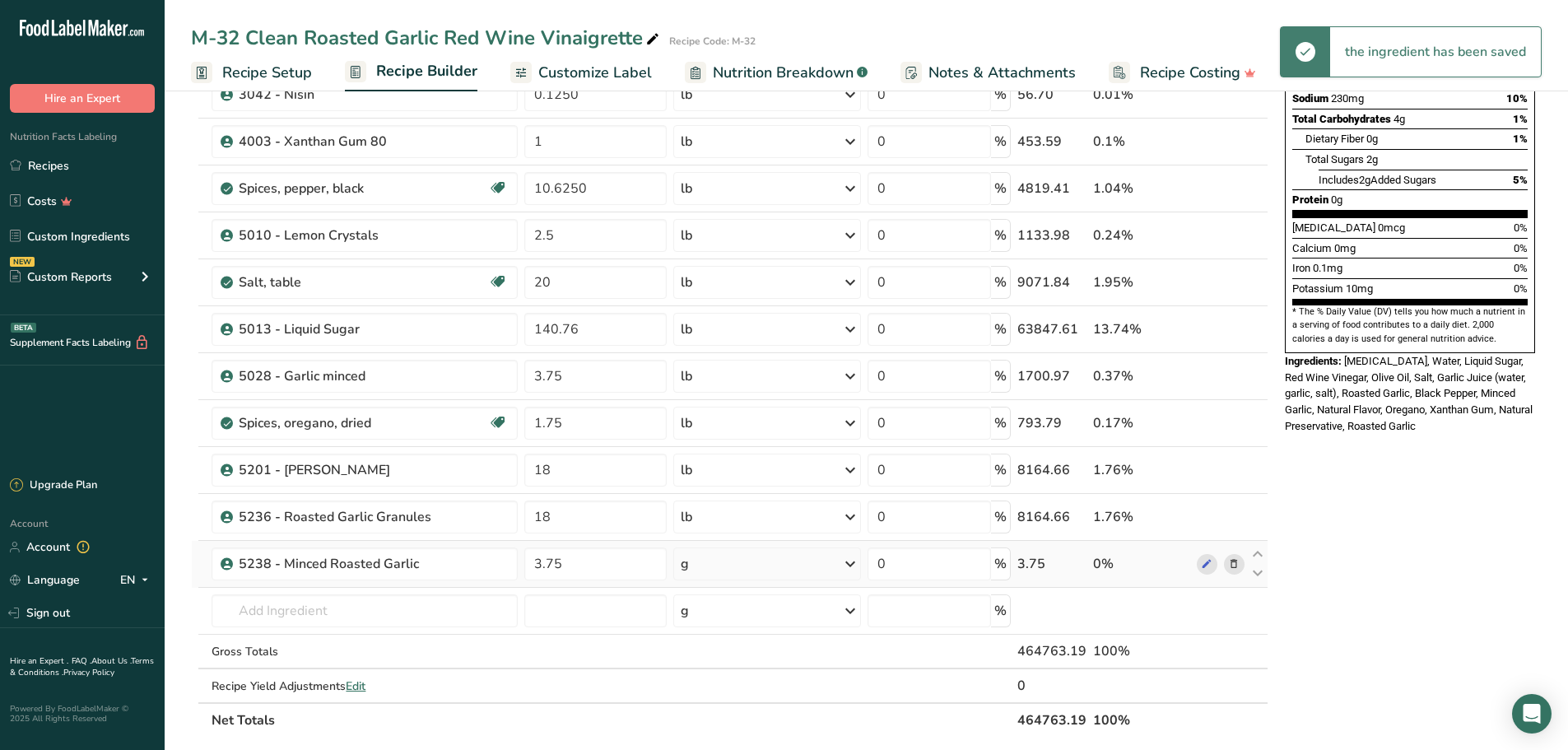
click at [850, 563] on icon at bounding box center [851, 563] width 20 height 30
click at [723, 693] on div "See more" at bounding box center [752, 693] width 139 height 17
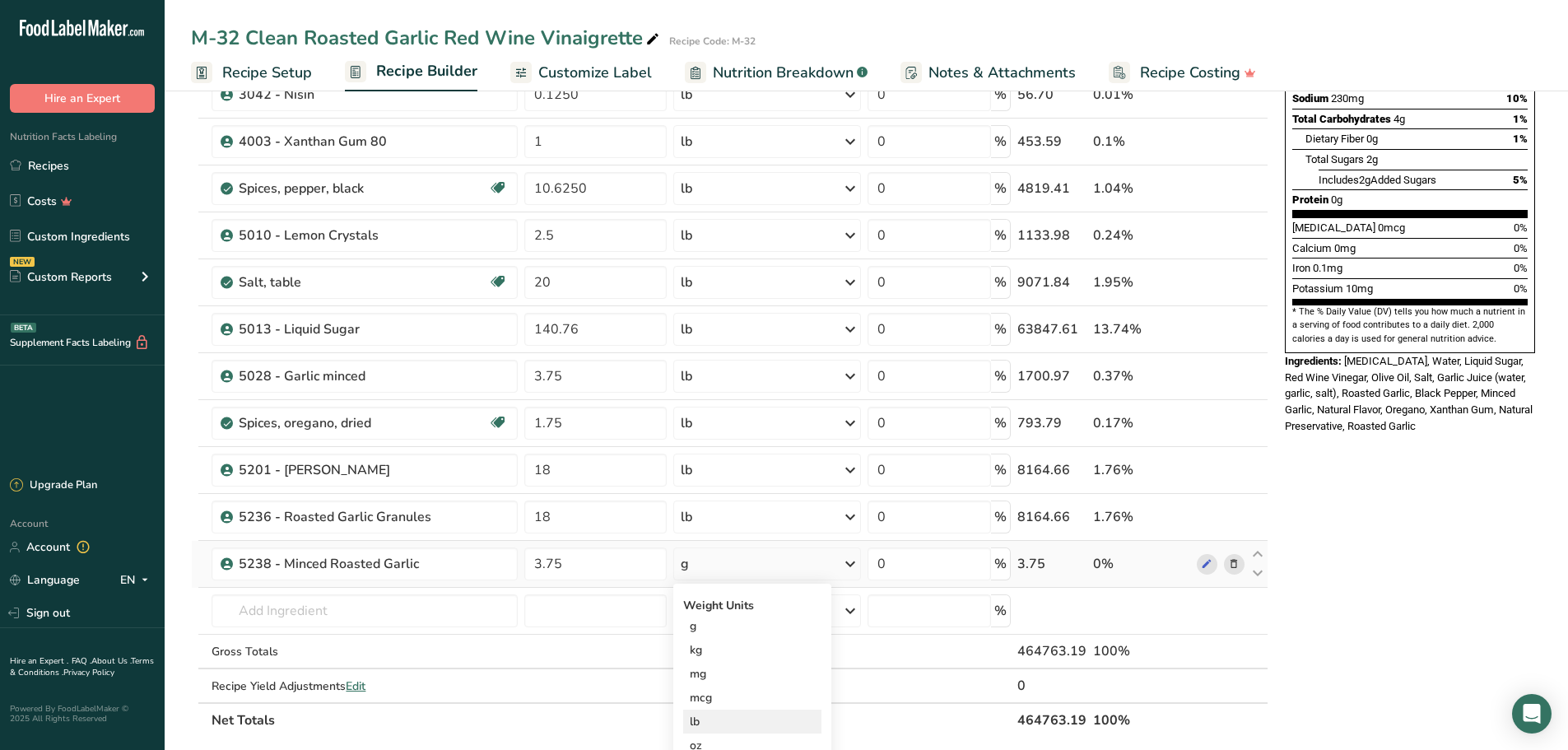
click at [721, 713] on div "lb" at bounding box center [752, 721] width 139 height 24
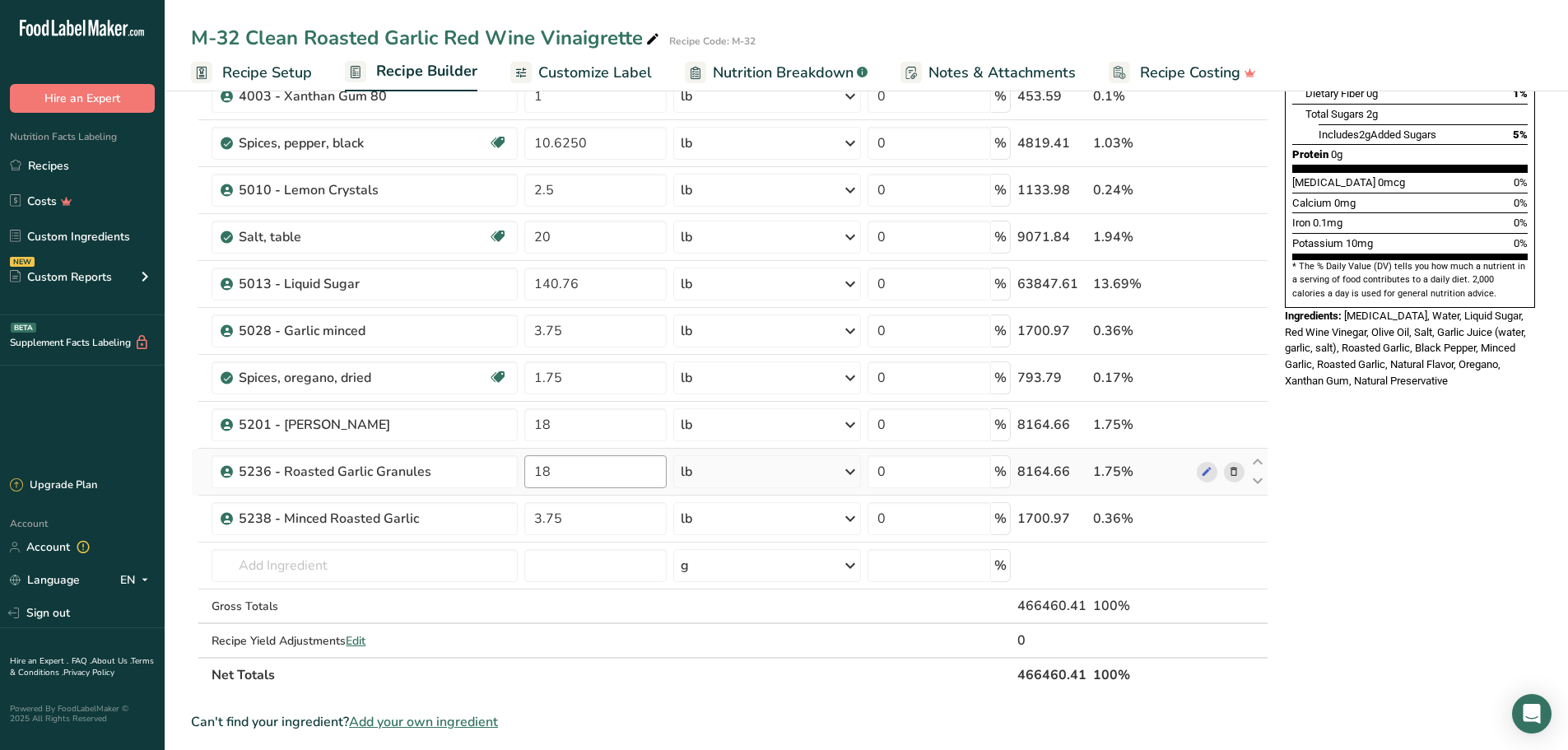
scroll to position [411, 0]
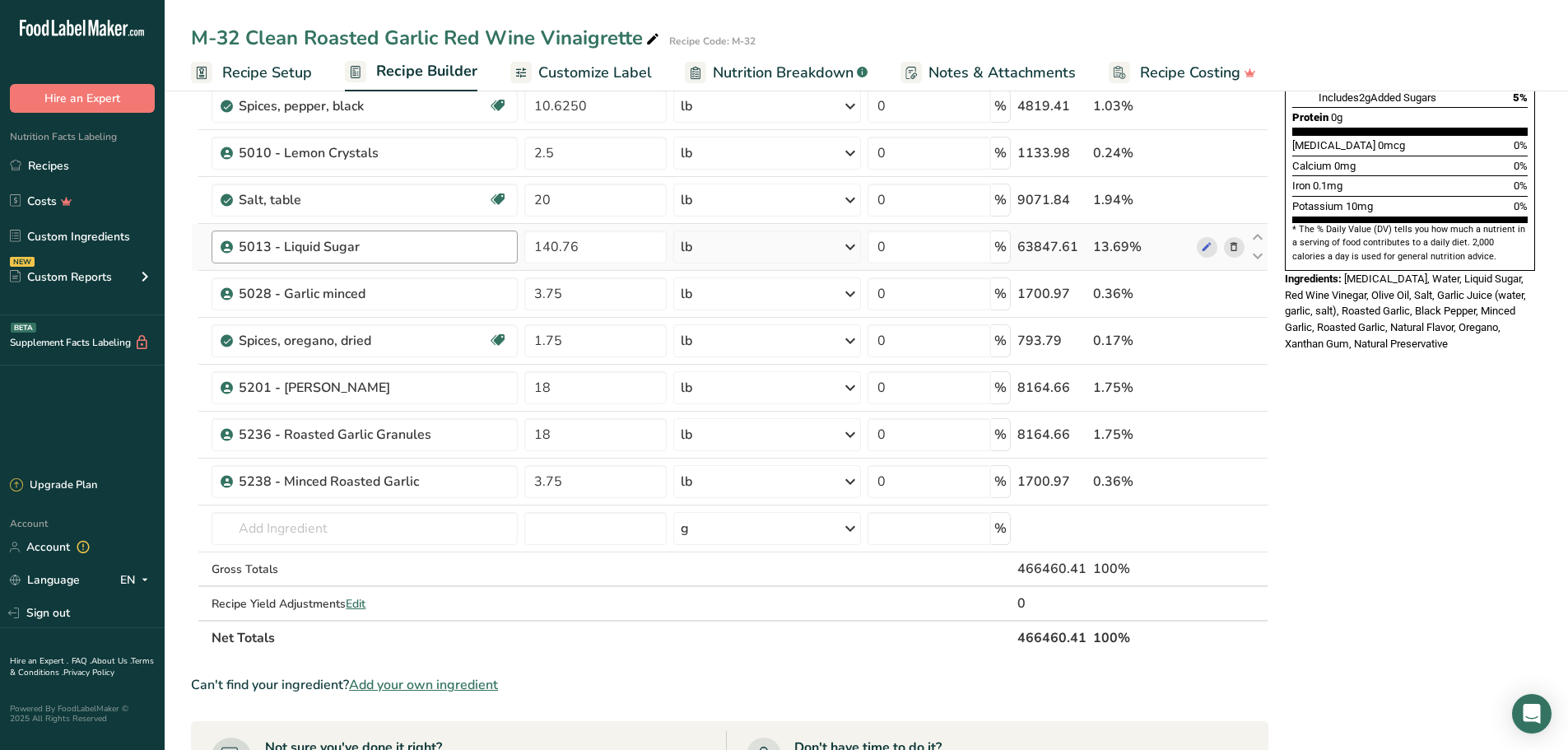
drag, startPoint x: 28, startPoint y: 159, endPoint x: 318, endPoint y: 244, distance: 302.2
click at [28, 159] on link "Recipes" at bounding box center [82, 165] width 165 height 31
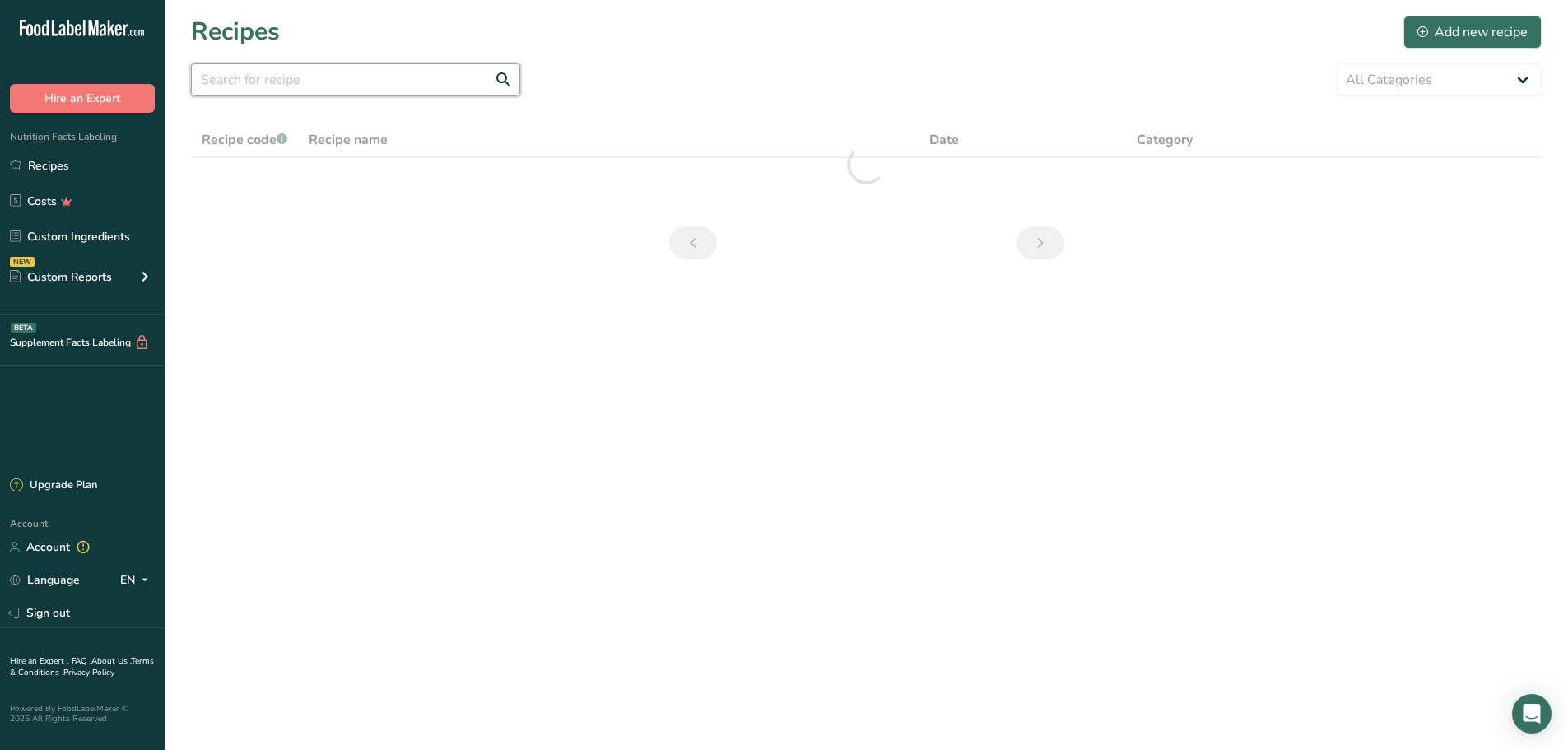
click at [345, 96] on input "text" at bounding box center [355, 80] width 329 height 33
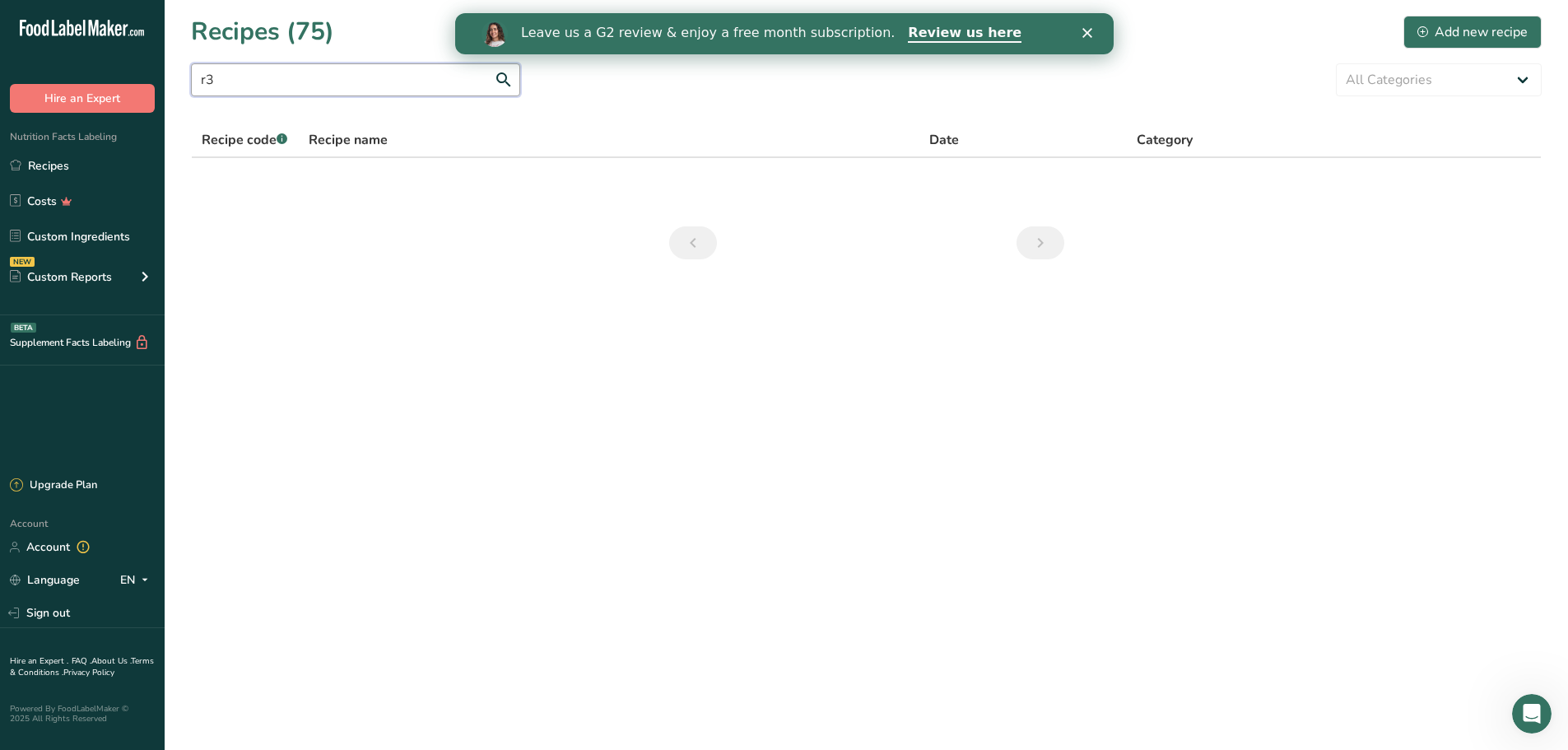
type input "r"
click at [275, 85] on input "garlic juice" at bounding box center [355, 80] width 329 height 33
type input "g"
type input "r"
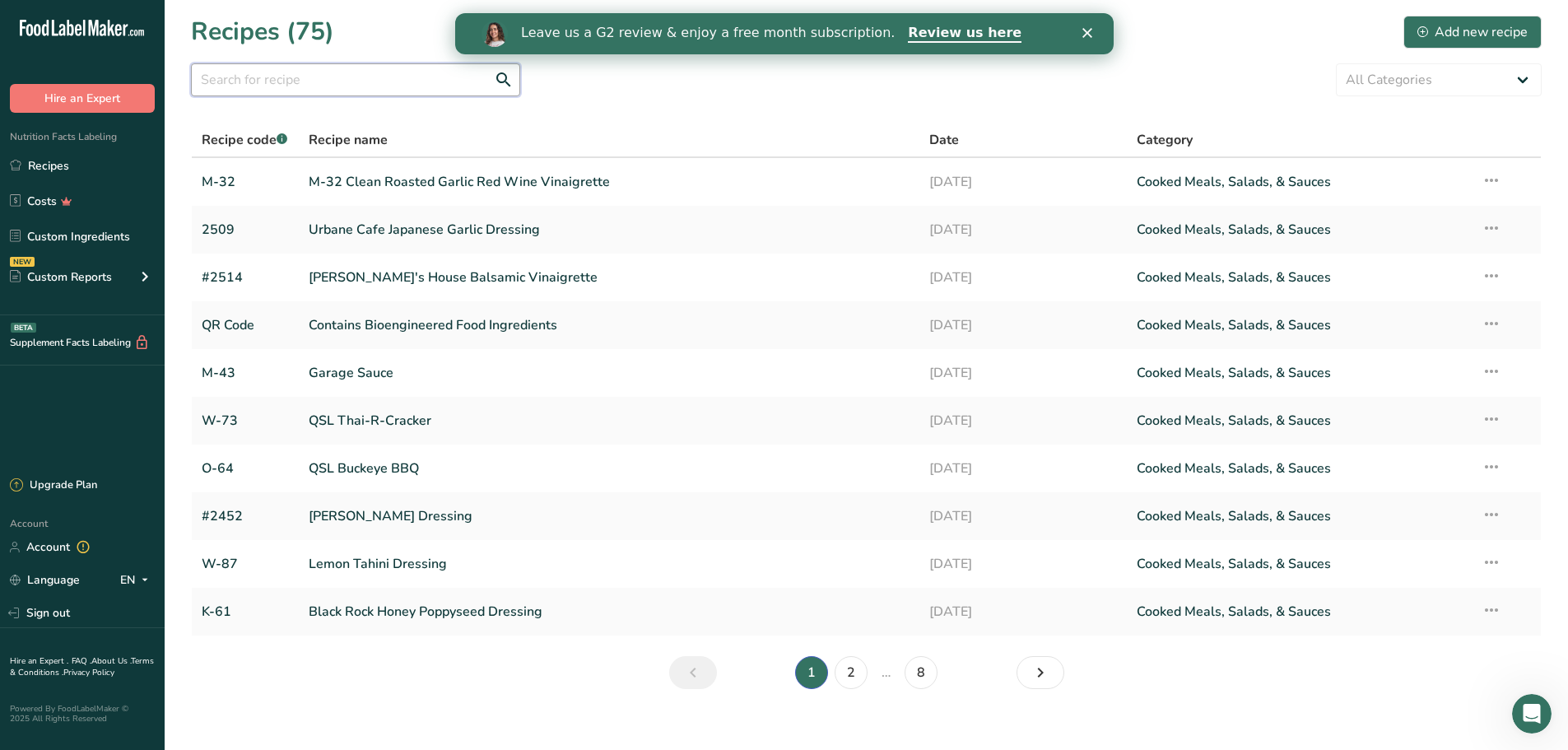
click at [367, 91] on input "text" at bounding box center [355, 80] width 329 height 33
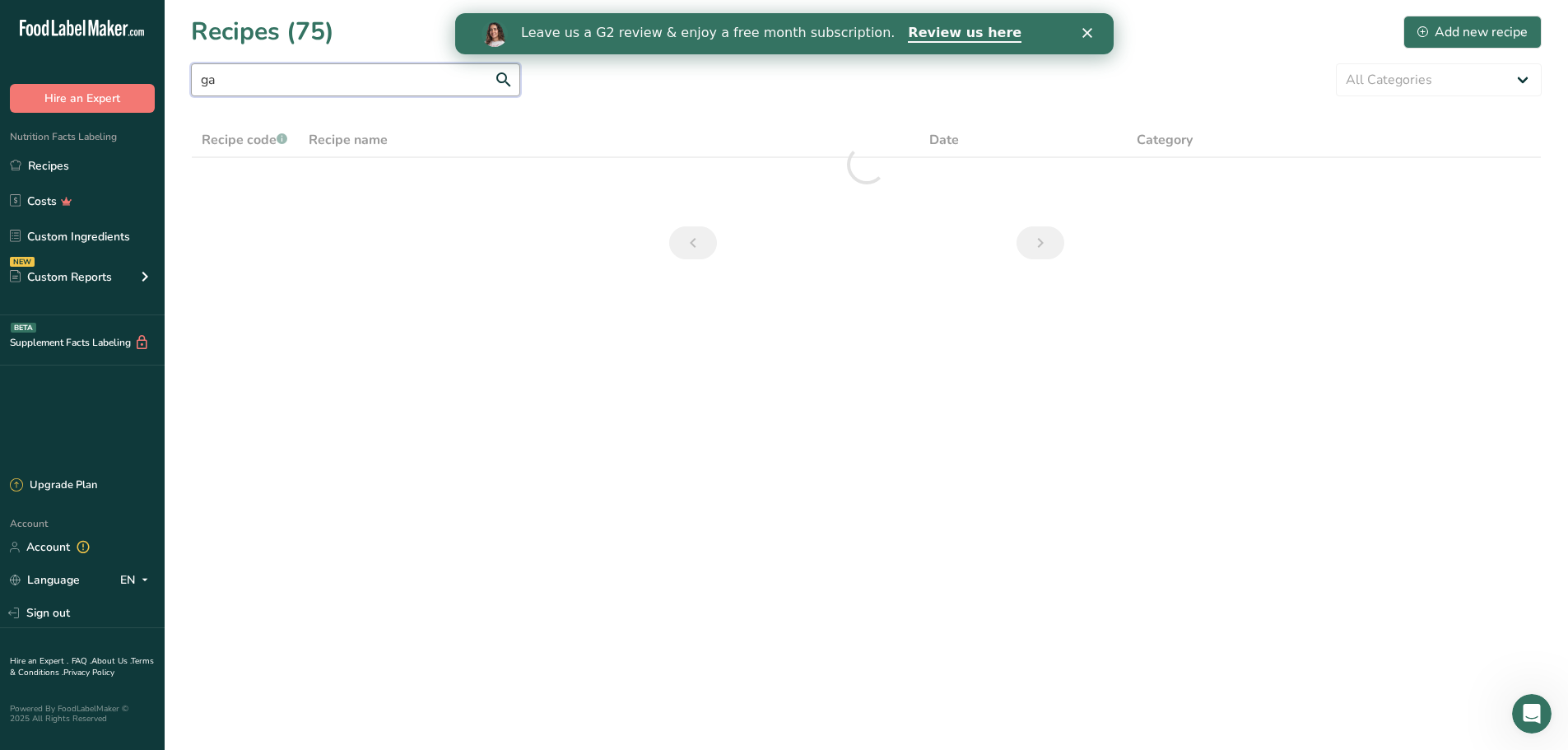
type input "g"
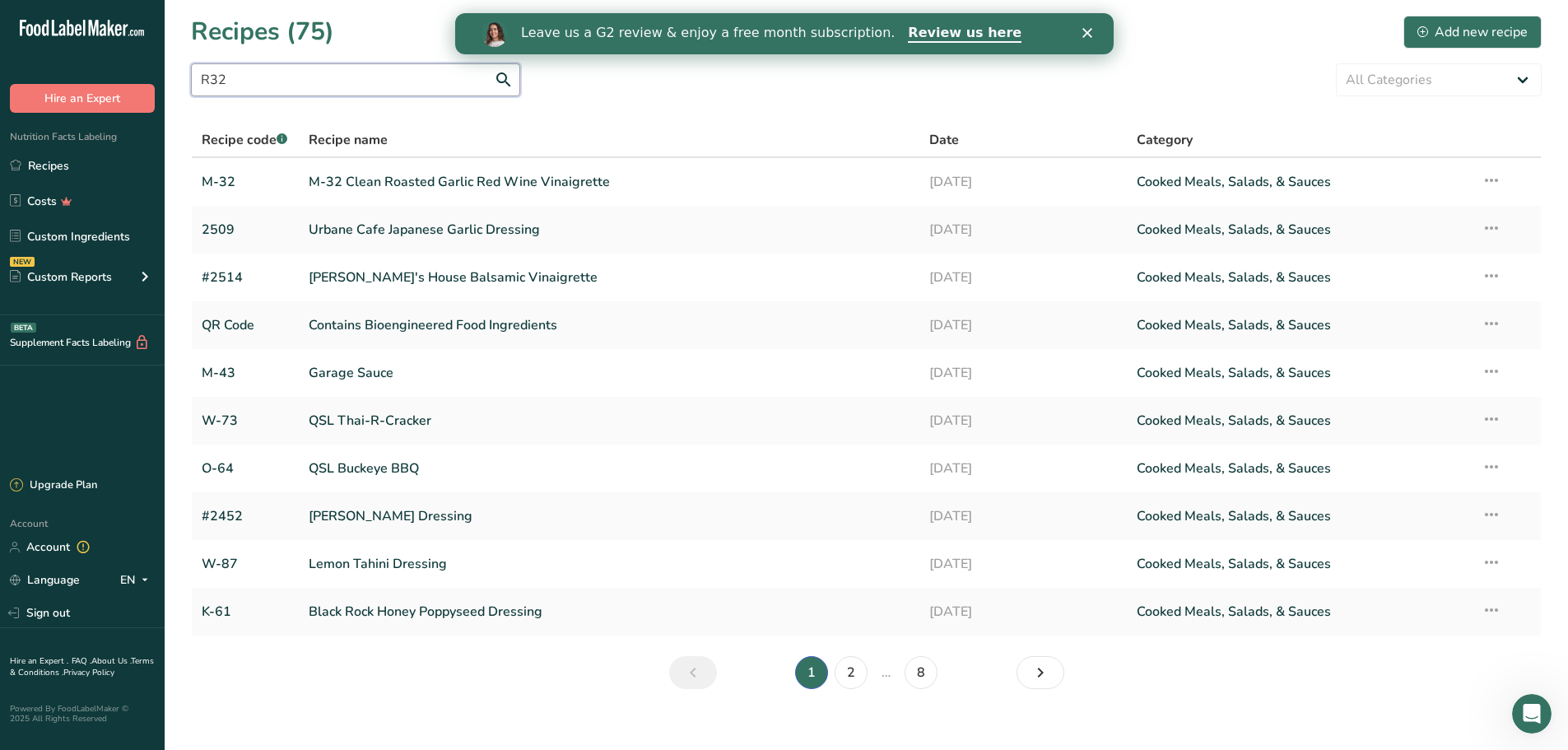
drag, startPoint x: 227, startPoint y: 80, endPoint x: 201, endPoint y: 82, distance: 26.1
click at [201, 82] on input "R32" at bounding box center [355, 80] width 329 height 33
click at [201, 81] on input "R32" at bounding box center [355, 80] width 329 height 33
type input "r"
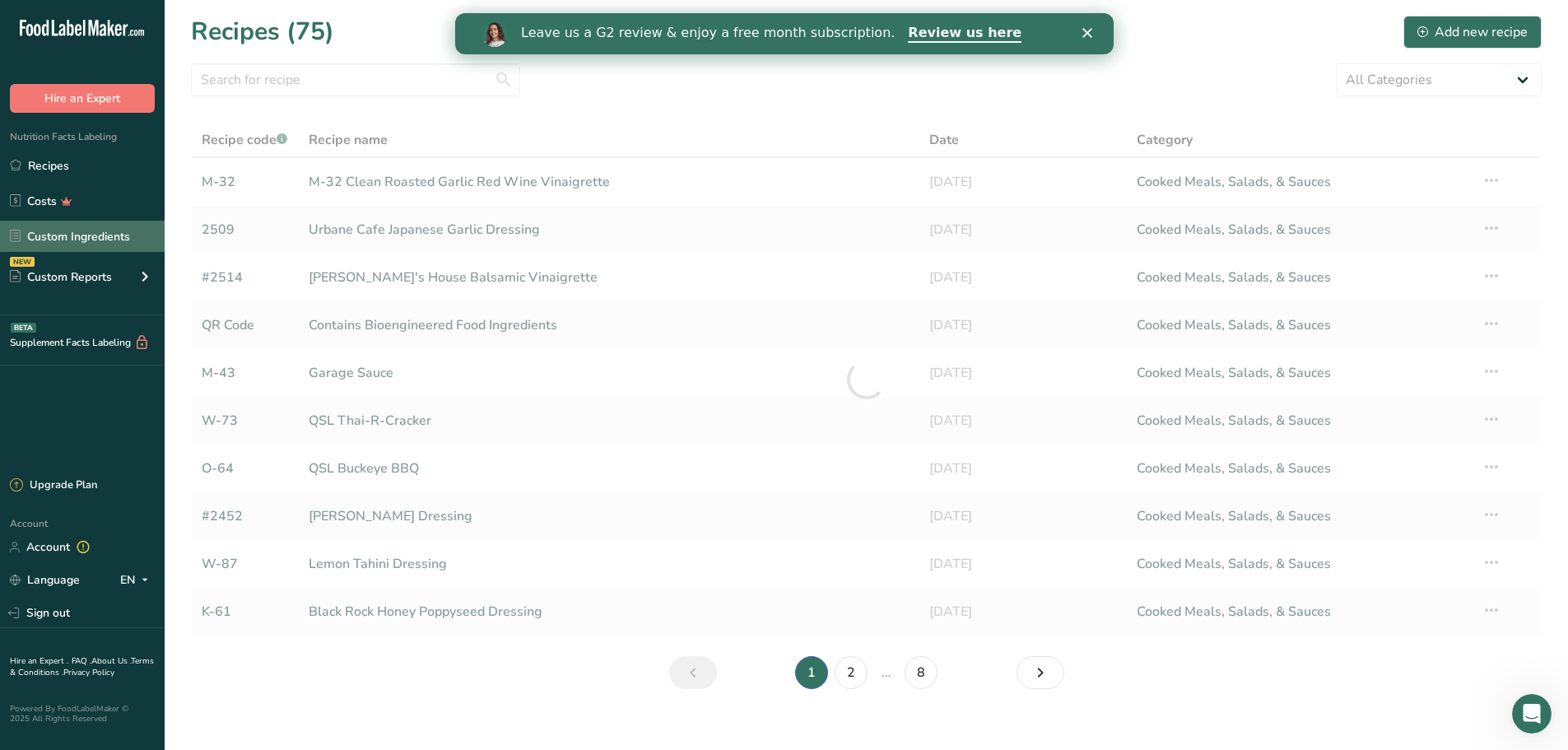
click at [101, 241] on link "Custom Ingredients" at bounding box center [82, 236] width 165 height 31
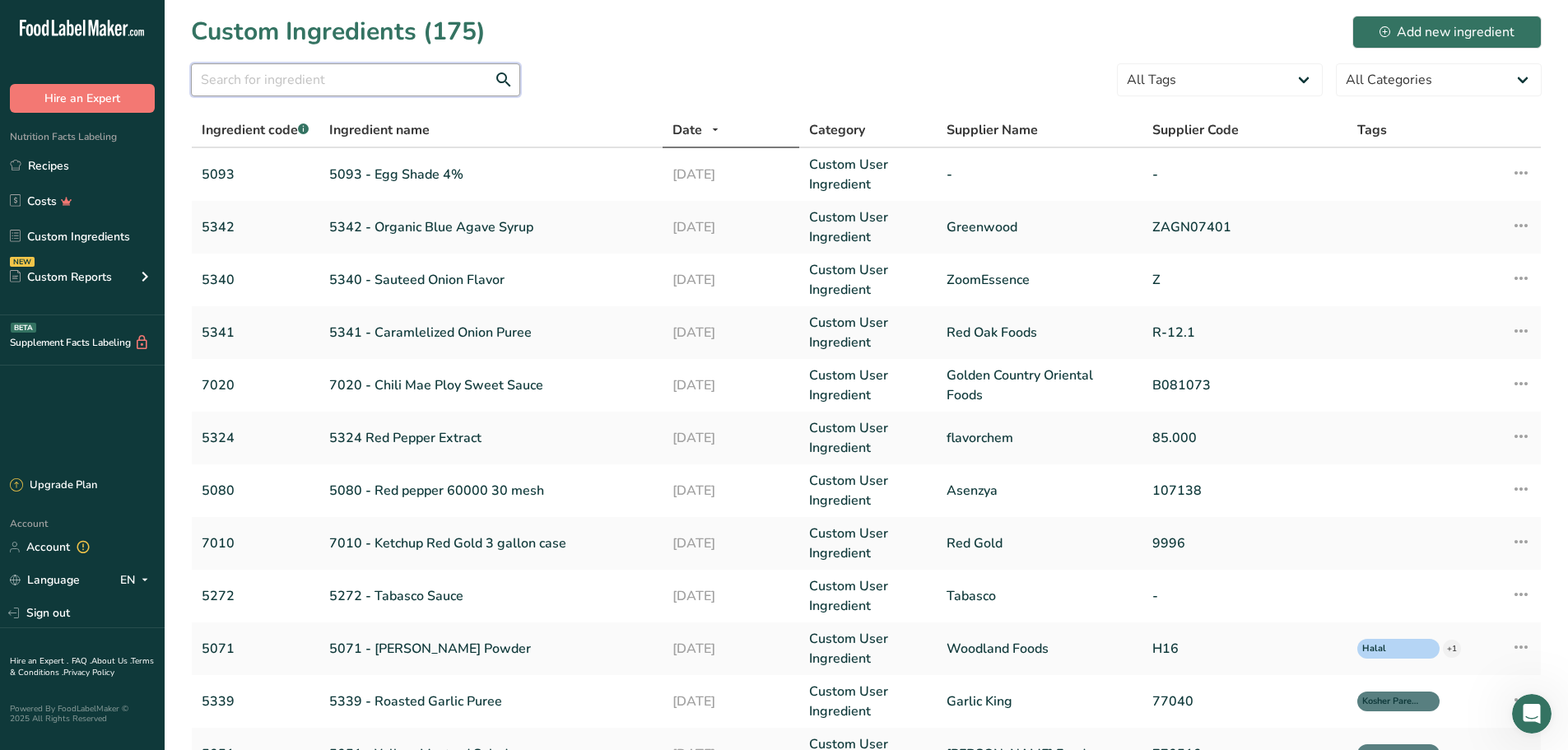
click at [284, 88] on input "text" at bounding box center [355, 80] width 329 height 33
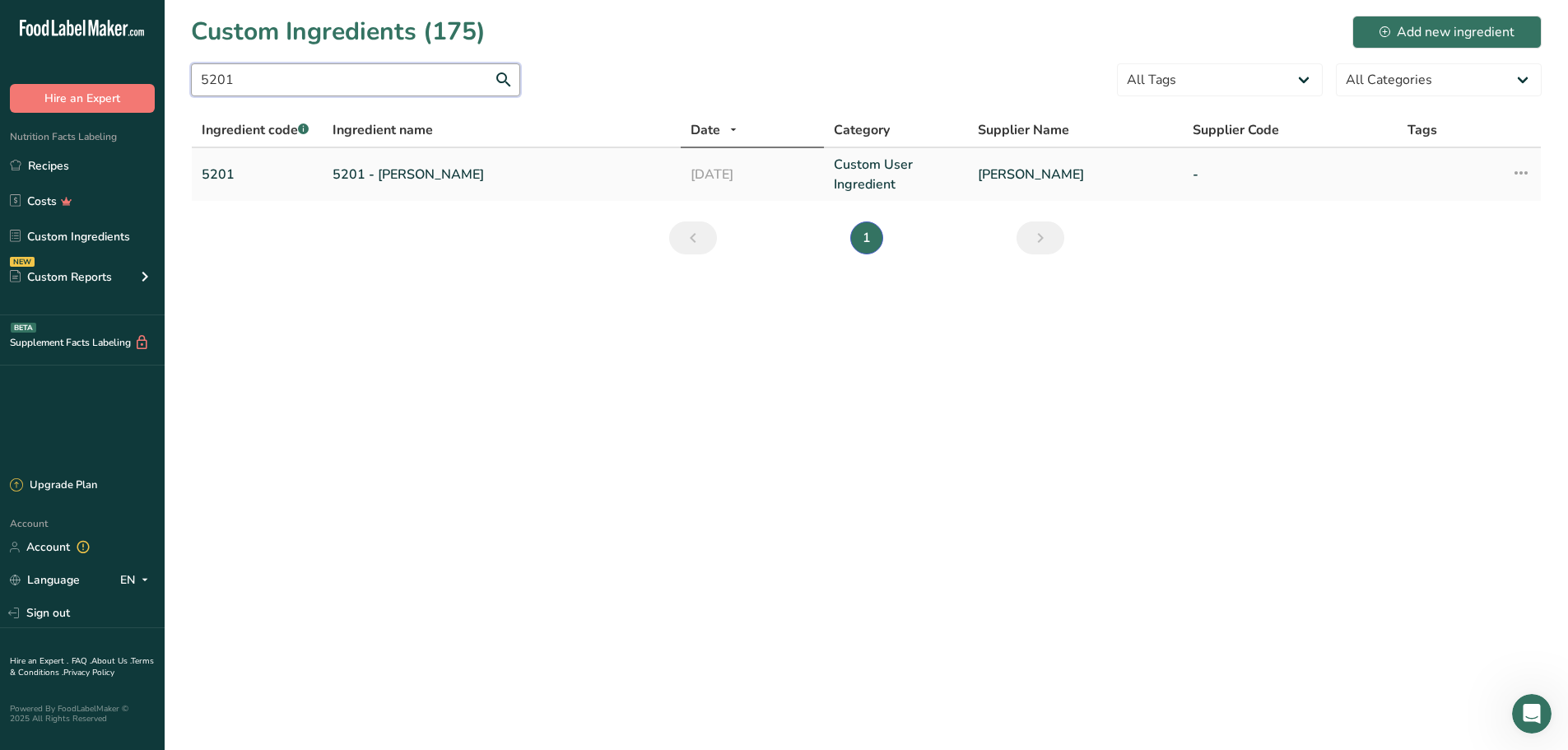
type input "5201"
click at [380, 175] on link "5201 - [PERSON_NAME]" at bounding box center [501, 175] width 338 height 20
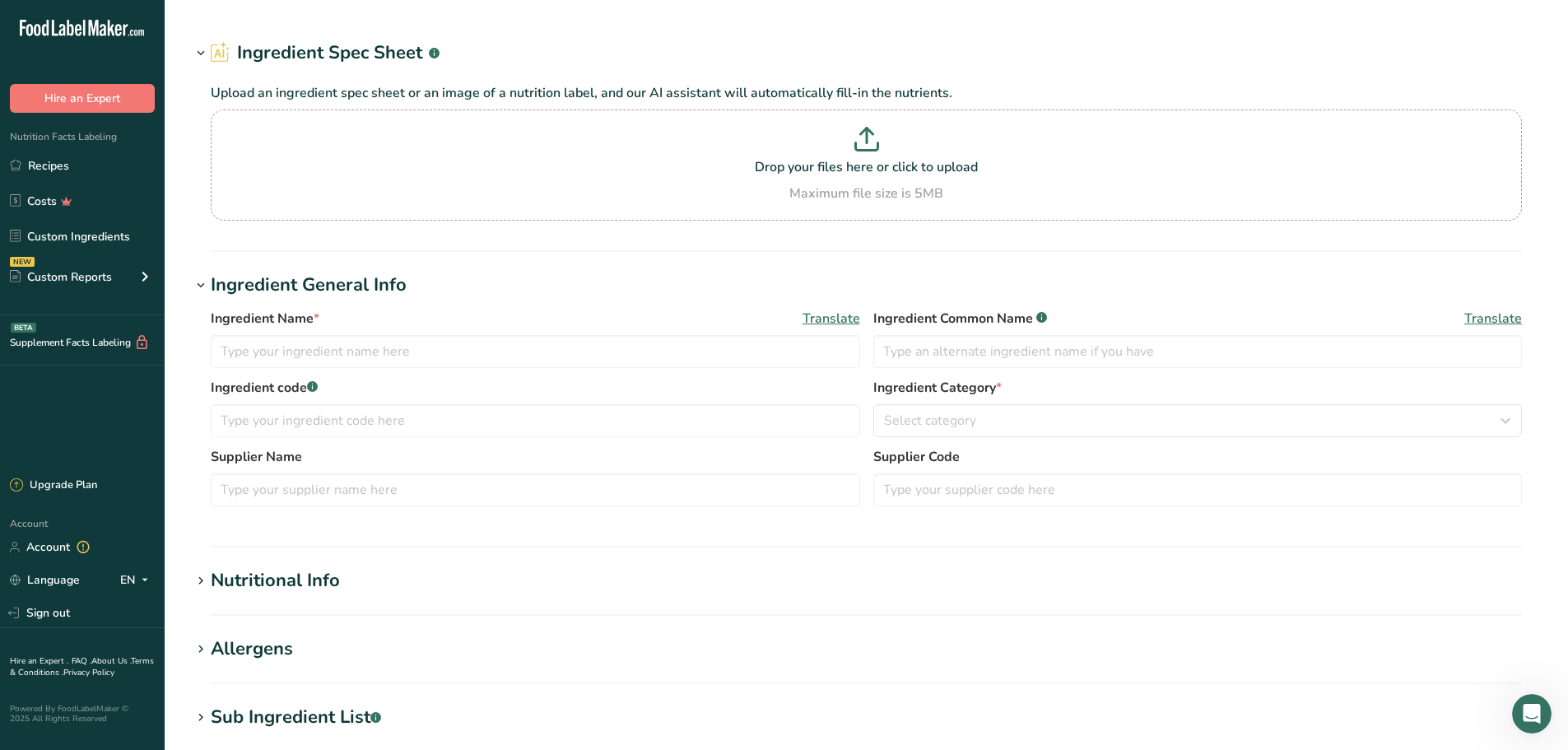
type input "5201 - [PERSON_NAME]"
type input "Garlic Juice"
type input "5201"
type input "[PERSON_NAME]"
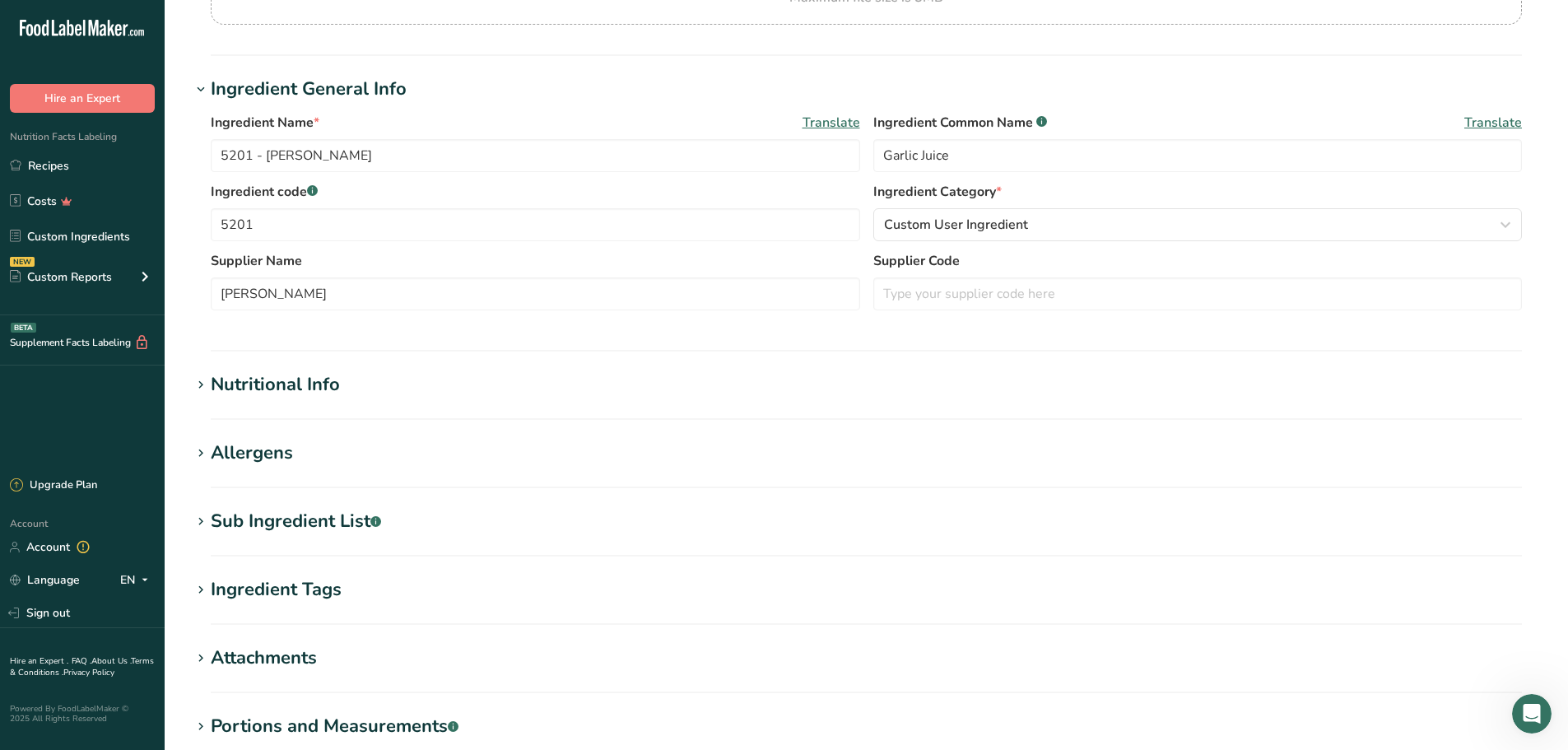
scroll to position [247, 0]
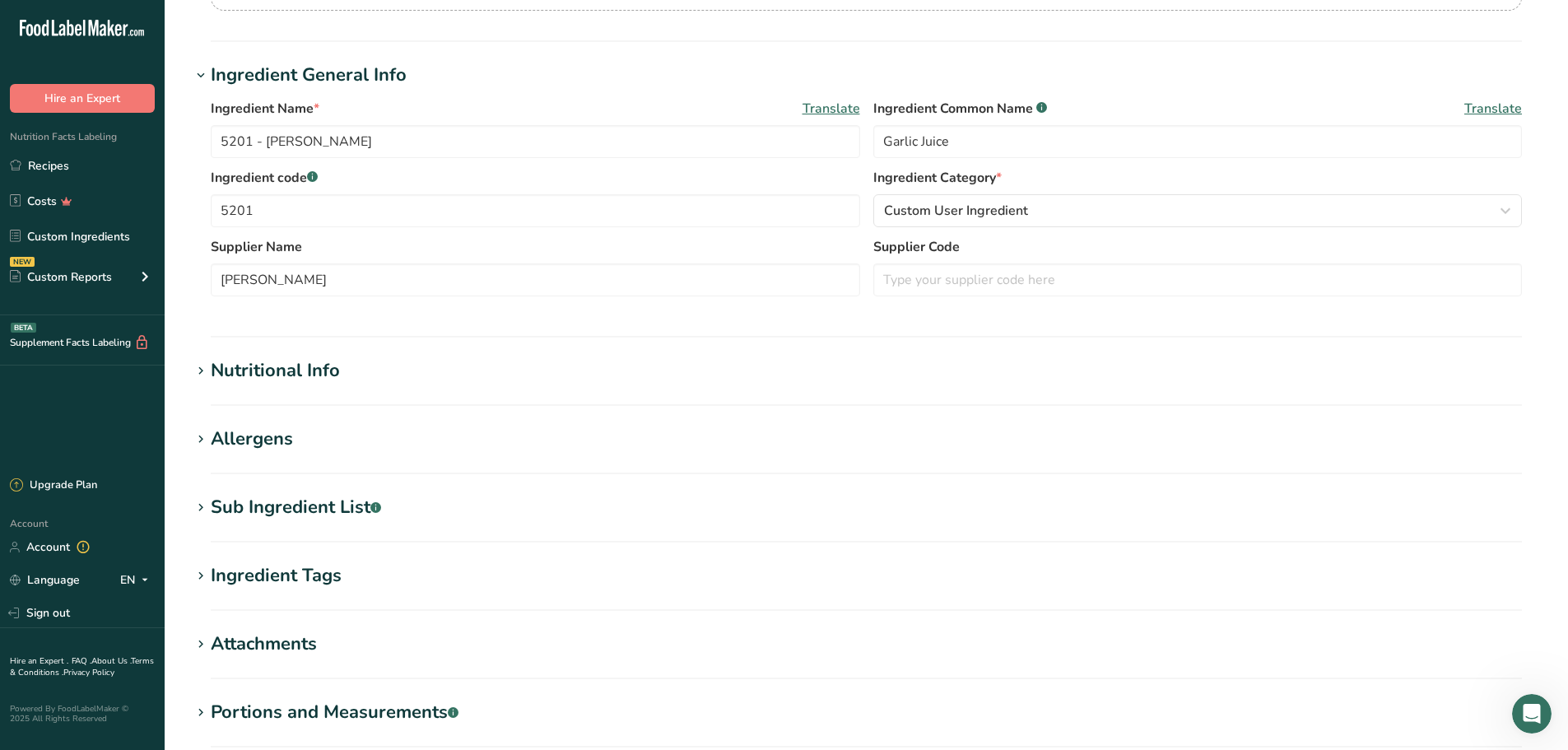
click at [306, 513] on div "Sub Ingredient List .a-a{fill:#347362;}.b-a{fill:#fff;}" at bounding box center [295, 508] width 170 height 27
click at [272, 366] on div "Nutritional Info" at bounding box center [275, 371] width 129 height 27
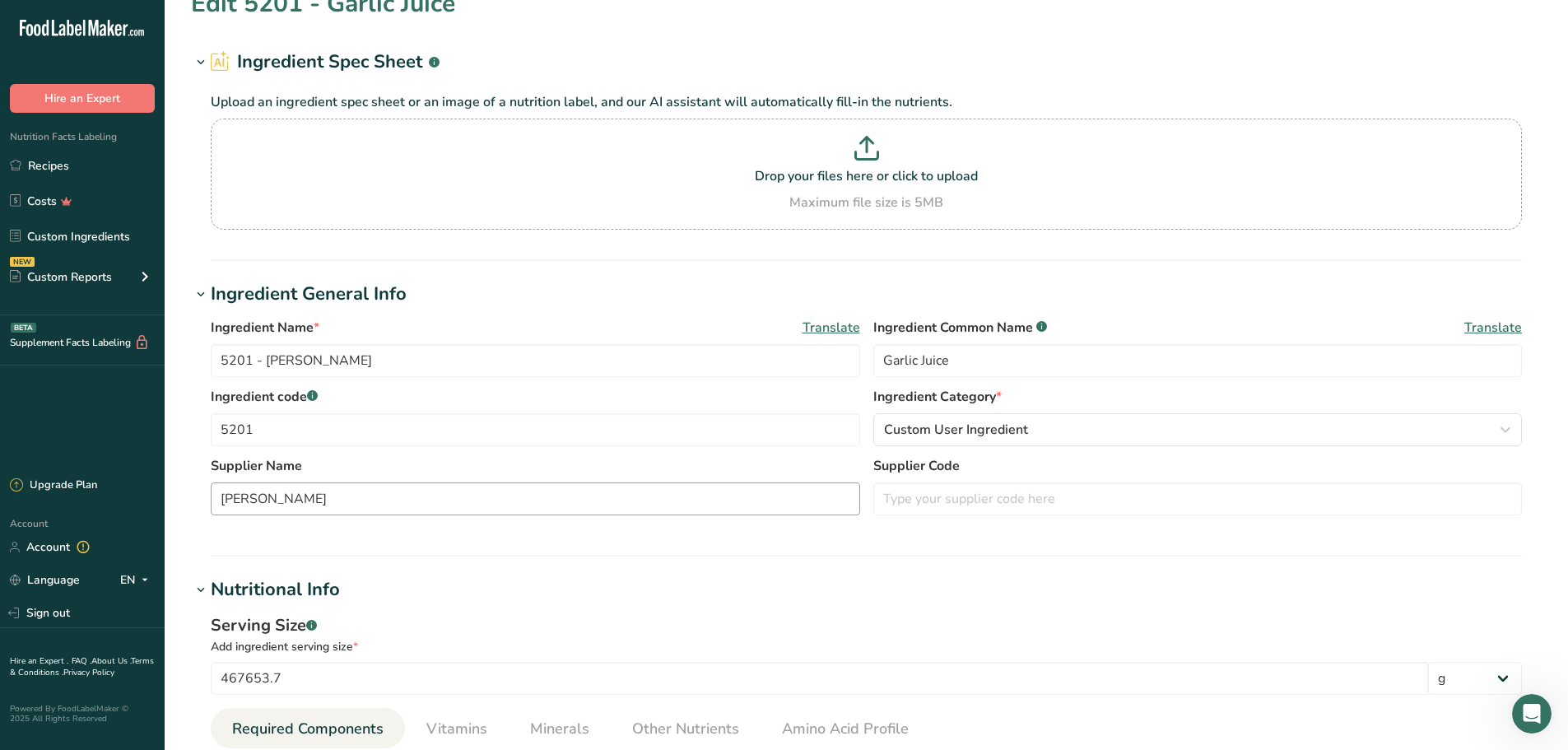
scroll to position [0, 0]
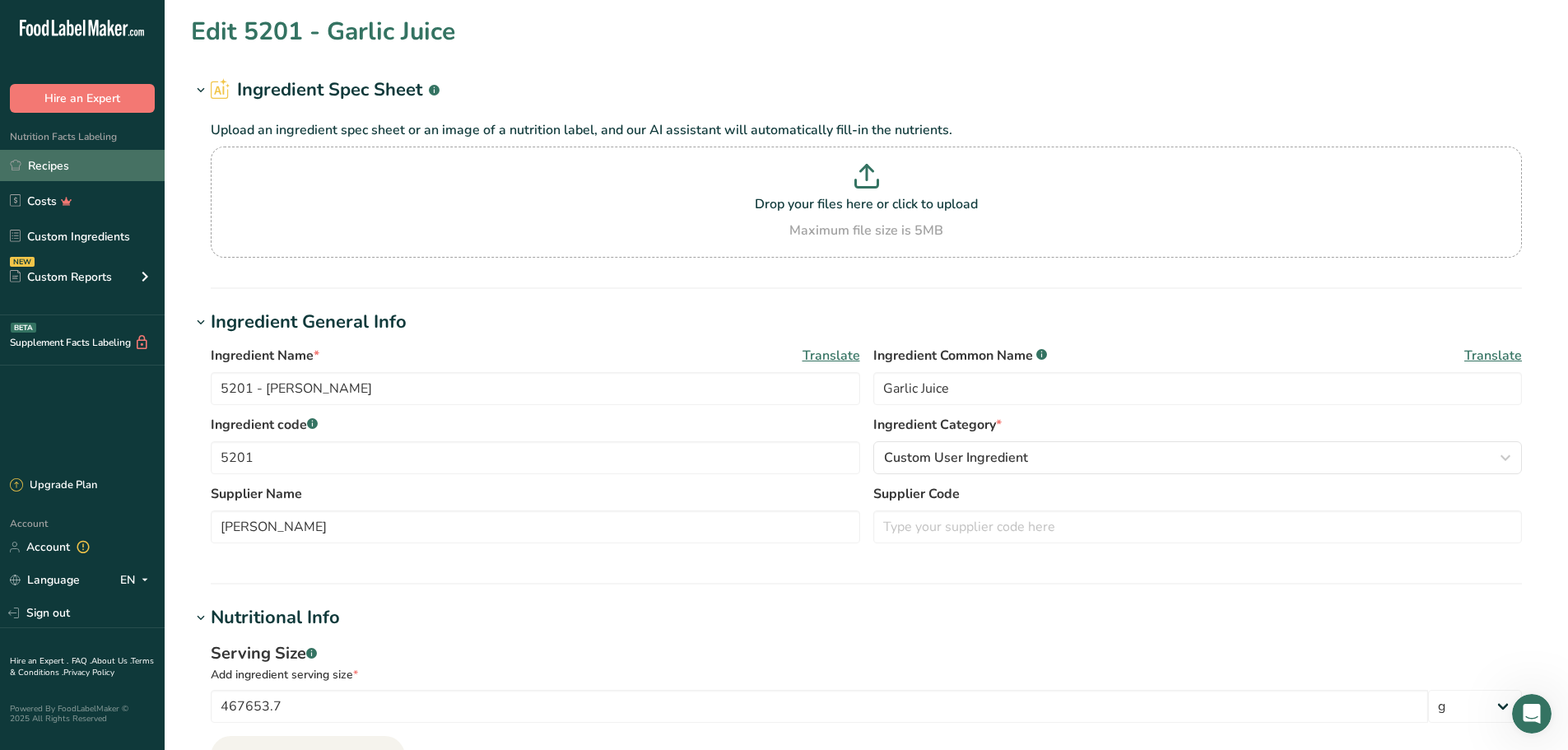
click at [54, 159] on link "Recipes" at bounding box center [82, 165] width 165 height 31
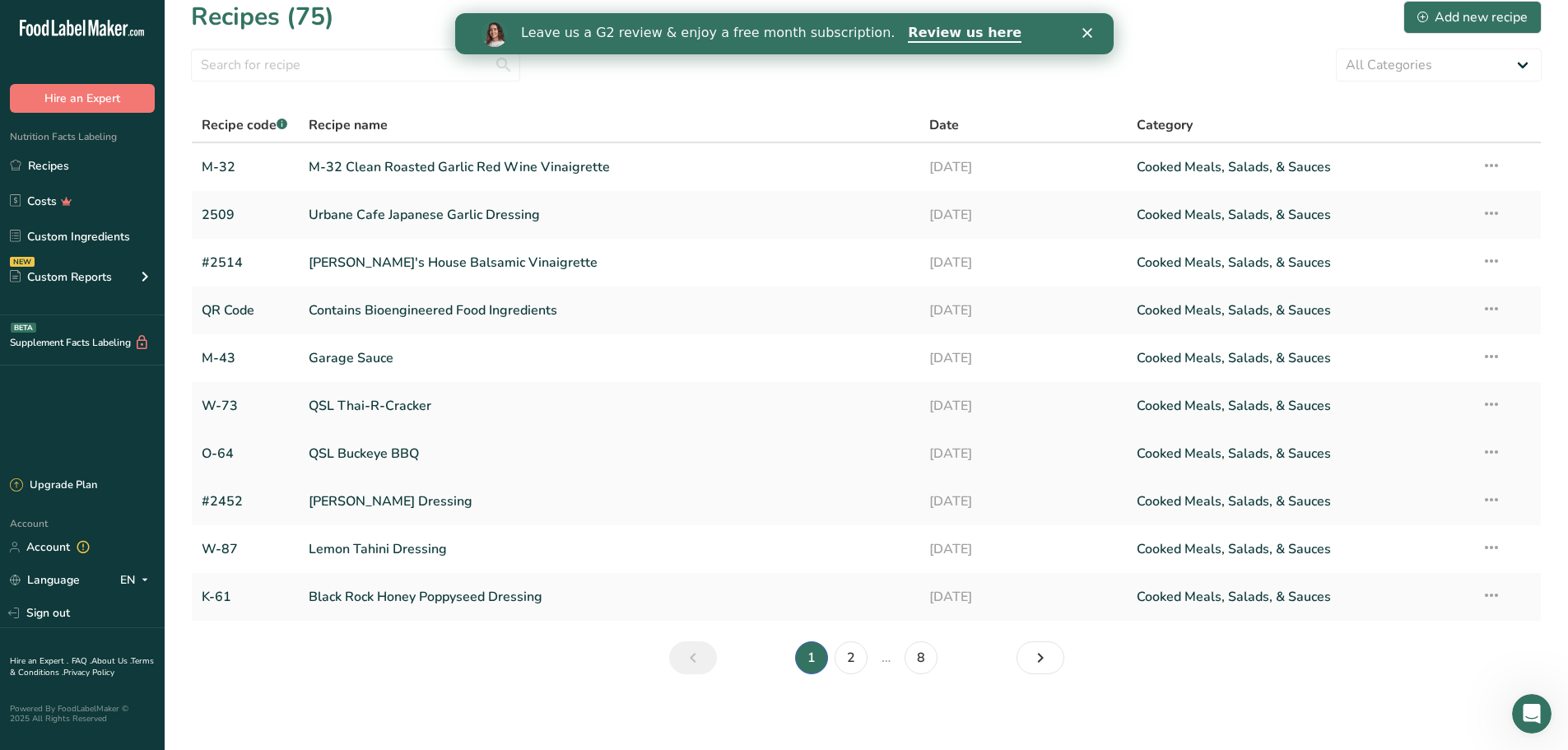
scroll to position [18, 0]
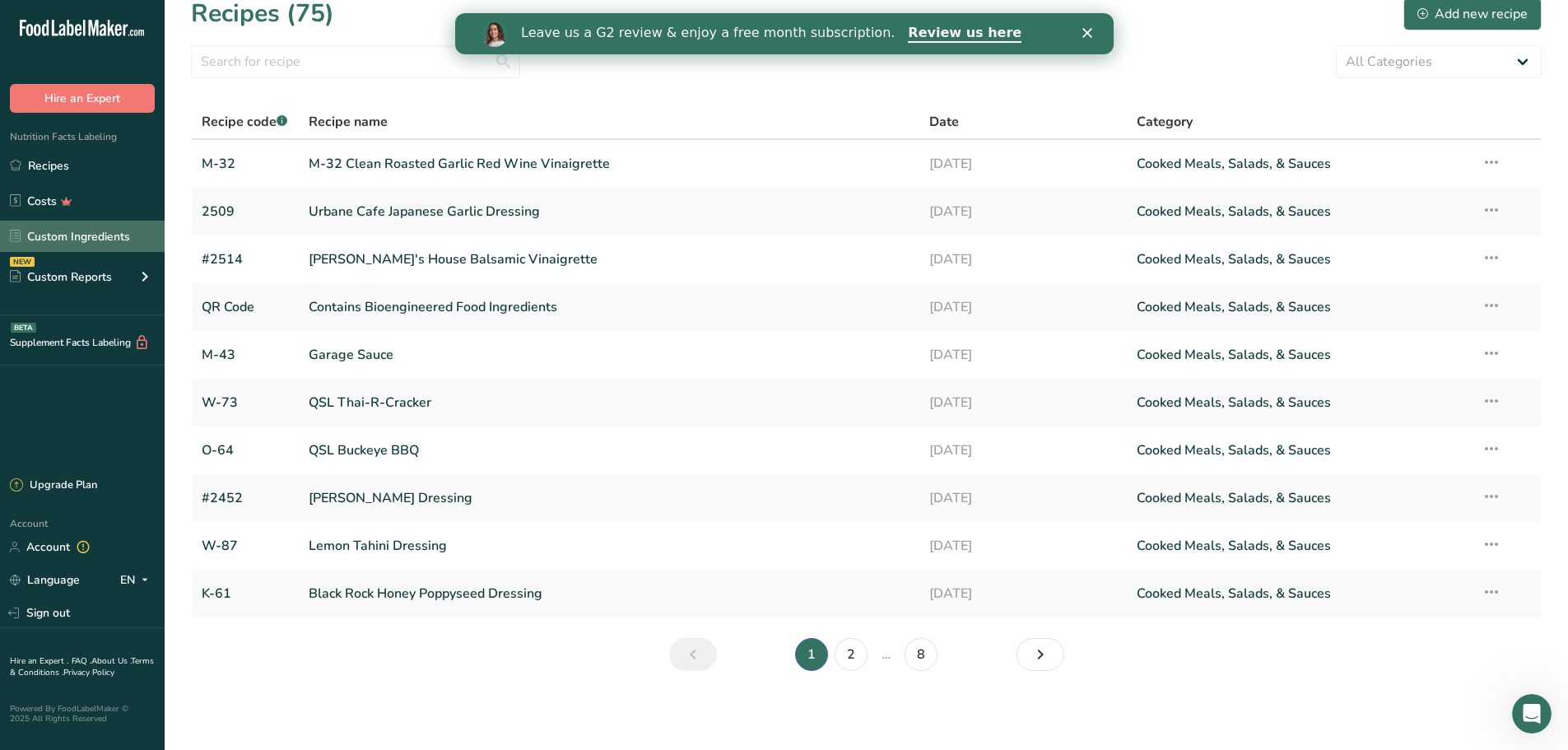
click at [106, 244] on link "Custom Ingredients" at bounding box center [82, 236] width 165 height 31
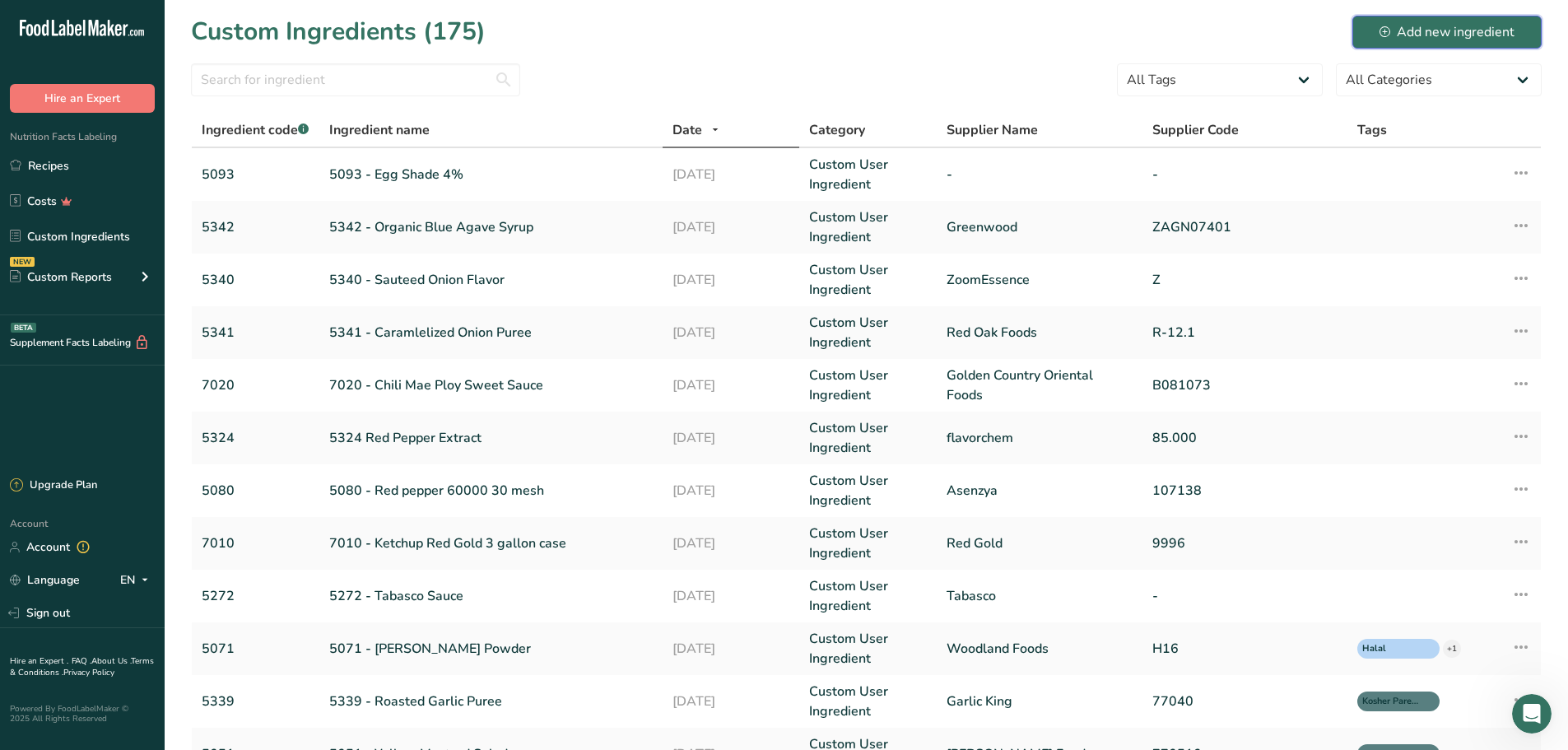
drag, startPoint x: 1421, startPoint y: 40, endPoint x: 1408, endPoint y: 45, distance: 13.9
click at [1421, 40] on div "Add new ingredient" at bounding box center [1447, 32] width 135 height 20
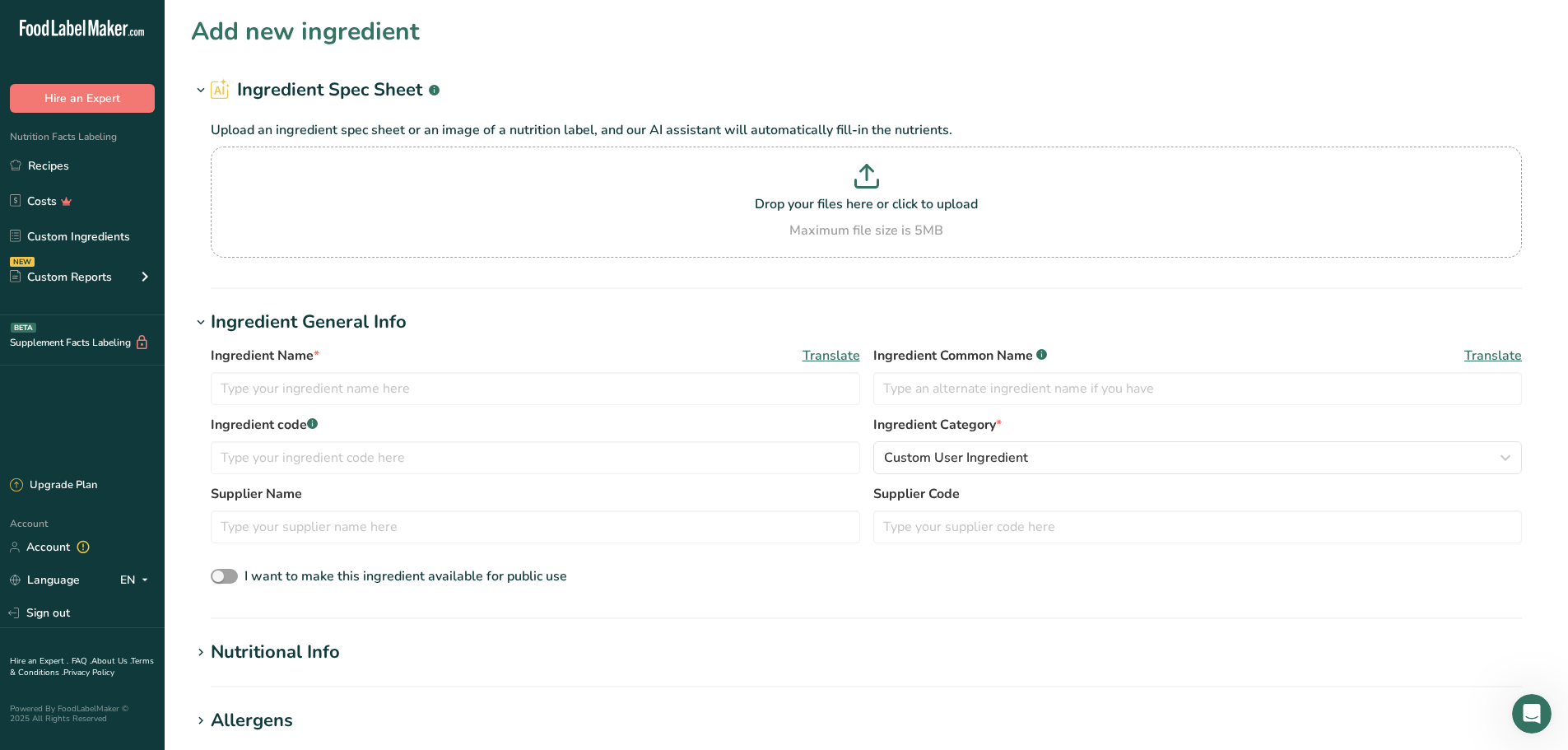
click at [326, 652] on div "Nutritional Info" at bounding box center [275, 652] width 129 height 27
click at [89, 174] on link "Recipes" at bounding box center [82, 165] width 165 height 31
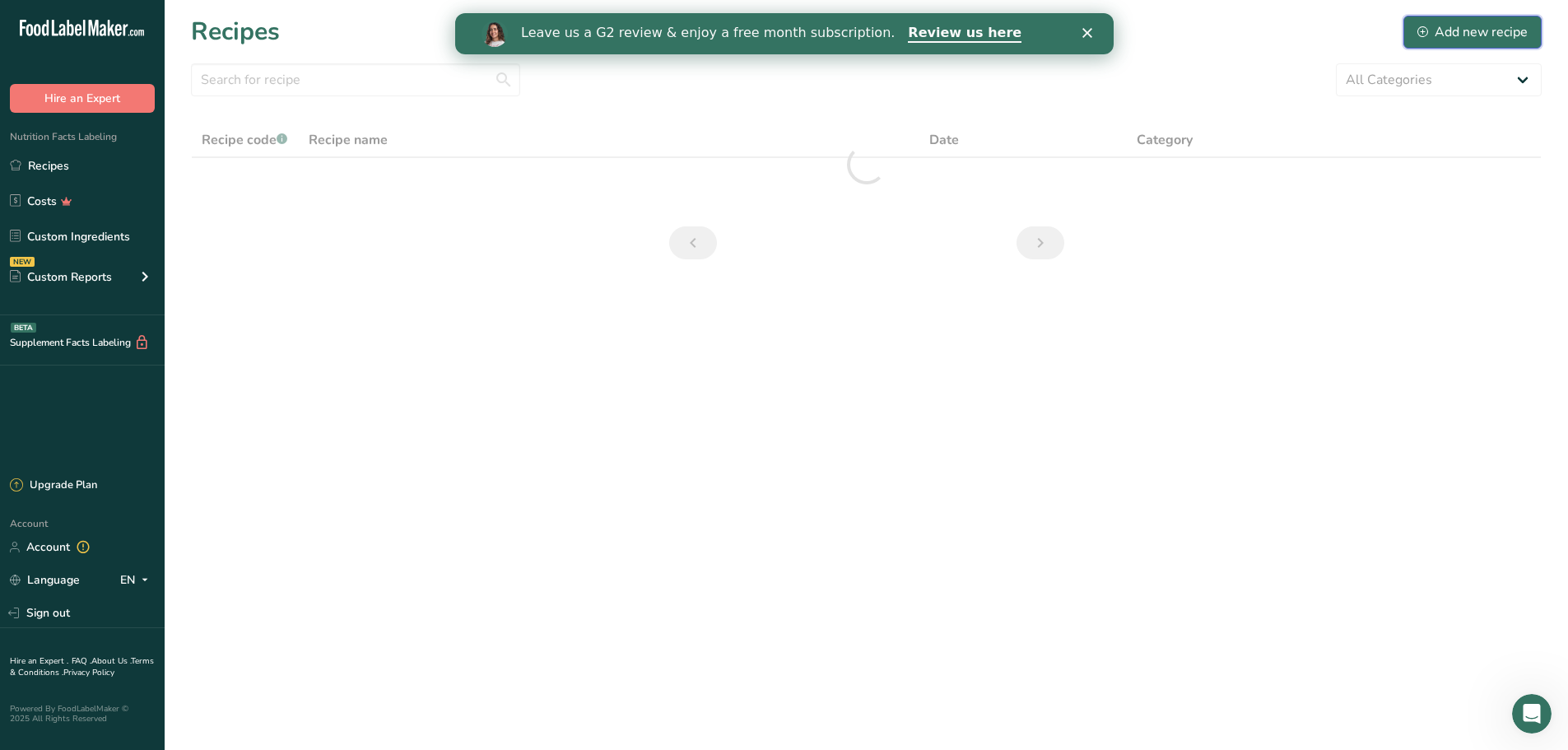
click at [1458, 30] on div "Add new recipe" at bounding box center [1472, 32] width 110 height 20
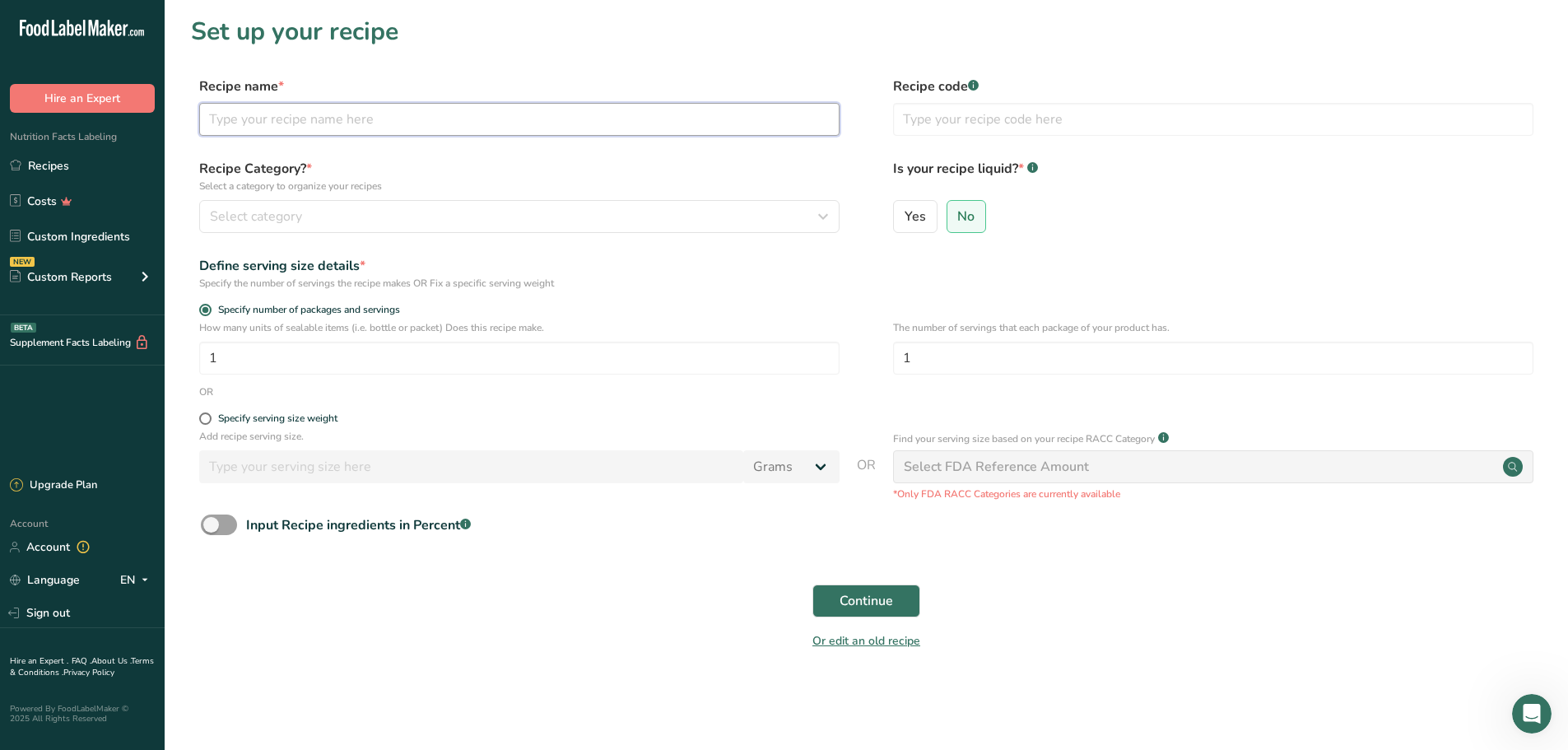
click at [357, 117] on input "text" at bounding box center [520, 119] width 640 height 33
type input "R-39 Roasted Garlic Juice"
type input "R-32"
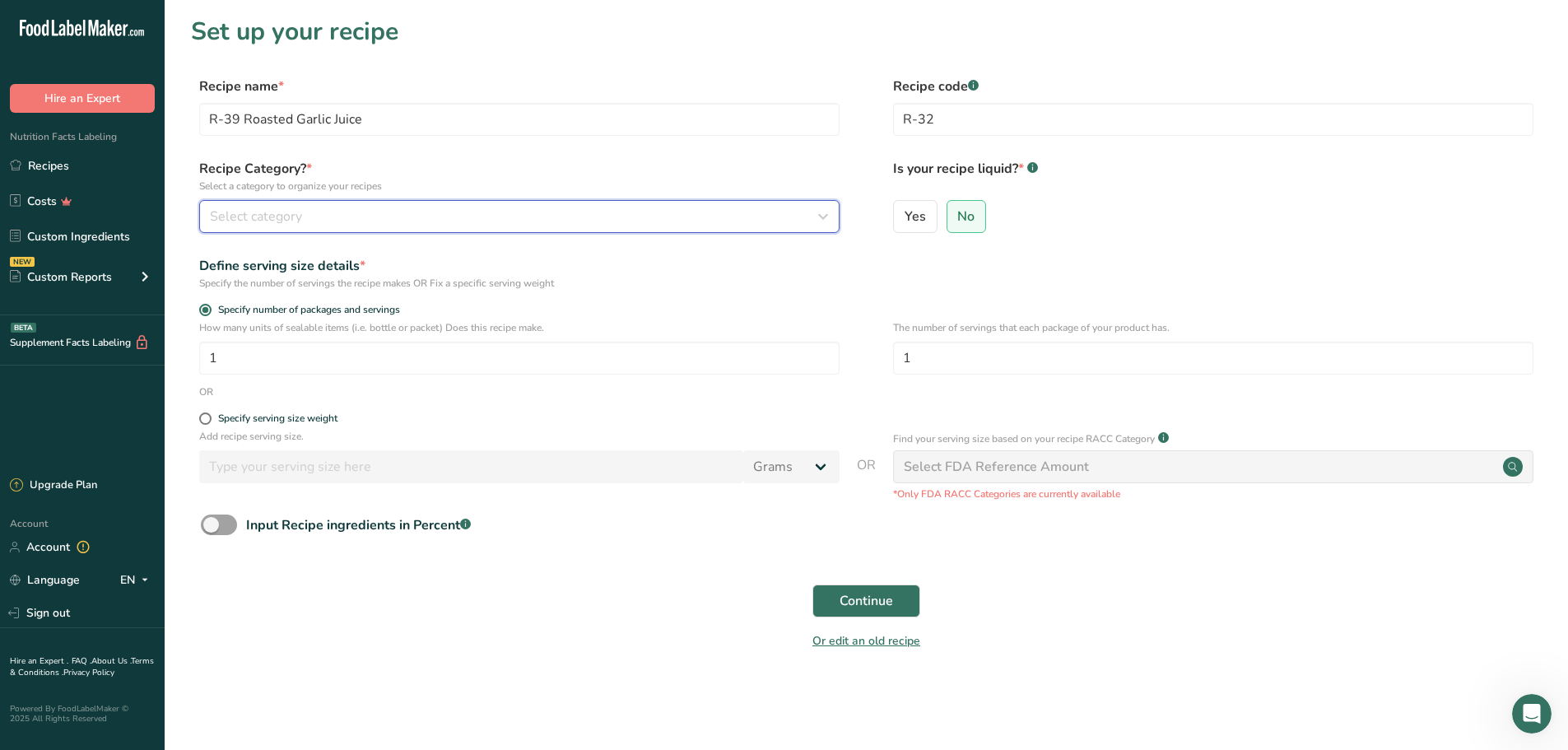
click at [827, 213] on icon "button" at bounding box center [823, 216] width 20 height 30
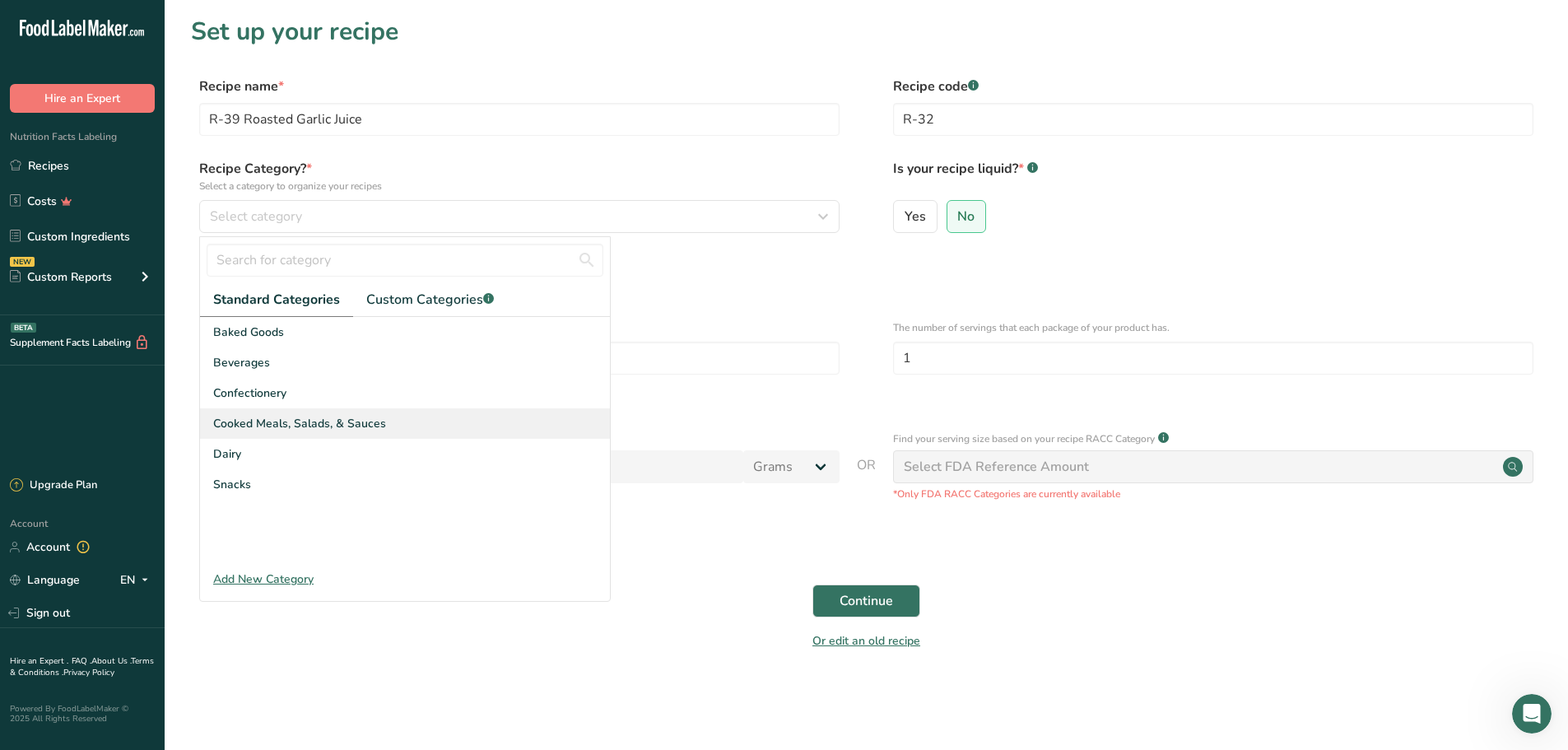
click at [387, 430] on div "Cooked Meals, Salads, & Sauces" at bounding box center [405, 423] width 410 height 30
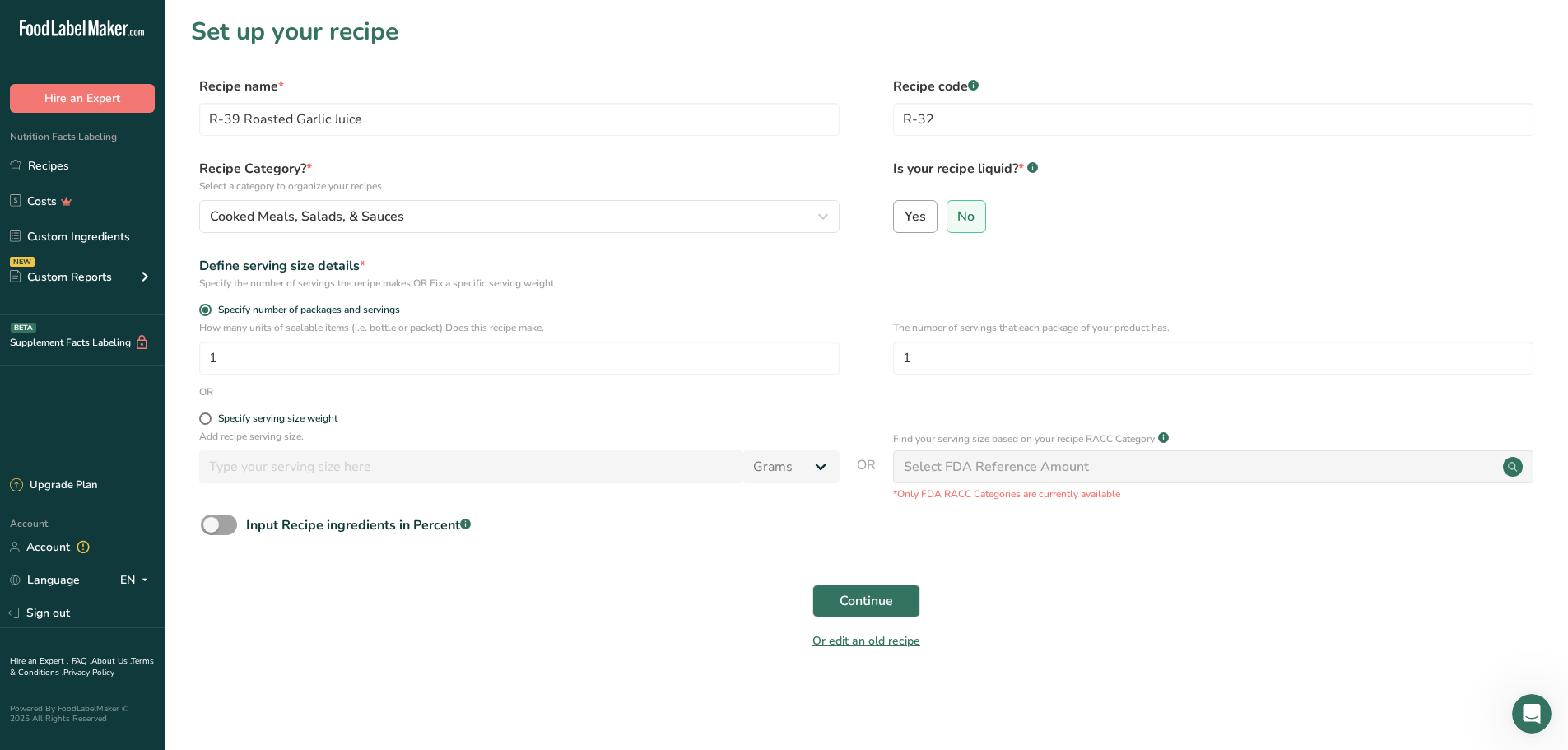
click at [901, 214] on input "Yes" at bounding box center [900, 216] width 11 height 11
radio input "true"
radio input "false"
select select "22"
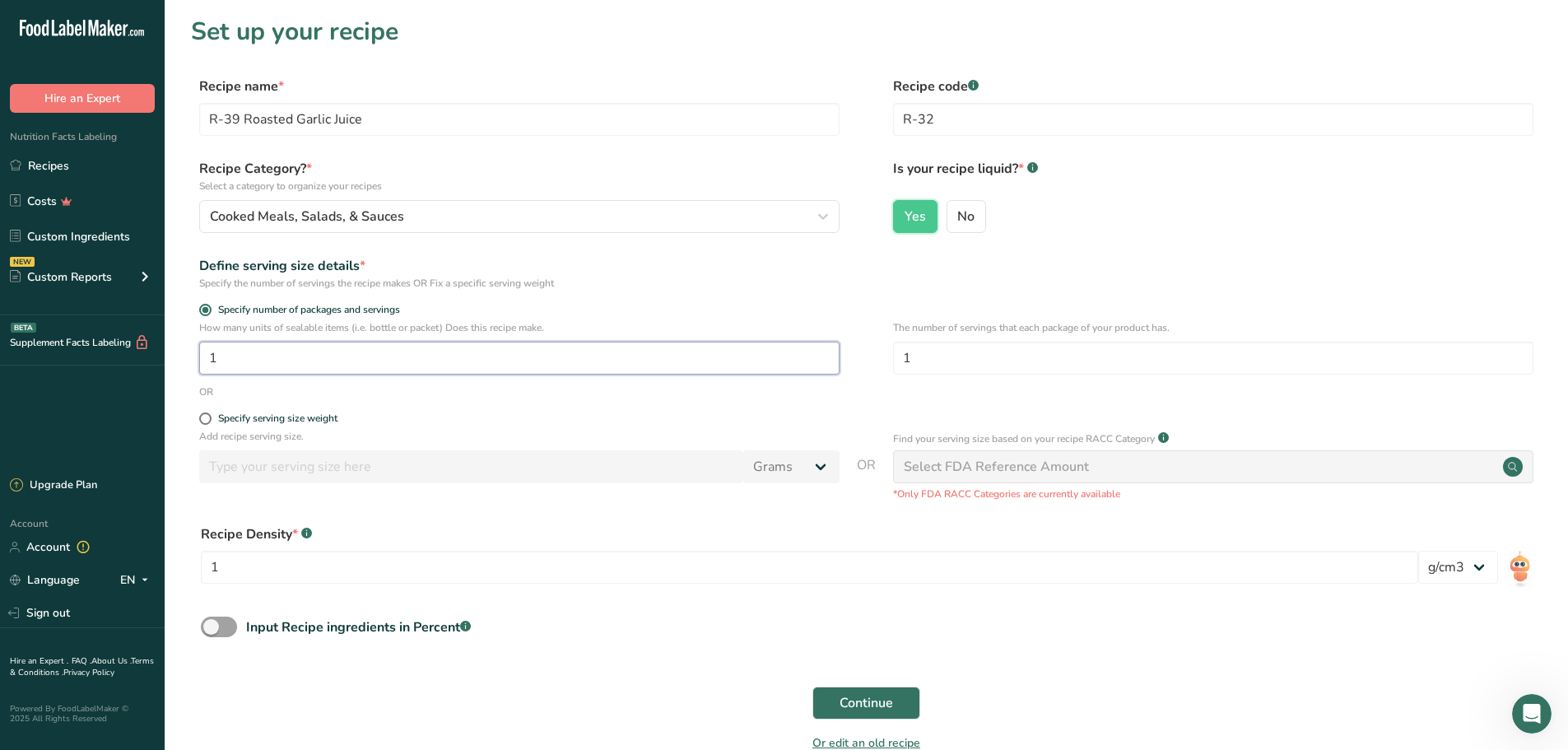
click at [538, 366] on input "1" at bounding box center [520, 358] width 640 height 33
type input "120"
type input "128"
click at [321, 561] on input "1" at bounding box center [809, 567] width 1217 height 33
type input "1.02"
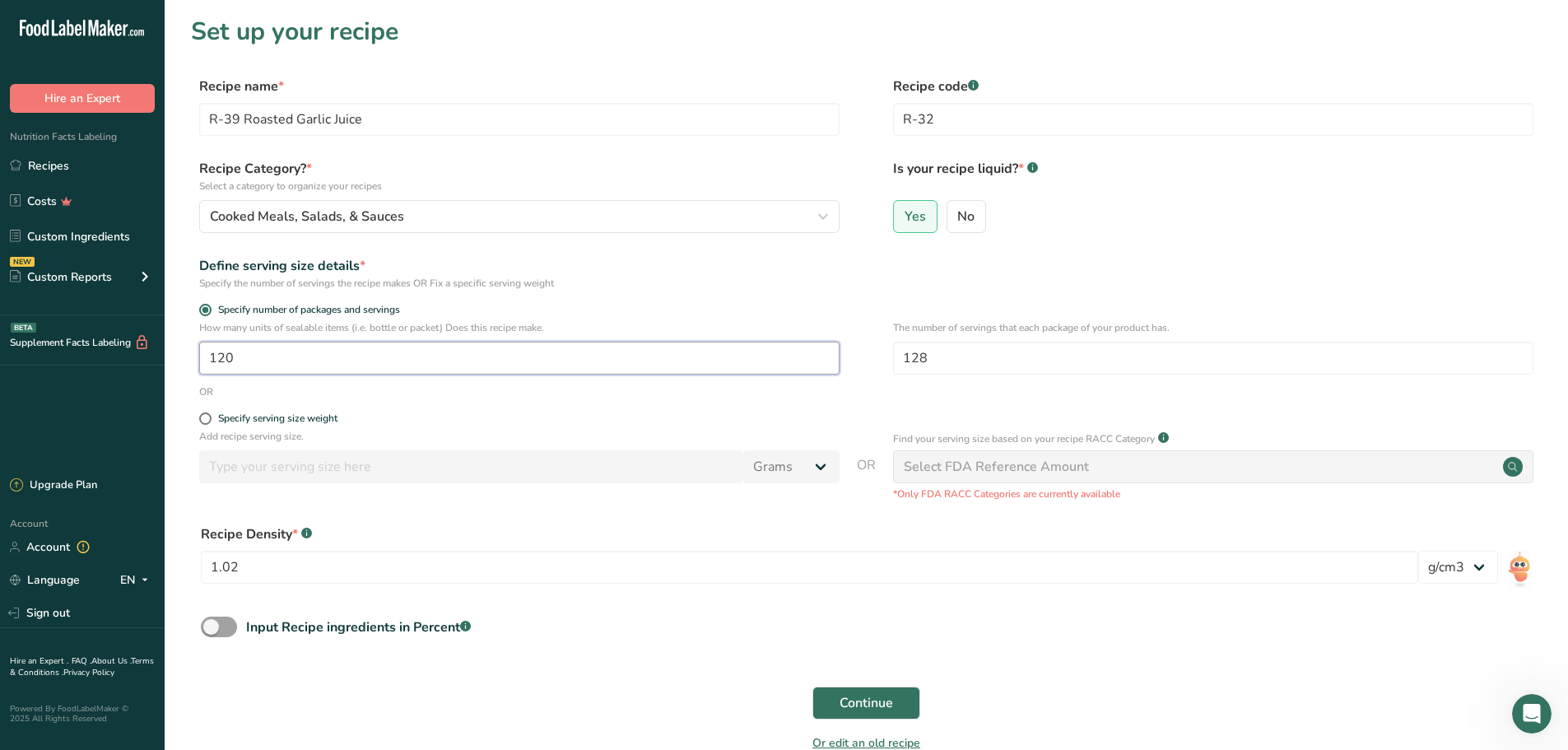
click at [308, 360] on input "120" at bounding box center [520, 358] width 640 height 33
type input "1"
drag, startPoint x: 945, startPoint y: 356, endPoint x: 901, endPoint y: 367, distance: 45.4
click at [901, 367] on input "128" at bounding box center [1213, 358] width 640 height 33
type input "1"
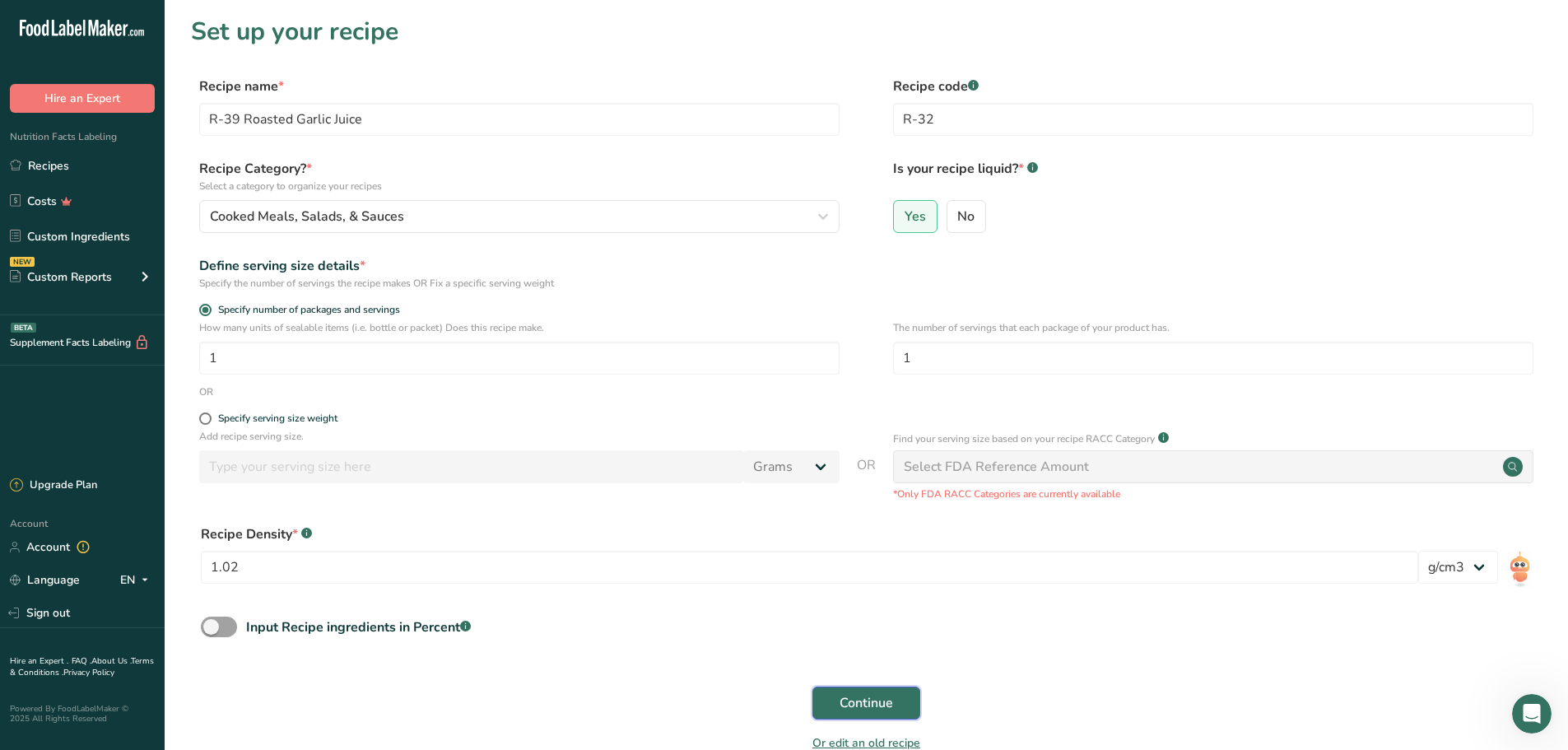
click at [844, 702] on span "Continue" at bounding box center [866, 703] width 54 height 20
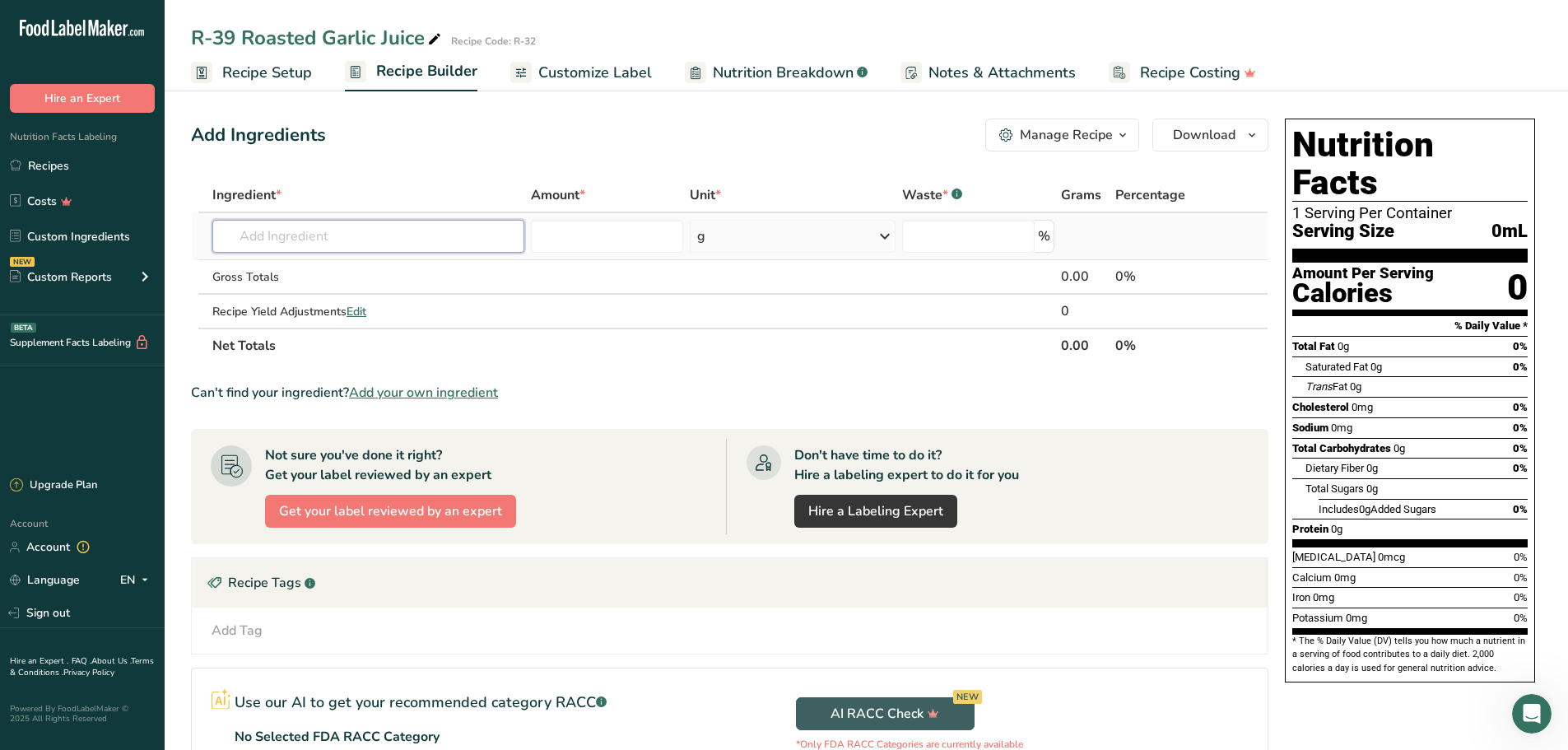
click at [387, 248] on input "text" at bounding box center [368, 236] width 312 height 33
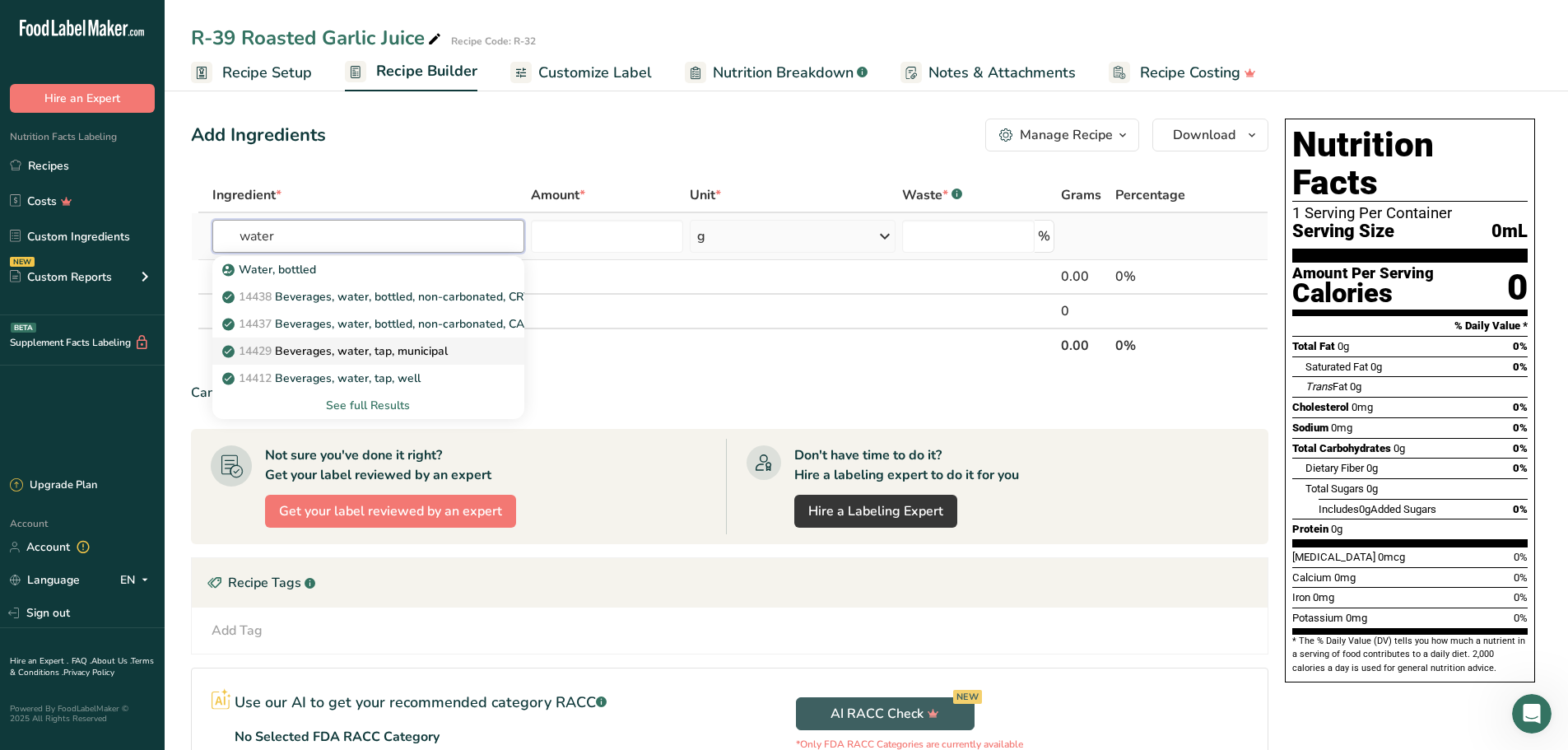
type input "water"
click at [399, 344] on p "14429 [GEOGRAPHIC_DATA], water, tap, municipal" at bounding box center [336, 351] width 222 height 17
type input "Beverages, water, tap, municipal"
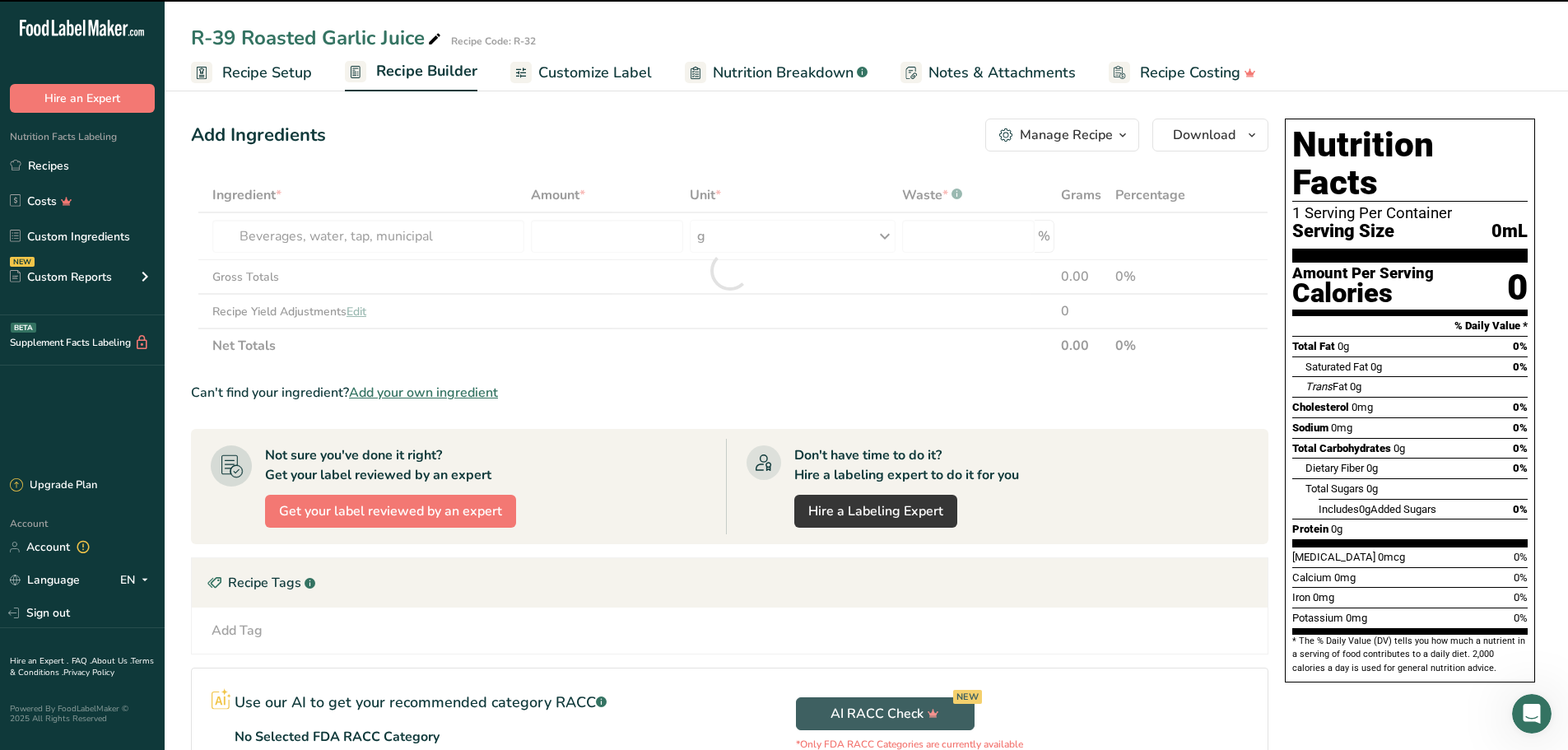
type input "0"
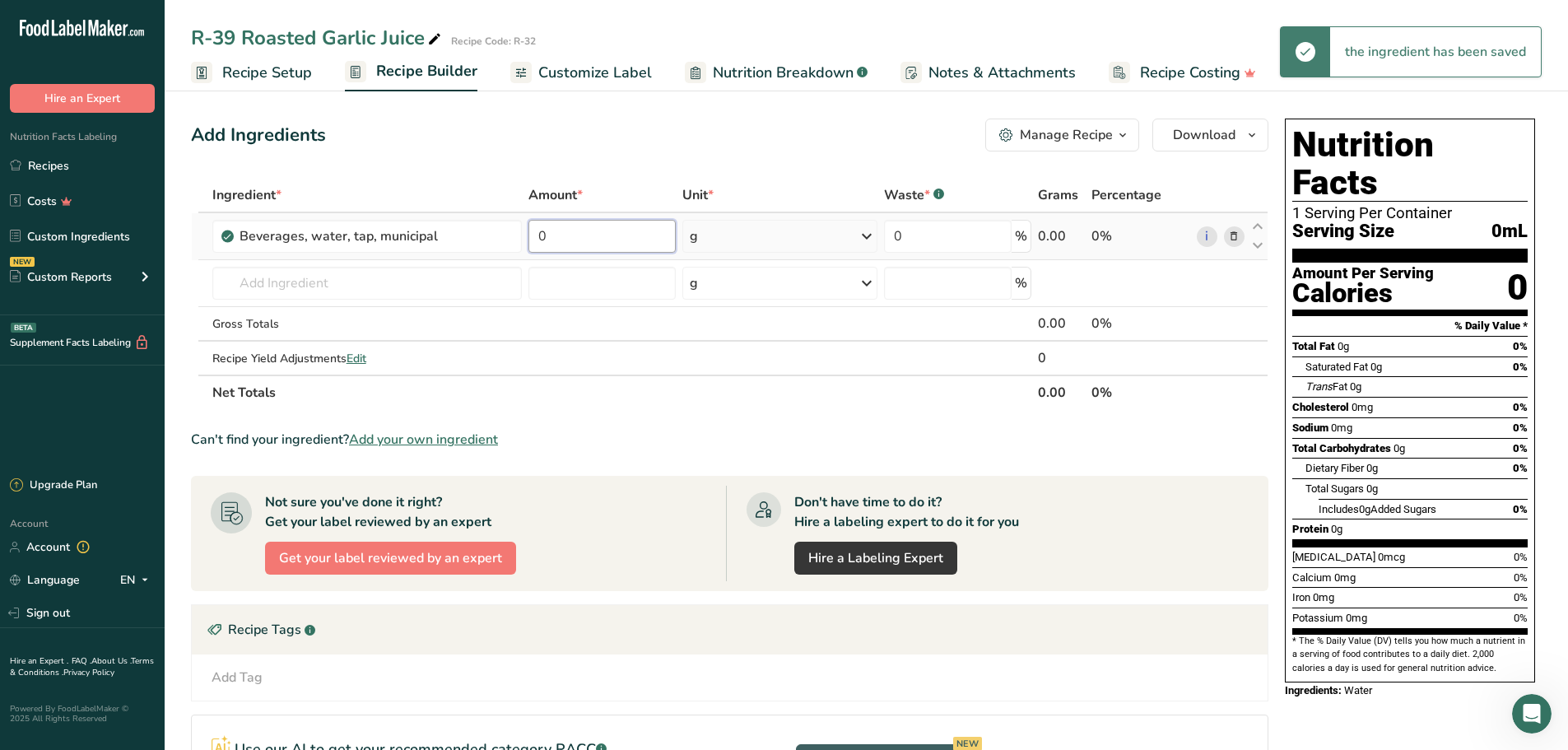
click at [611, 233] on input "0" at bounding box center [603, 236] width 148 height 33
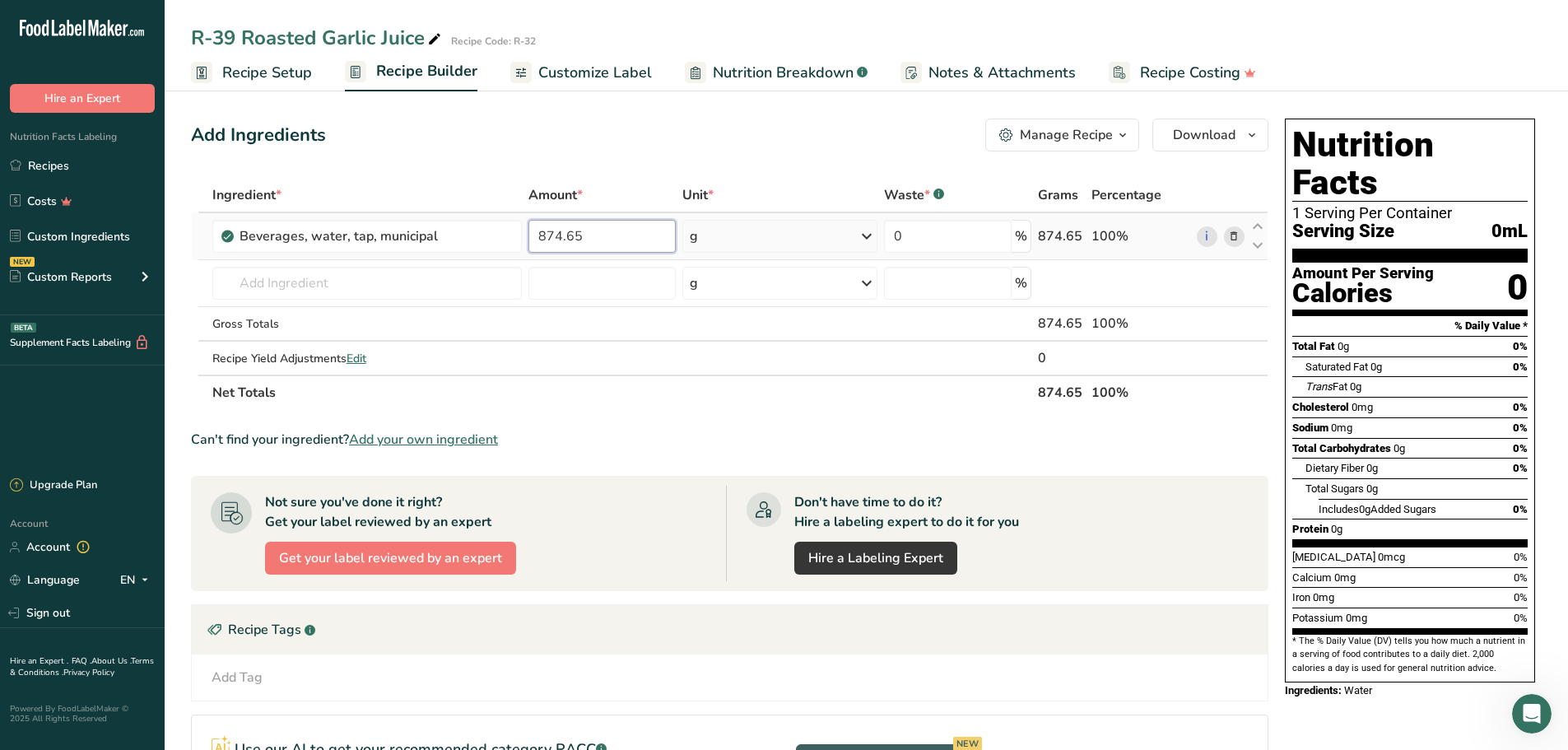
type input "874.65"
click at [867, 234] on div "Ingredient * Amount * Unit * Waste * .a-a{fill:#347362;}.b-a{fill:#fff;} Grams …" at bounding box center [729, 293] width 1078 height 232
click at [861, 234] on icon at bounding box center [867, 236] width 20 height 30
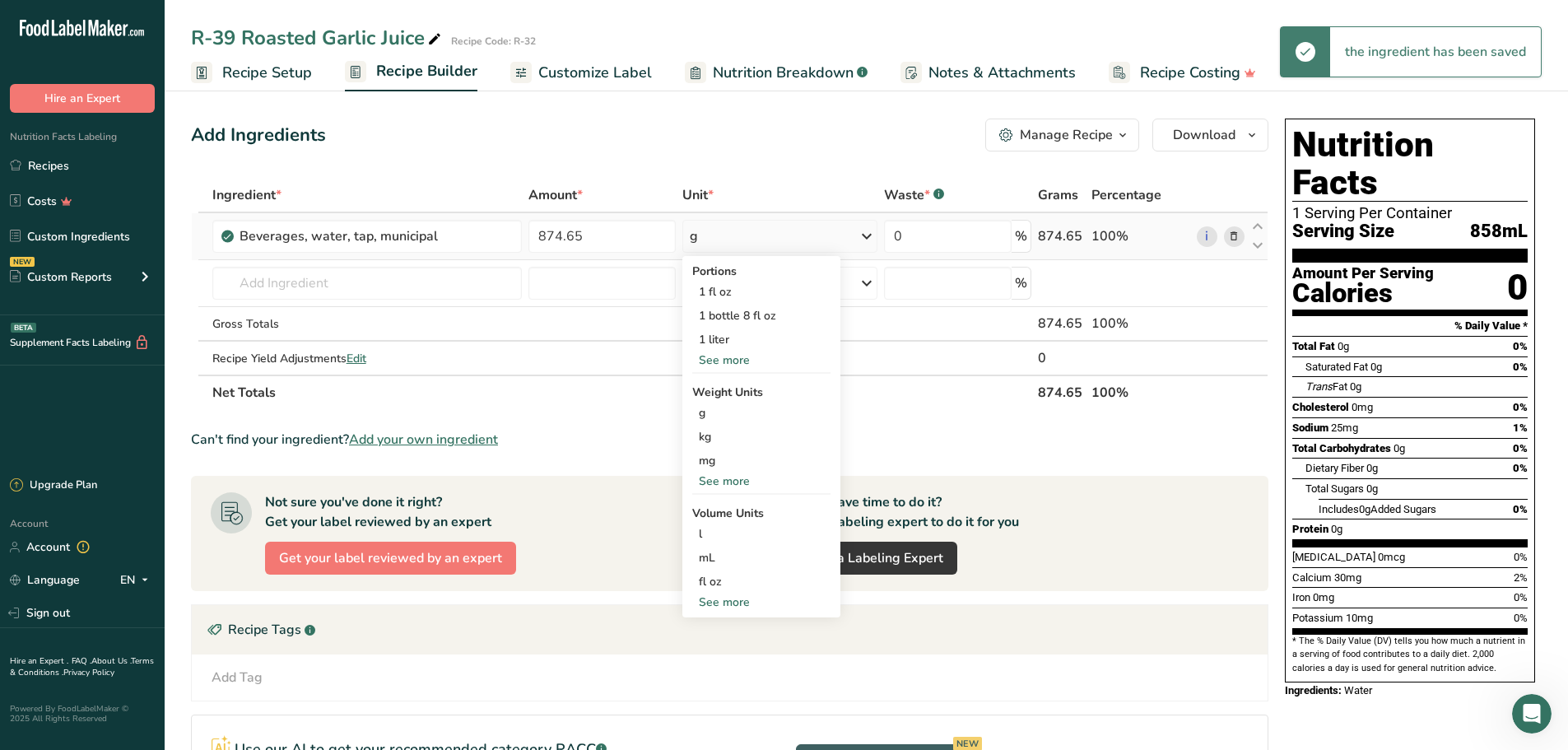
click at [725, 478] on div "See more" at bounding box center [761, 480] width 139 height 17
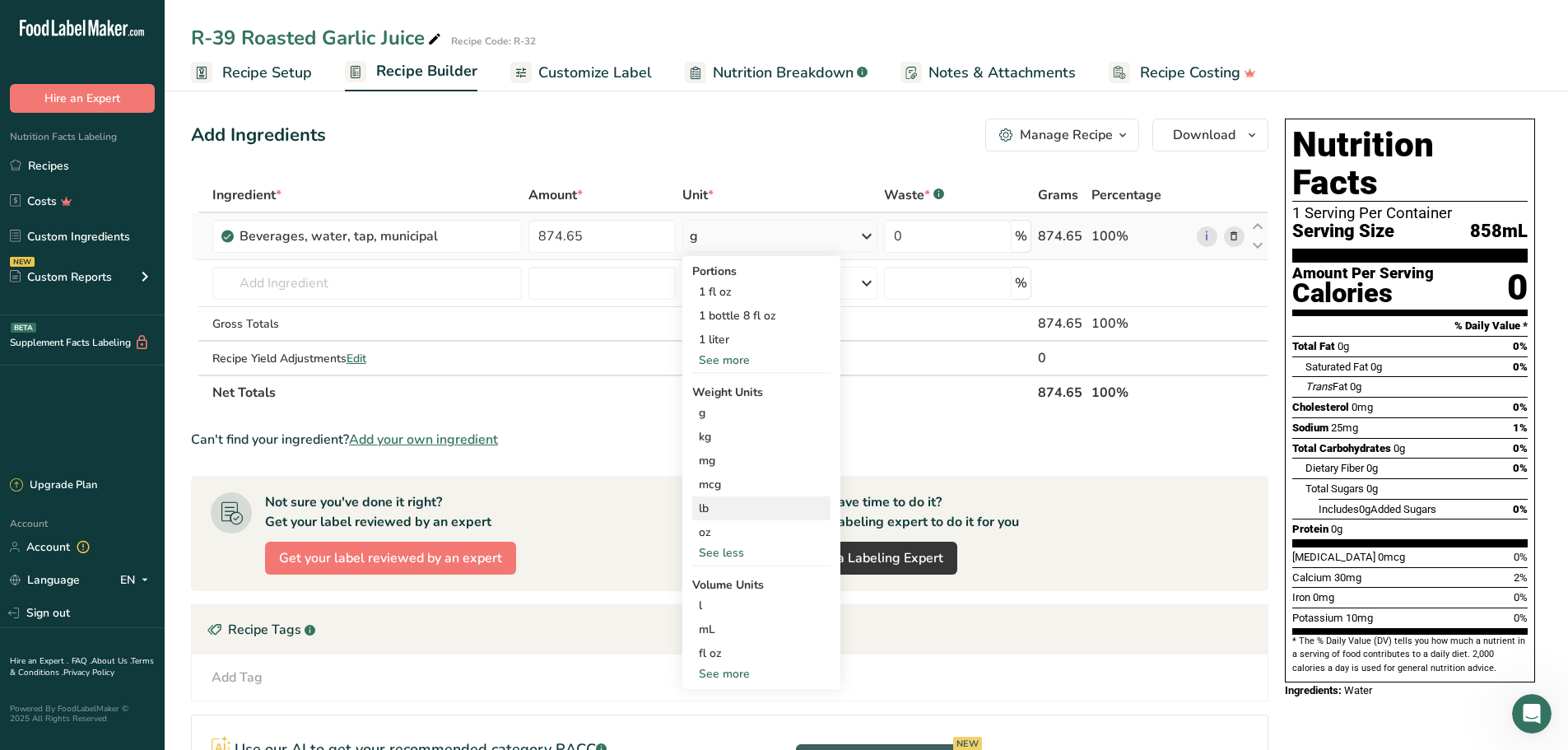
click at [717, 510] on div "lb" at bounding box center [761, 508] width 139 height 24
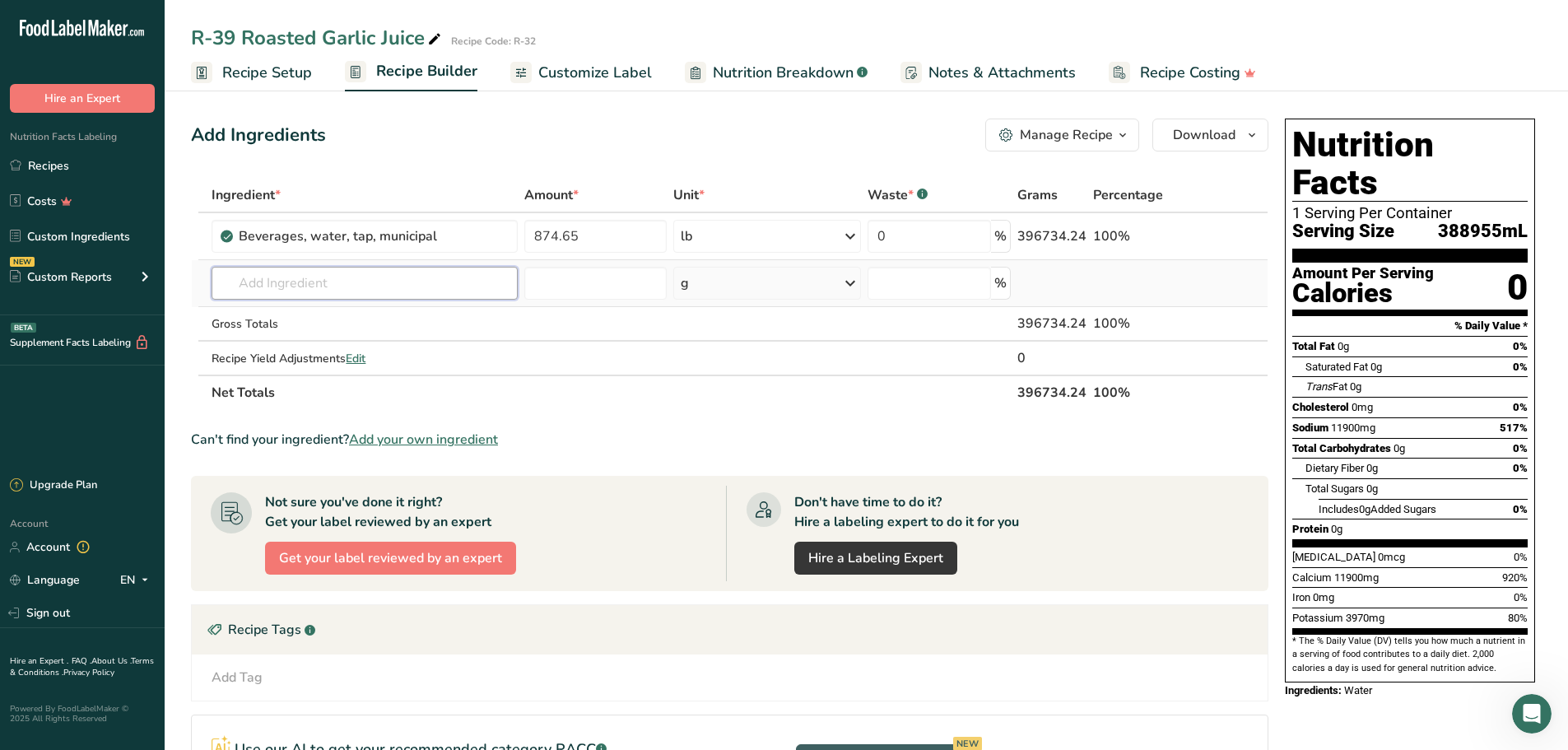
click at [419, 294] on input "text" at bounding box center [365, 283] width 306 height 33
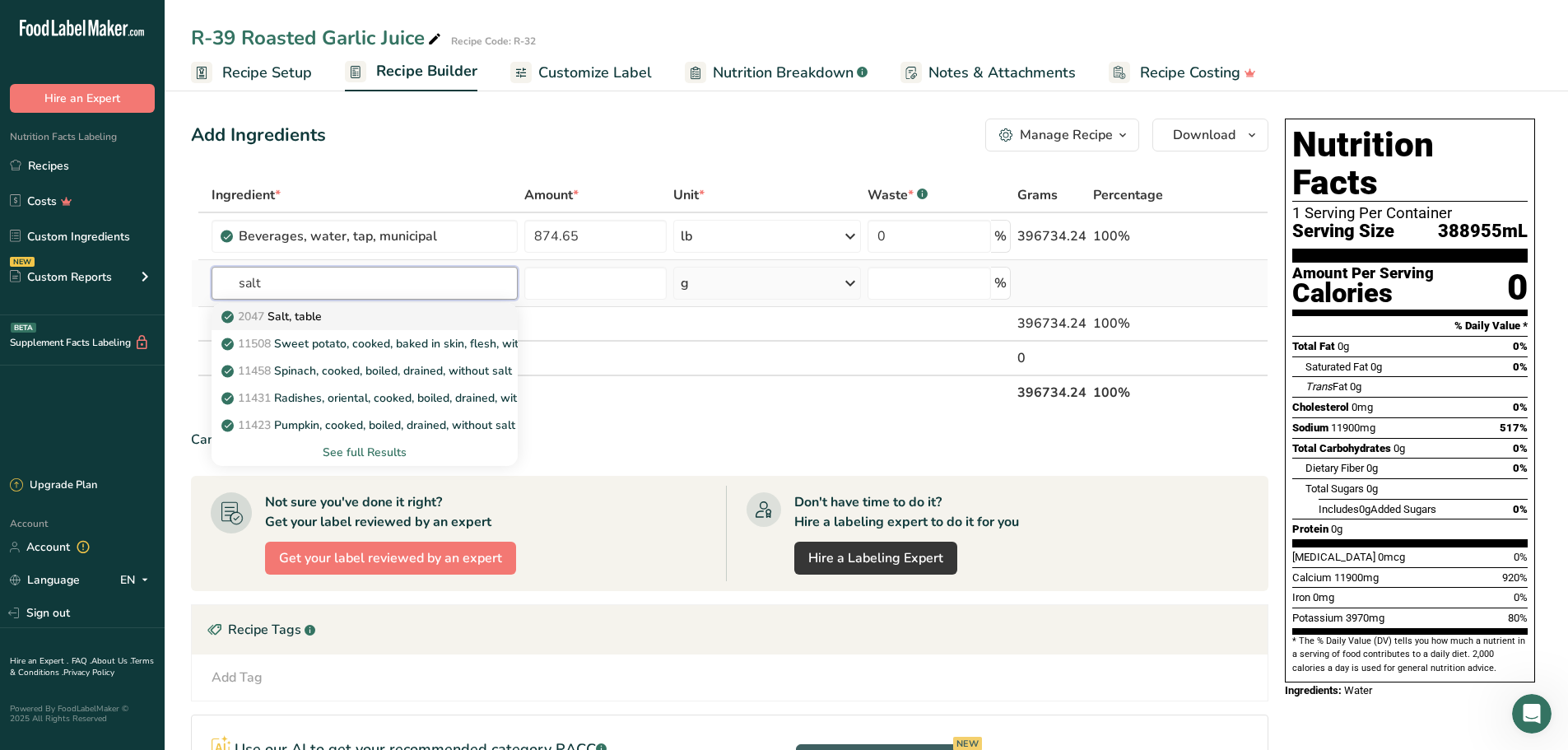
type input "salt"
click at [405, 314] on div "2047 Salt, table" at bounding box center [351, 316] width 253 height 17
type input "Salt, table"
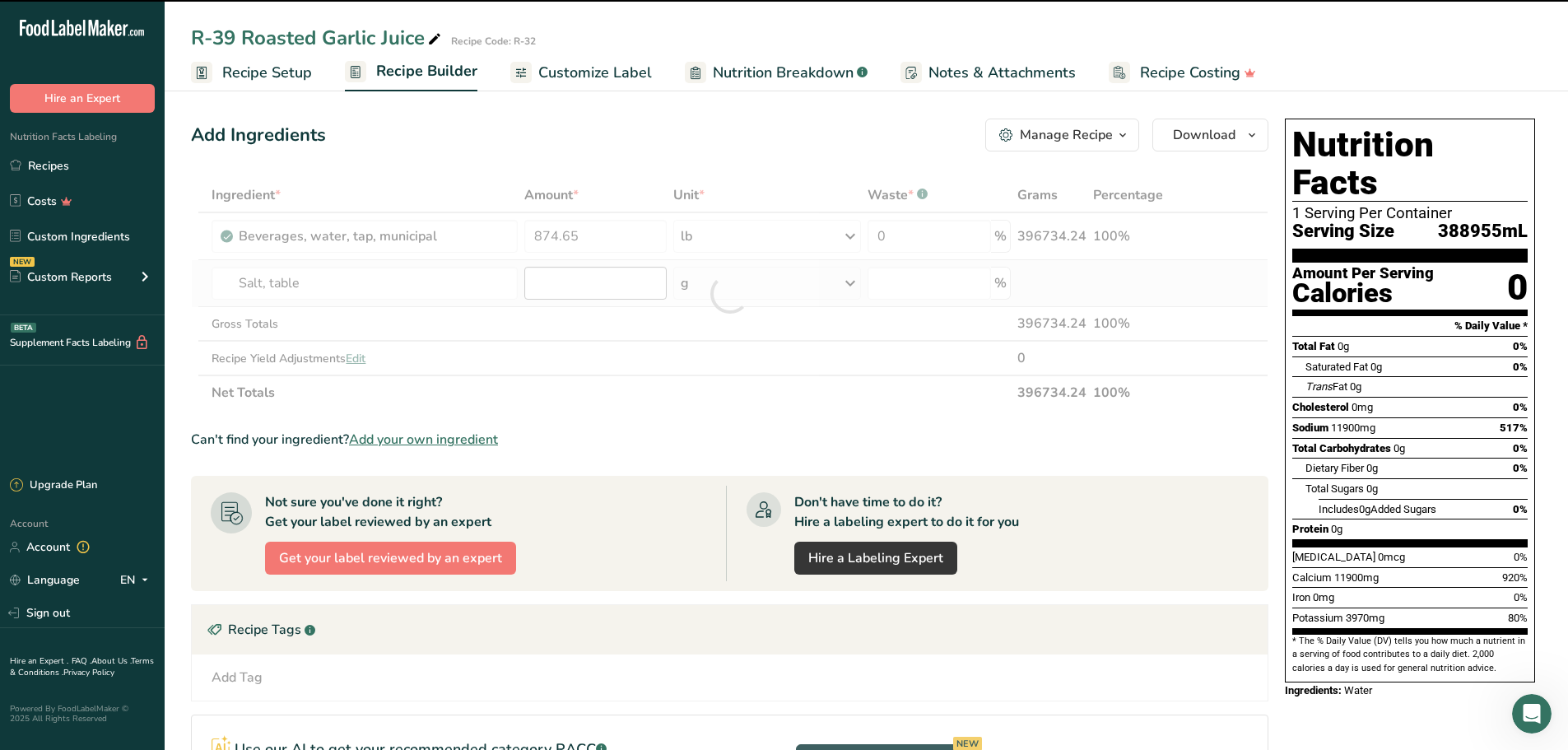
type input "0"
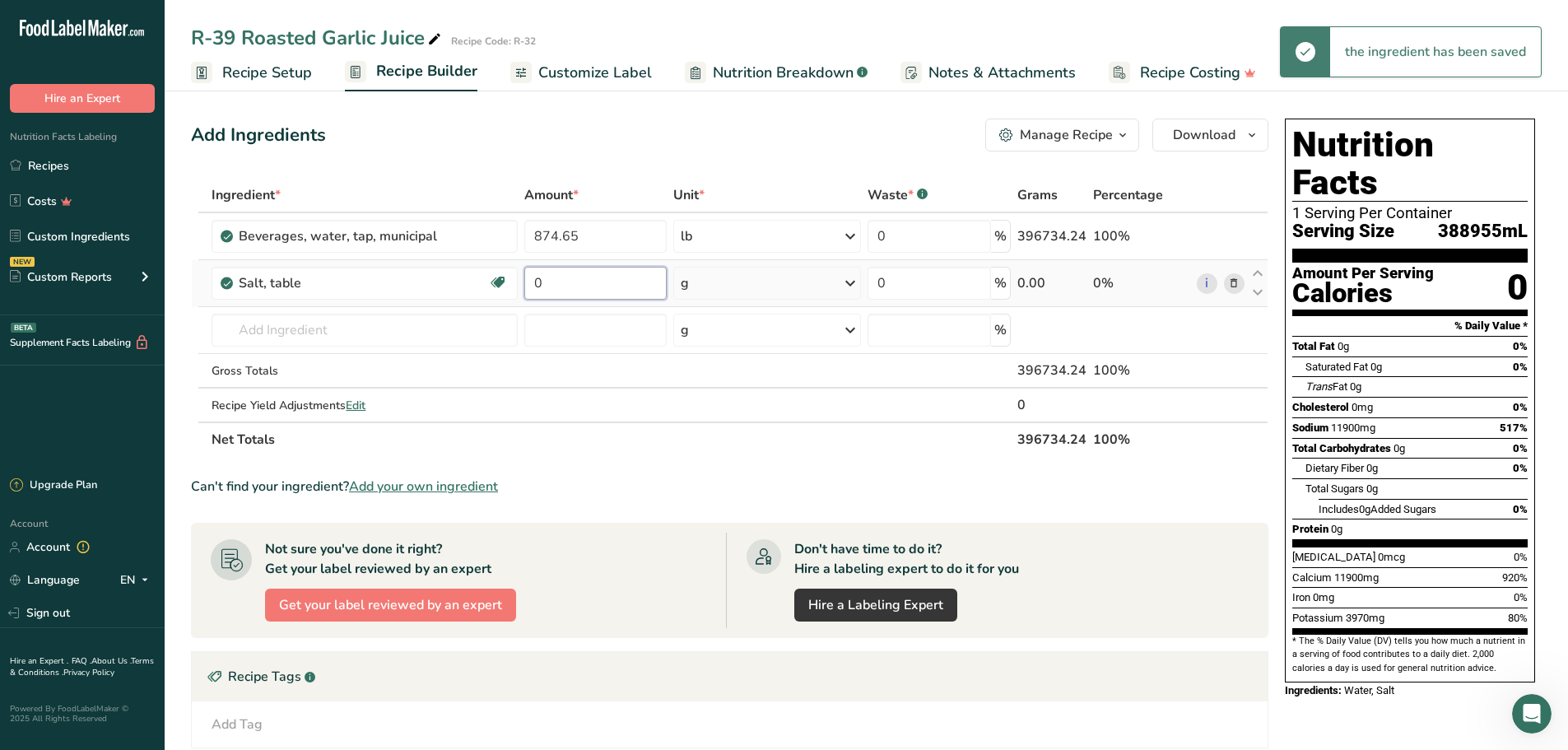
click at [581, 288] on input "0" at bounding box center [595, 283] width 142 height 33
type input "49"
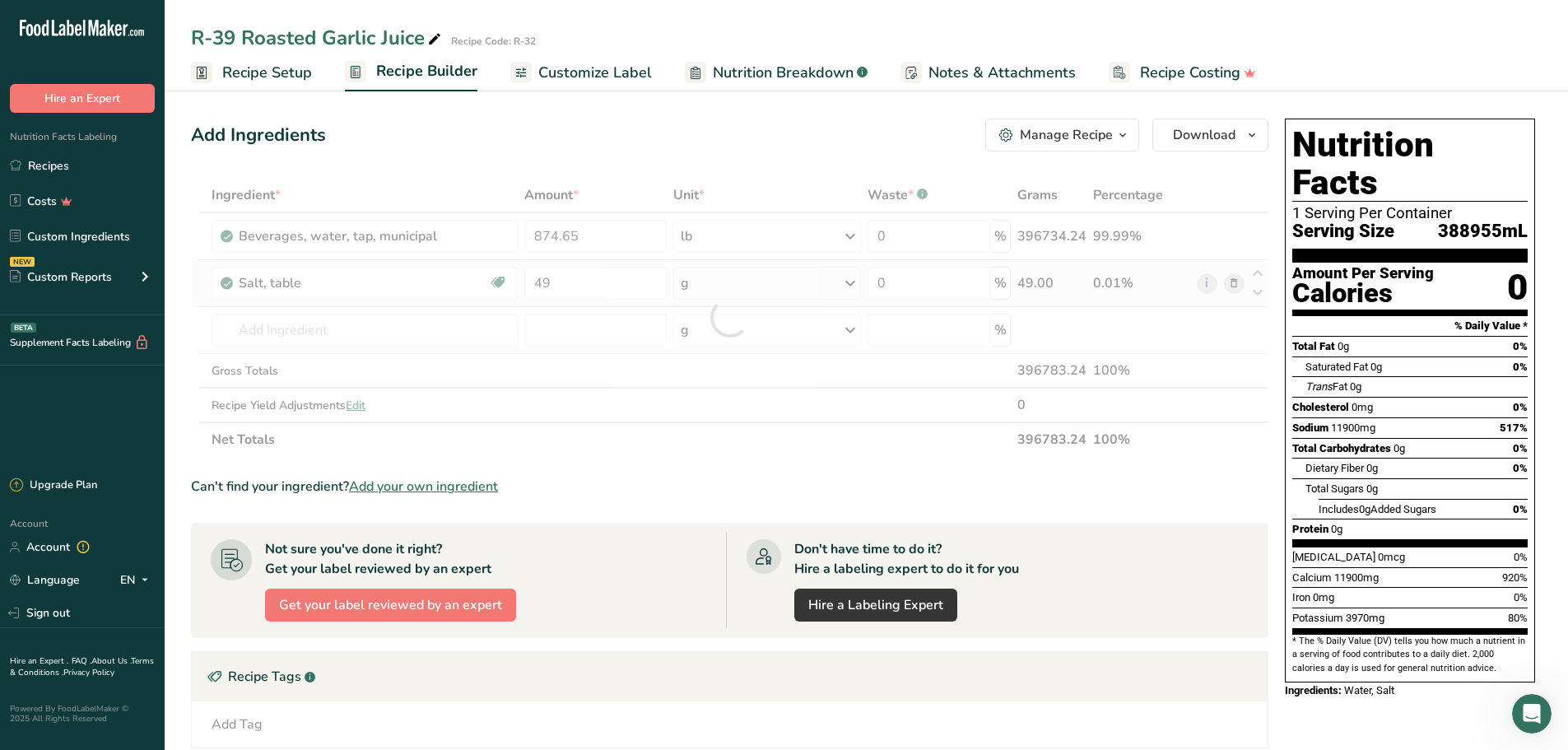
click at [854, 284] on div "Ingredient * Amount * Unit * Waste * .a-a{fill:#347362;}.b-a{fill:#fff;} Grams …" at bounding box center [729, 317] width 1078 height 279
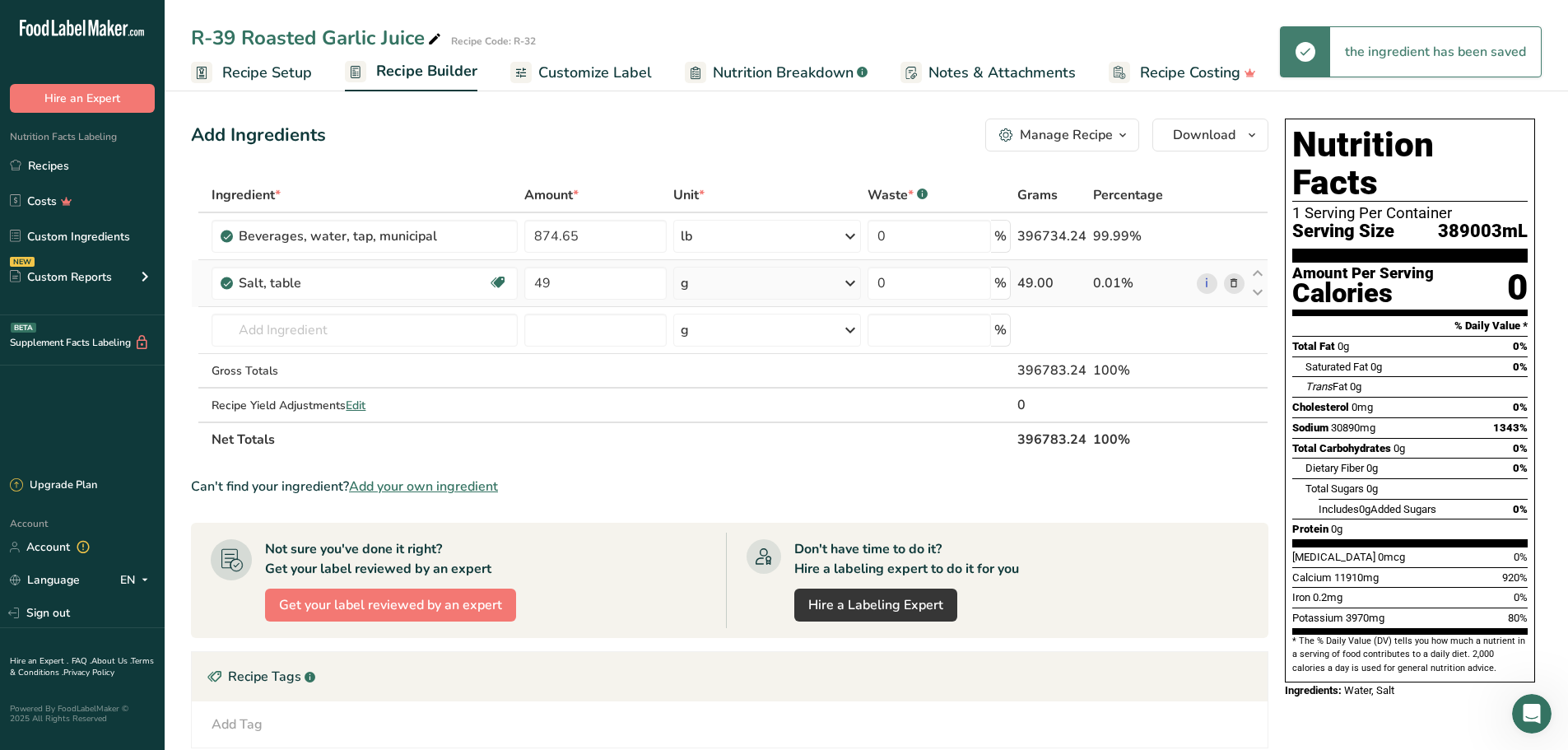
click at [854, 284] on icon at bounding box center [851, 283] width 20 height 30
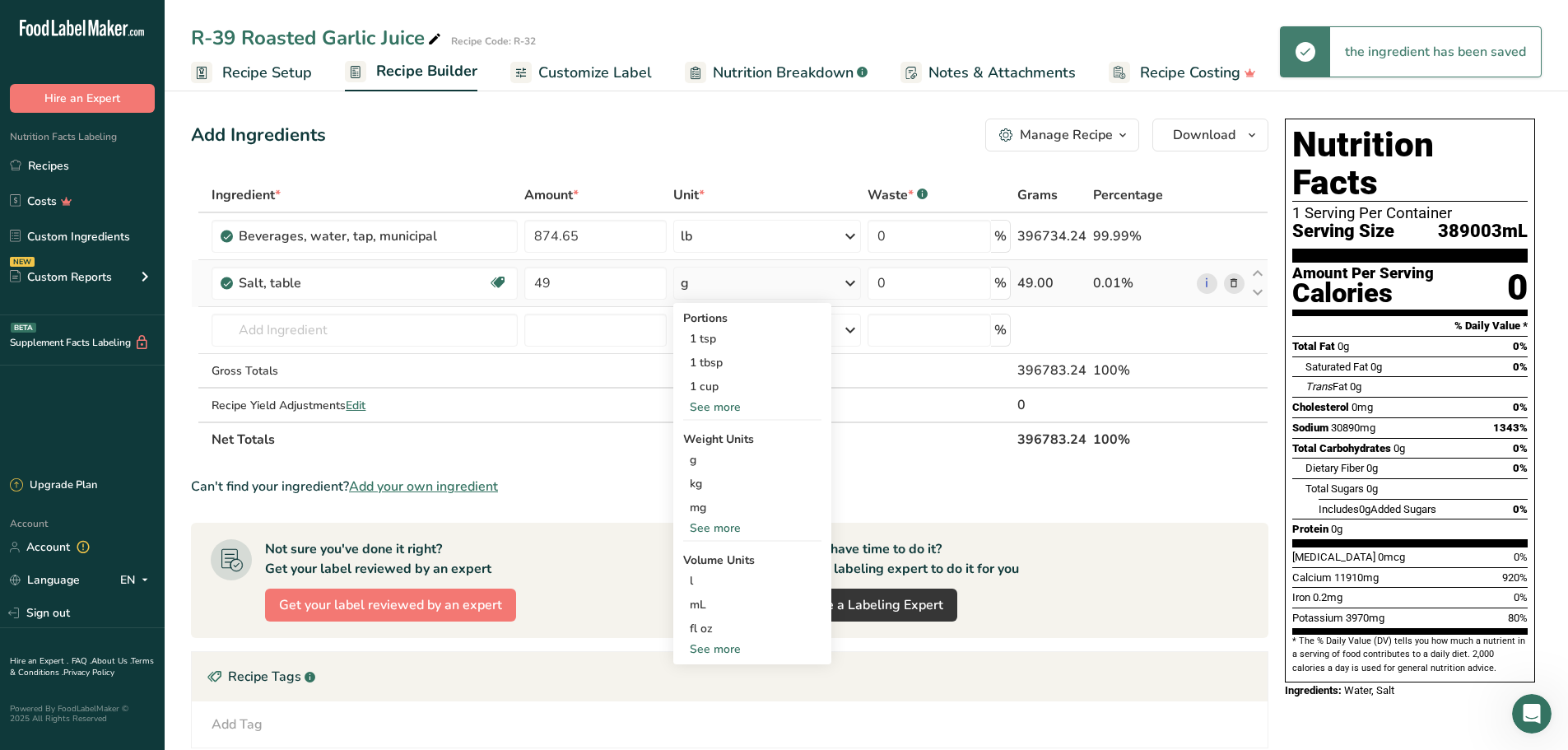
click at [734, 526] on div "See more" at bounding box center [752, 528] width 139 height 17
click at [713, 553] on div "lb" at bounding box center [752, 555] width 139 height 24
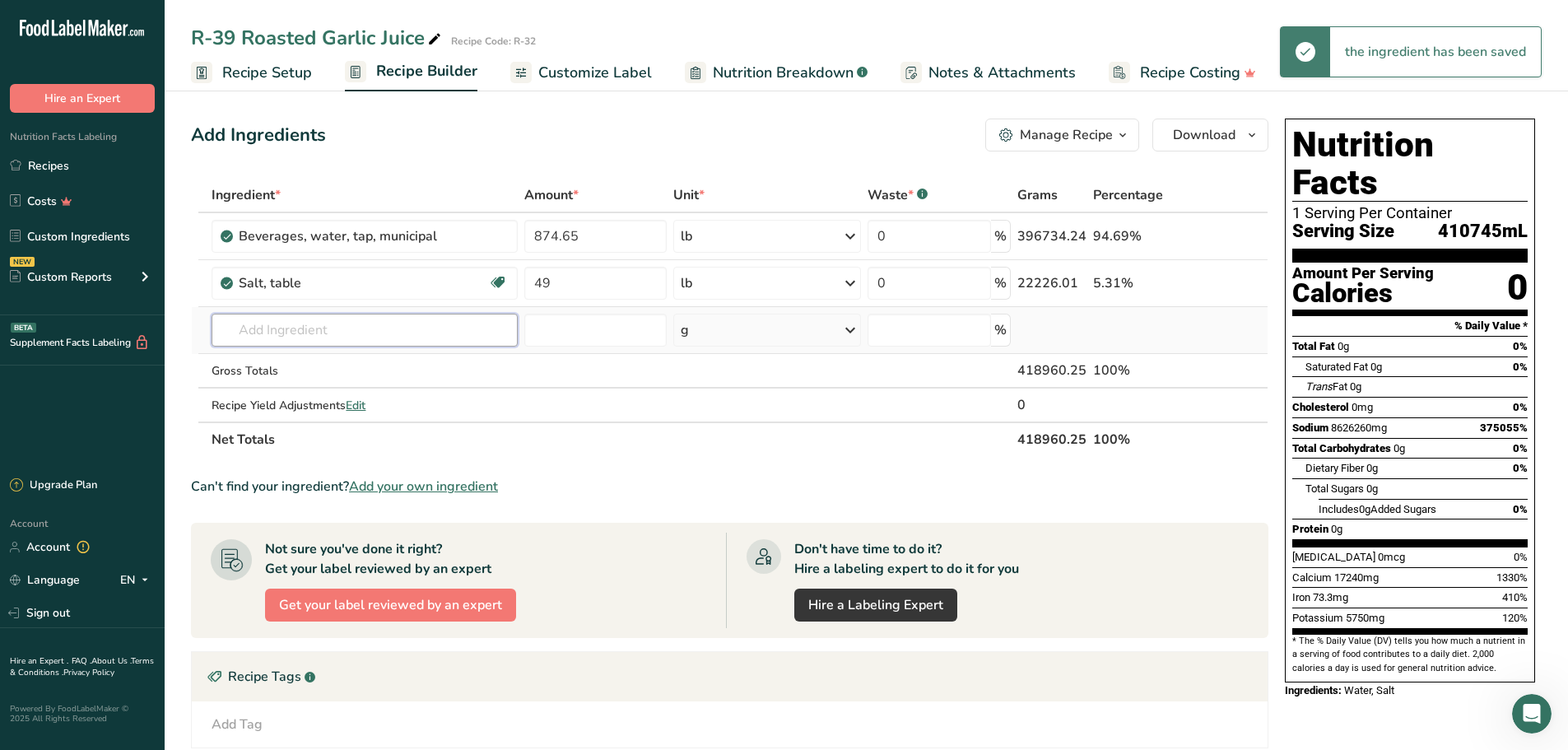
click at [377, 332] on input "text" at bounding box center [365, 330] width 306 height 33
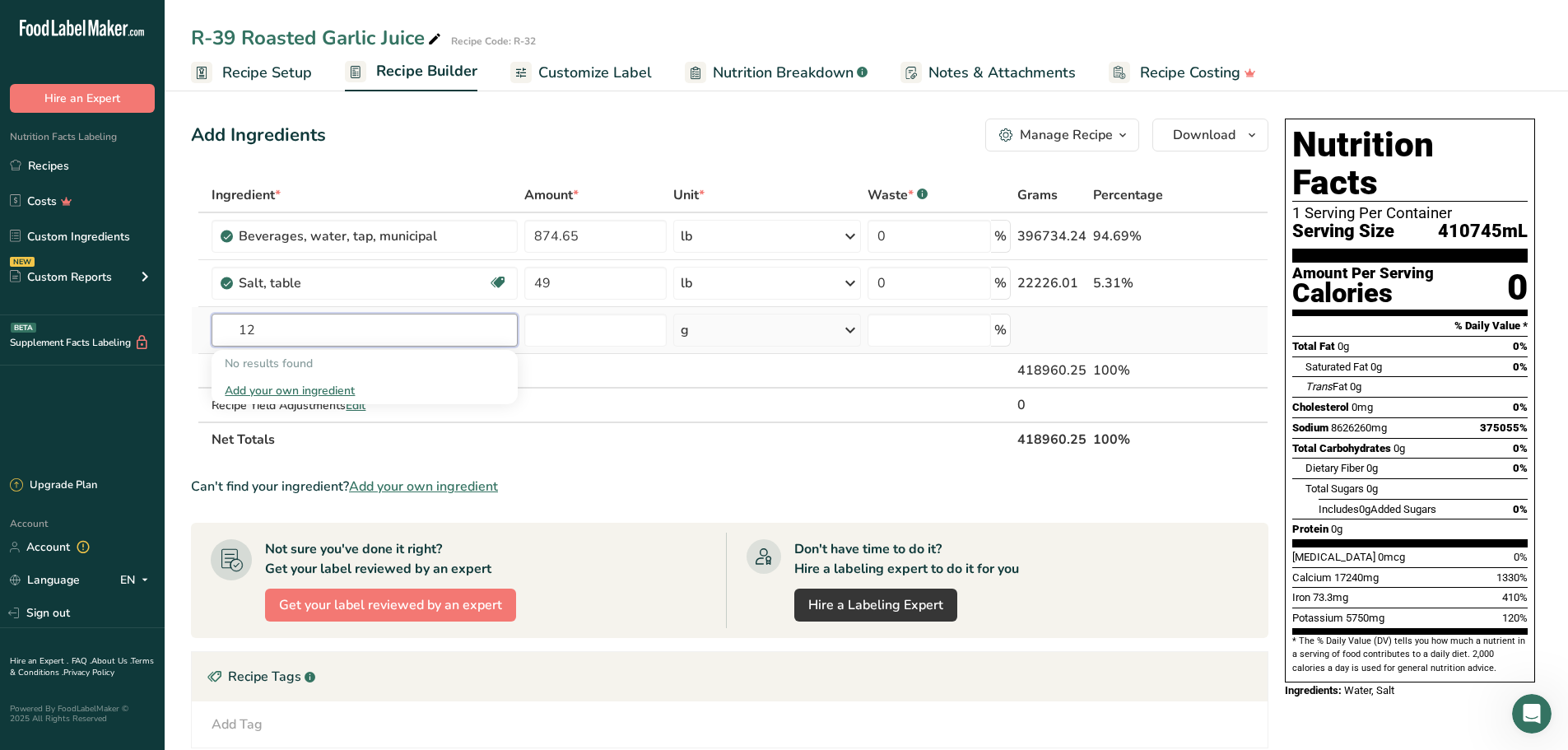
type input "1"
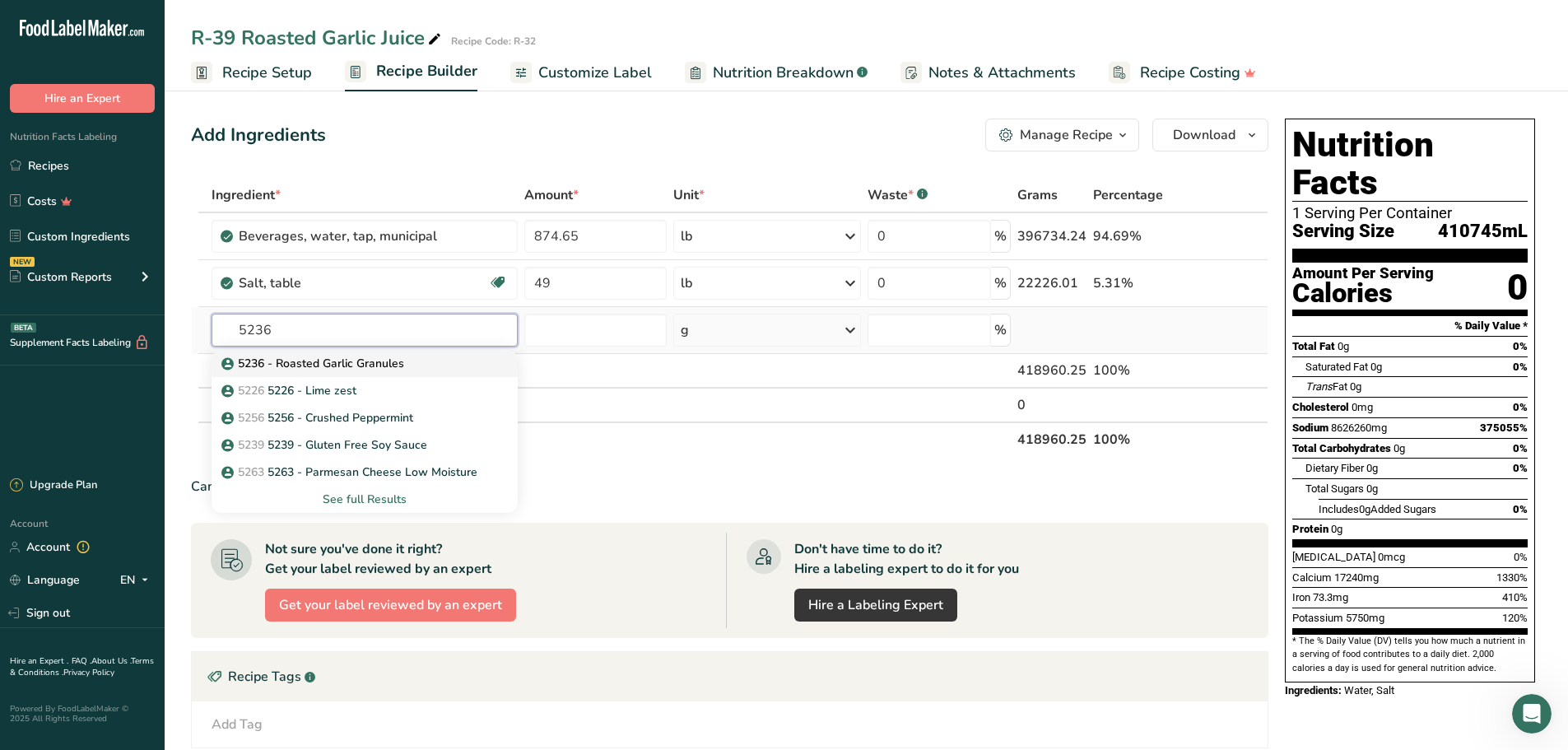
type input "5236"
click at [369, 369] on p "5236 - Roasted Garlic Granules" at bounding box center [314, 363] width 180 height 17
type input "5236 - Roasted Garlic Granules"
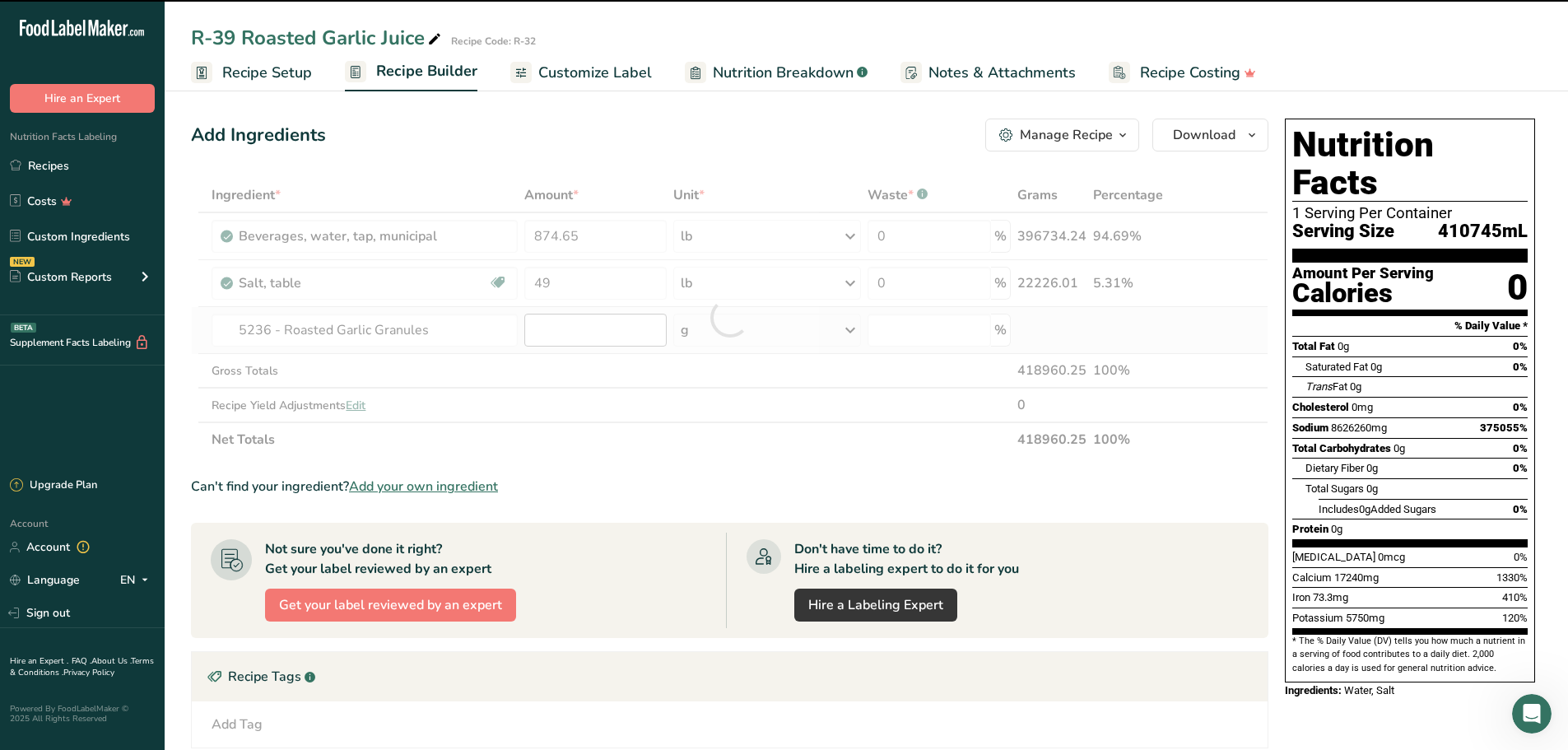
type input "0"
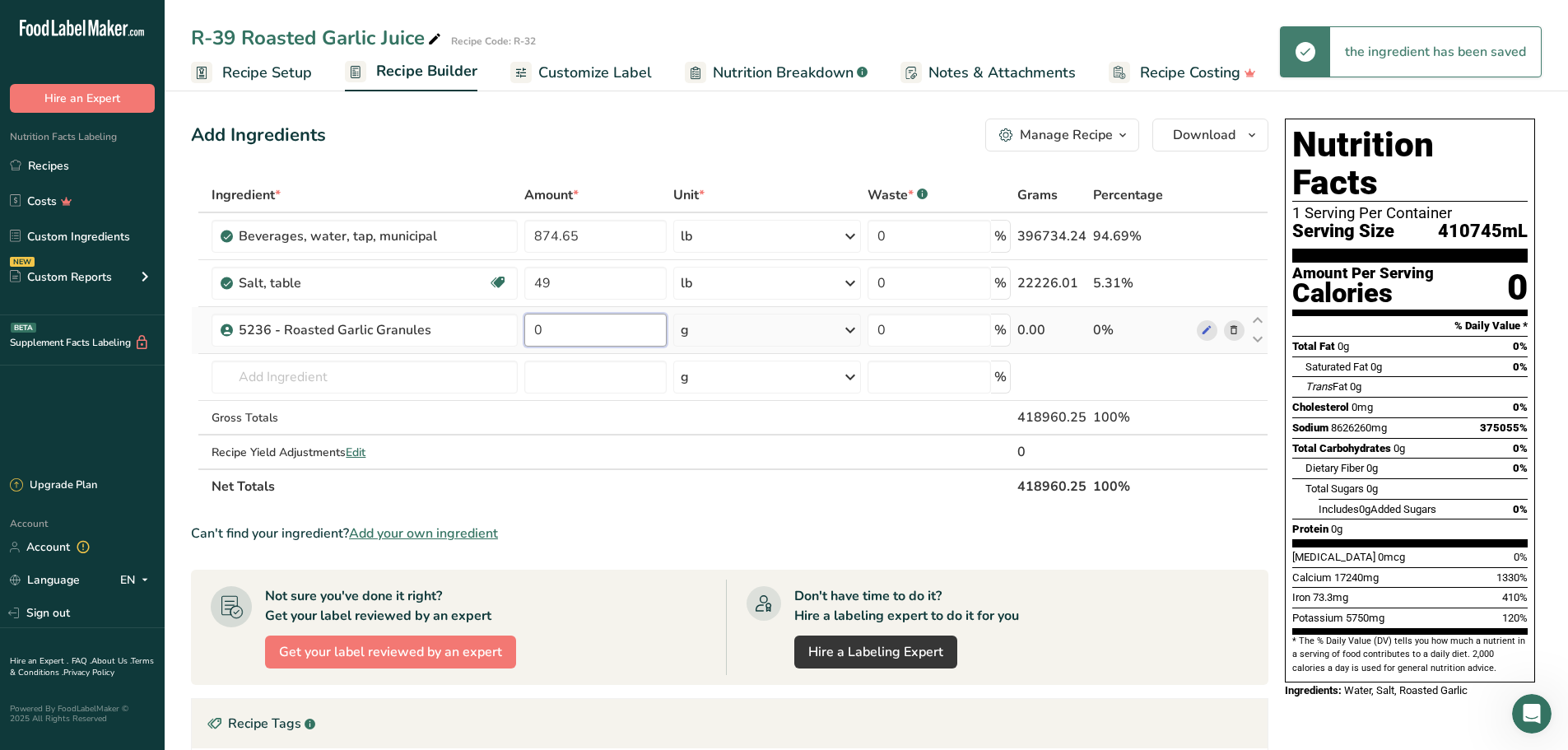
click at [583, 330] on input "0" at bounding box center [595, 330] width 142 height 33
type input "125"
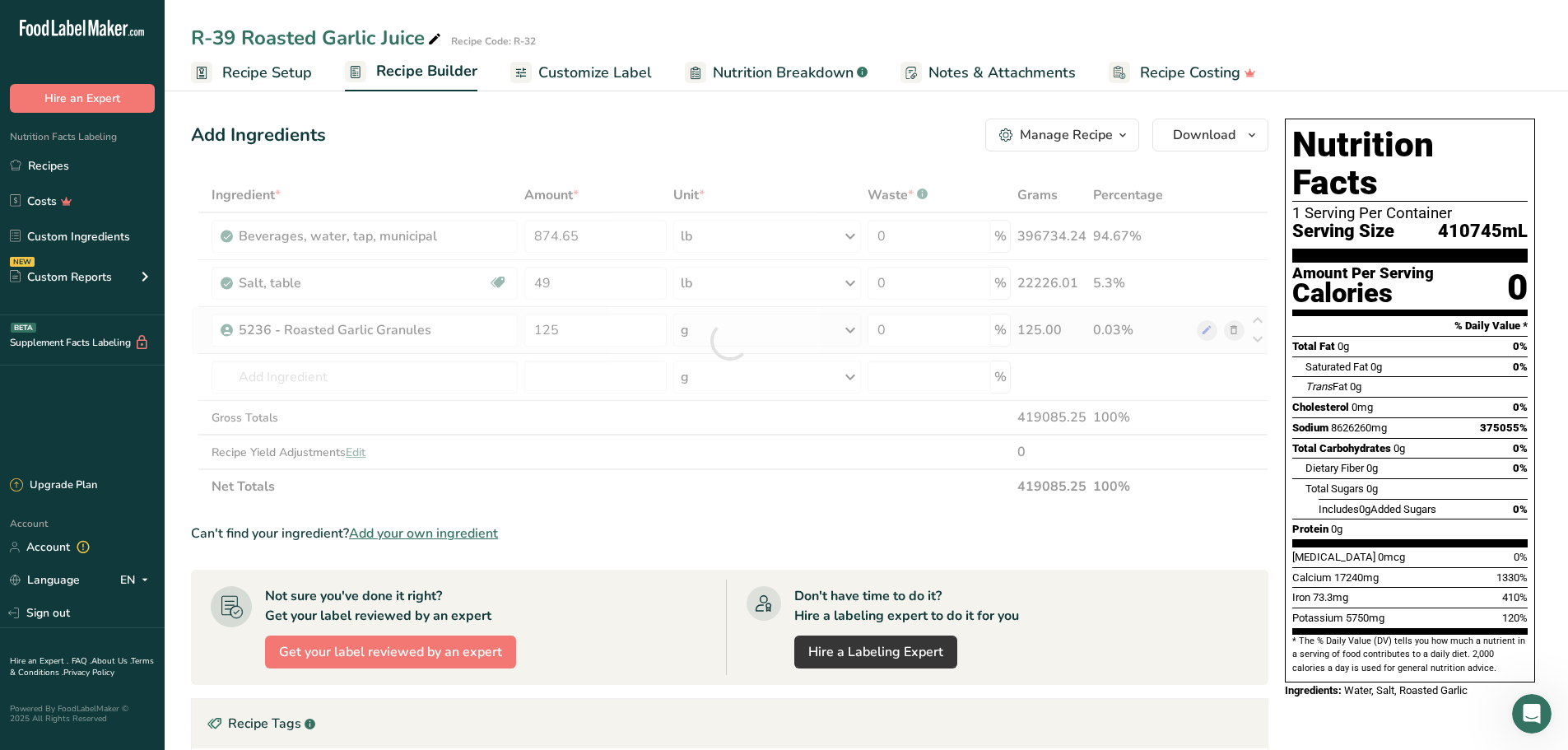
click at [852, 328] on div "Ingredient * Amount * Unit * Waste * .a-a{fill:#347362;}.b-a{fill:#fff;} Grams …" at bounding box center [729, 341] width 1078 height 326
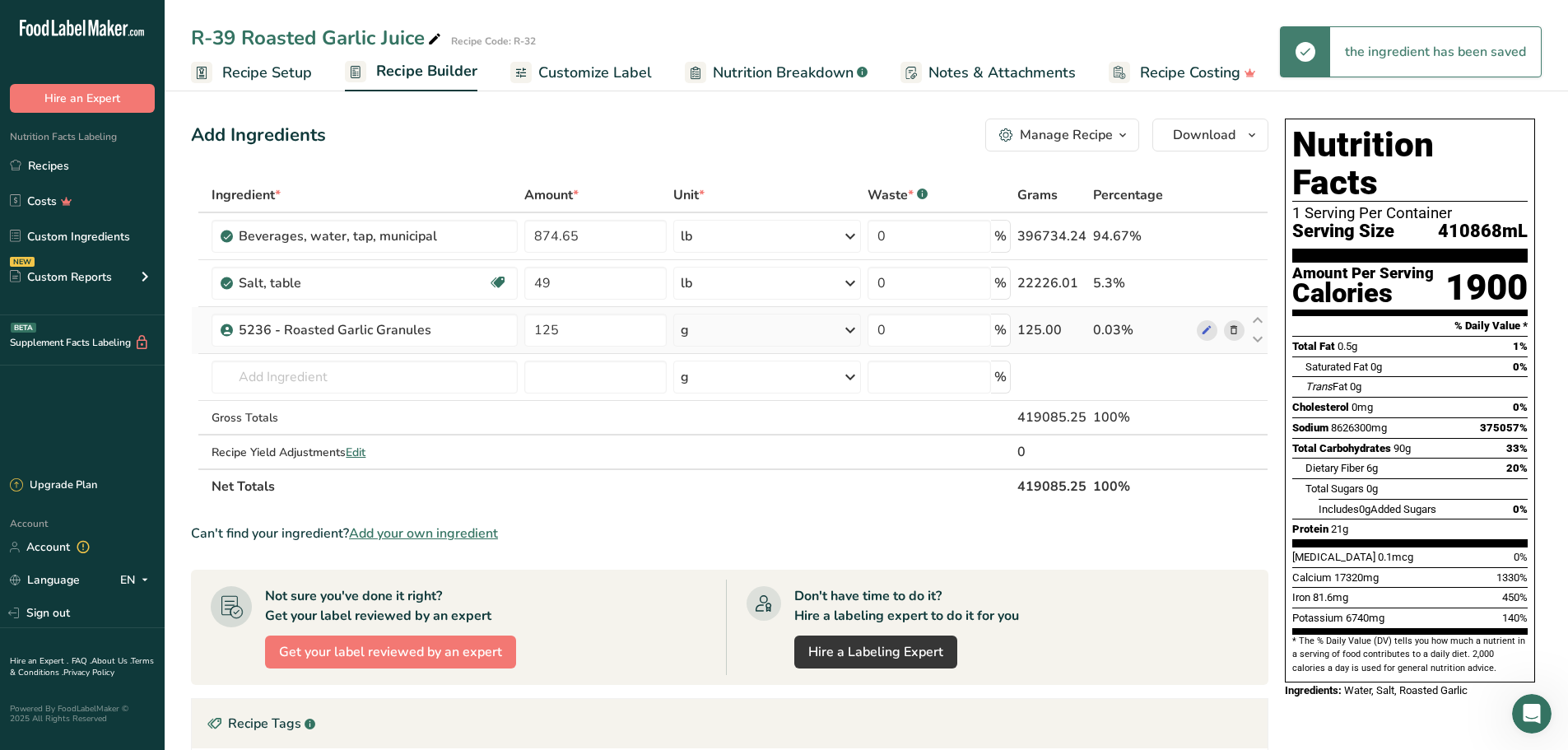
click at [854, 330] on icon at bounding box center [851, 330] width 20 height 30
click at [737, 462] on div "See more" at bounding box center [752, 460] width 139 height 17
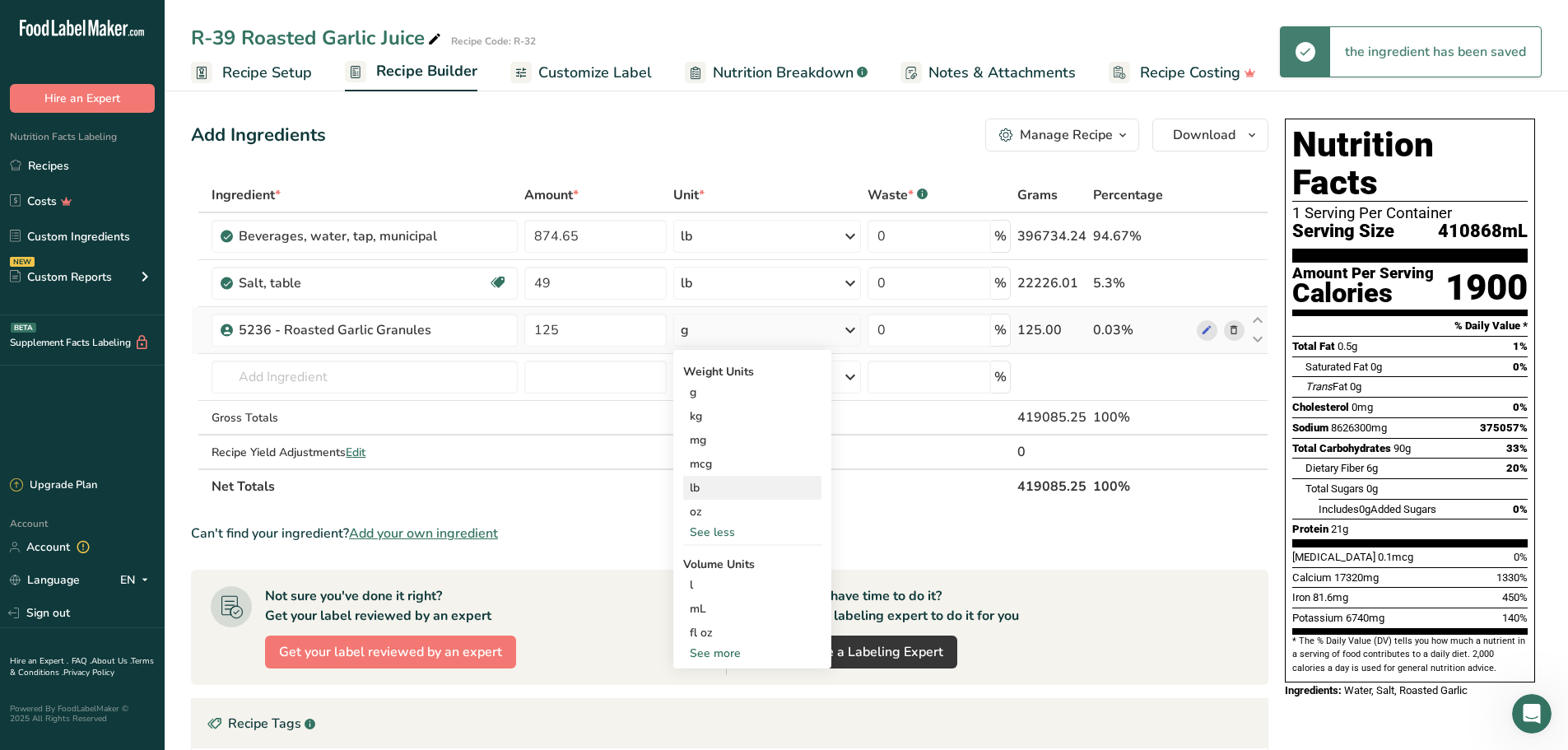
click at [723, 495] on div "lb" at bounding box center [752, 488] width 139 height 24
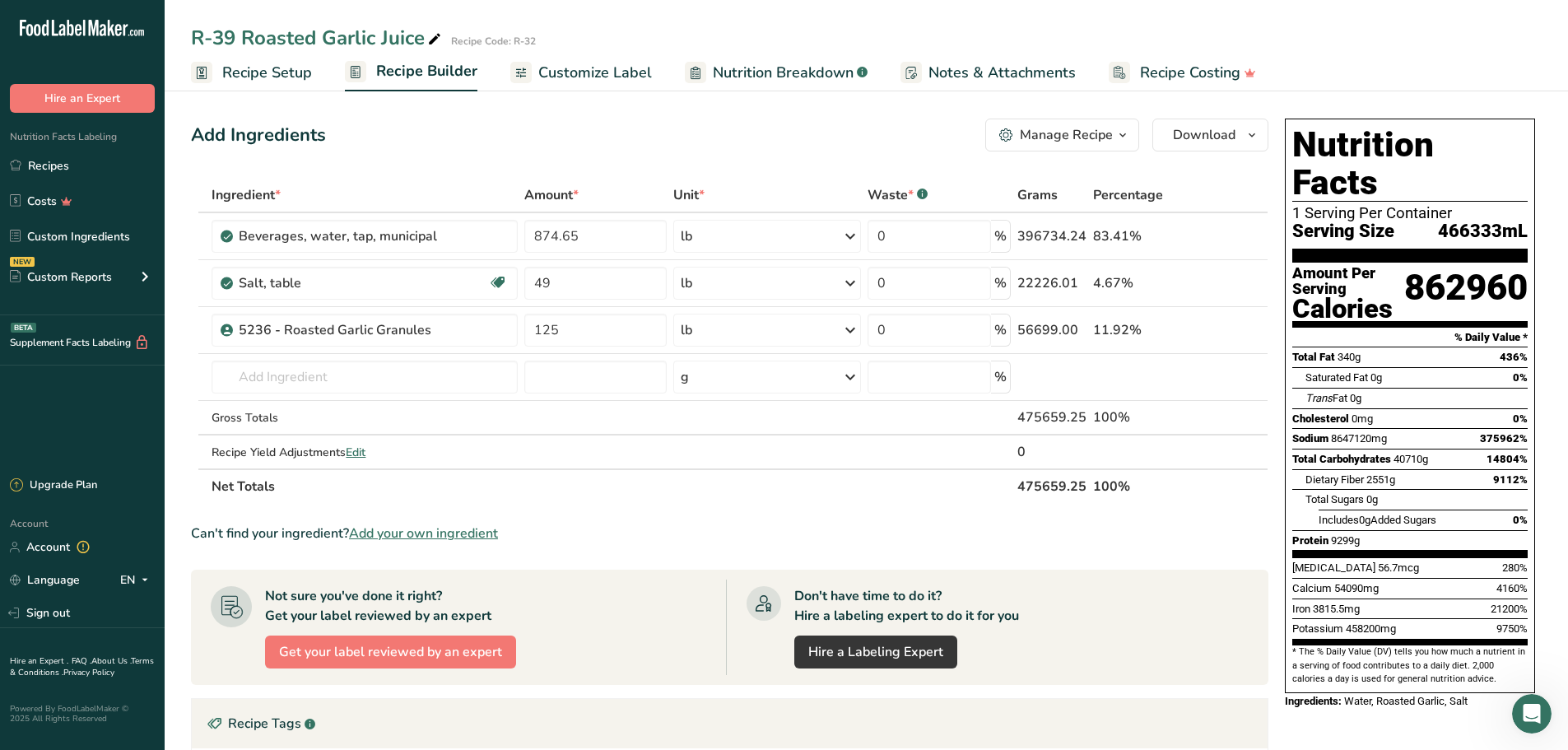
click at [599, 68] on span "Customize Label" at bounding box center [595, 73] width 114 height 22
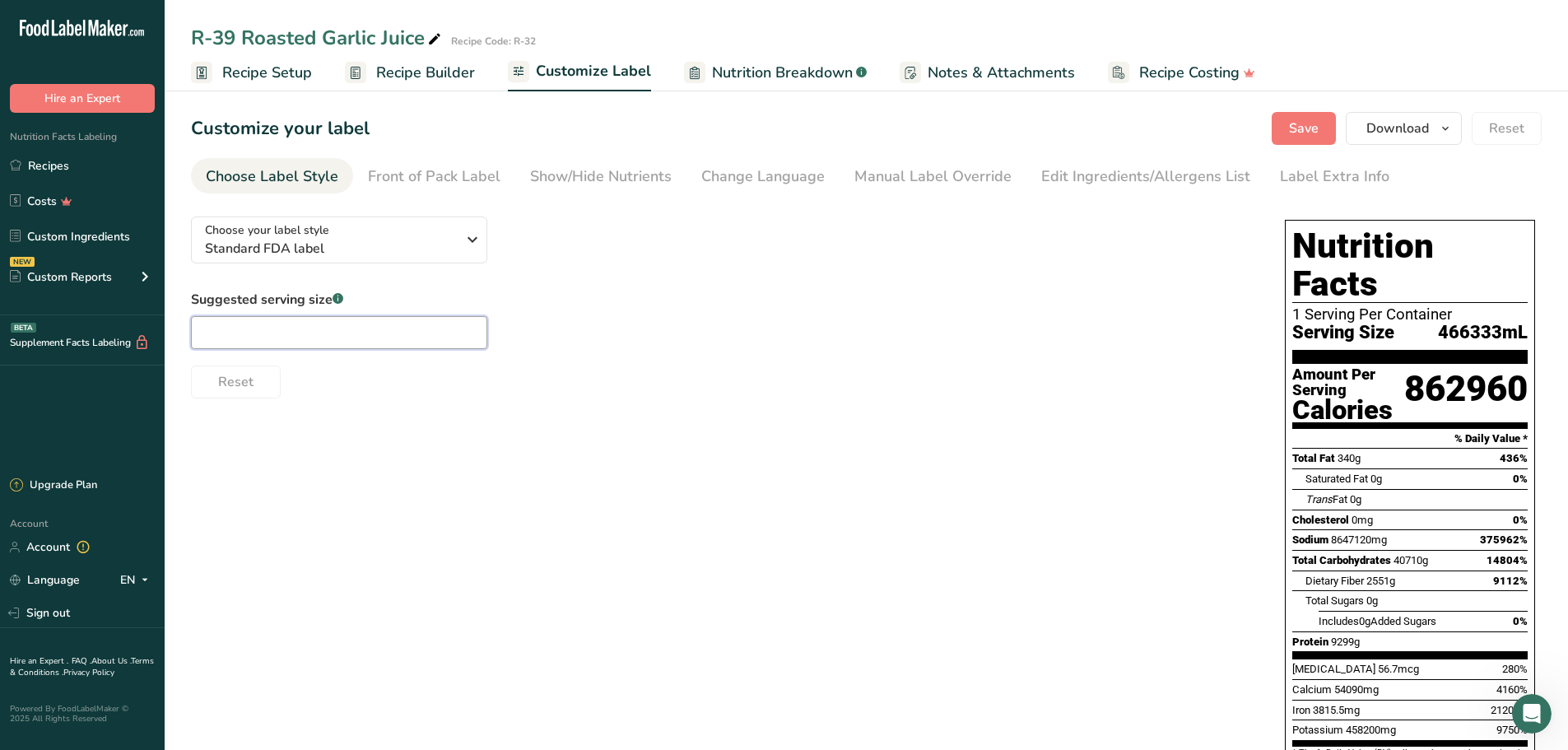
click at [395, 324] on input "text" at bounding box center [338, 333] width 296 height 33
click at [459, 243] on div "Choose your label style Standard FDA label" at bounding box center [336, 240] width 263 height 37
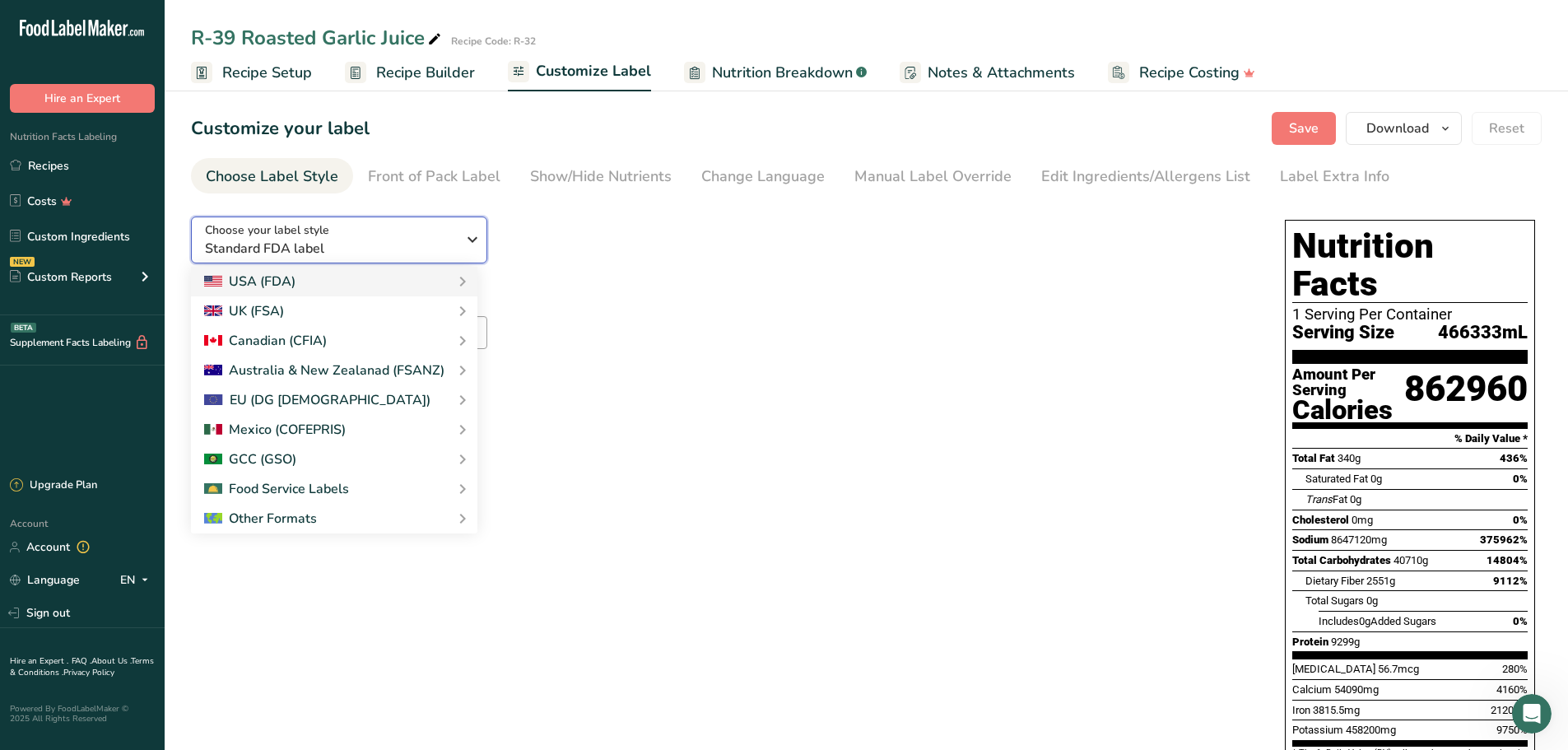
click at [459, 243] on div "Choose your label style Standard FDA label" at bounding box center [336, 240] width 263 height 37
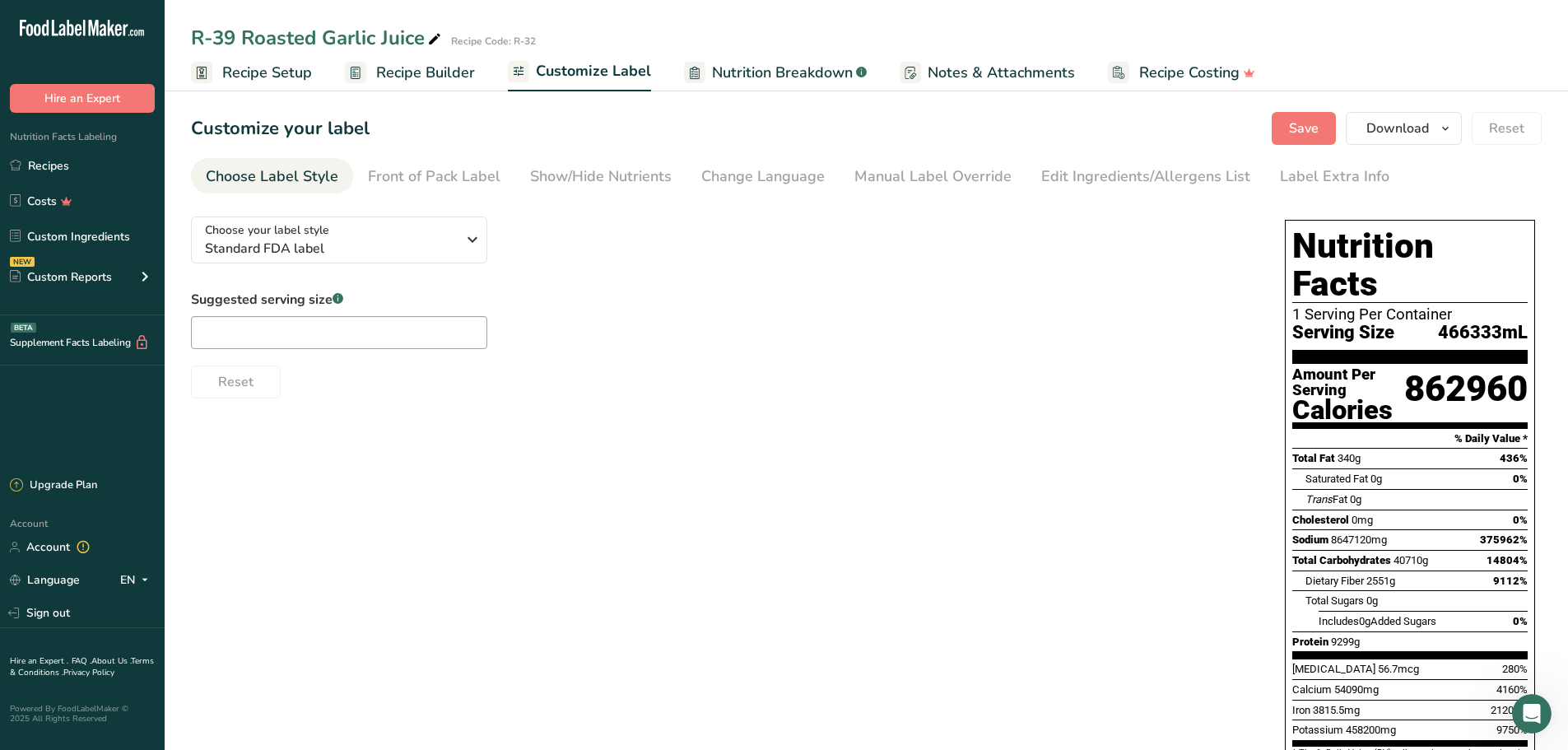
click at [304, 73] on span "Recipe Setup" at bounding box center [267, 73] width 89 height 22
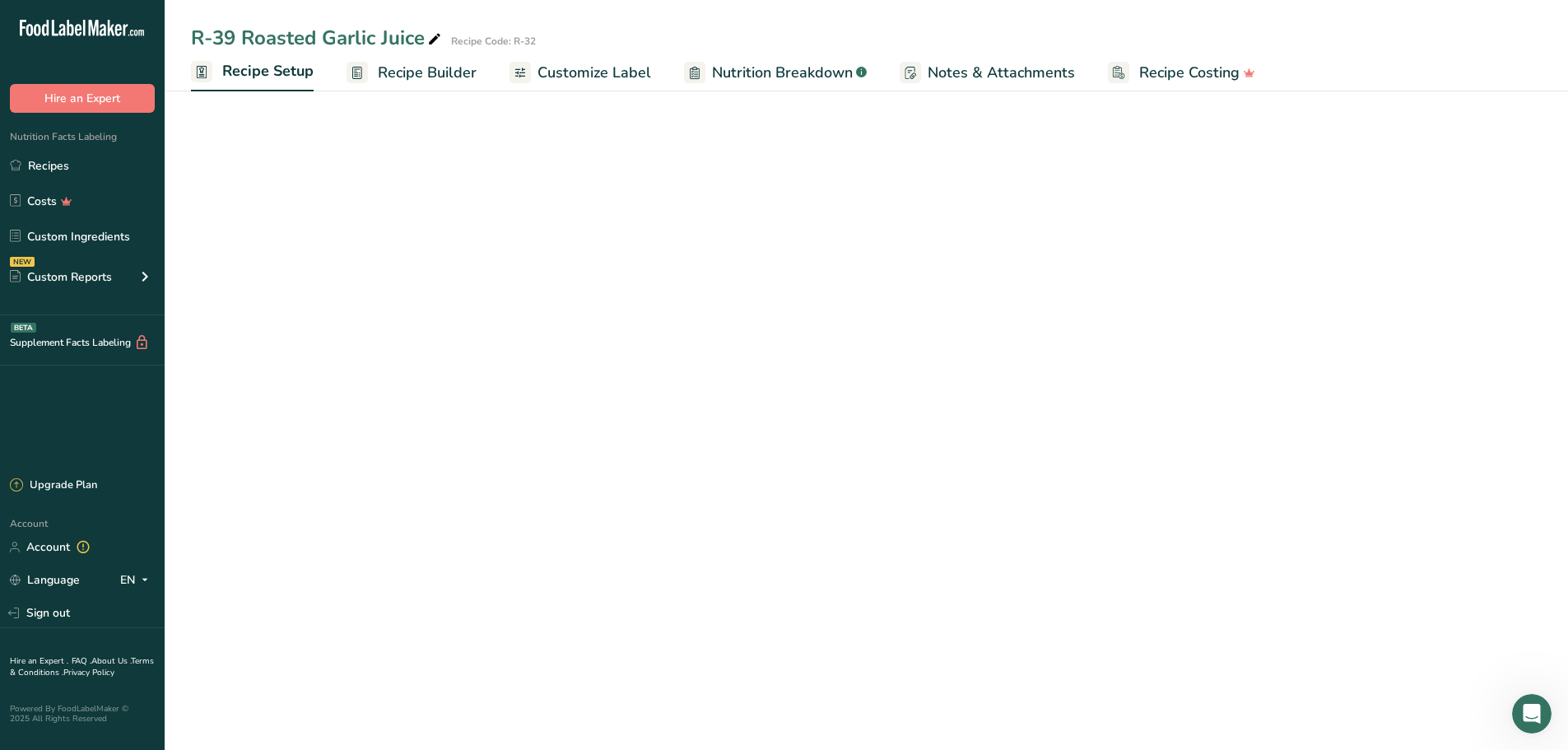
select select "22"
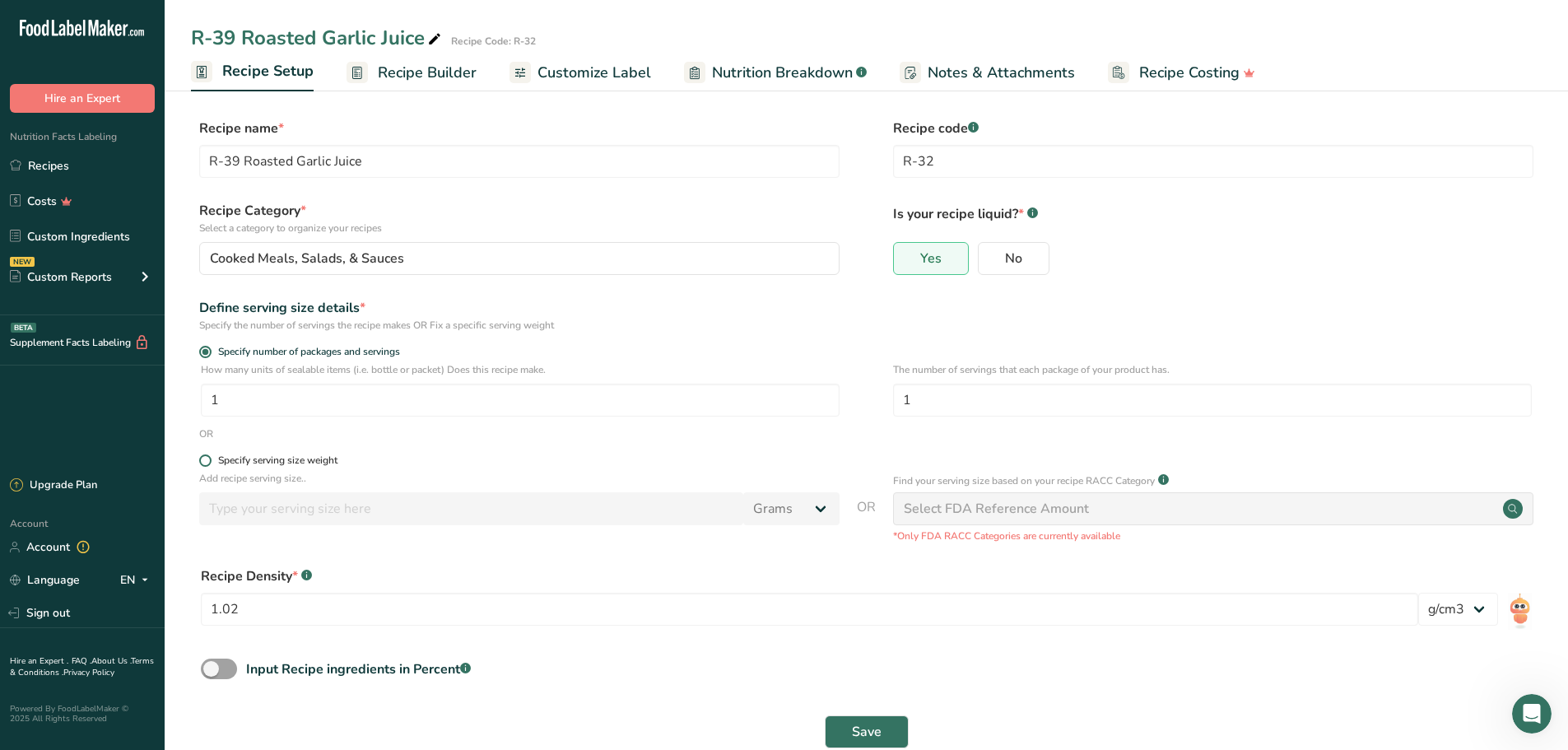
click at [209, 457] on span at bounding box center [206, 460] width 13 height 13
click at [209, 457] on input "Specify serving size weight" at bounding box center [205, 460] width 11 height 11
radio input "true"
radio input "false"
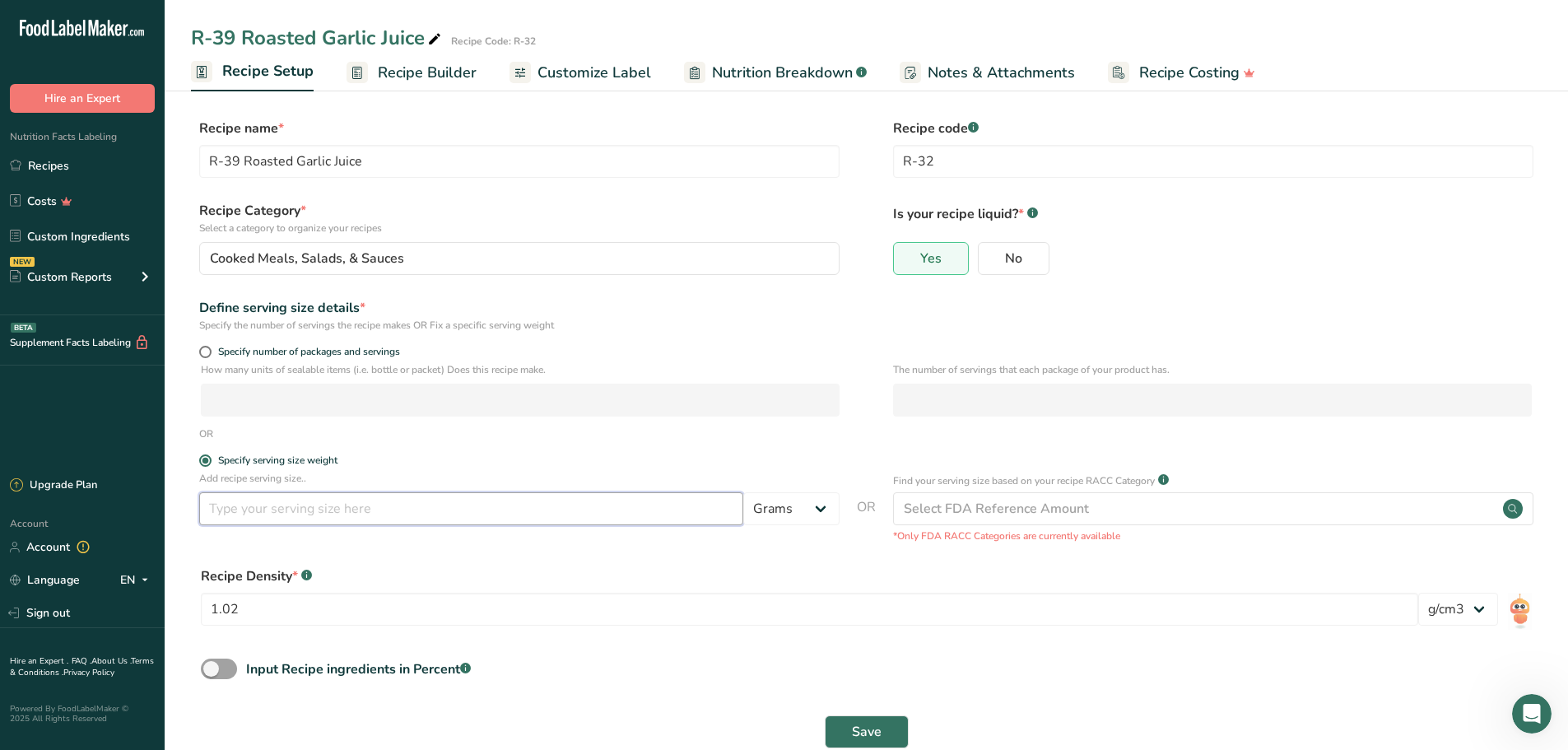
click at [273, 509] on input "number" at bounding box center [471, 509] width 544 height 33
type input "100"
click at [874, 734] on span "Save" at bounding box center [867, 732] width 30 height 20
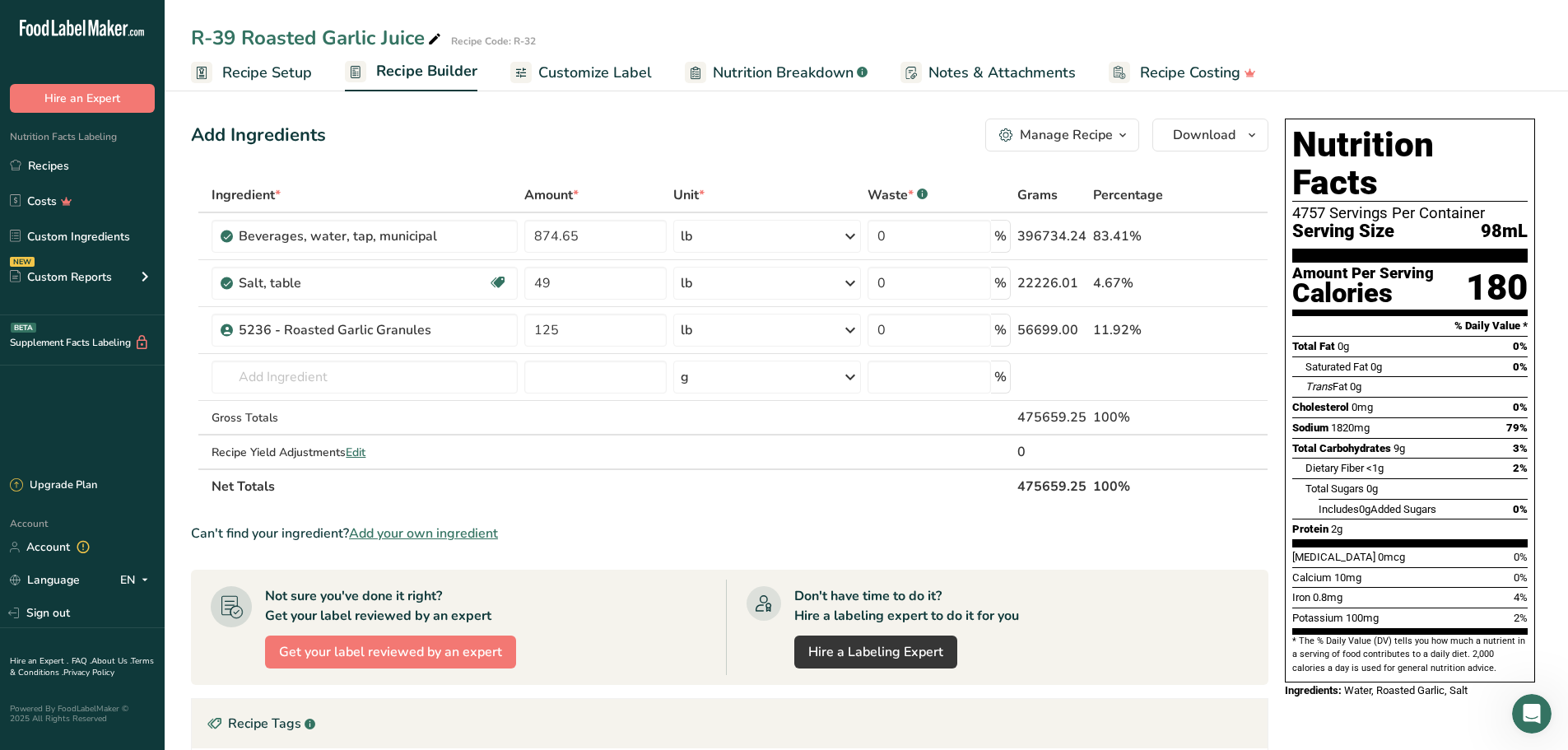
click at [600, 64] on span "Customize Label" at bounding box center [595, 73] width 114 height 22
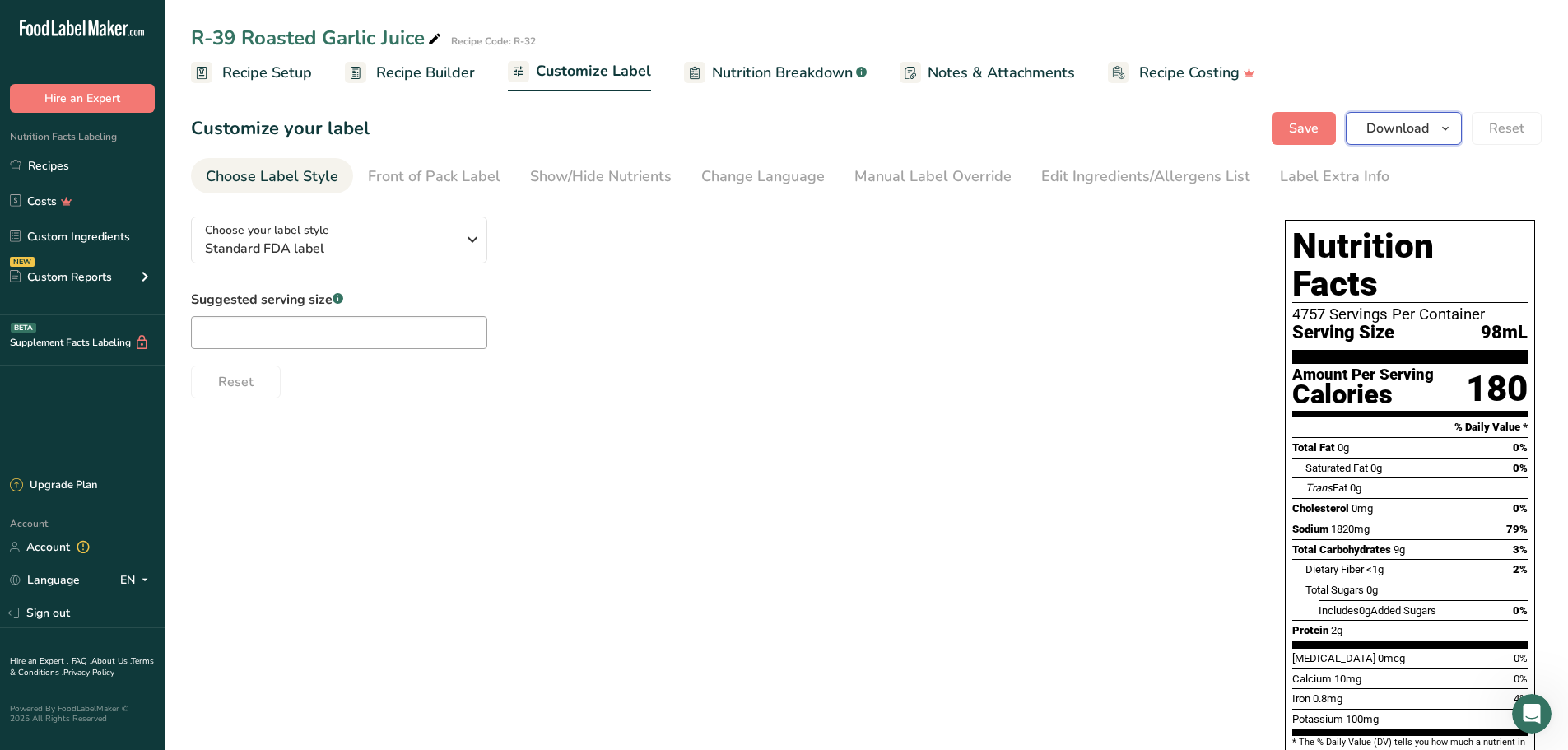
click at [1422, 136] on span "Download" at bounding box center [1398, 128] width 63 height 20
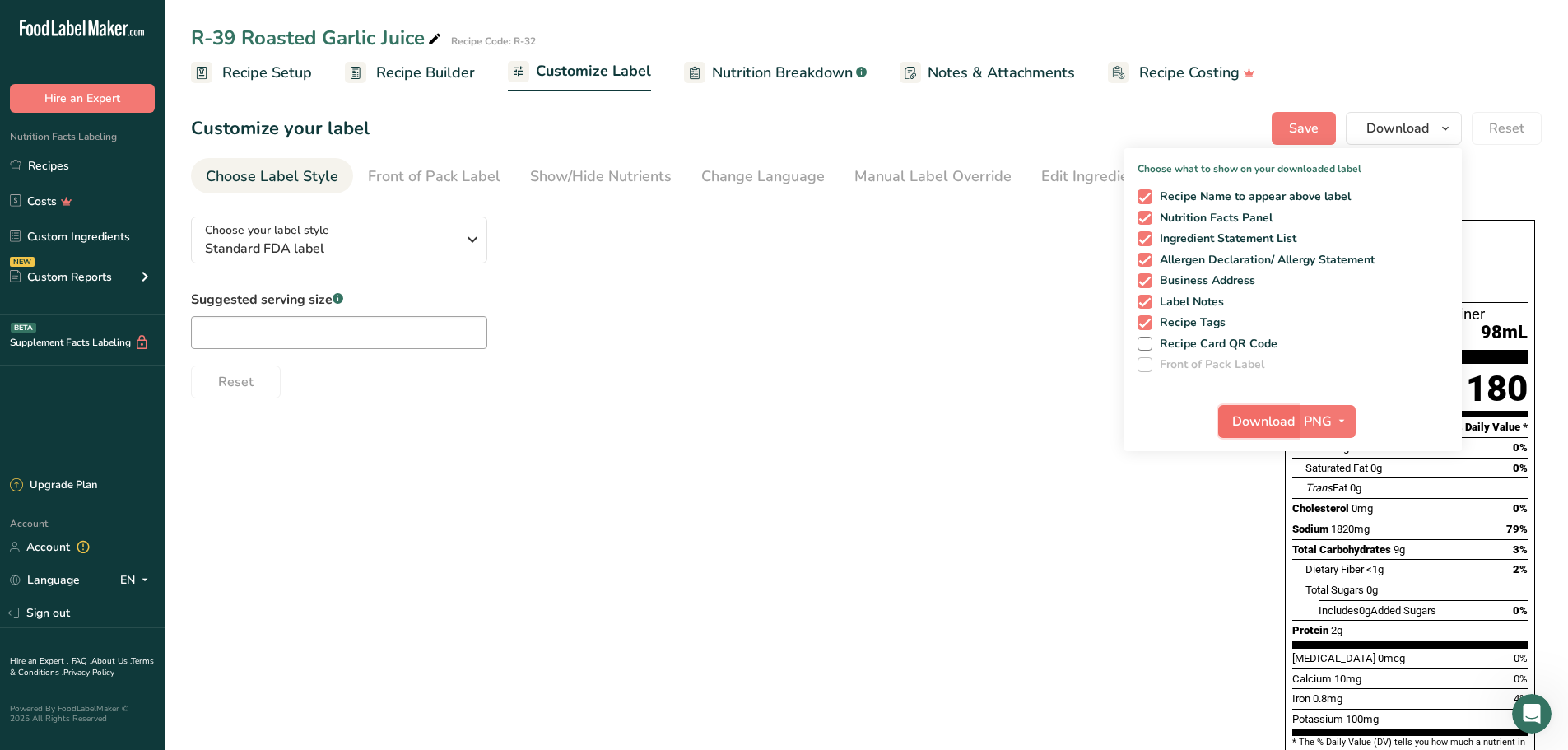
click at [1271, 419] on span "Download" at bounding box center [1264, 421] width 63 height 20
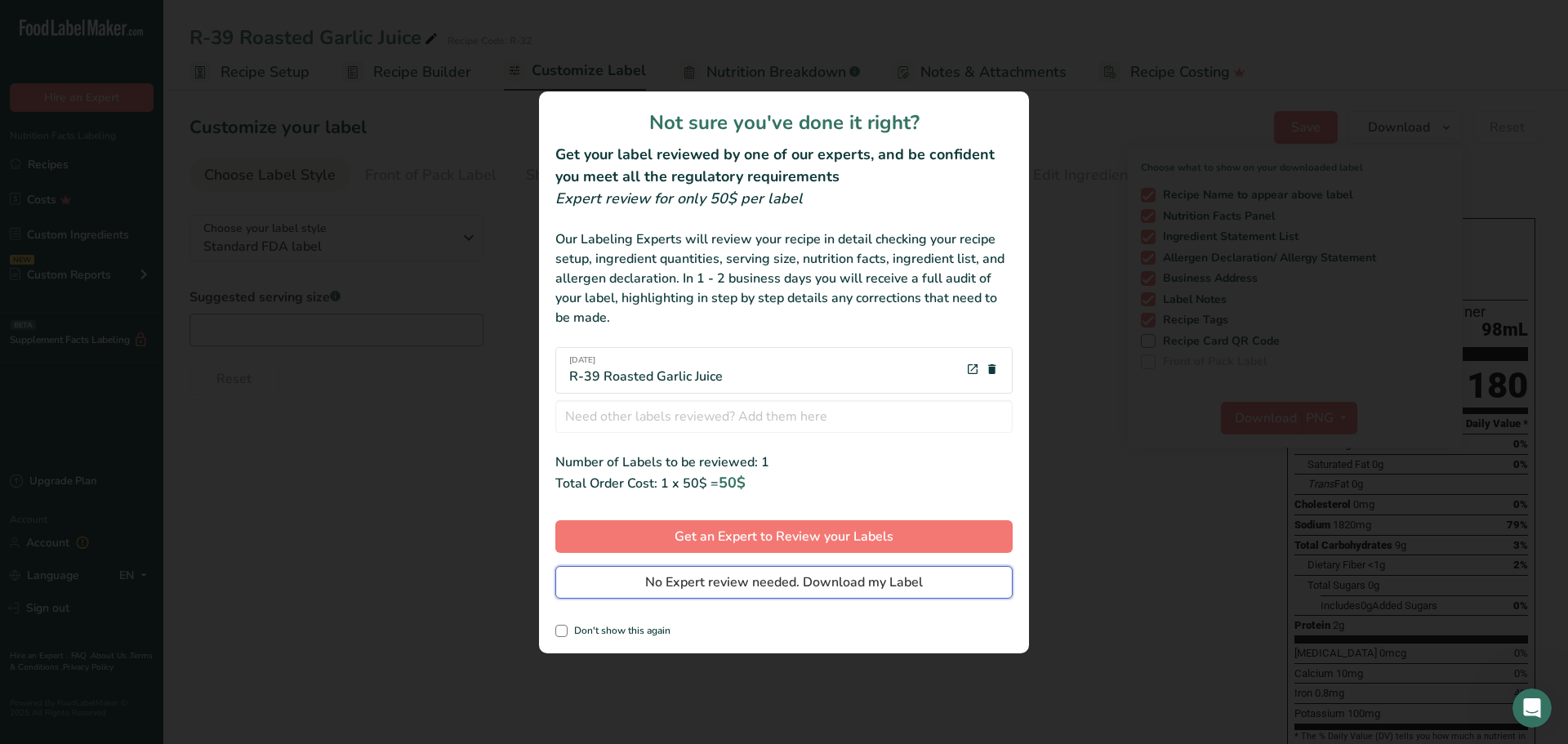
click at [760, 590] on span "No Expert review needed. Download my Label" at bounding box center [783, 582] width 278 height 20
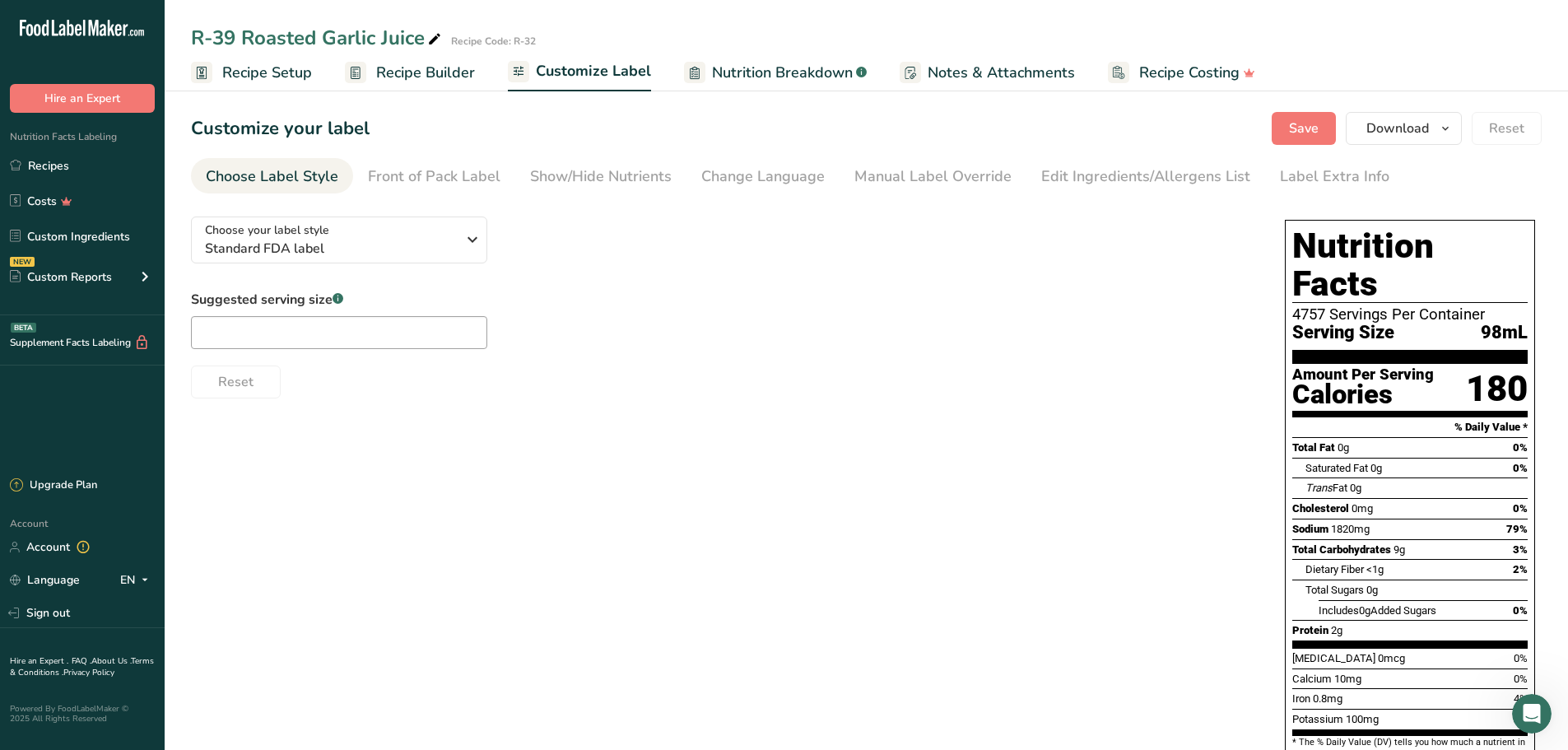
click at [236, 76] on span "Recipe Setup" at bounding box center [267, 73] width 89 height 22
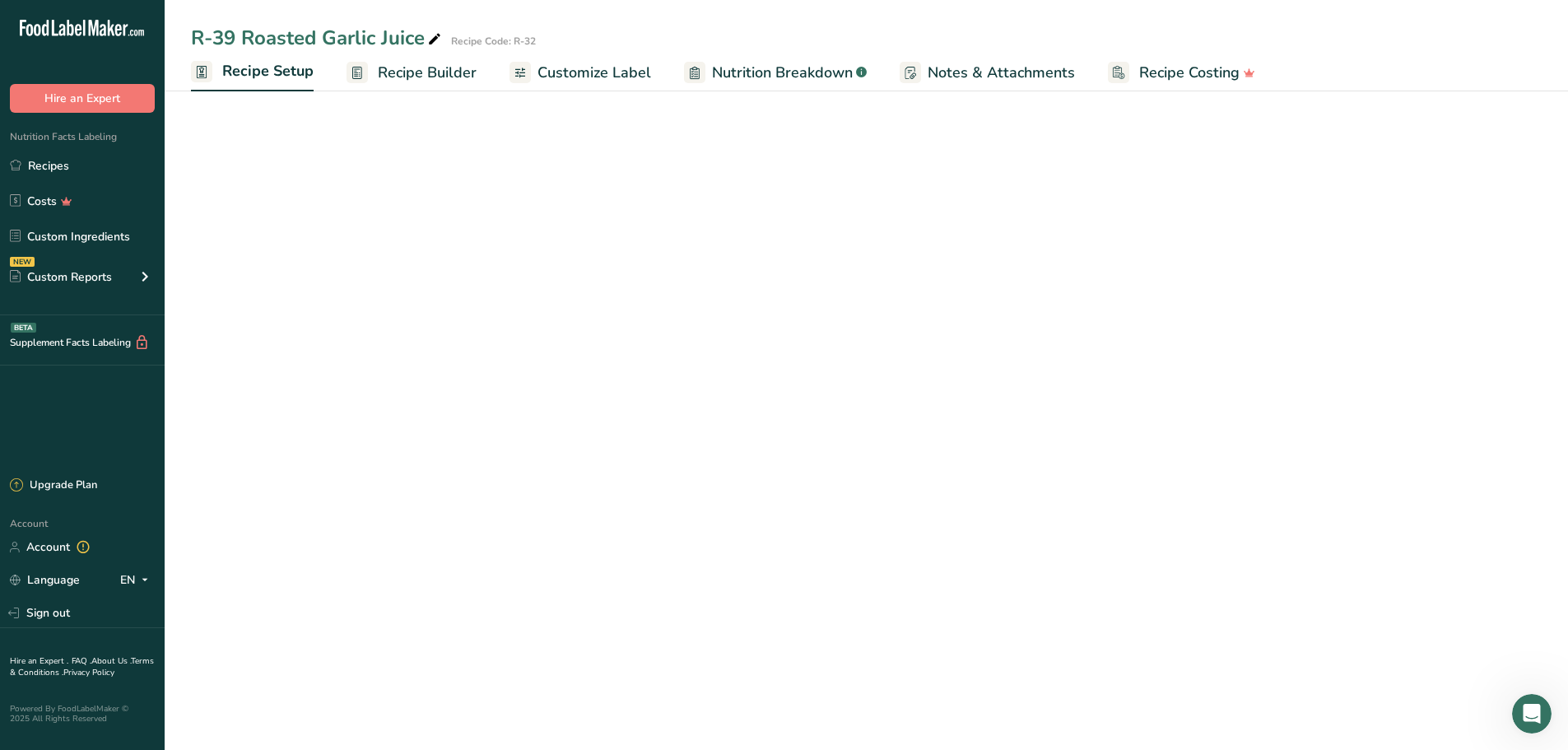
select select "22"
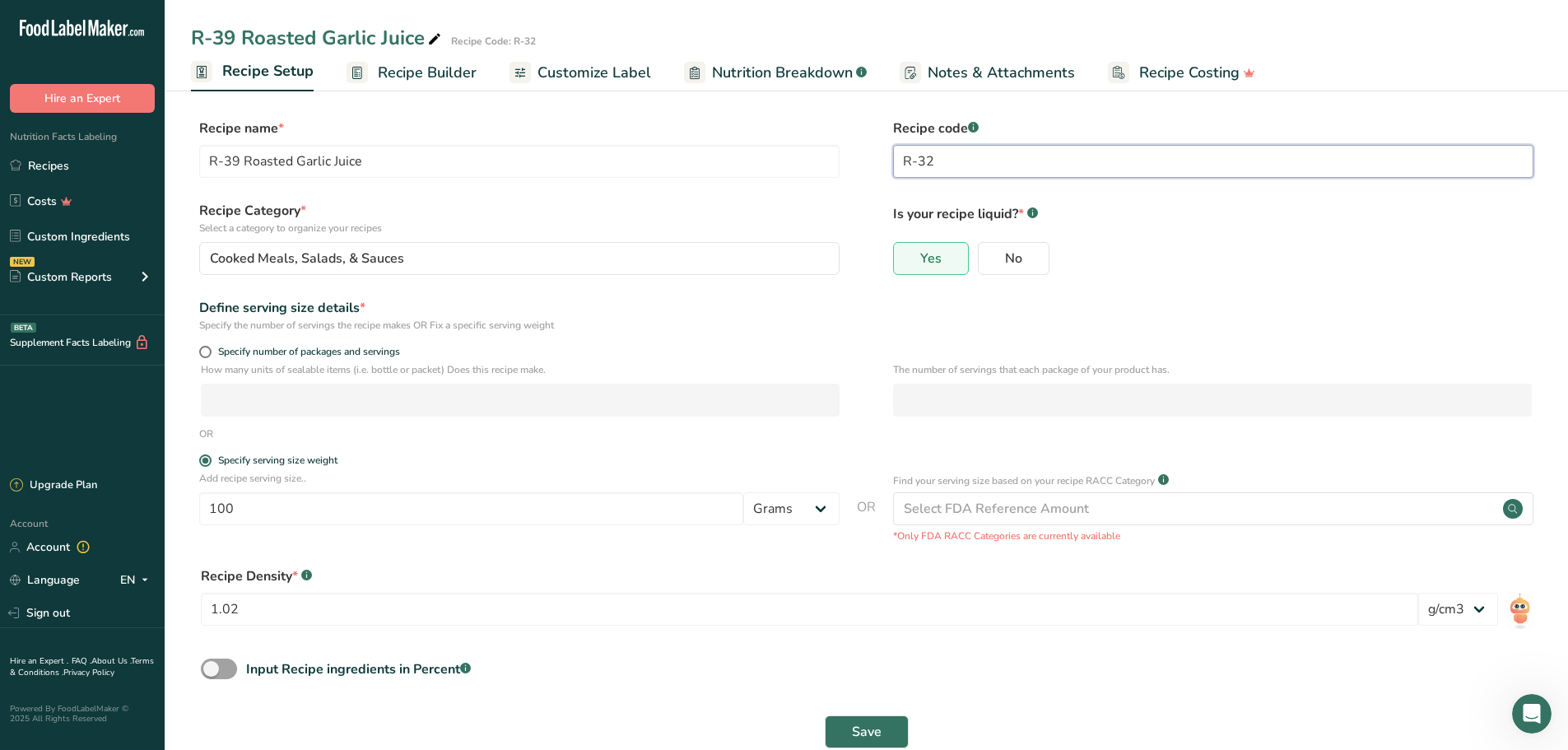
drag, startPoint x: 944, startPoint y: 155, endPoint x: 880, endPoint y: 163, distance: 64.5
click at [880, 163] on div "Recipe name * R-39 Roasted Garlic Juice Recipe code .a-a{fill:#347362;}.b-a{fil…" at bounding box center [866, 153] width 1351 height 69
click at [67, 234] on link "Custom Ingredients" at bounding box center [82, 236] width 165 height 31
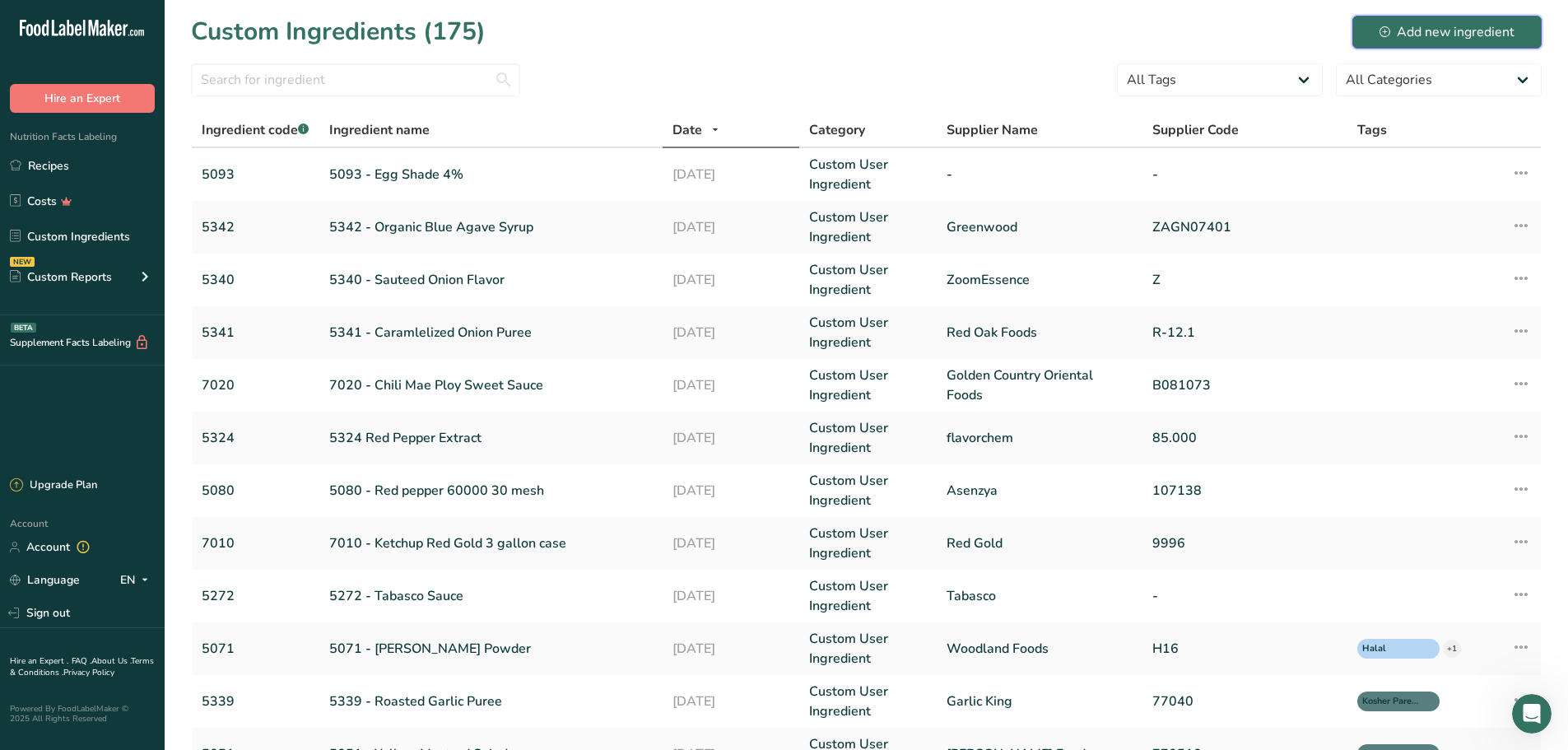
click at [1445, 25] on div "Add new ingredient" at bounding box center [1447, 32] width 135 height 20
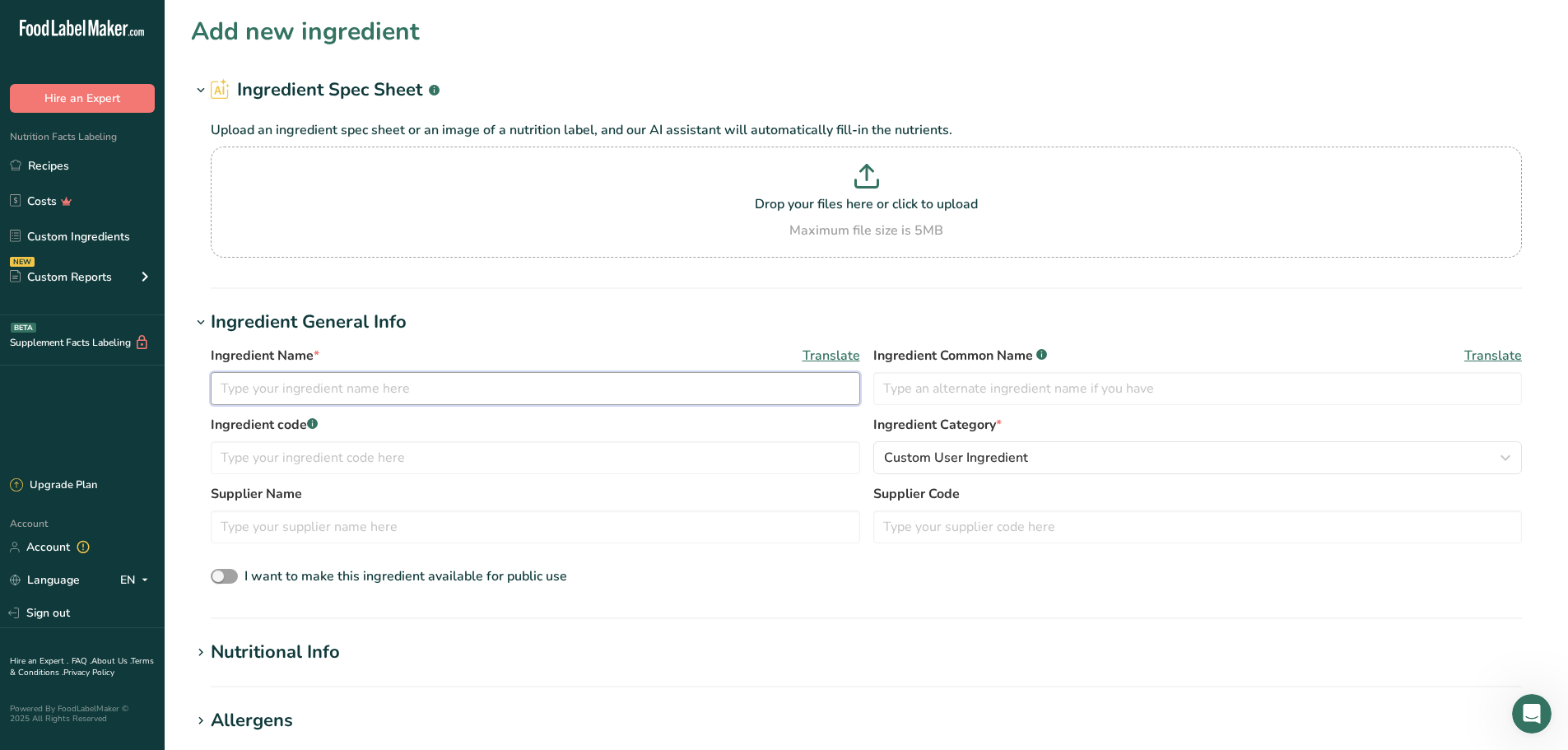
click at [636, 382] on input "text" at bounding box center [535, 388] width 649 height 33
click at [406, 392] on input "text" at bounding box center [535, 388] width 649 height 33
type input "5237 - Roasted Garlic Juice"
type input "Roasted Garlic"
click at [428, 447] on input "text" at bounding box center [535, 457] width 649 height 33
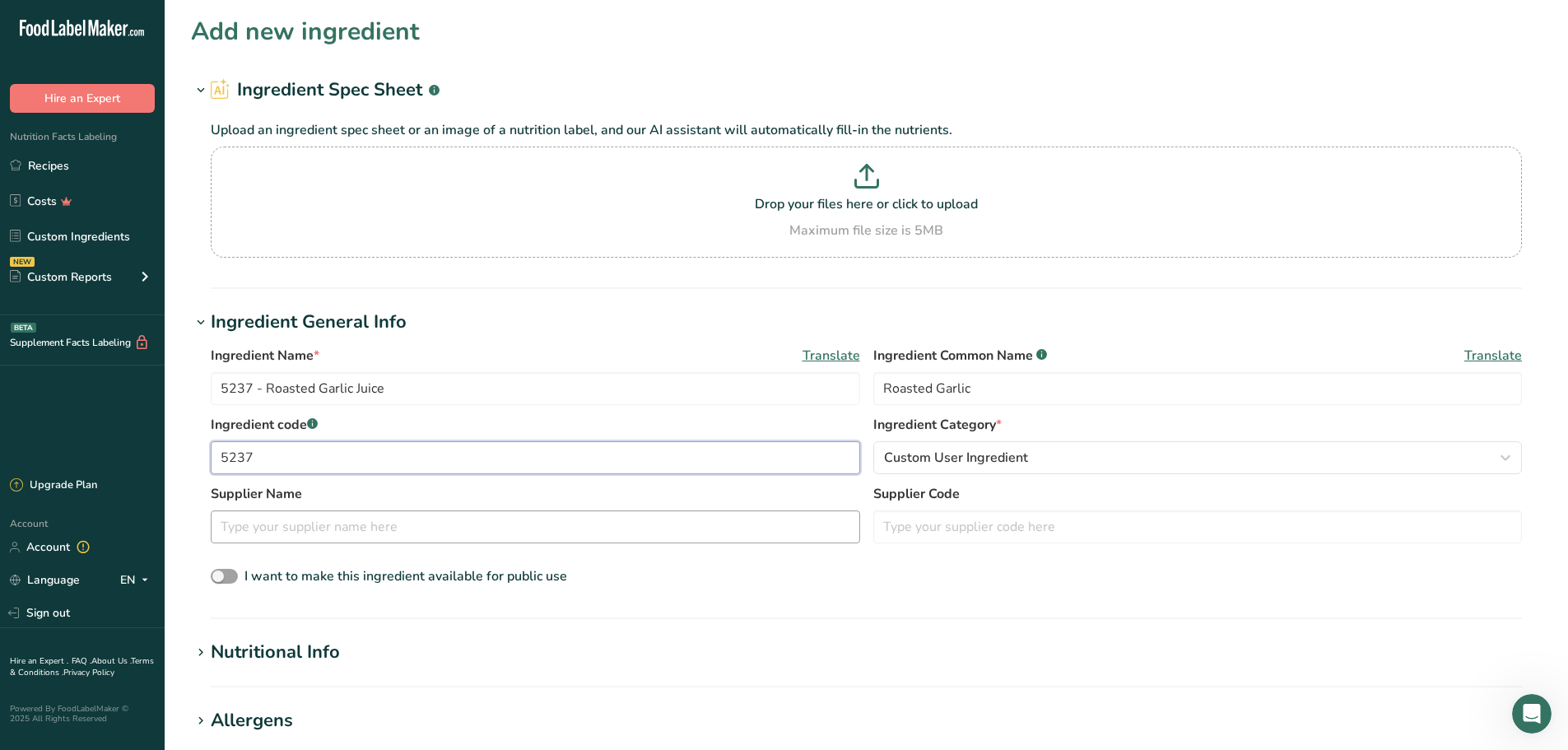
type input "5237"
click at [640, 525] on input "text" at bounding box center [535, 527] width 649 height 33
type input "[PERSON_NAME]"
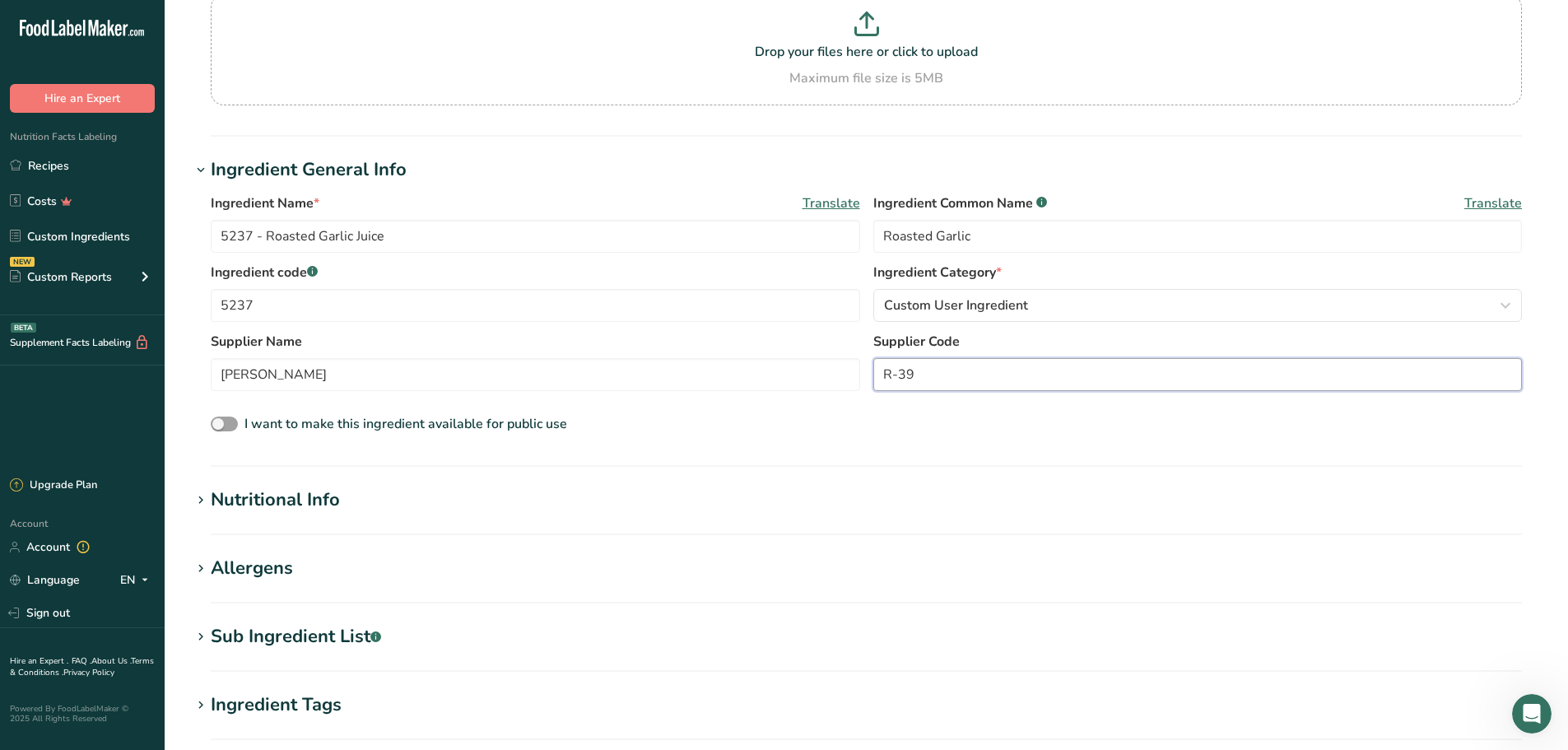
scroll to position [165, 0]
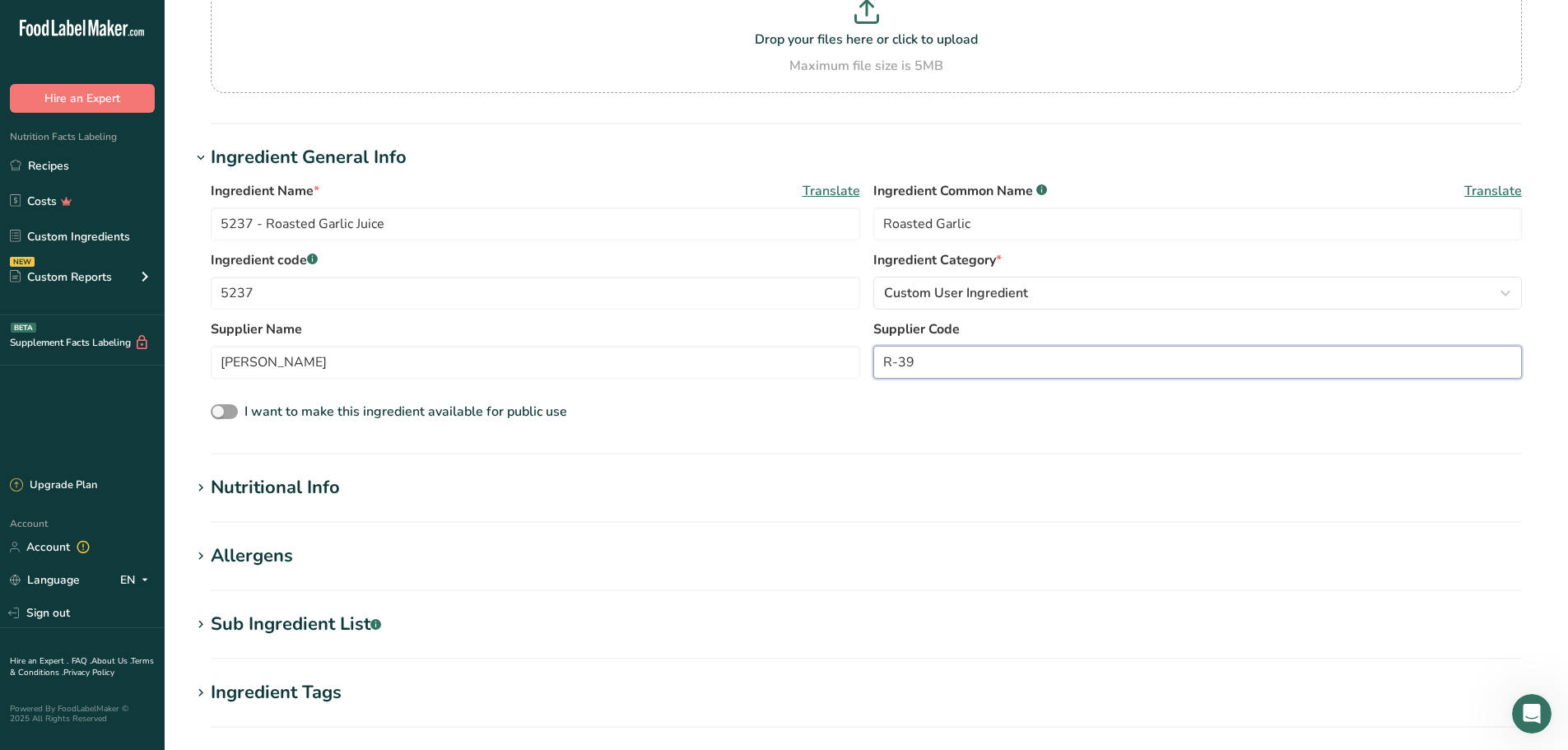
type input "R-39"
click at [305, 497] on div "Nutritional Info" at bounding box center [275, 488] width 129 height 27
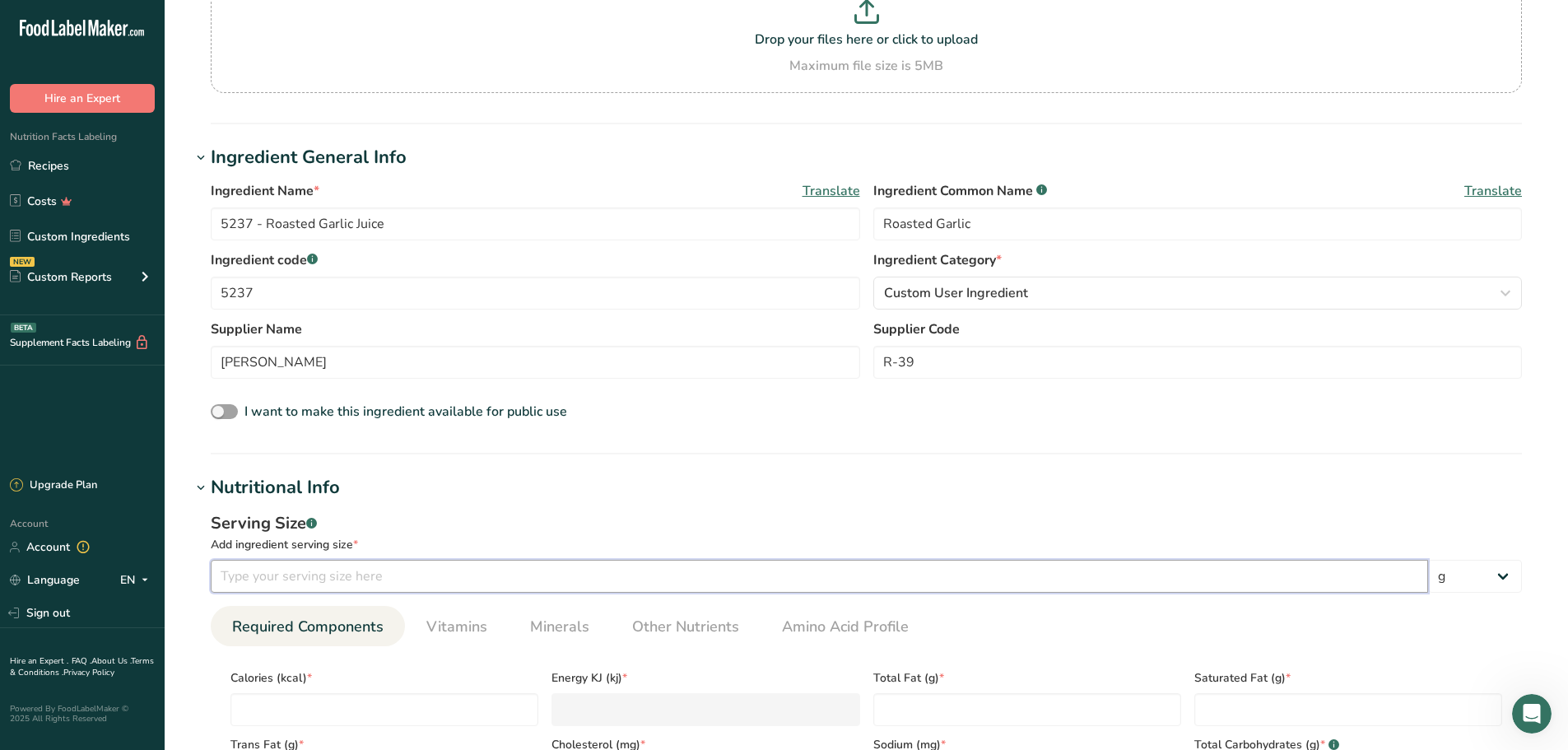
click at [483, 569] on input "number" at bounding box center [819, 576] width 1217 height 33
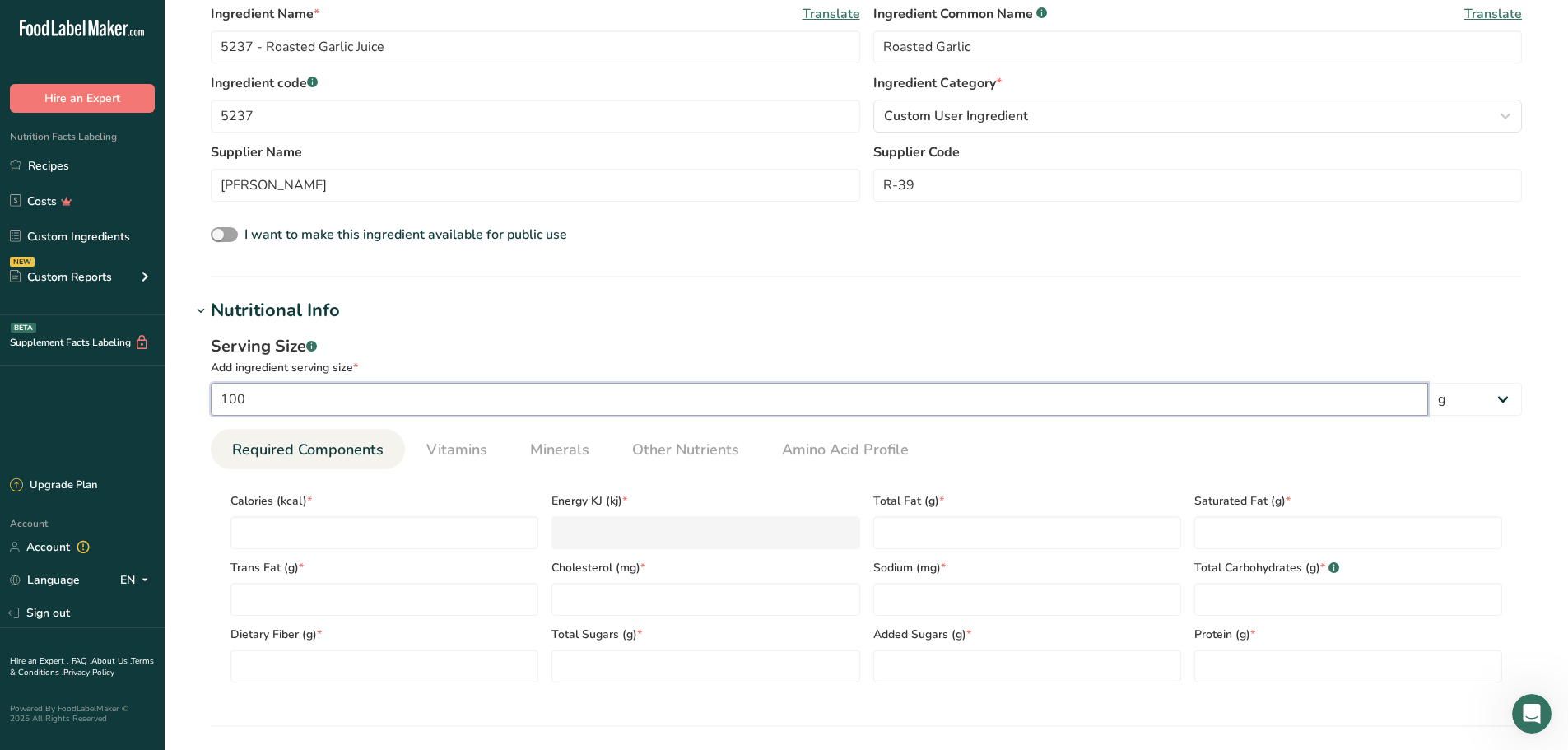
scroll to position [411, 0]
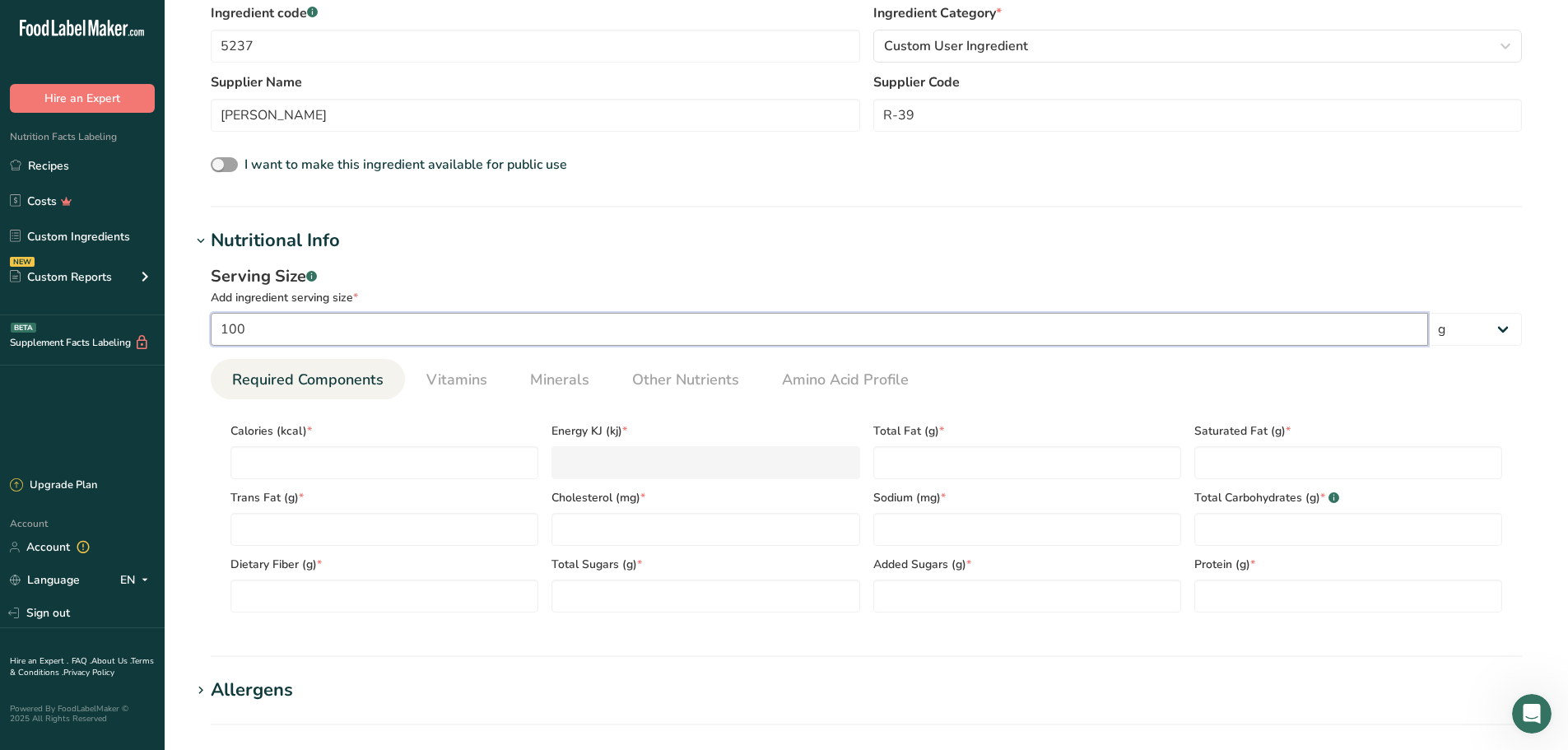
type input "100"
click at [340, 467] on input "number" at bounding box center [385, 462] width 308 height 33
type input "1"
type KJ "4.2"
type input "18"
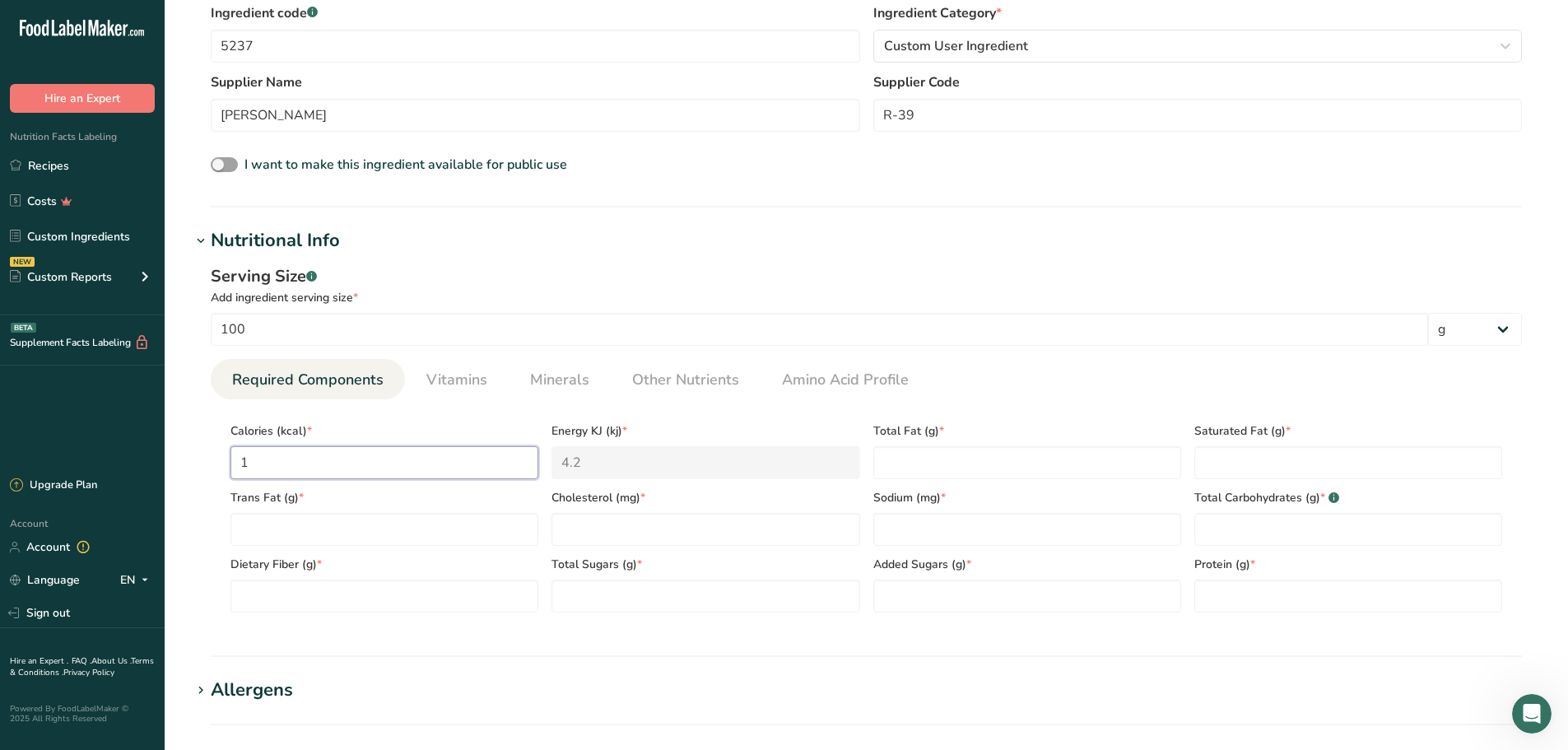
type KJ "75.3"
type input "180"
type KJ "753.1"
type input "180"
click at [903, 465] on Fat "number" at bounding box center [1027, 462] width 308 height 33
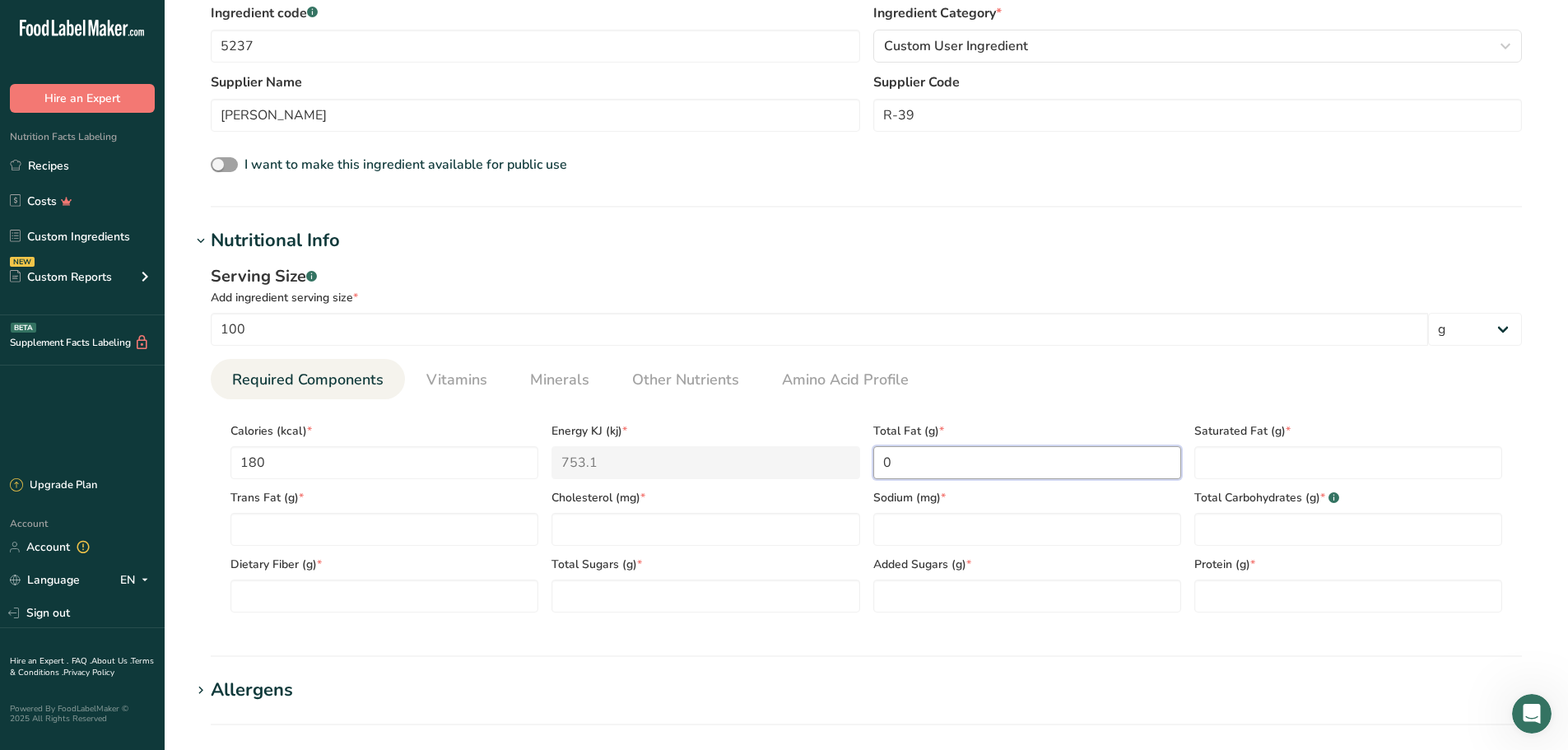
type Fat "0"
type input "0"
type input "1820"
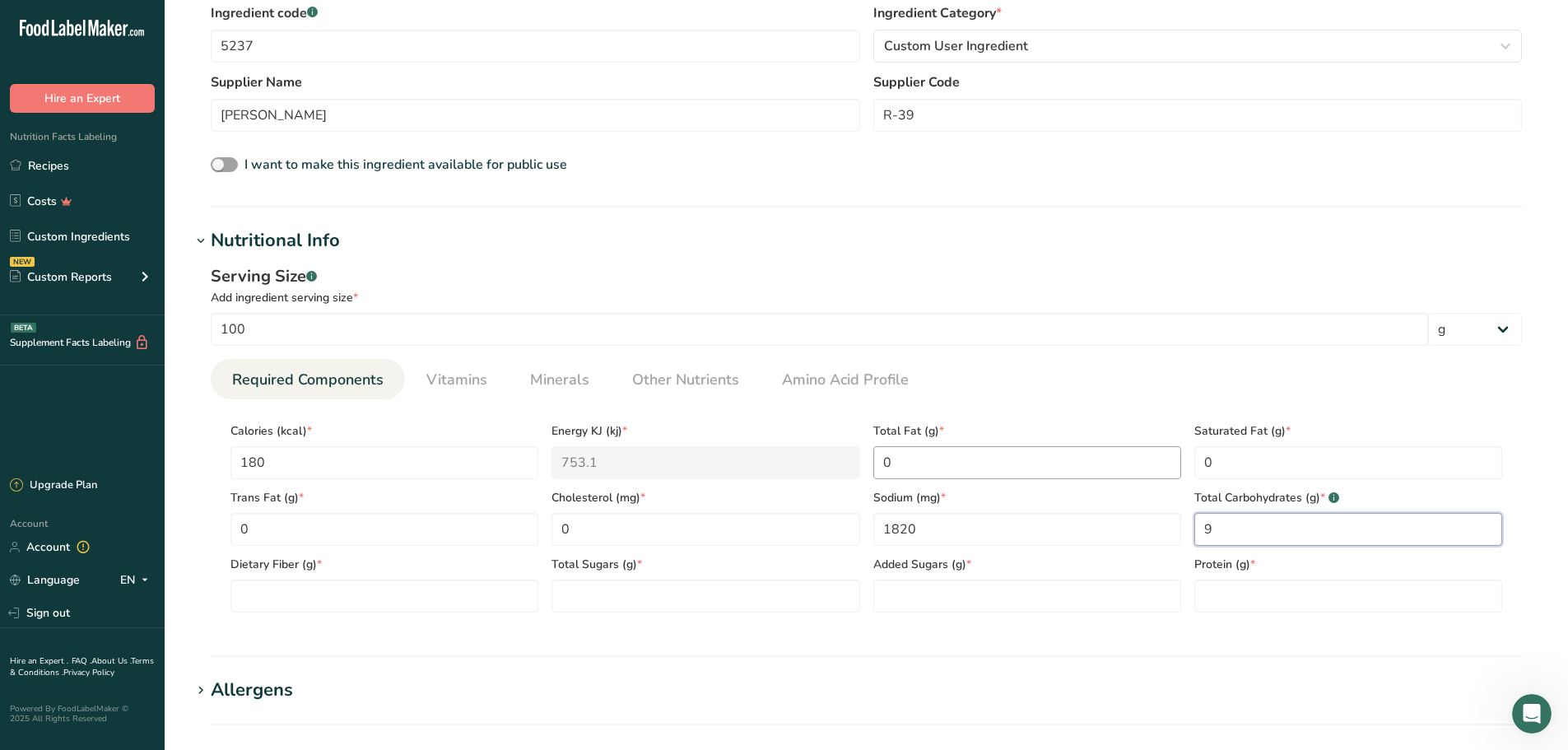
type Carbohydrates "9"
type Fiber "1"
type Sugars "0"
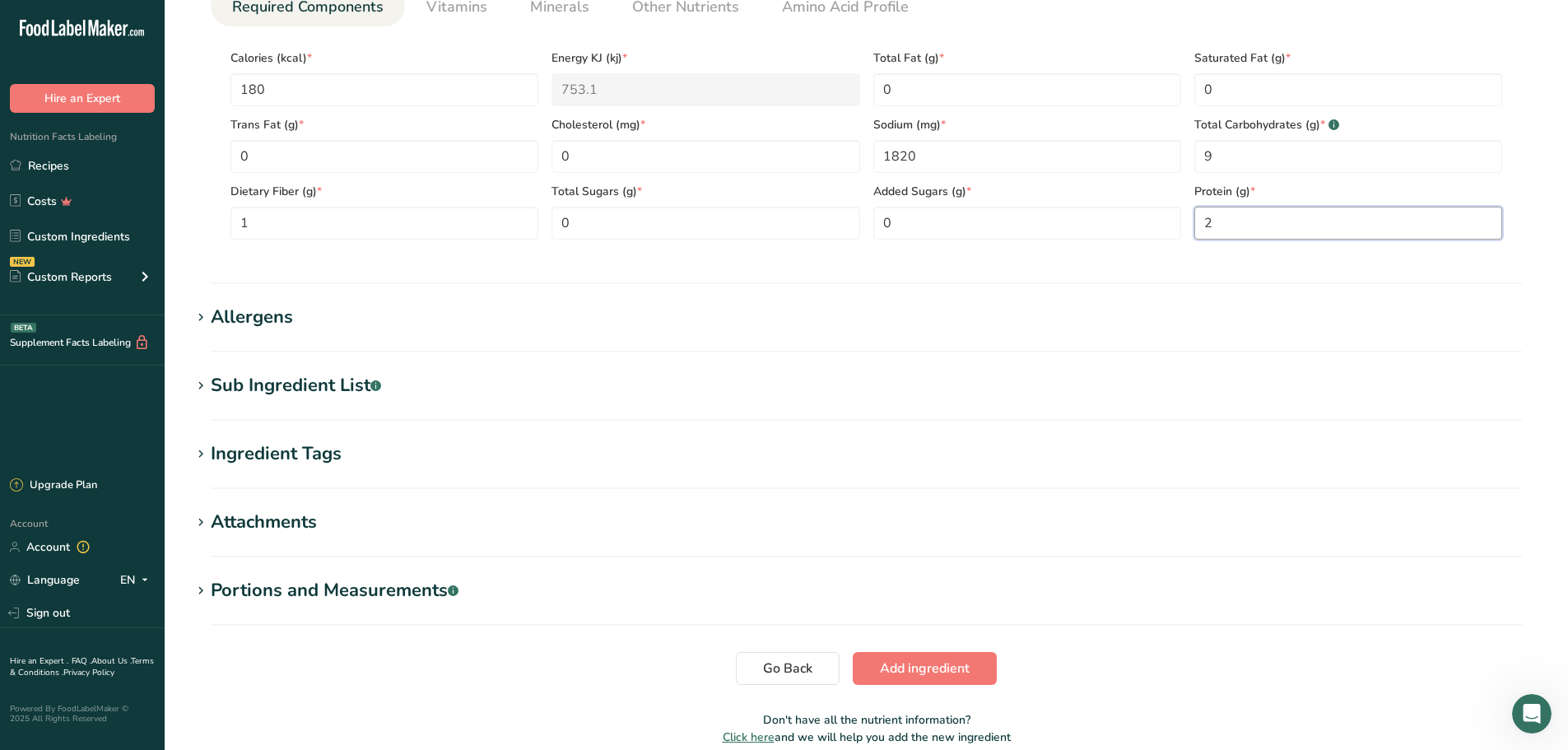
scroll to position [823, 0]
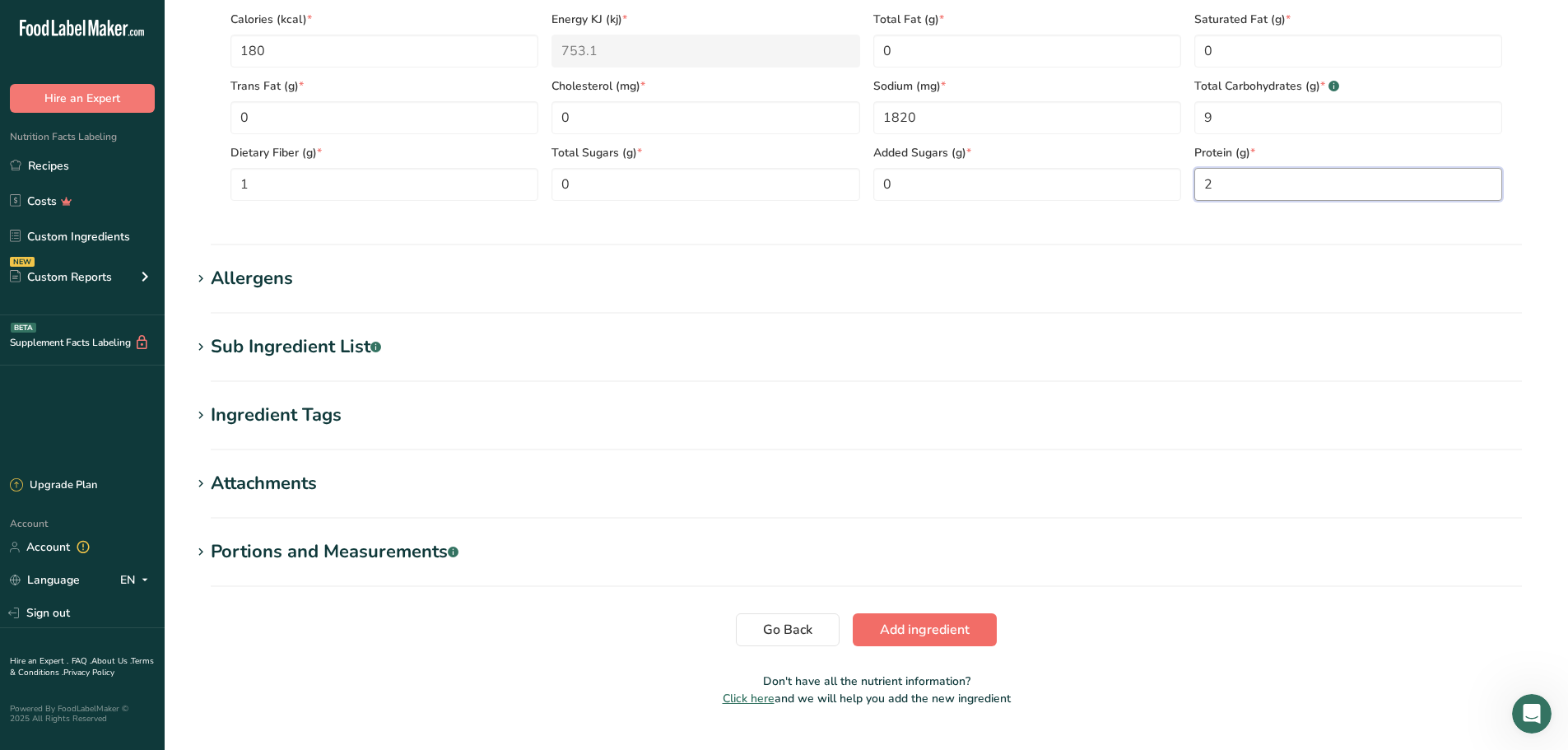
type input "2"
click at [891, 626] on span "Add ingredient" at bounding box center [924, 630] width 89 height 20
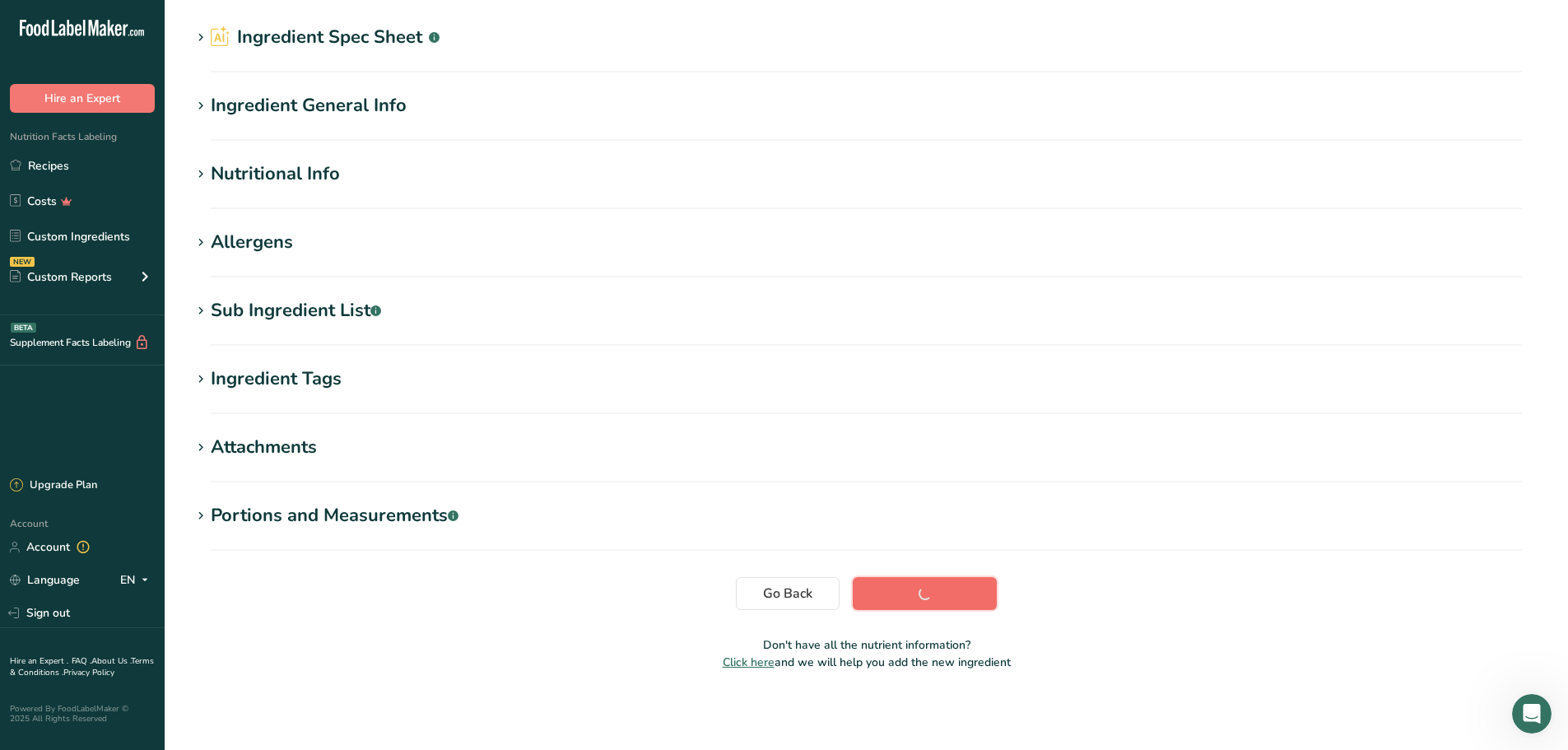
scroll to position [53, 0]
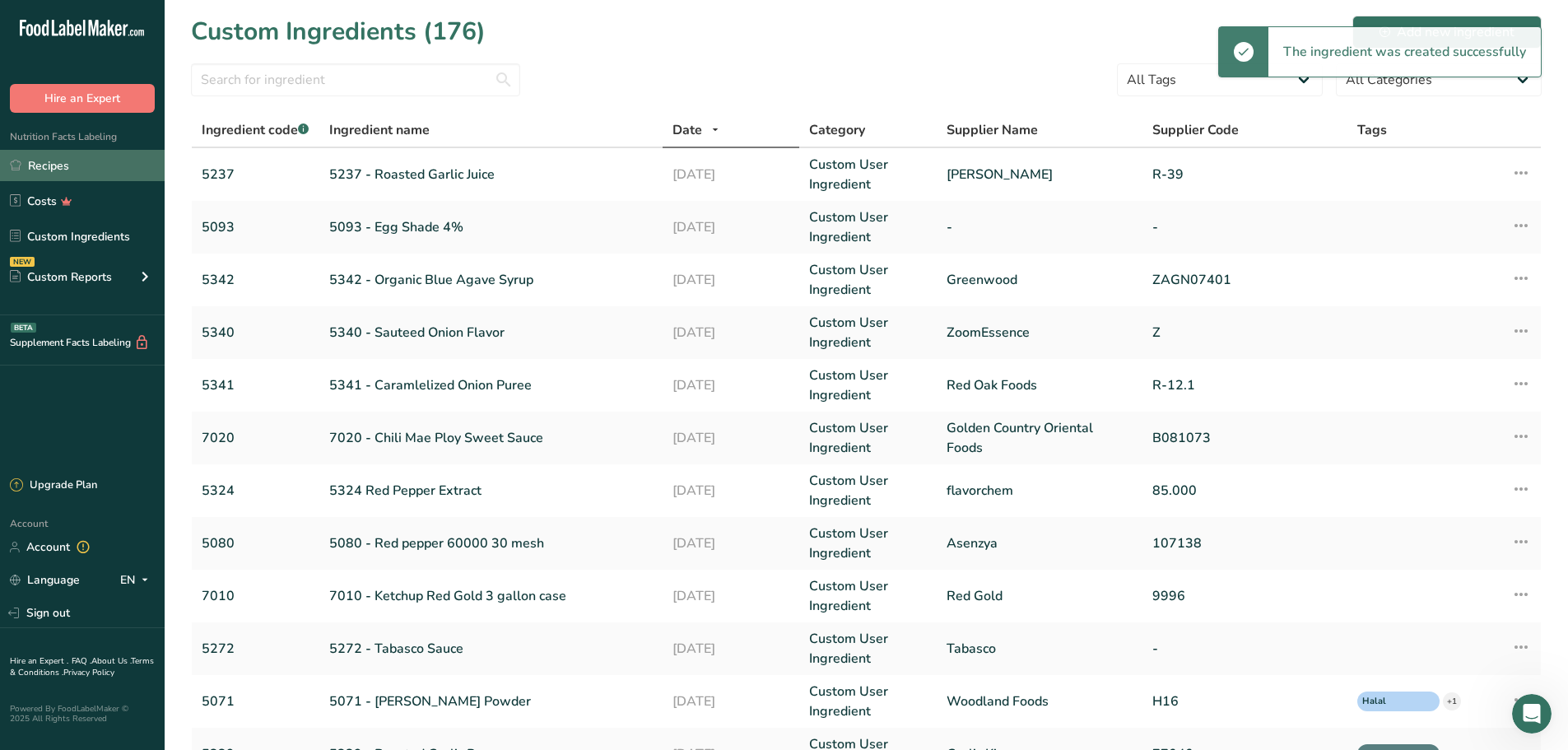
click at [48, 160] on link "Recipes" at bounding box center [82, 165] width 165 height 31
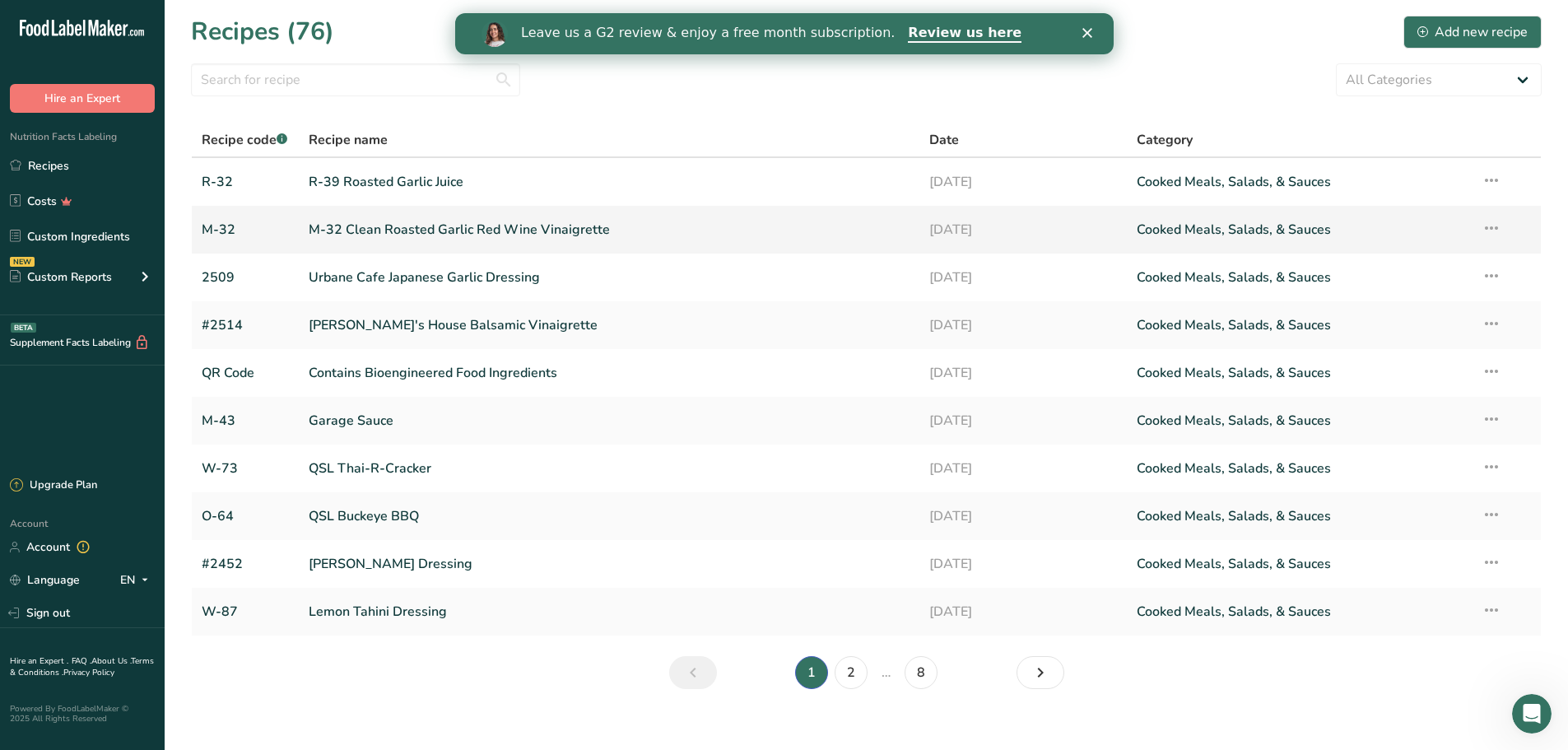
click at [445, 231] on link "M-32 Clean Roasted Garlic Red Wine Vinaigrette" at bounding box center [610, 230] width 602 height 35
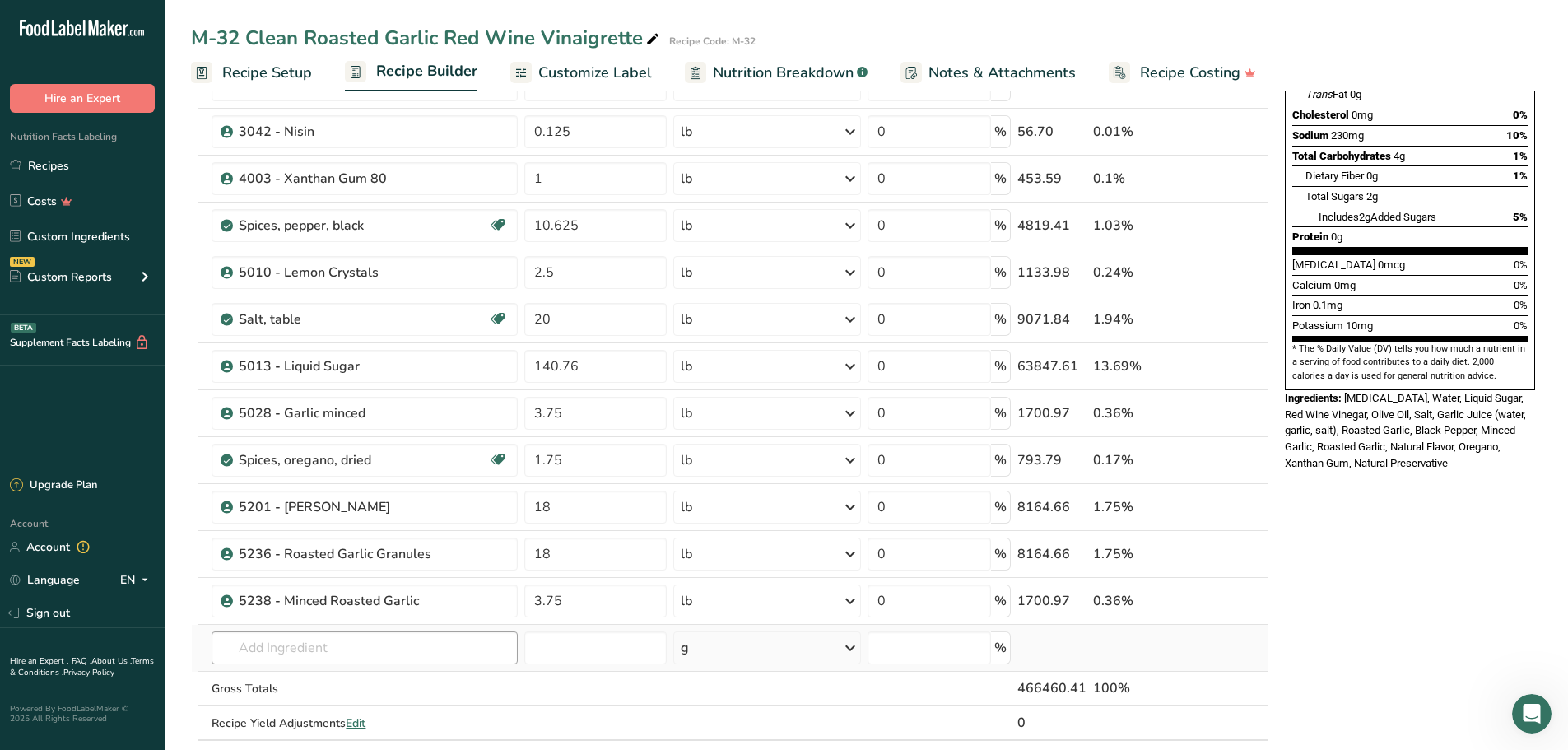
scroll to position [329, 0]
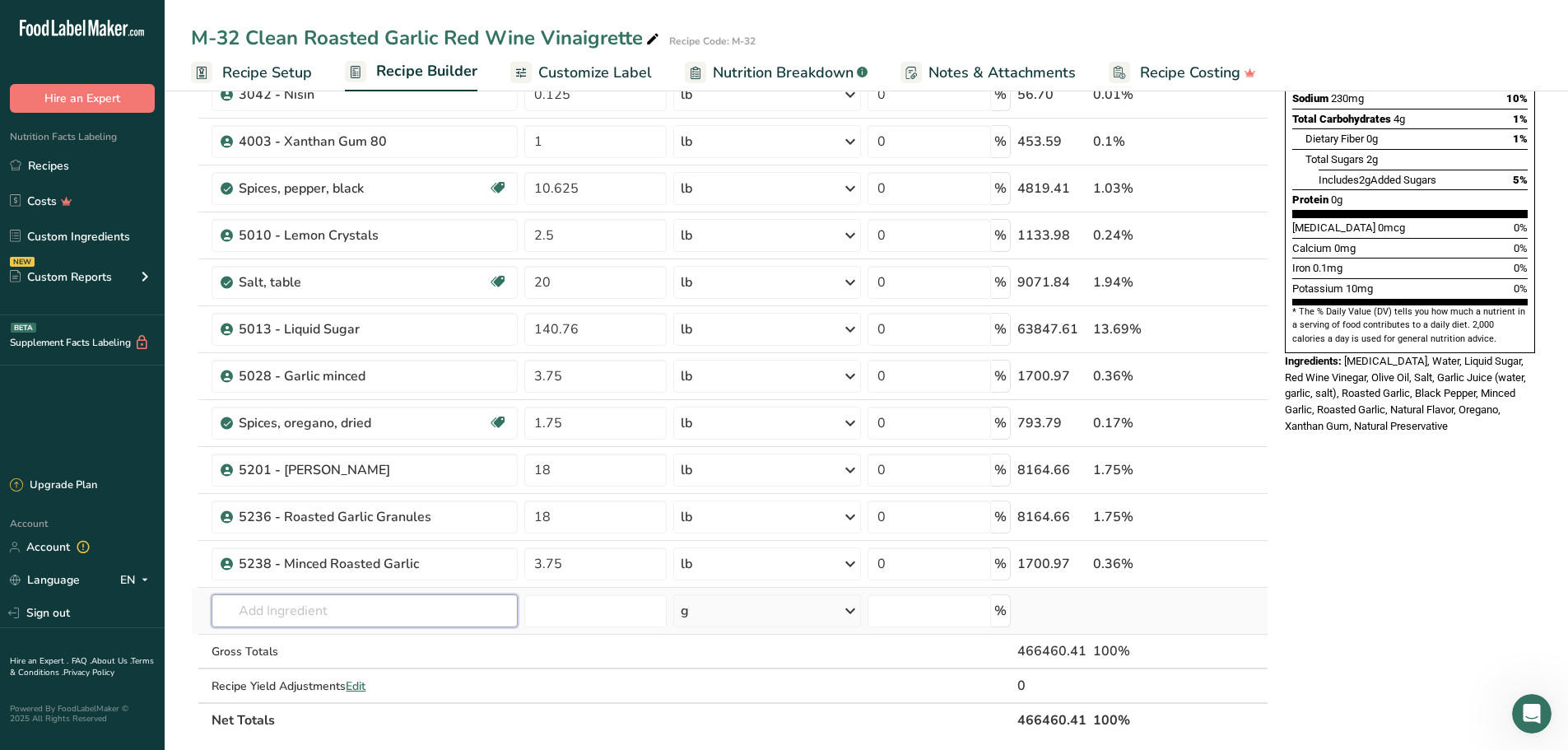
click at [376, 607] on input "text" at bounding box center [365, 611] width 306 height 33
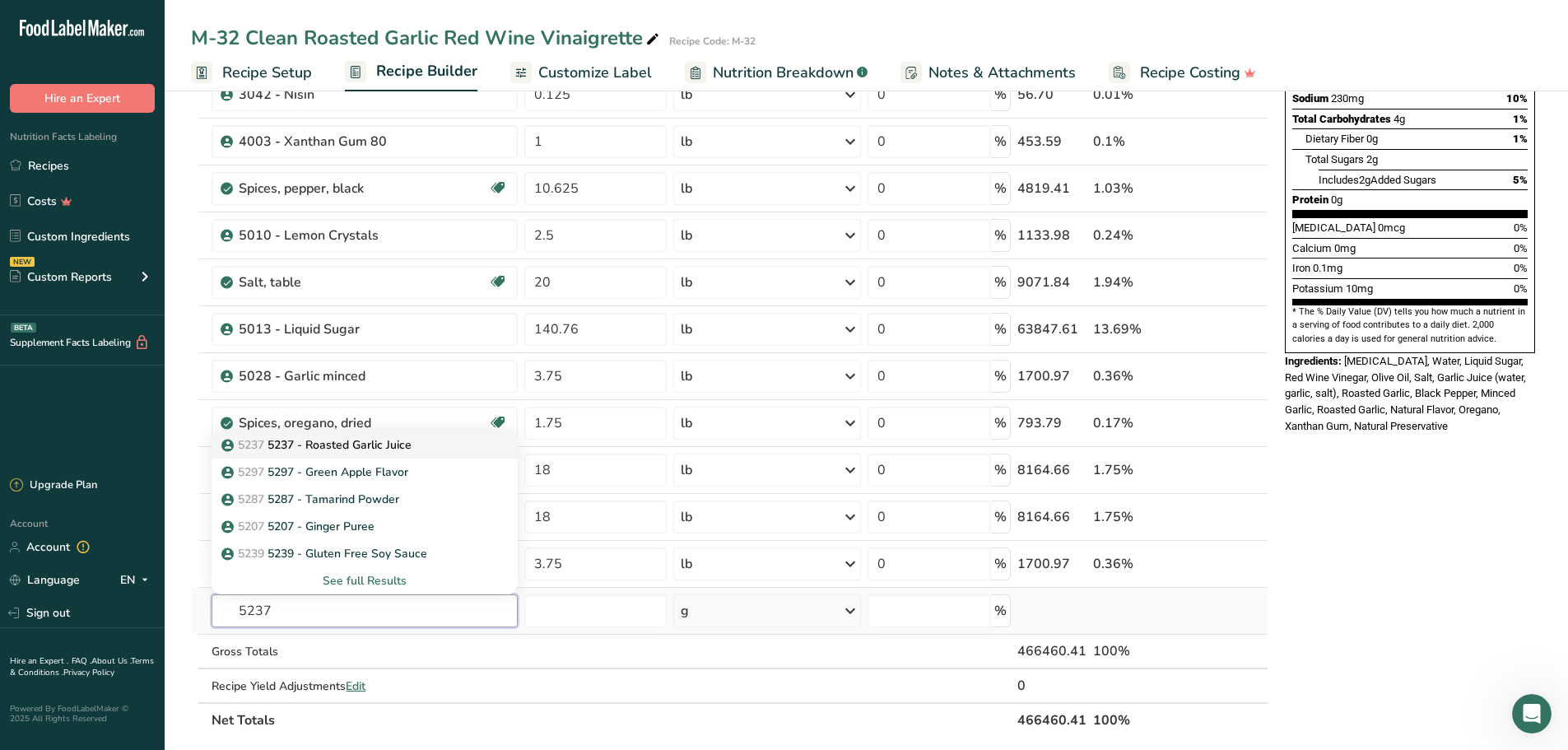
type input "5237"
click at [368, 445] on p "5237 5237 - Roasted Garlic Juice" at bounding box center [317, 445] width 187 height 17
type input "5237 - Roasted Garlic Juice"
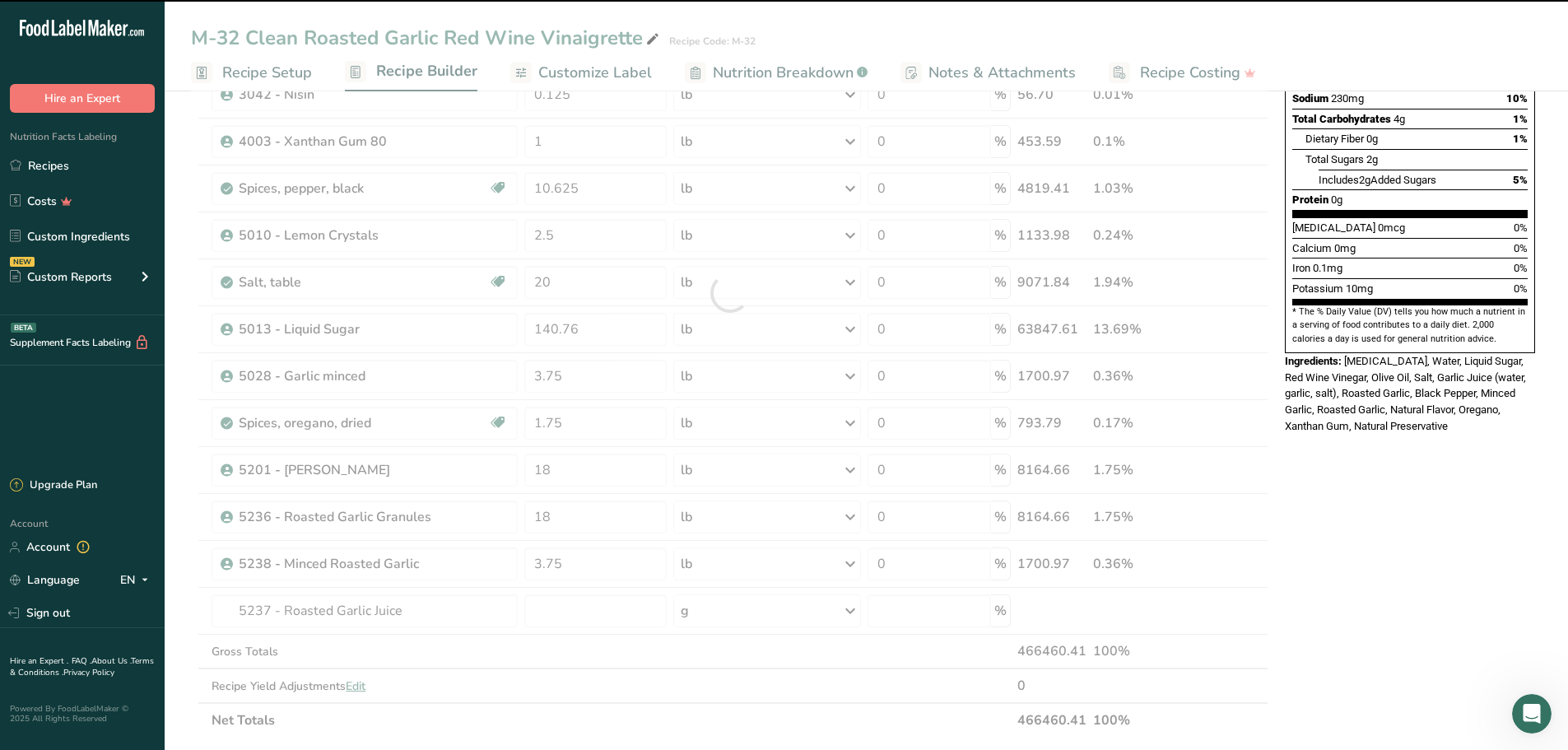
type input "0"
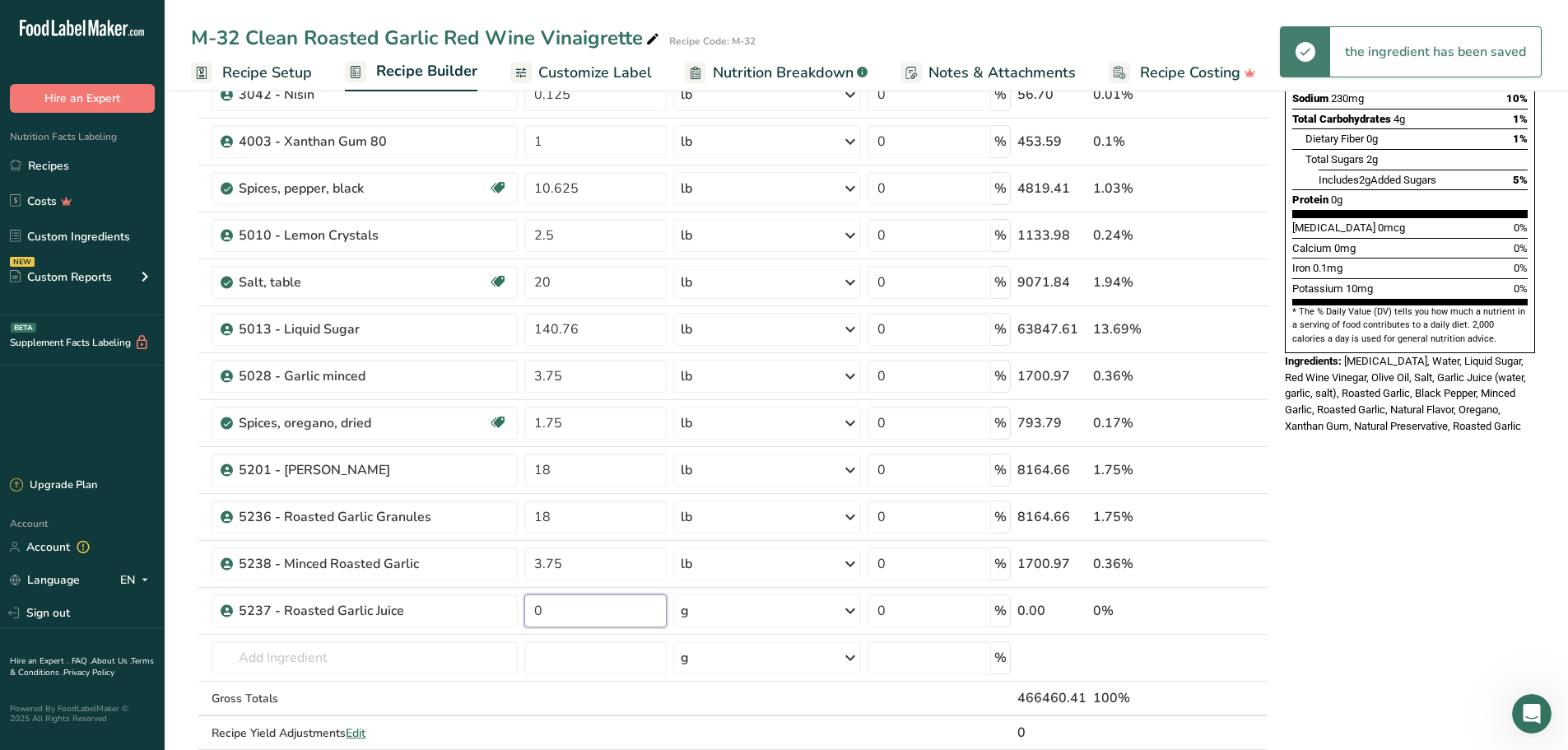
click at [562, 612] on input "0" at bounding box center [595, 611] width 142 height 33
type input "35.6"
click at [849, 610] on div "Ingredient * Amount * Unit * Waste * .a-a{fill:#347362;}.b-a{fill:#fff;} Grams …" at bounding box center [729, 316] width 1078 height 936
click at [849, 610] on icon at bounding box center [851, 611] width 20 height 30
click at [726, 742] on div "See more" at bounding box center [752, 741] width 139 height 17
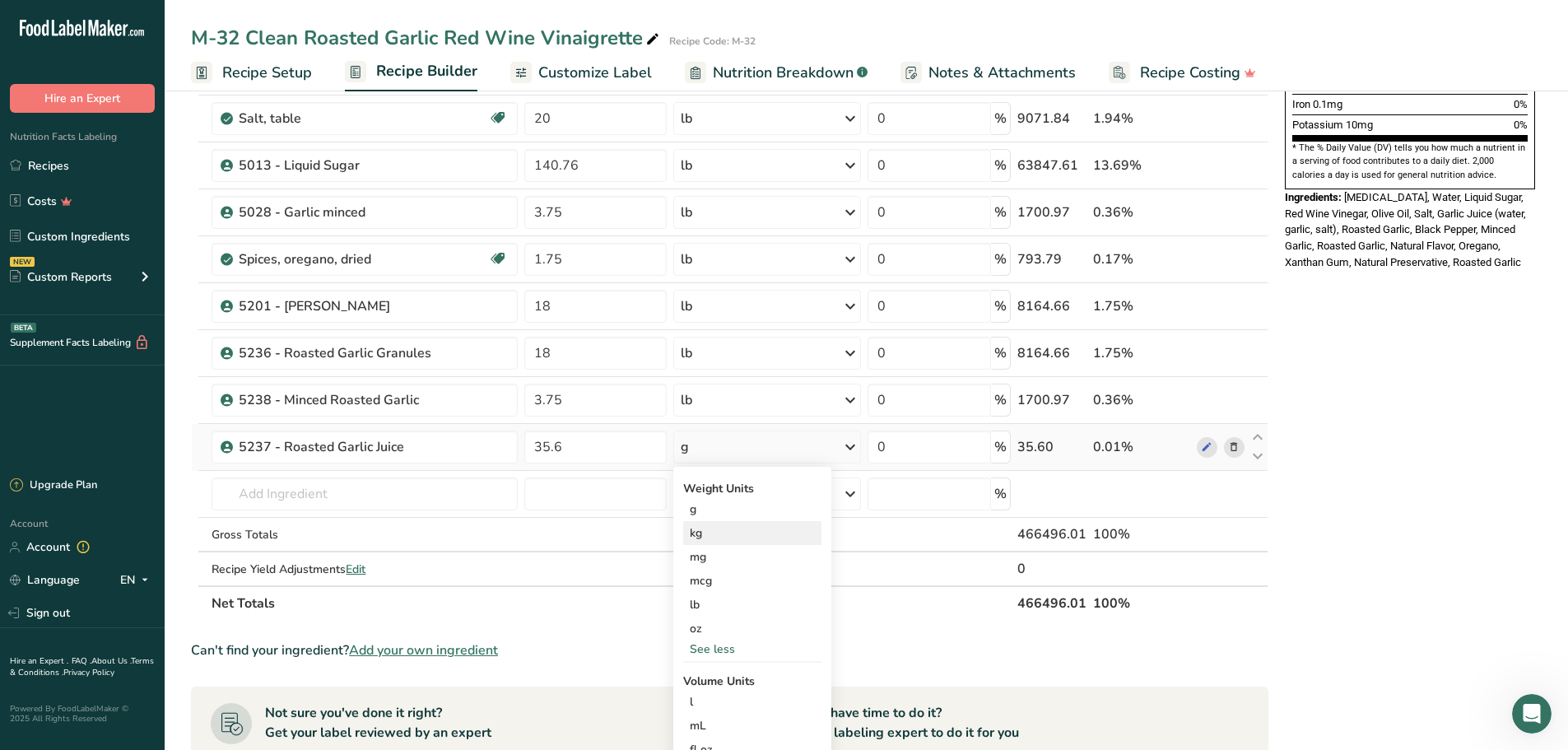
scroll to position [494, 0]
click at [688, 606] on div "lb" at bounding box center [752, 603] width 139 height 24
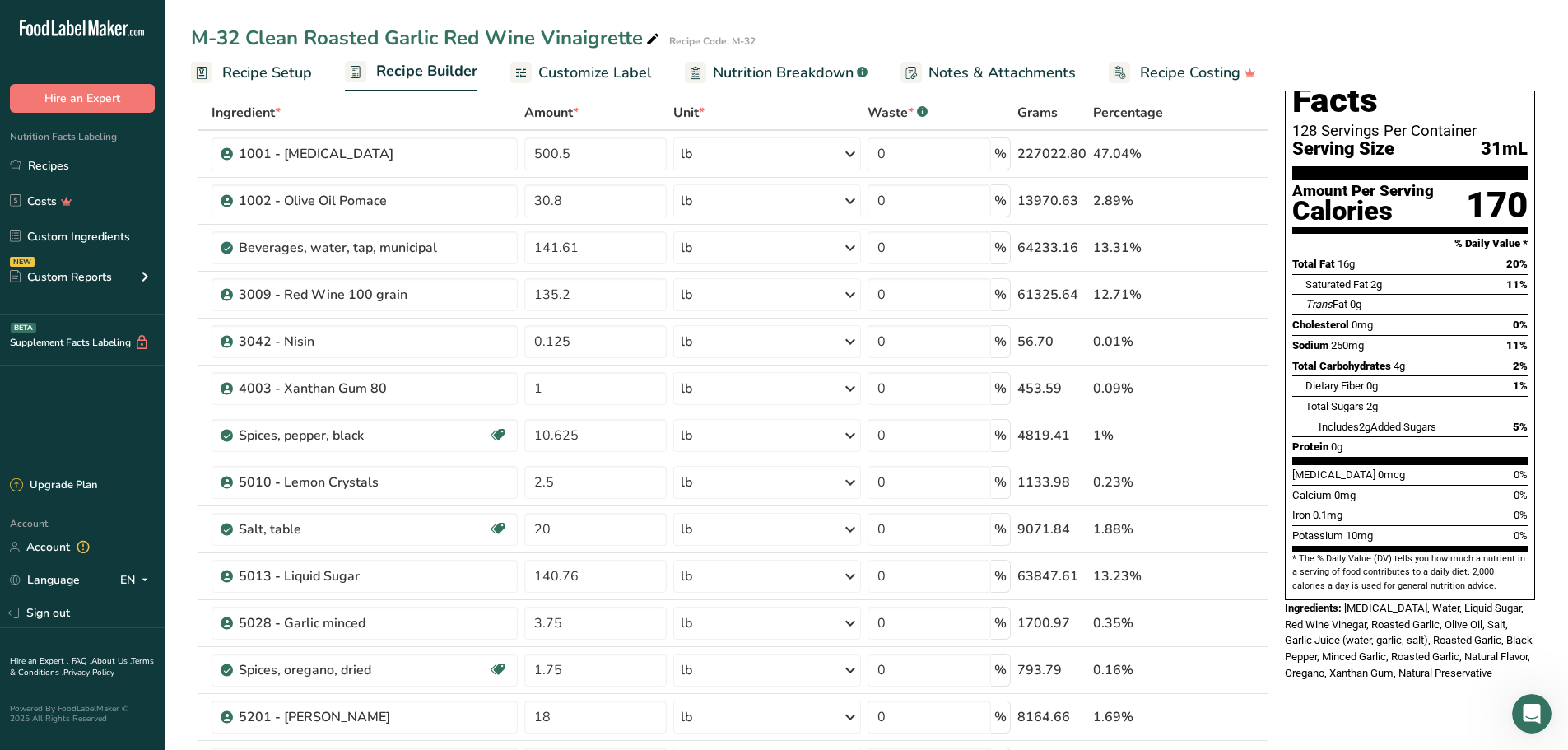
scroll to position [0, 0]
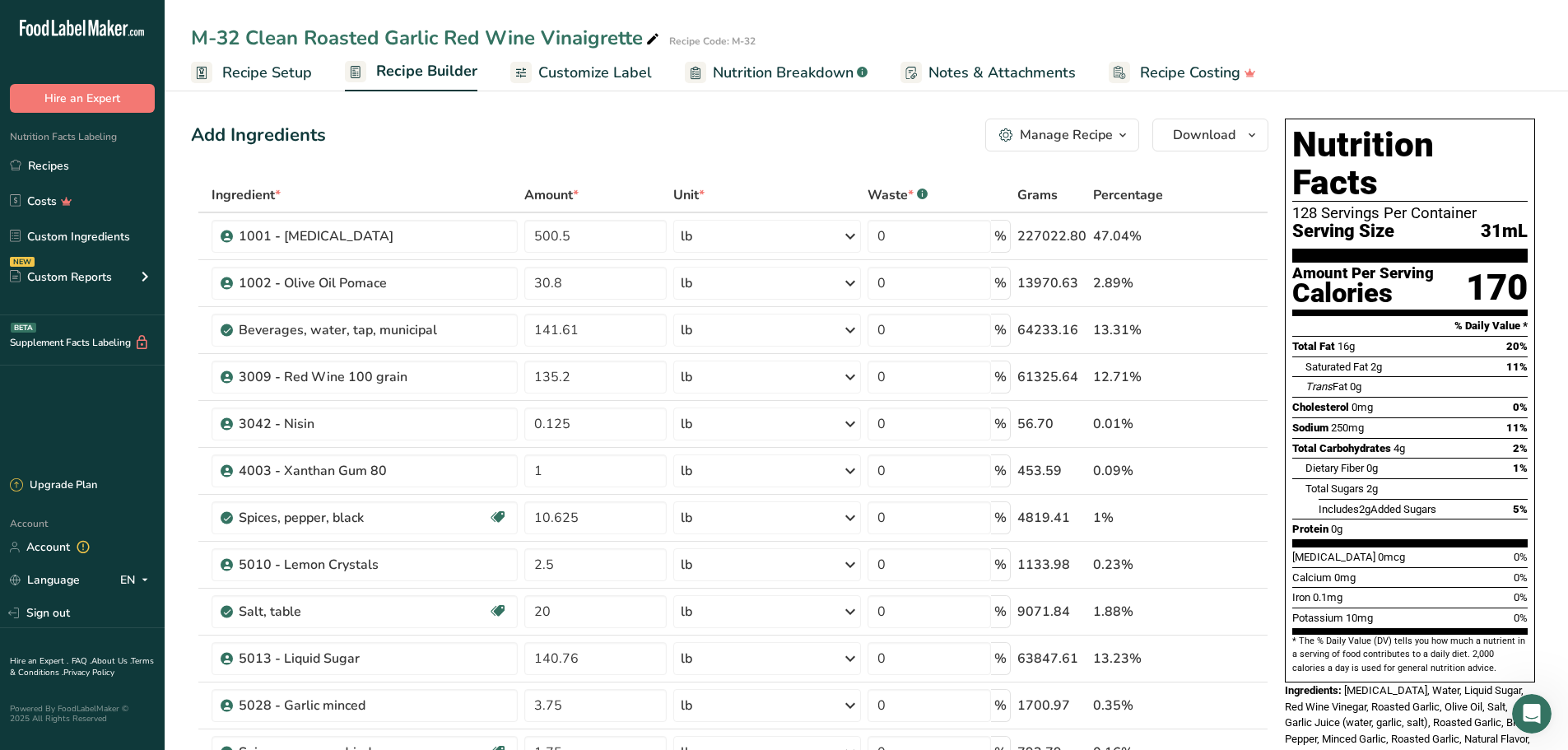
drag, startPoint x: 564, startPoint y: 67, endPoint x: 770, endPoint y: 165, distance: 228.1
click at [564, 67] on span "Customize Label" at bounding box center [595, 73] width 114 height 22
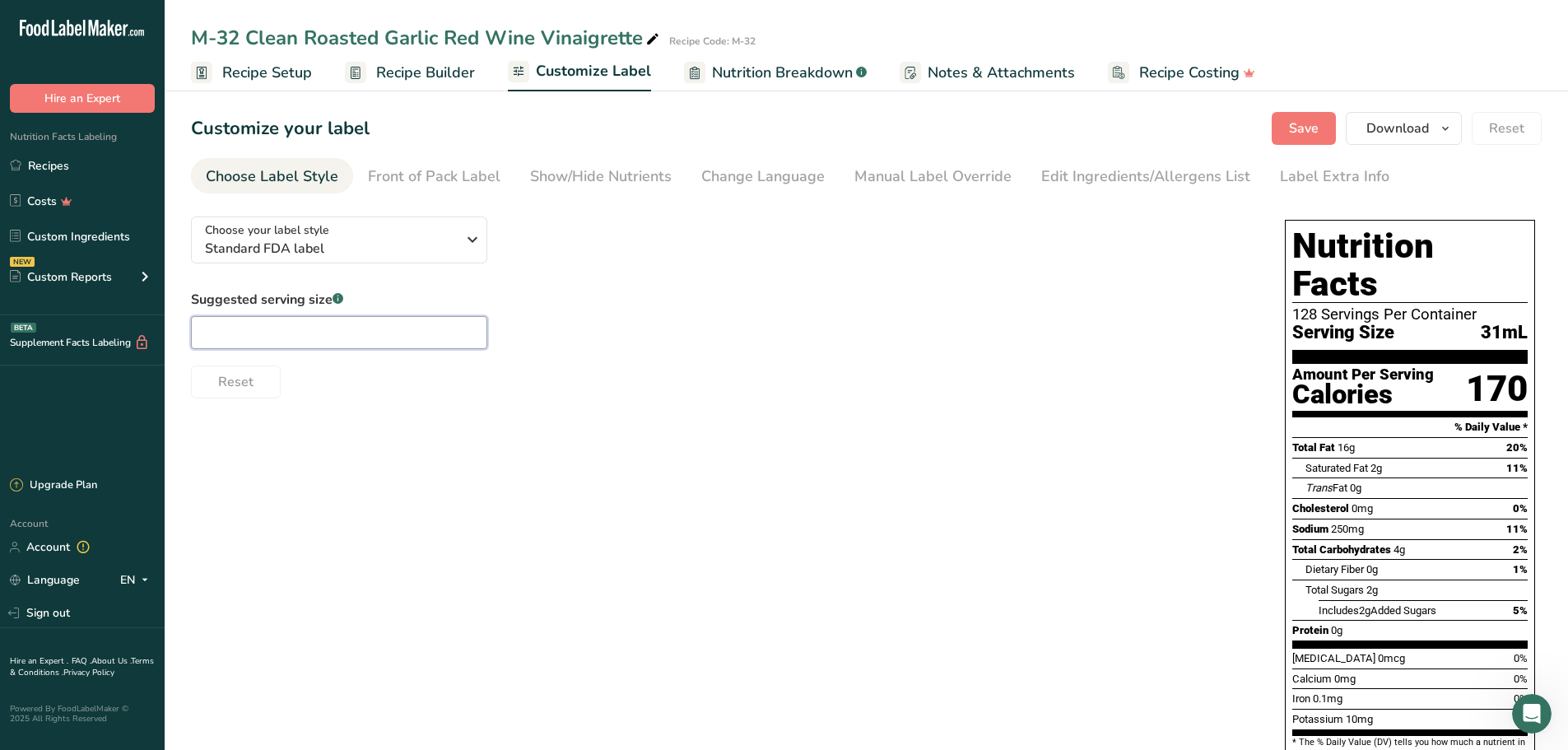
click at [359, 335] on input "text" at bounding box center [338, 333] width 296 height 33
type input "31.4 g"
click at [1290, 131] on button "Save" at bounding box center [1304, 128] width 64 height 33
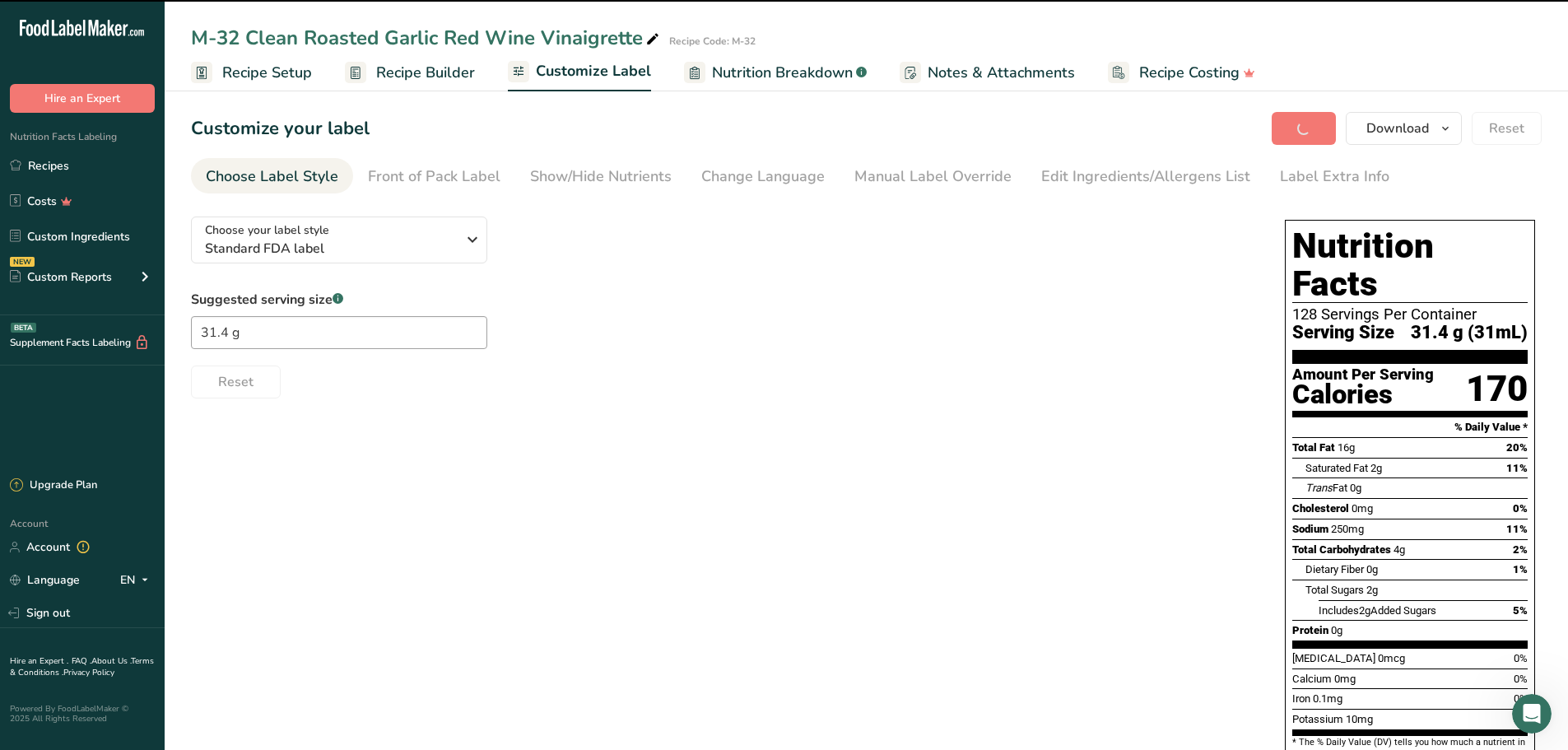
click at [1089, 186] on div "Edit Ingredients/Allergens List" at bounding box center [1145, 176] width 209 height 22
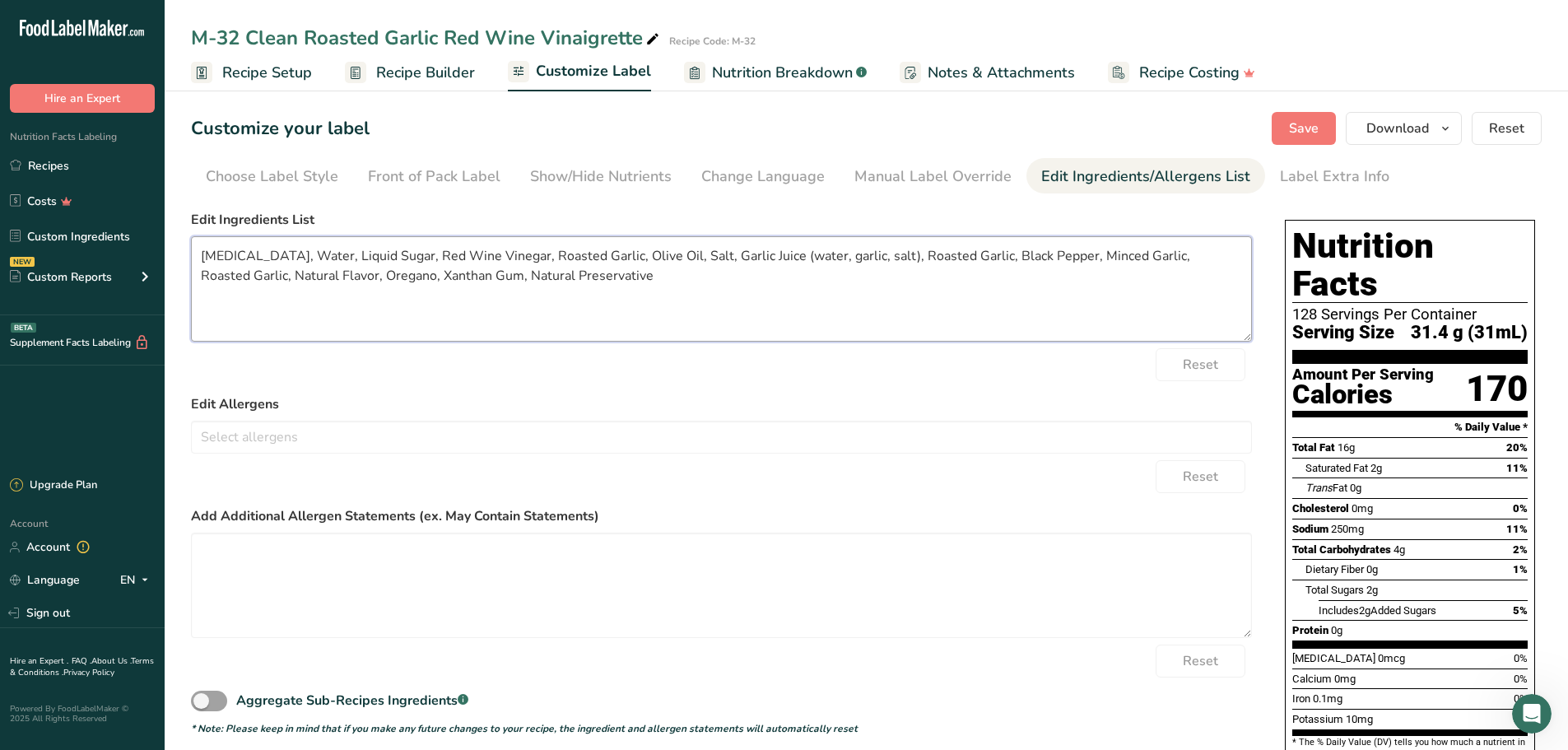
click at [967, 257] on textarea "[MEDICAL_DATA], Water, Liquid Sugar, Red Wine Vinegar, Roasted Garlic, Olive Oi…" at bounding box center [721, 289] width 1061 height 106
click at [1139, 254] on textarea "[MEDICAL_DATA], Water, Liquid Sugar, Red Wine Vinegar, Roasted Garlic, Olive Oi…" at bounding box center [721, 289] width 1061 height 106
click at [1009, 255] on textarea "[MEDICAL_DATA], Water, Liquid Sugar, Red Wine Vinegar, Roasted Garlic, Olive Oi…" at bounding box center [721, 289] width 1061 height 106
click at [1149, 259] on textarea "[MEDICAL_DATA], Water, Liquid Sugar, Red Wine Vinegar, Roasted Garlic, Olive Oi…" at bounding box center [721, 289] width 1061 height 106
click at [956, 257] on textarea "[MEDICAL_DATA], Water, Liquid Sugar, Red Wine Vinegar, Roasted Garlic, Olive Oi…" at bounding box center [721, 289] width 1061 height 106
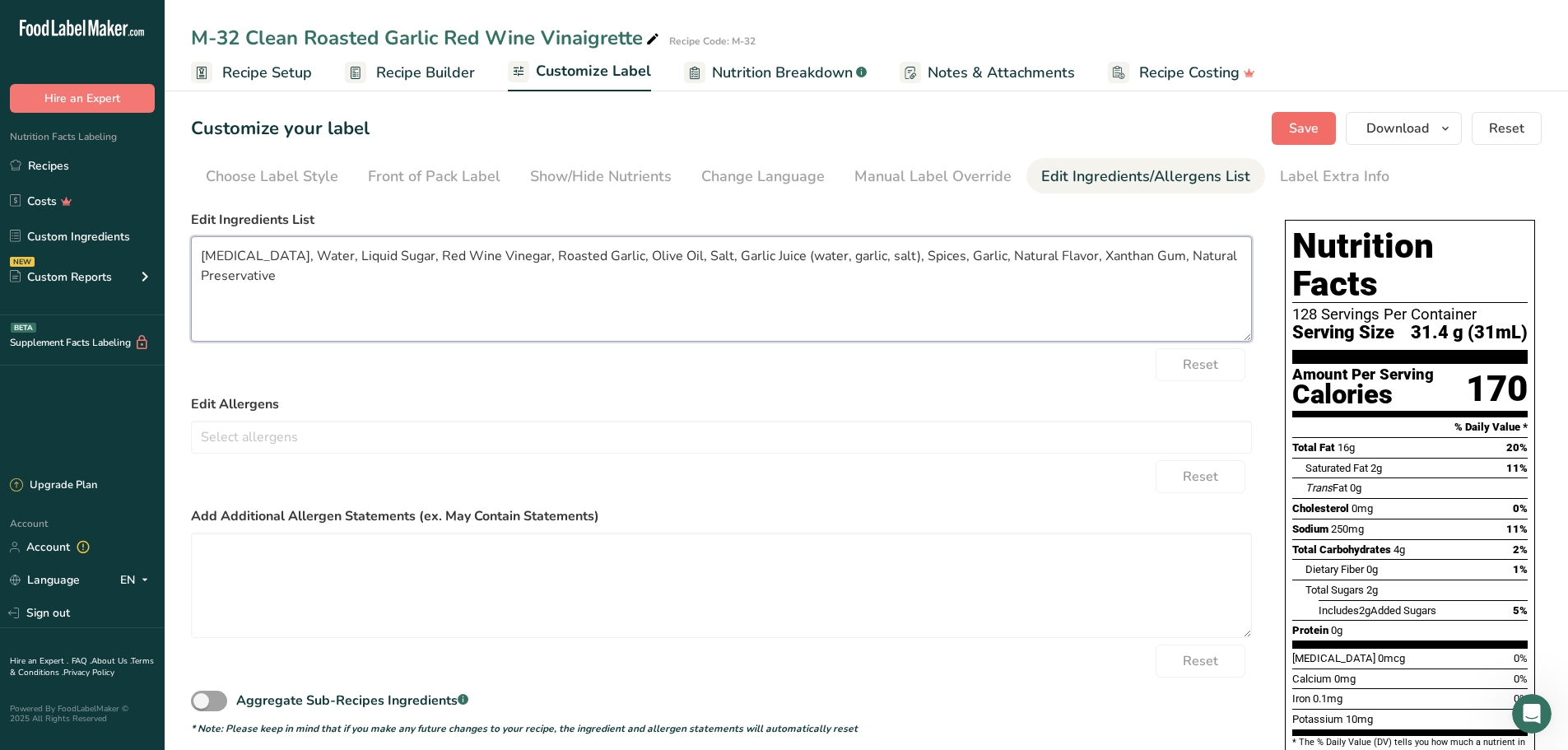
type textarea "[MEDICAL_DATA], Water, Liquid Sugar, Red Wine Vinegar, Roasted Garlic, Olive Oi…"
click at [1298, 127] on span "Save" at bounding box center [1304, 128] width 30 height 20
click at [1387, 137] on span "Download" at bounding box center [1398, 128] width 63 height 20
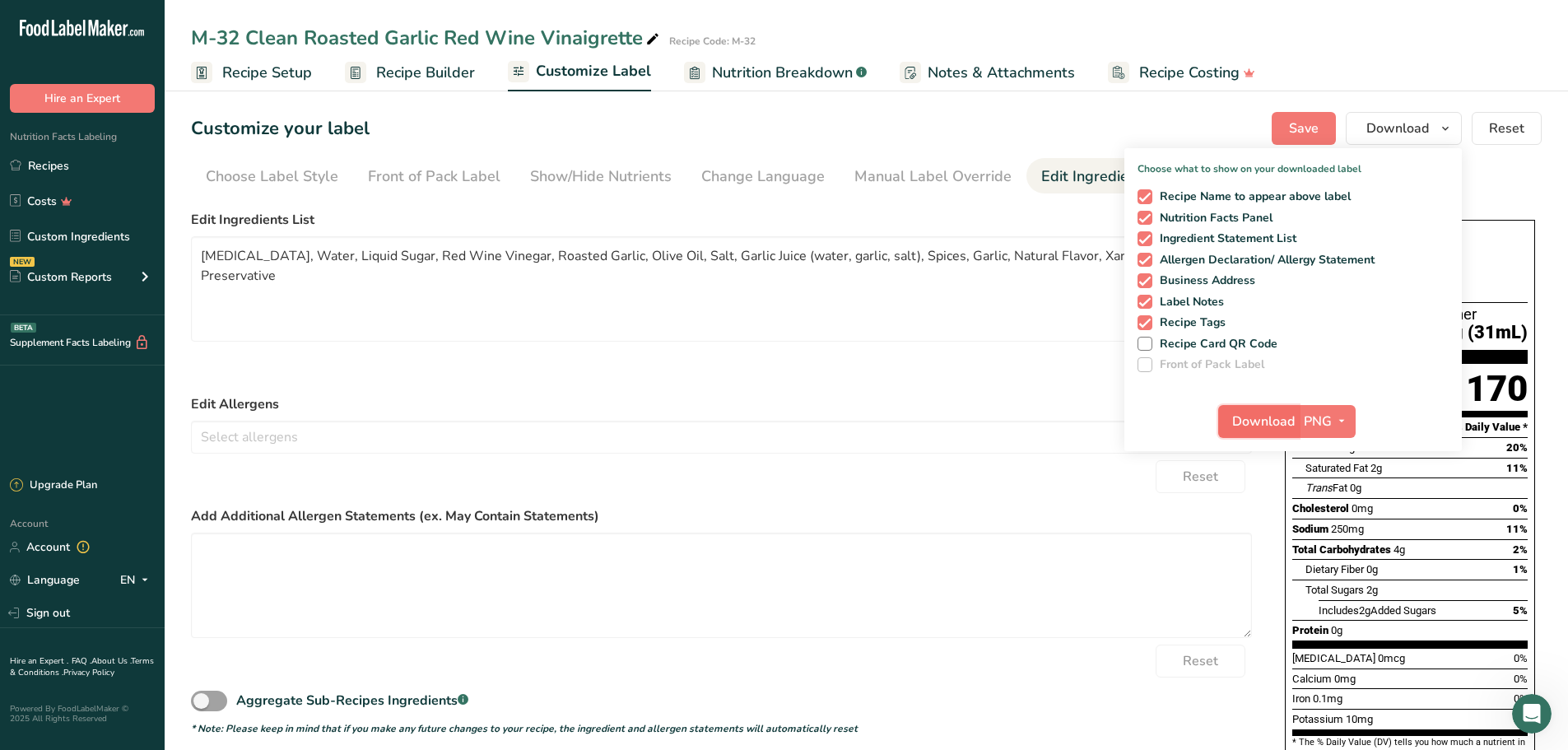
click at [1268, 419] on span "Download" at bounding box center [1264, 421] width 63 height 20
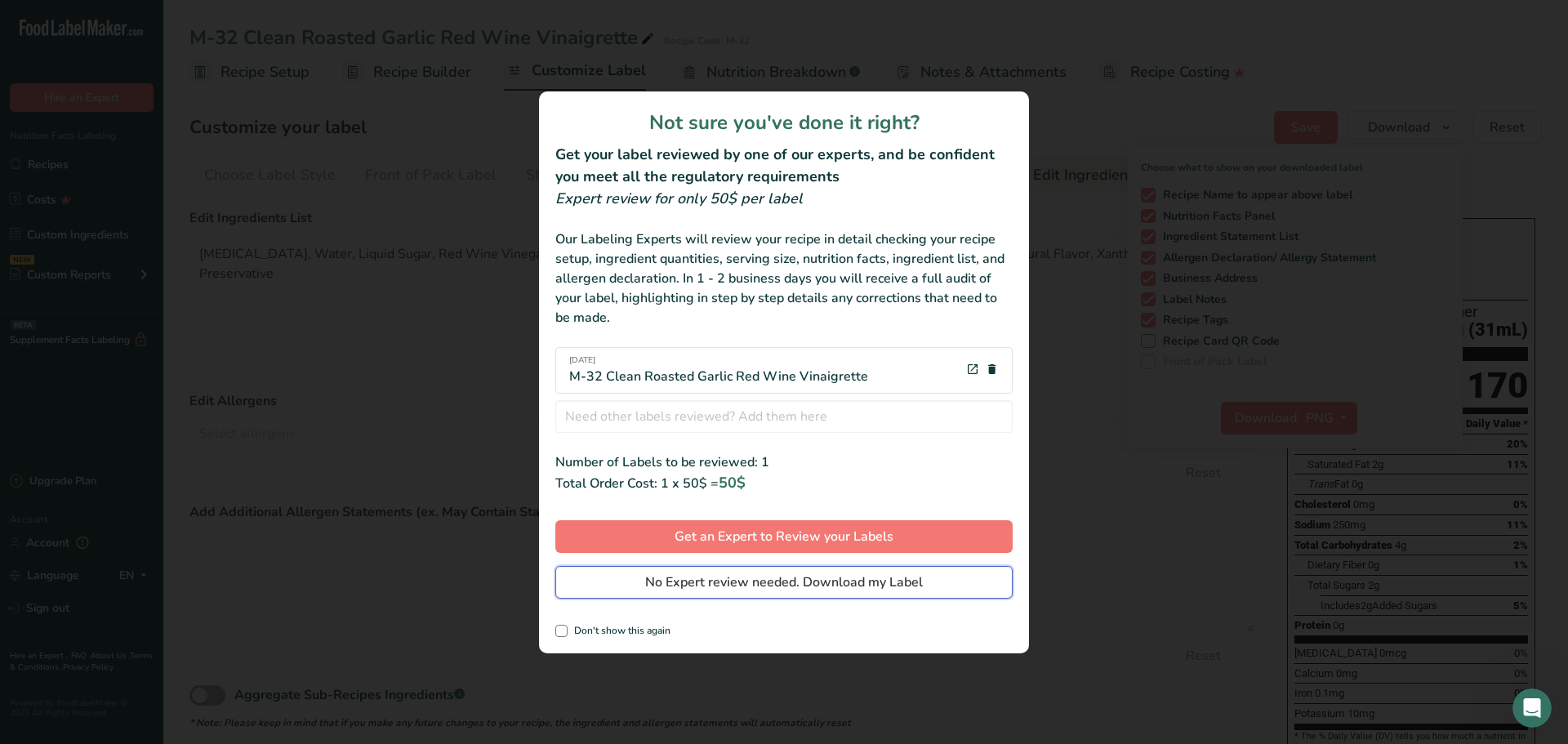
click at [937, 576] on button "No Expert review needed. Download my Label" at bounding box center [784, 582] width 458 height 33
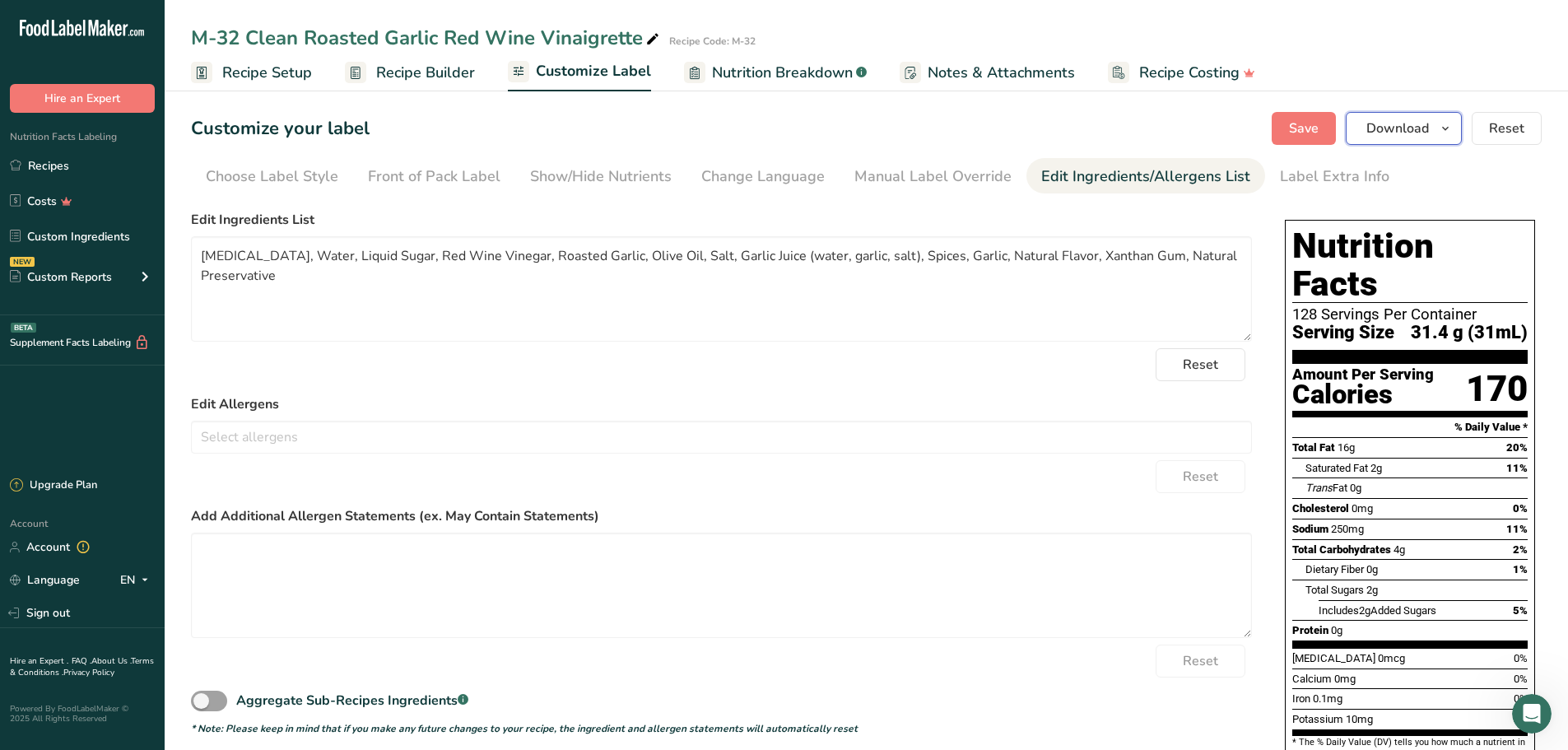
click at [1394, 133] on span "Download" at bounding box center [1398, 128] width 63 height 20
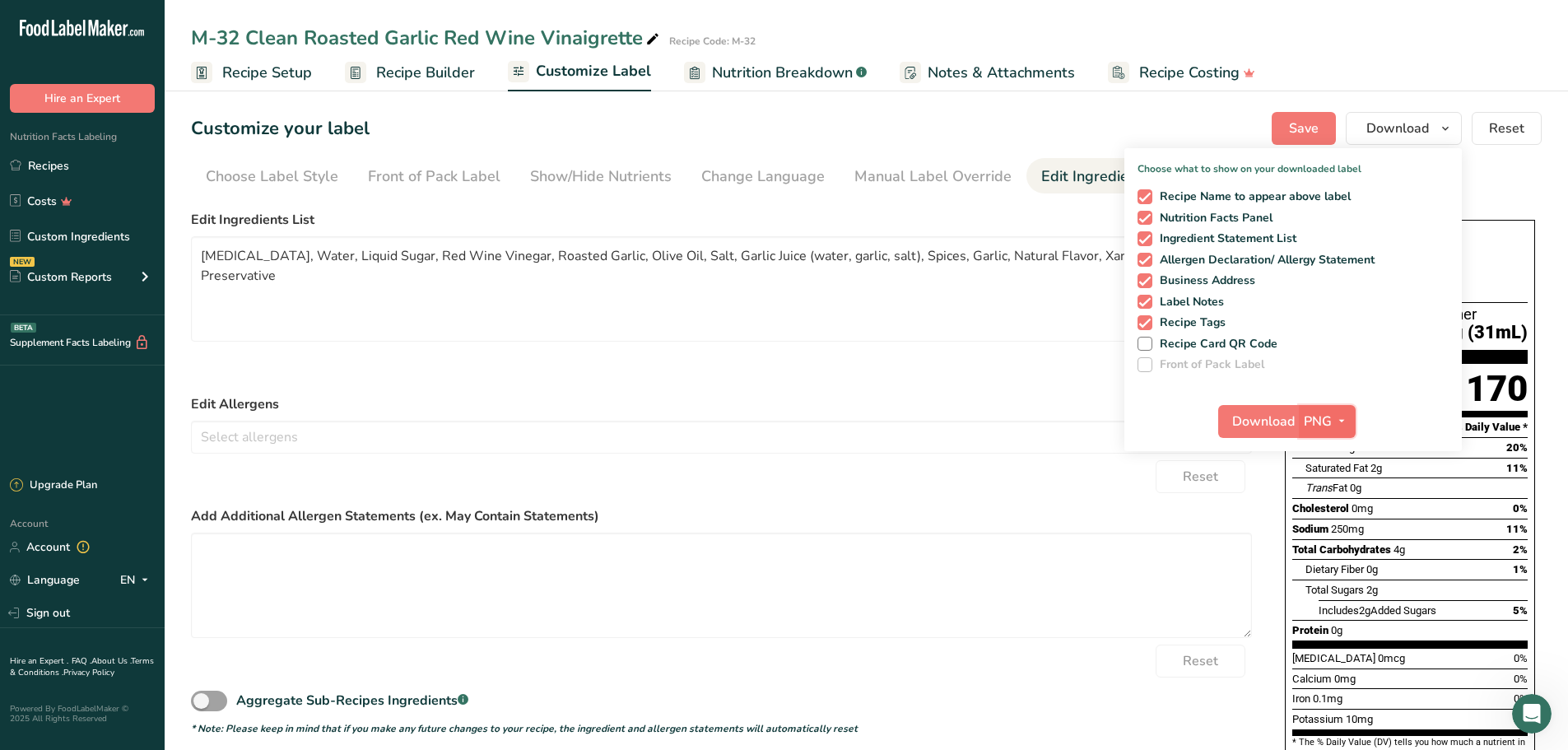
click at [1341, 419] on icon "button" at bounding box center [1342, 421] width 13 height 21
click at [1332, 531] on link "PDF" at bounding box center [1329, 536] width 53 height 27
click at [1267, 419] on span "Download" at bounding box center [1264, 421] width 63 height 20
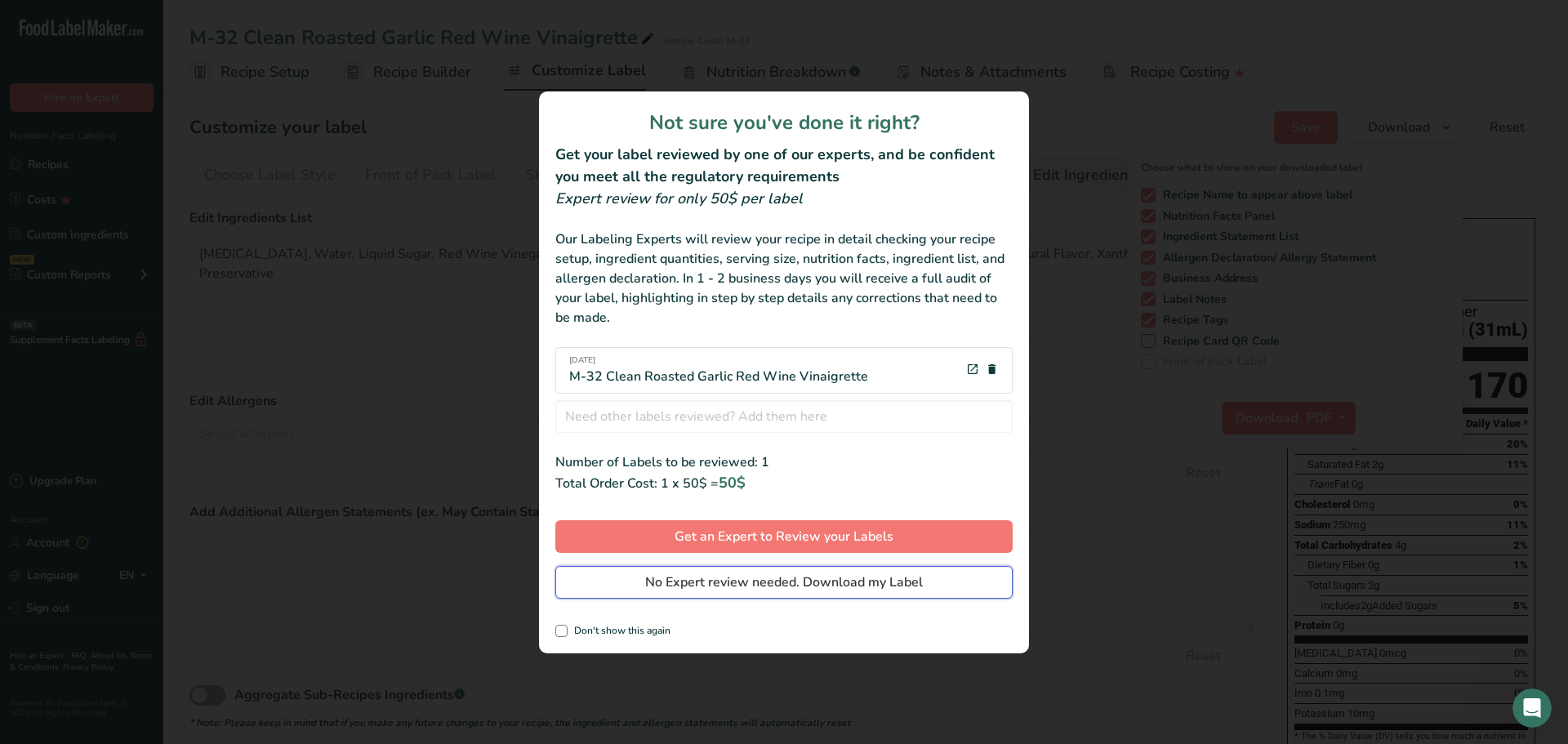
click at [787, 587] on span "No Expert review needed. Download my Label" at bounding box center [783, 582] width 278 height 20
